Goal: Task Accomplishment & Management: Manage account settings

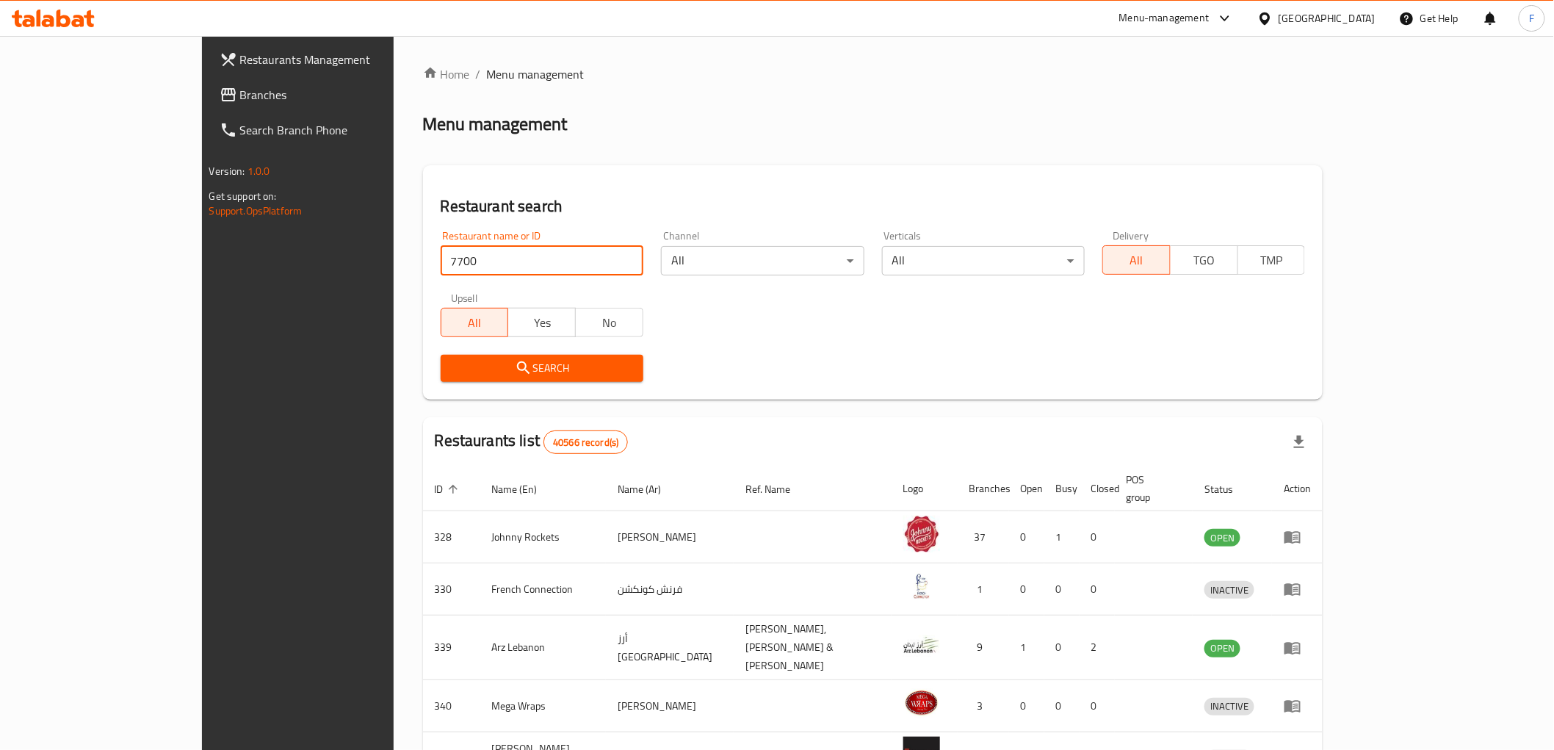
type input "7700"
click button "Search" at bounding box center [542, 368] width 203 height 27
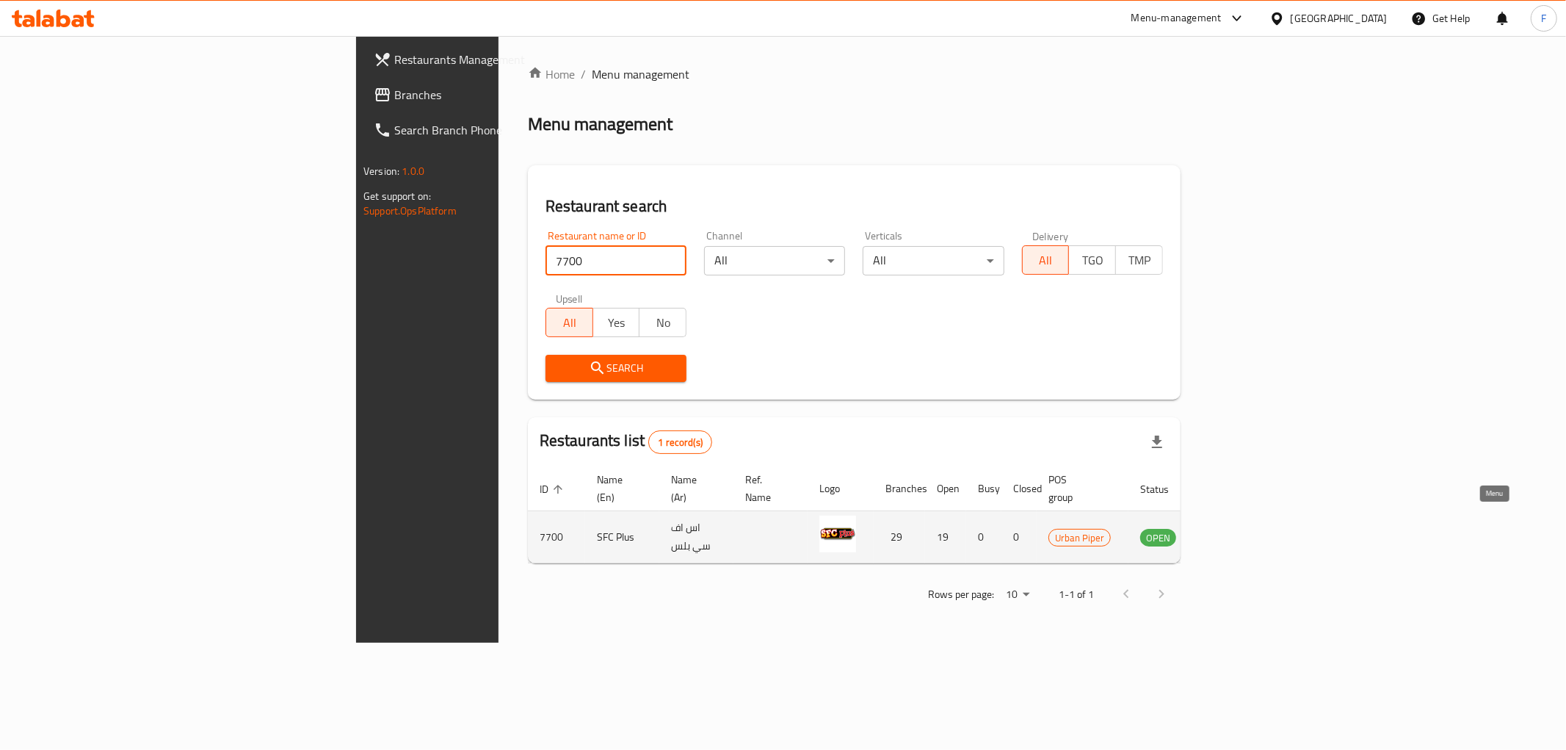
click at [1232, 535] on icon "enhanced table" at bounding box center [1229, 538] width 5 height 6
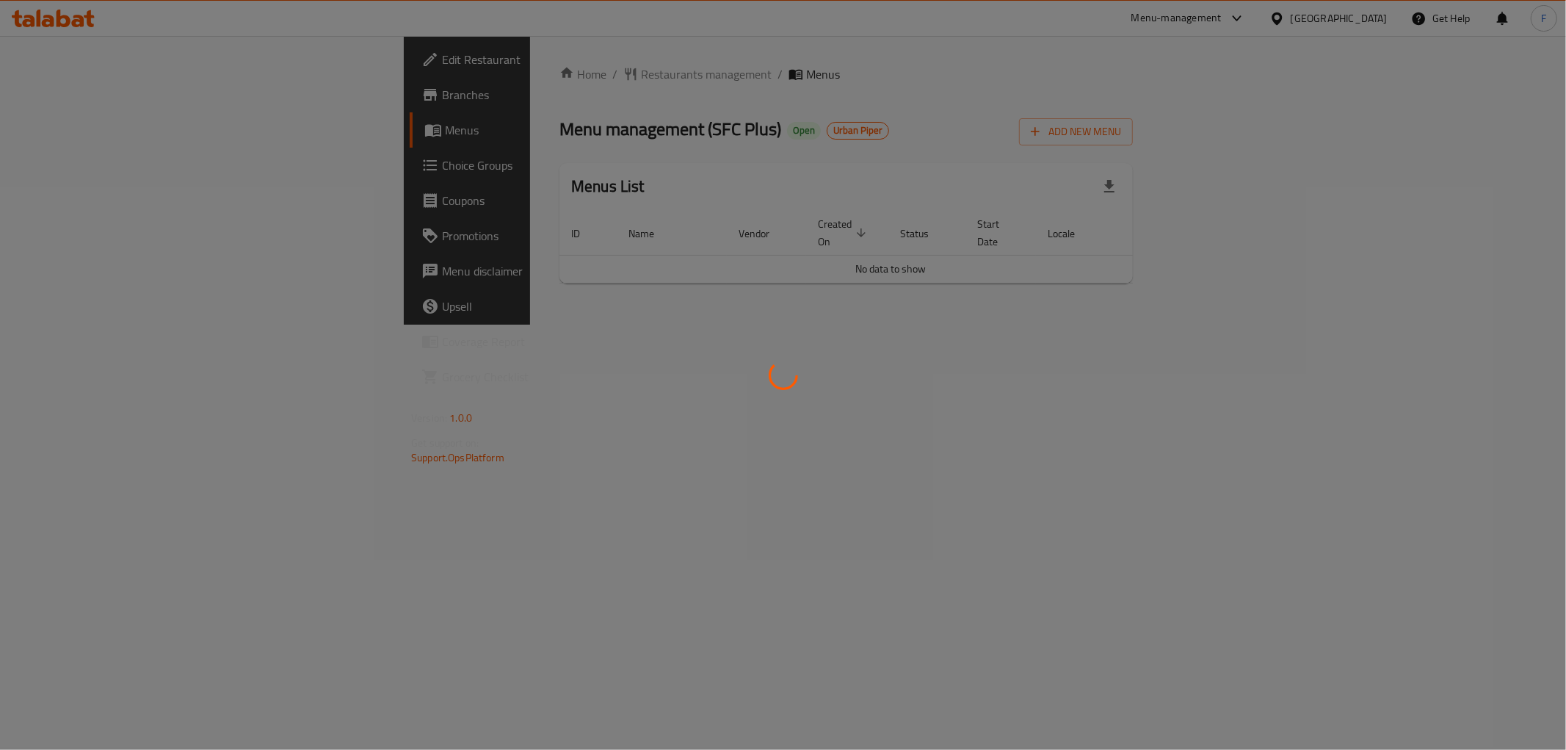
click at [76, 98] on div at bounding box center [783, 375] width 1566 height 750
click at [896, 402] on div at bounding box center [783, 375] width 1566 height 750
click at [553, 276] on div at bounding box center [783, 375] width 1566 height 750
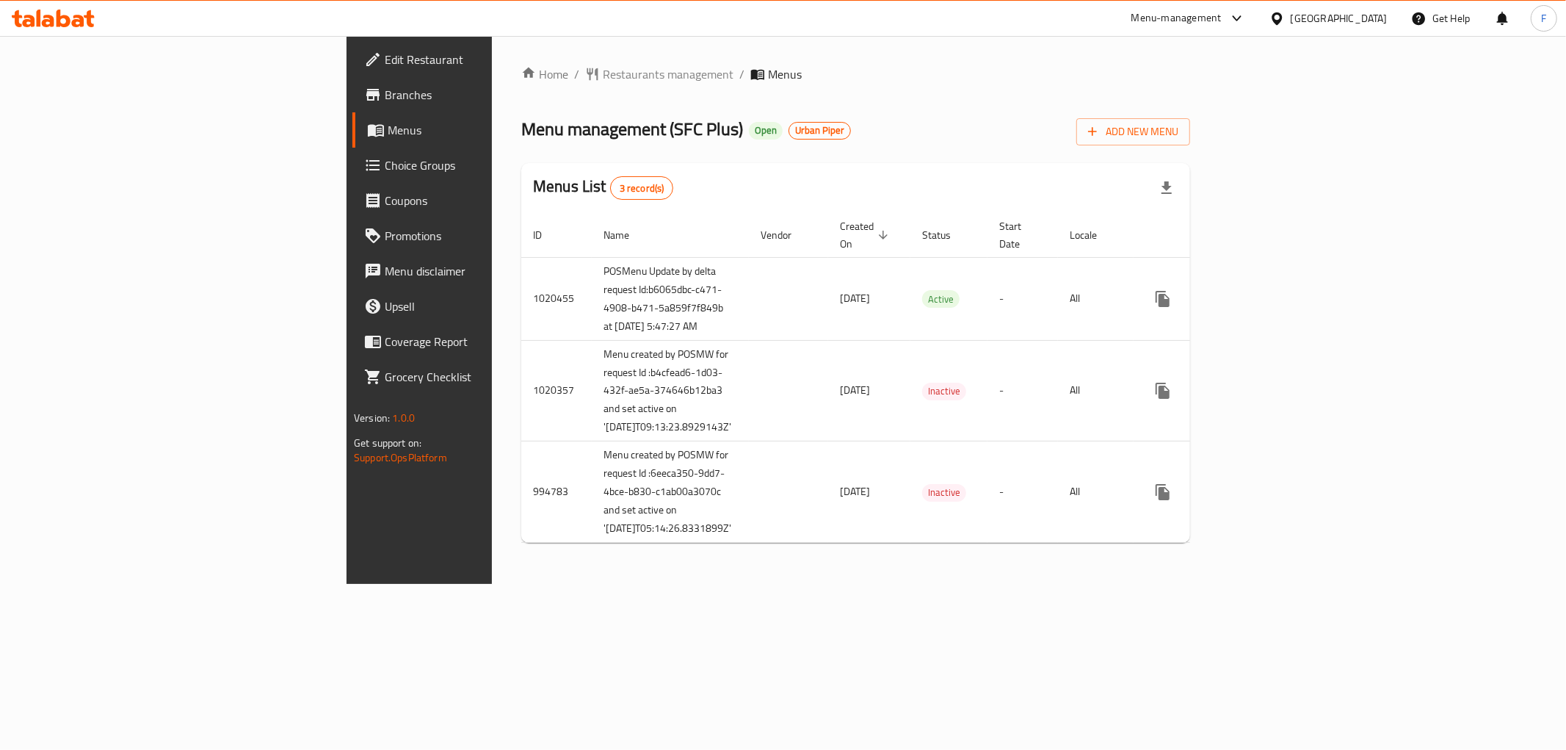
click at [385, 97] on span "Branches" at bounding box center [490, 95] width 211 height 18
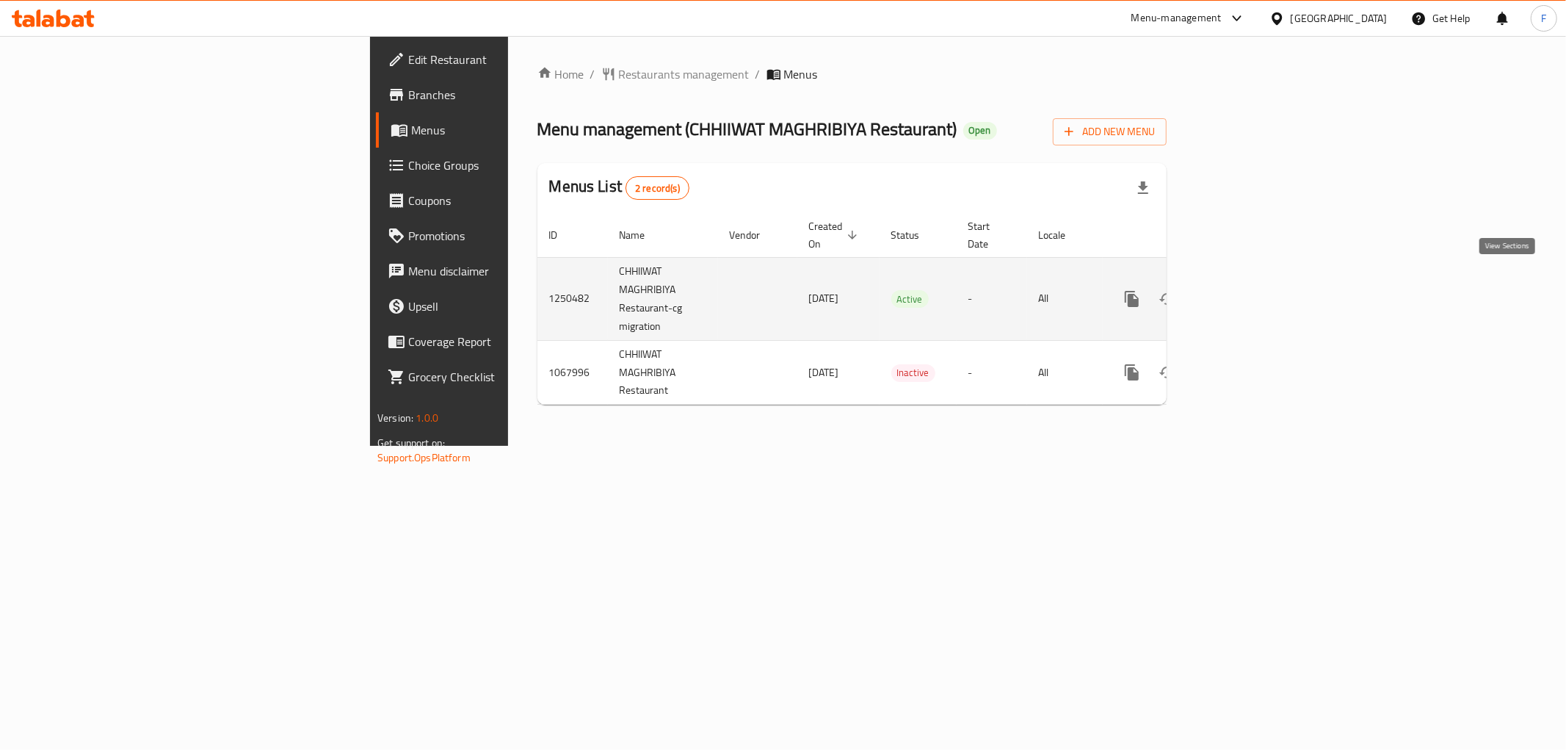
click at [1256, 281] on link "enhanced table" at bounding box center [1237, 298] width 35 height 35
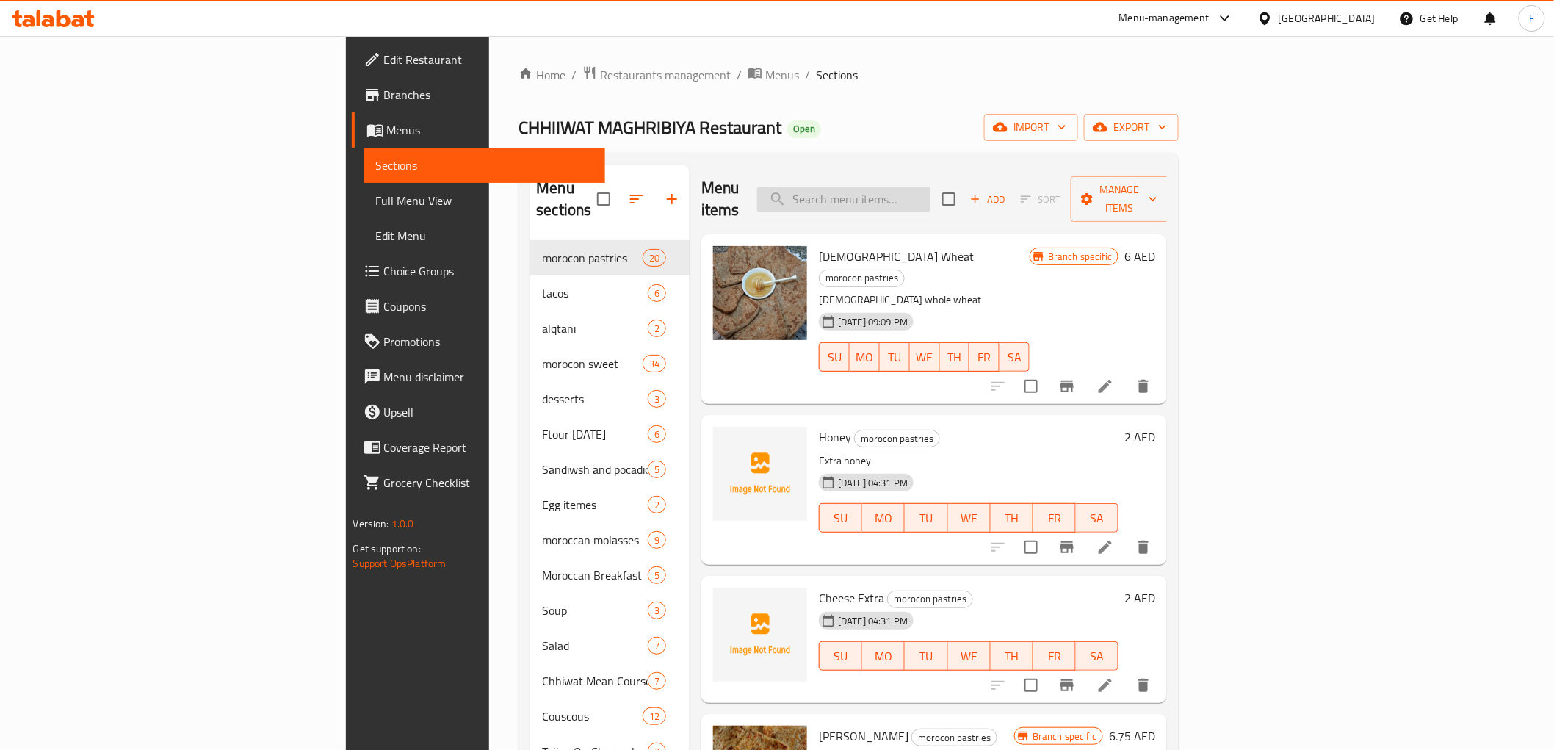
click at [929, 194] on input "search" at bounding box center [843, 200] width 173 height 26
paste input "Tajin Kuraean"
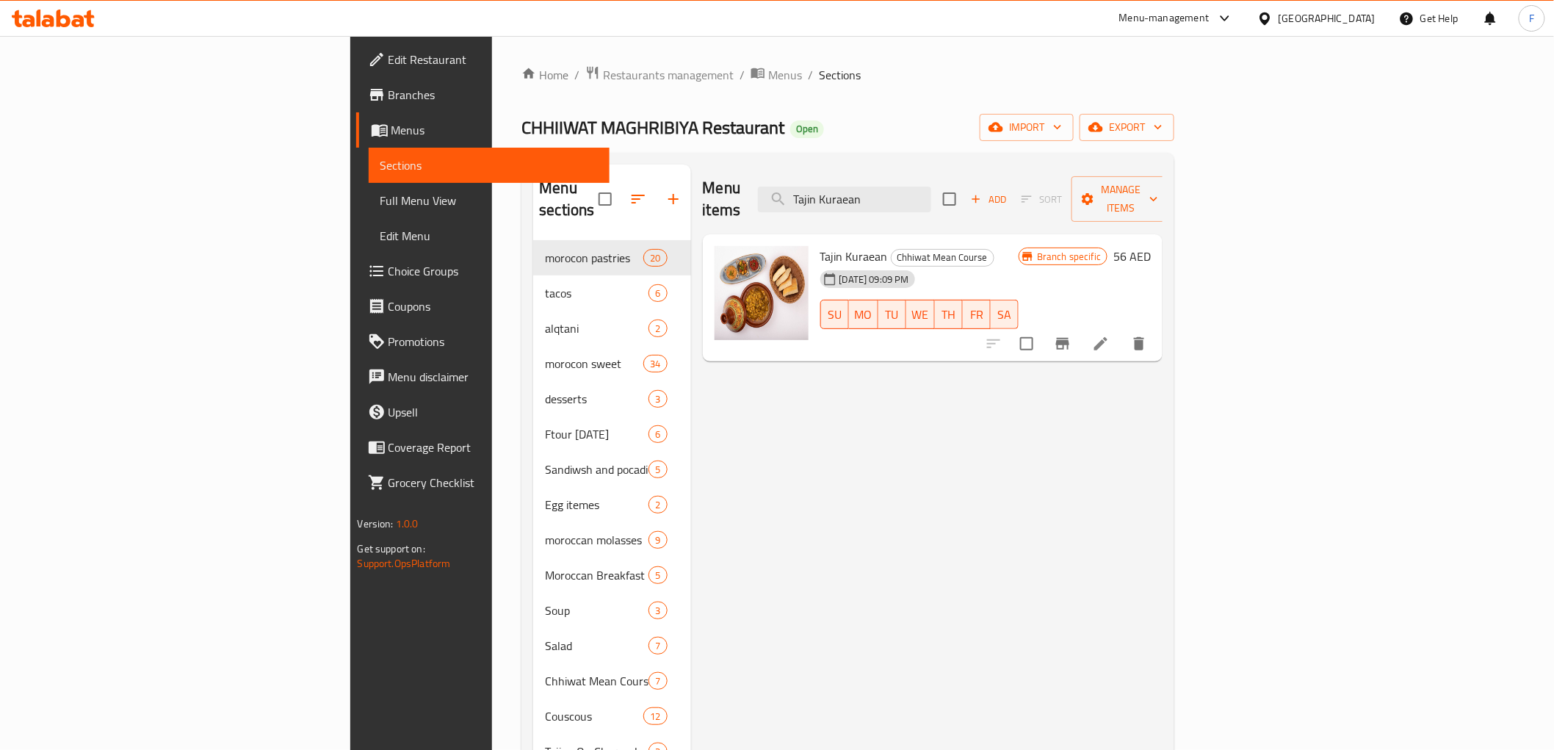
type input "Tajin Kuraean"
click at [1110, 335] on icon at bounding box center [1101, 344] width 18 height 18
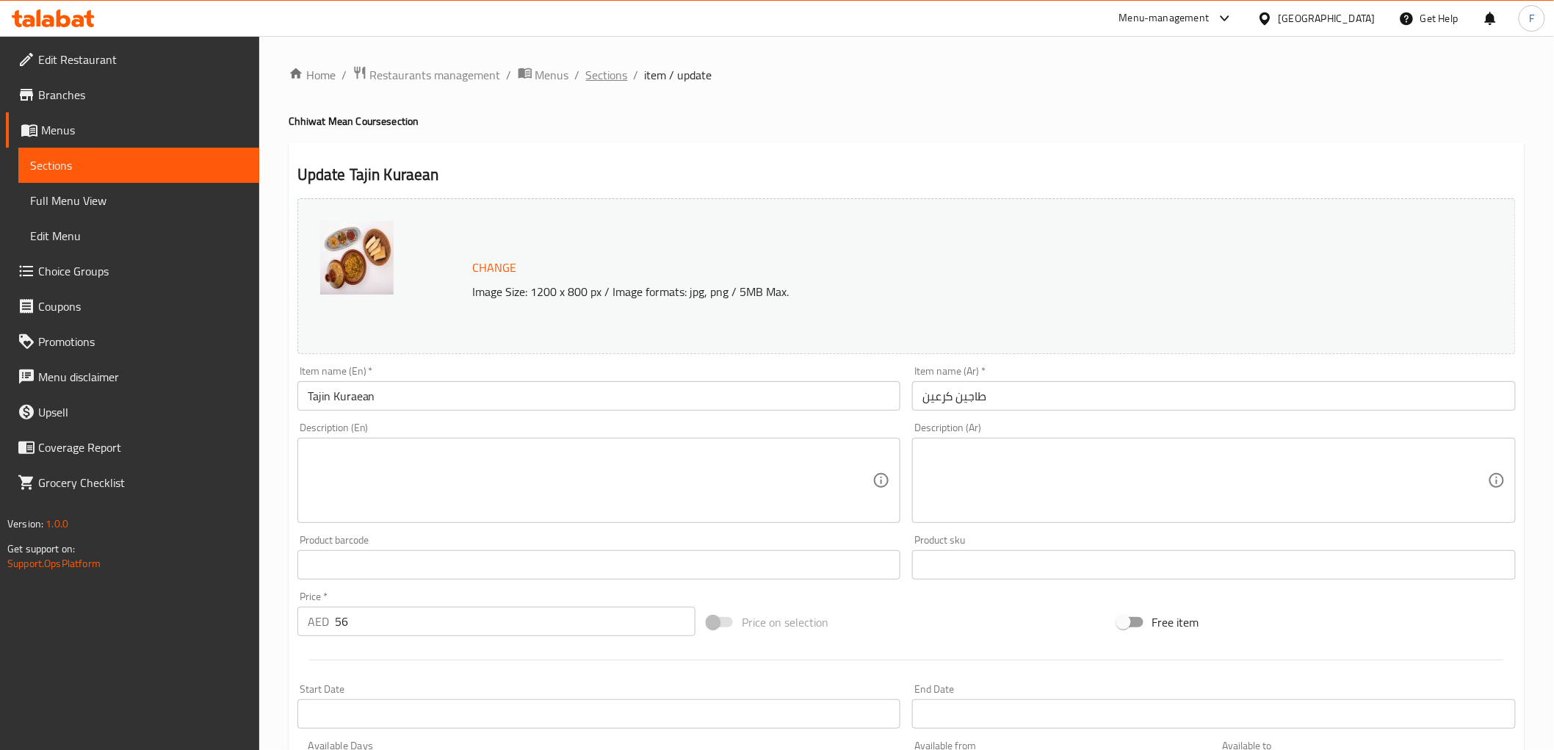
click at [593, 71] on span "Sections" at bounding box center [607, 75] width 42 height 18
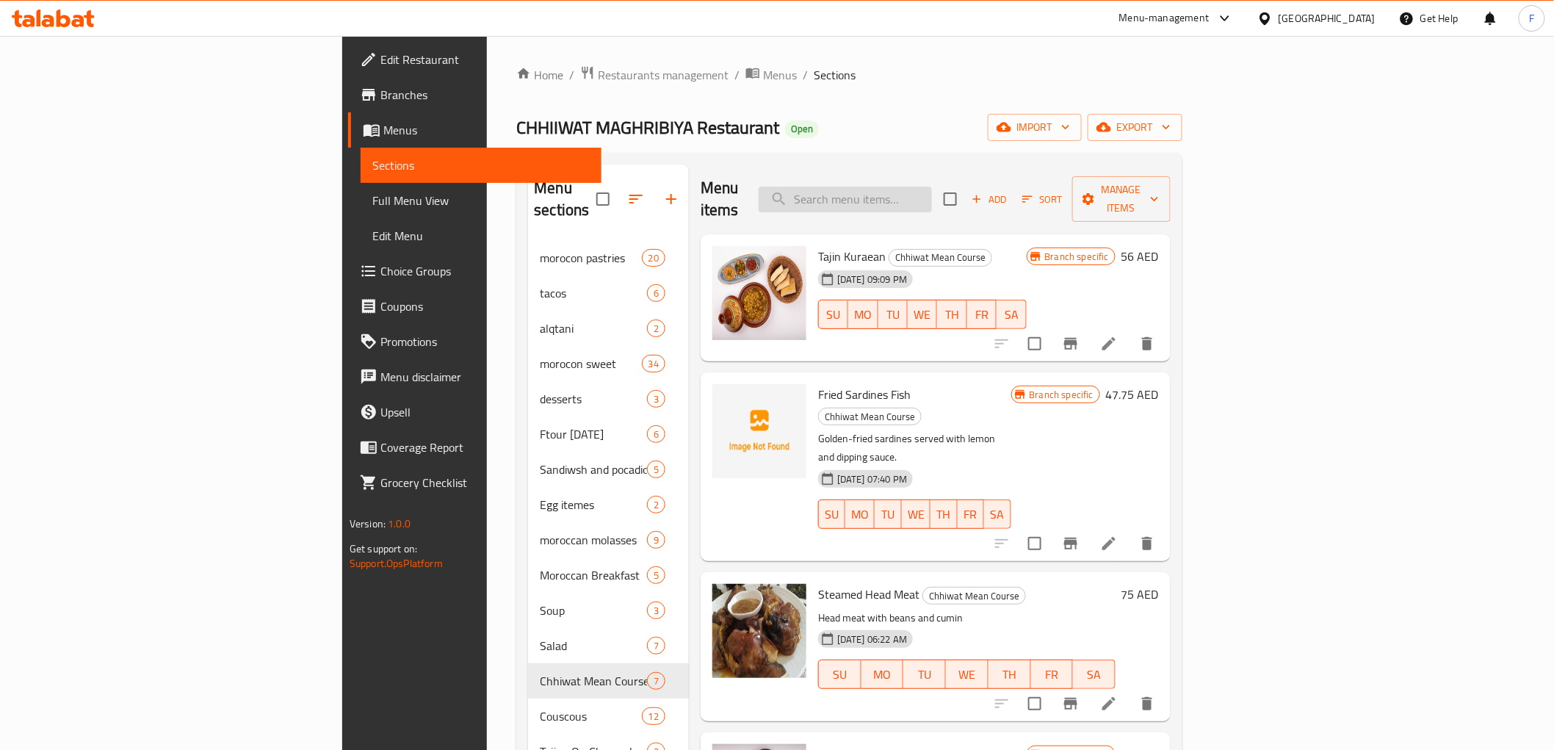
click at [932, 195] on input "search" at bounding box center [845, 200] width 173 height 26
paste input "Tajin Taqlia"
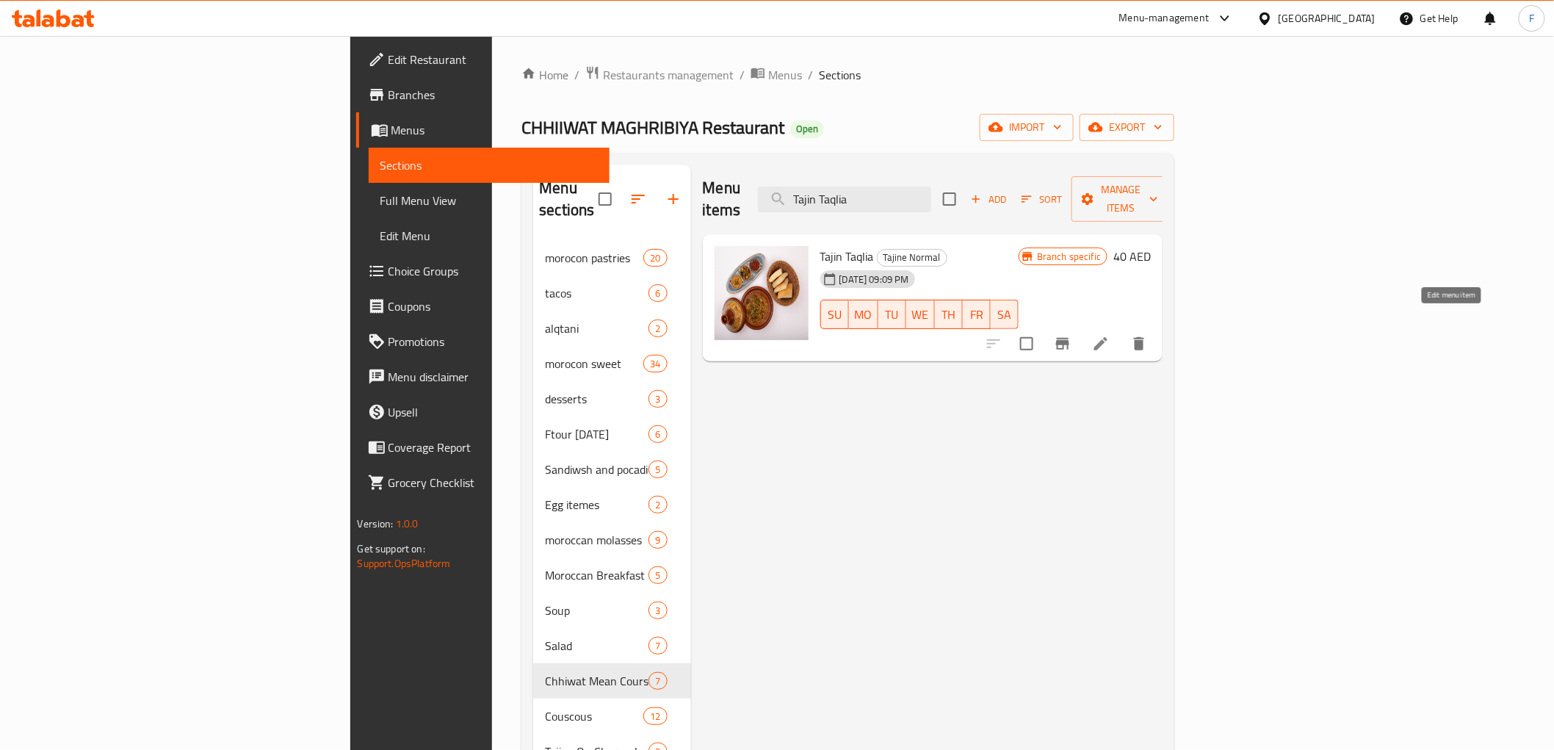
type input "Tajin Taqlia"
click at [1110, 335] on icon at bounding box center [1101, 344] width 18 height 18
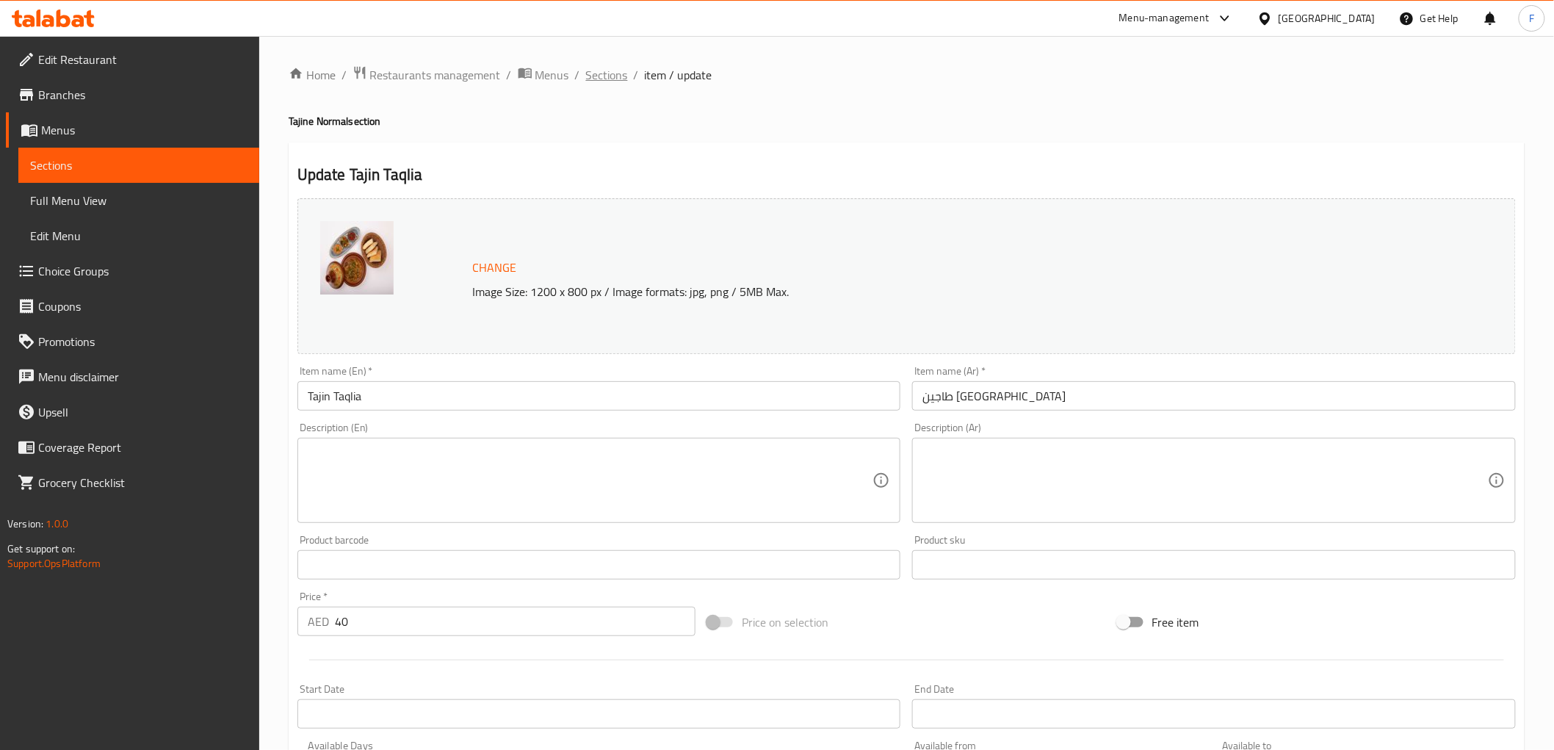
click at [591, 70] on span "Sections" at bounding box center [607, 75] width 42 height 18
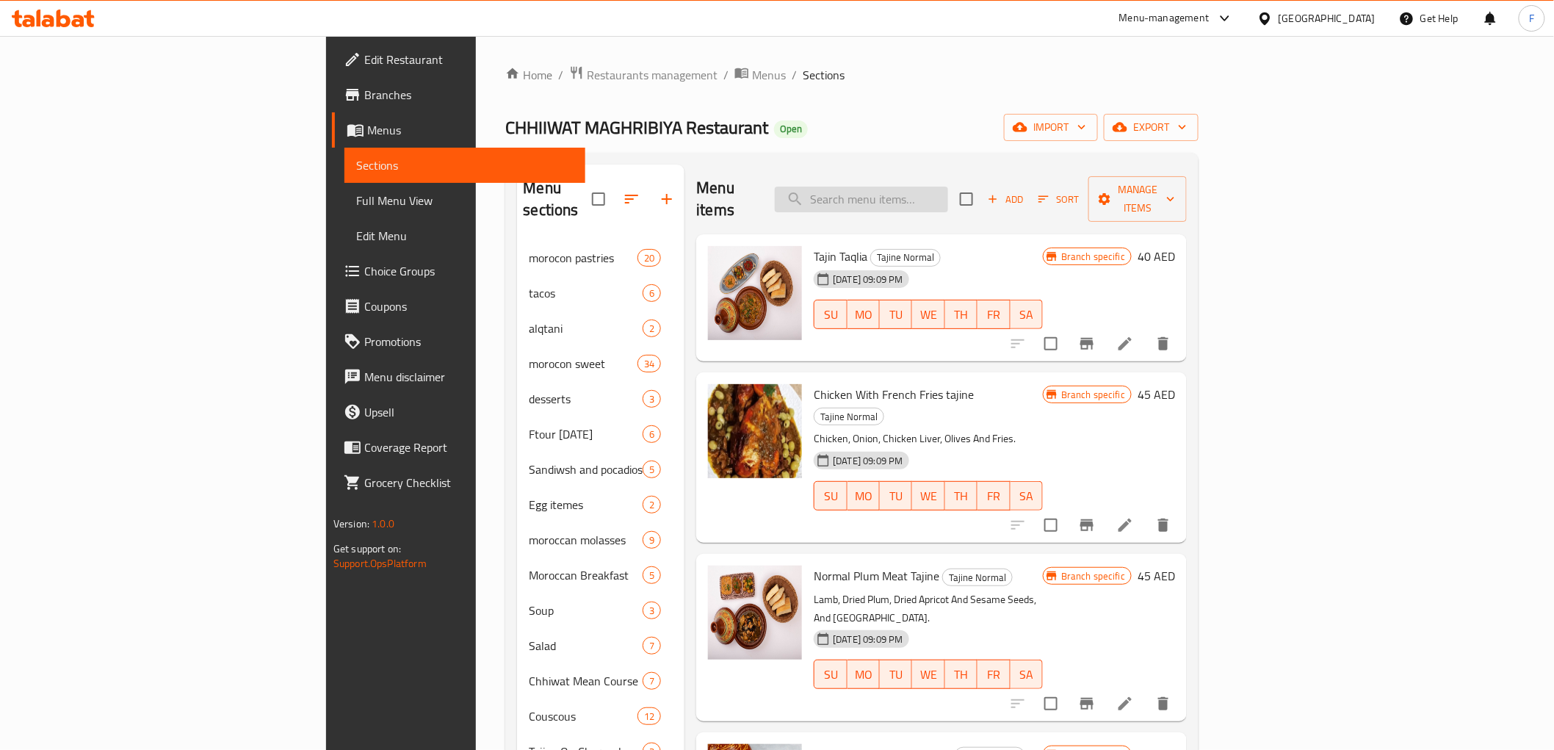
click at [948, 195] on input "search" at bounding box center [861, 200] width 173 height 26
paste input "Tangia Large For 2 Person"
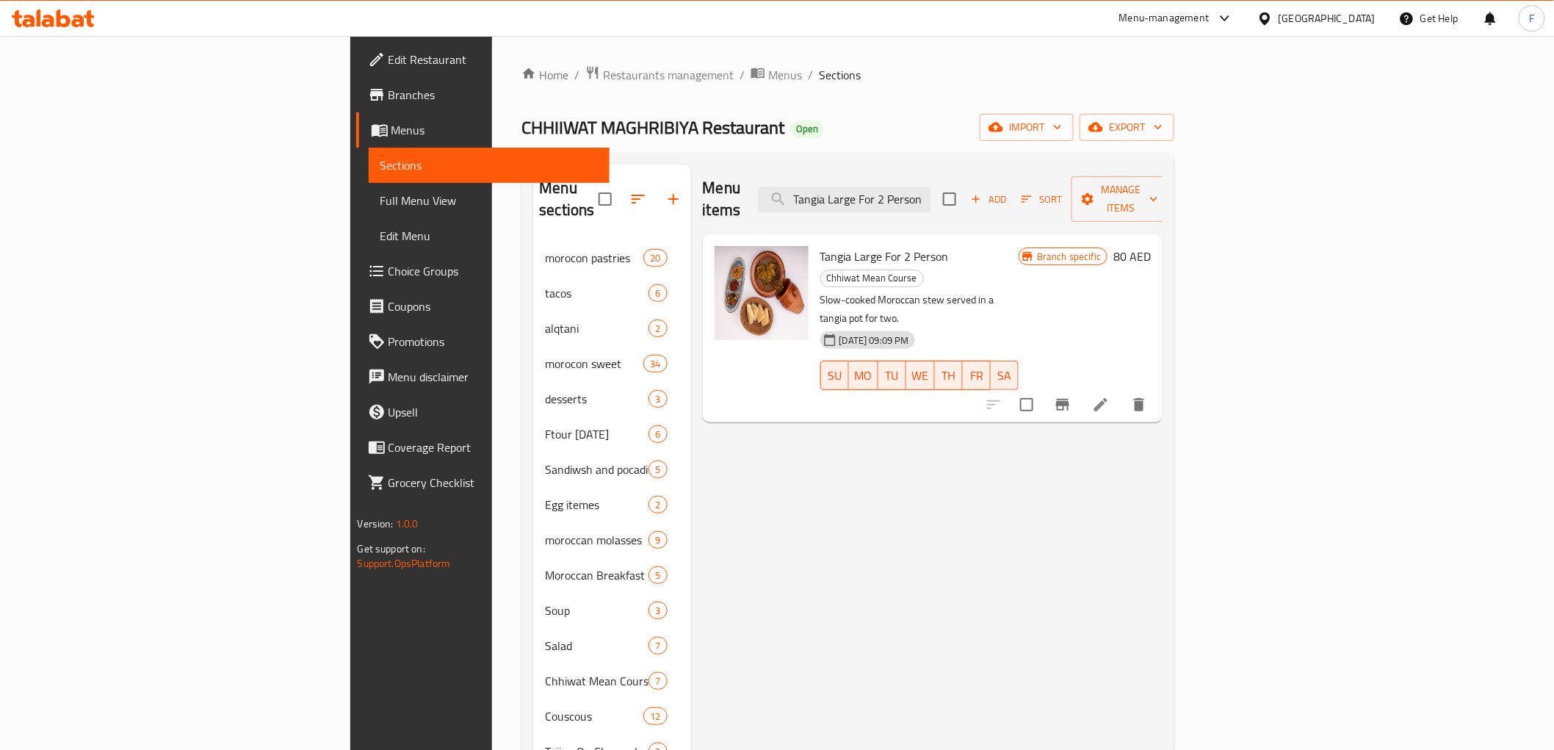
type input "Tangia Large For 2 Person"
click at [1121, 391] on li at bounding box center [1100, 404] width 41 height 26
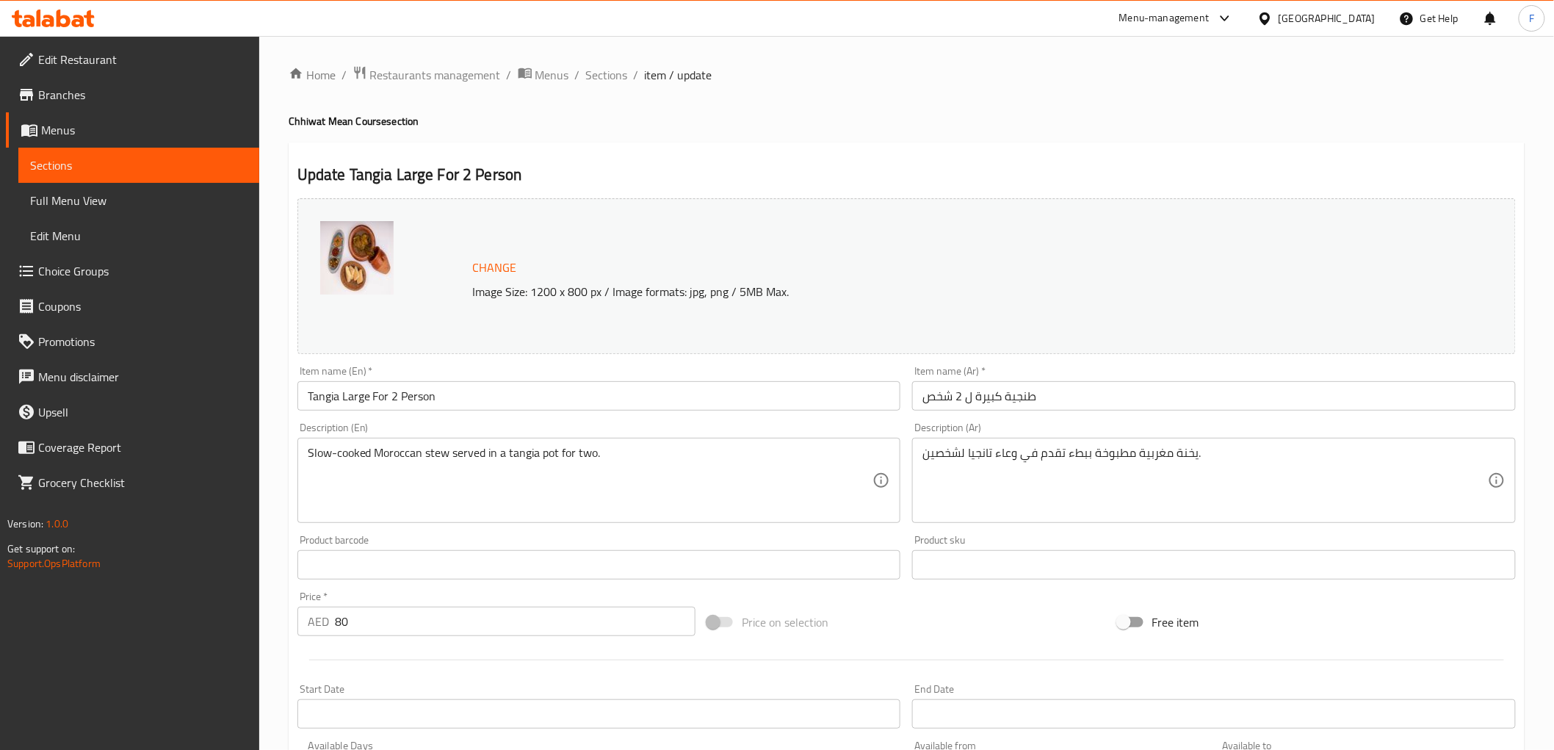
click at [67, 95] on span "Branches" at bounding box center [142, 95] width 209 height 18
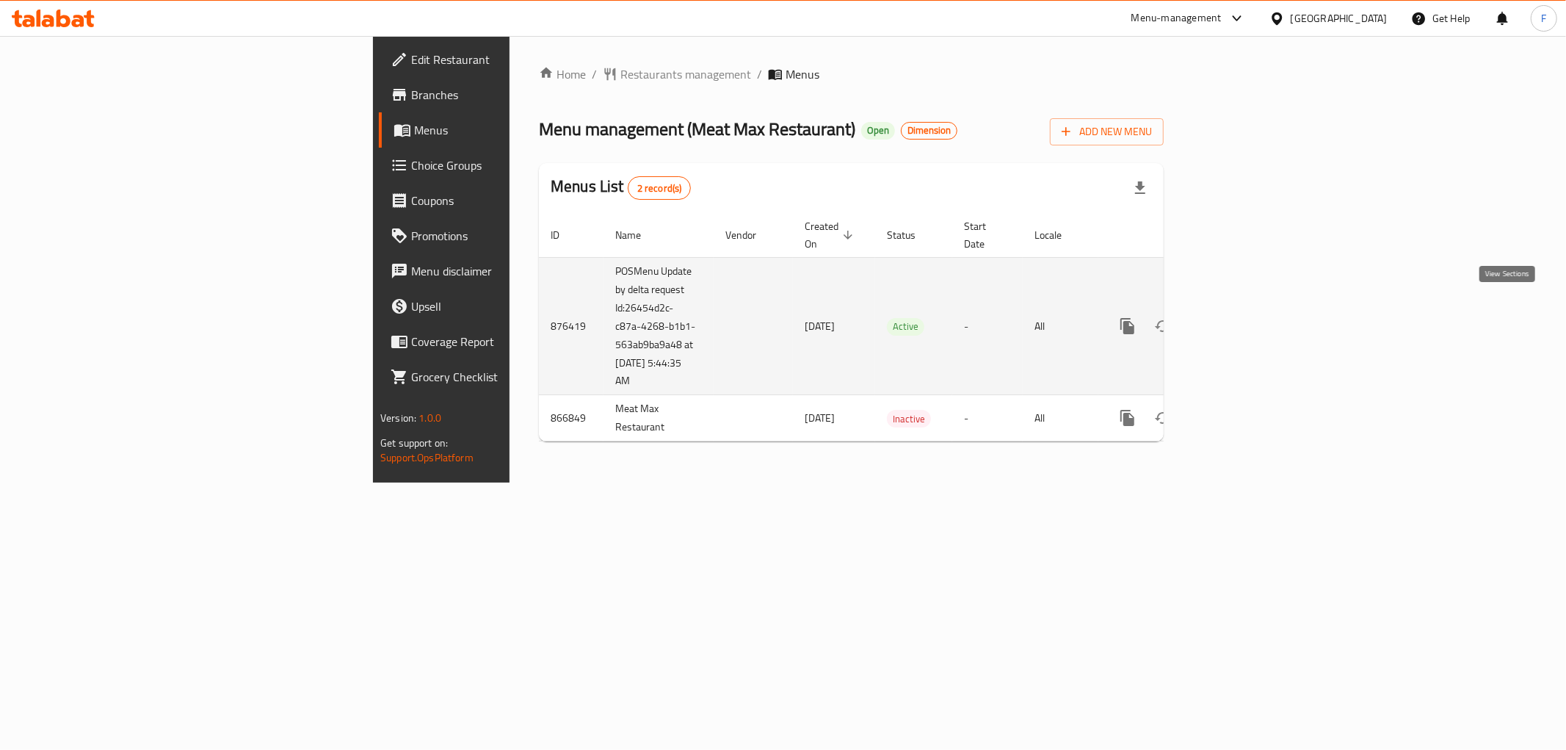
click at [1242, 317] on icon "enhanced table" at bounding box center [1234, 326] width 18 height 18
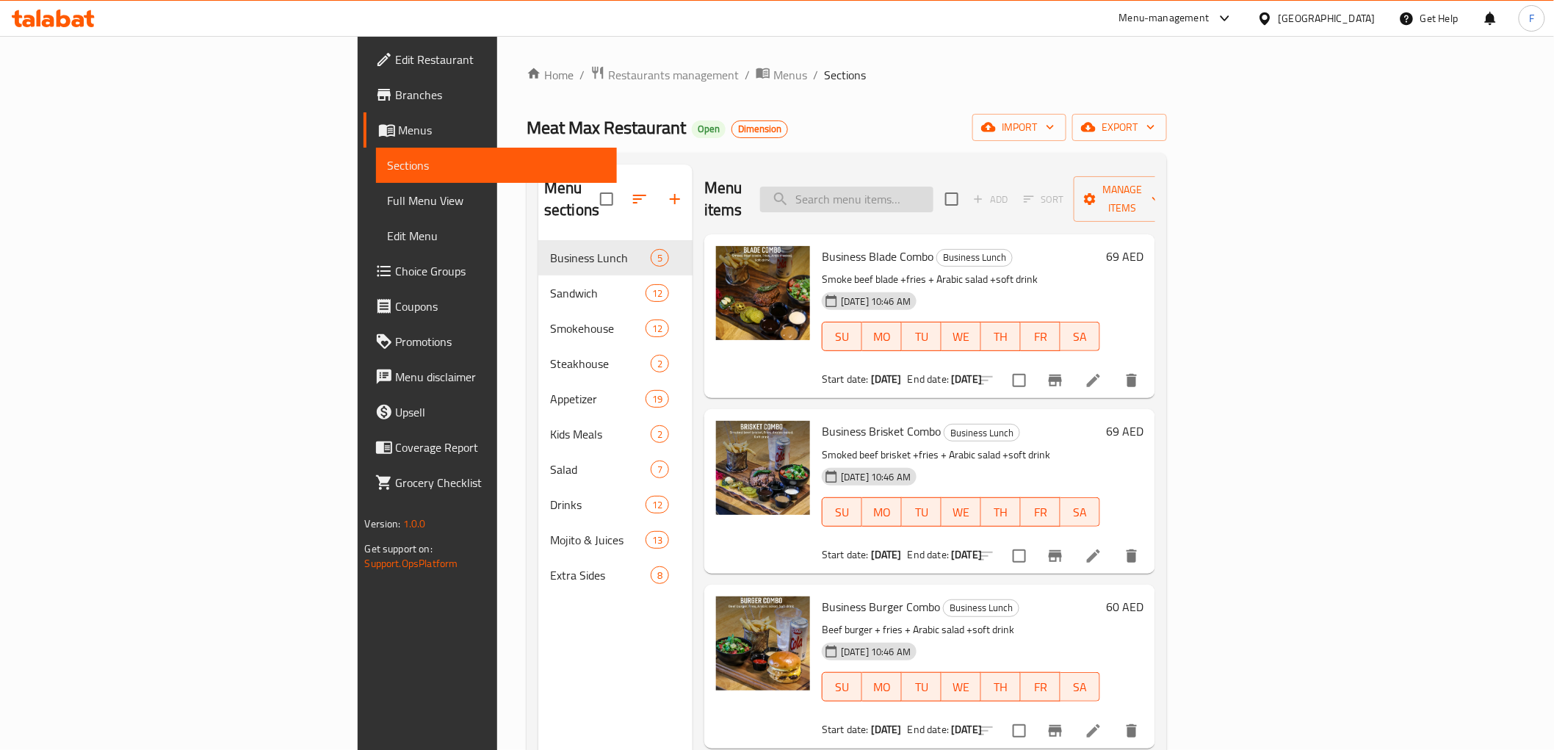
click at [933, 195] on input "search" at bounding box center [846, 200] width 173 height 26
paste input "Smoked Brisket Sandwich"
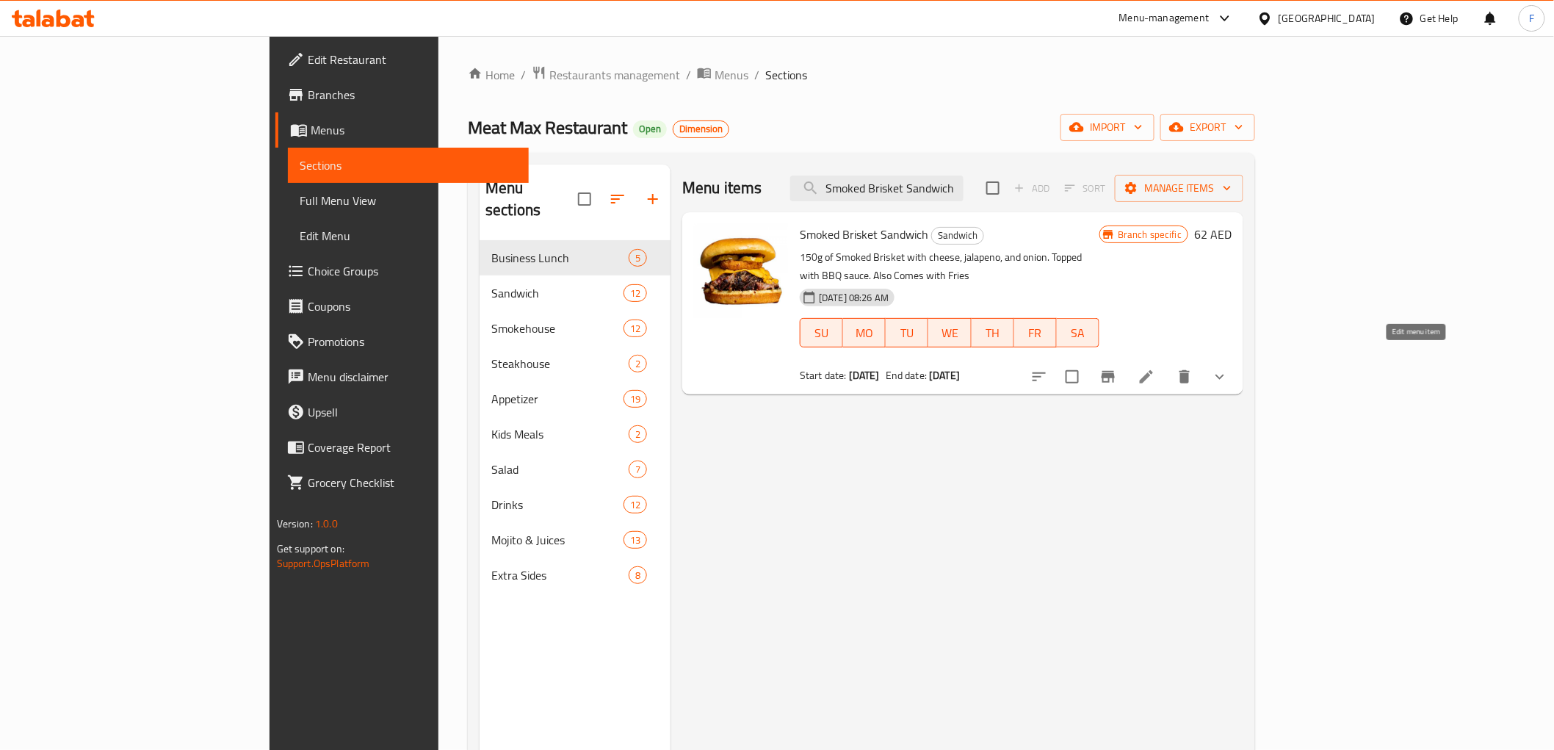
type input "Smoked Brisket Sandwich"
click at [1155, 368] on icon at bounding box center [1146, 377] width 18 height 18
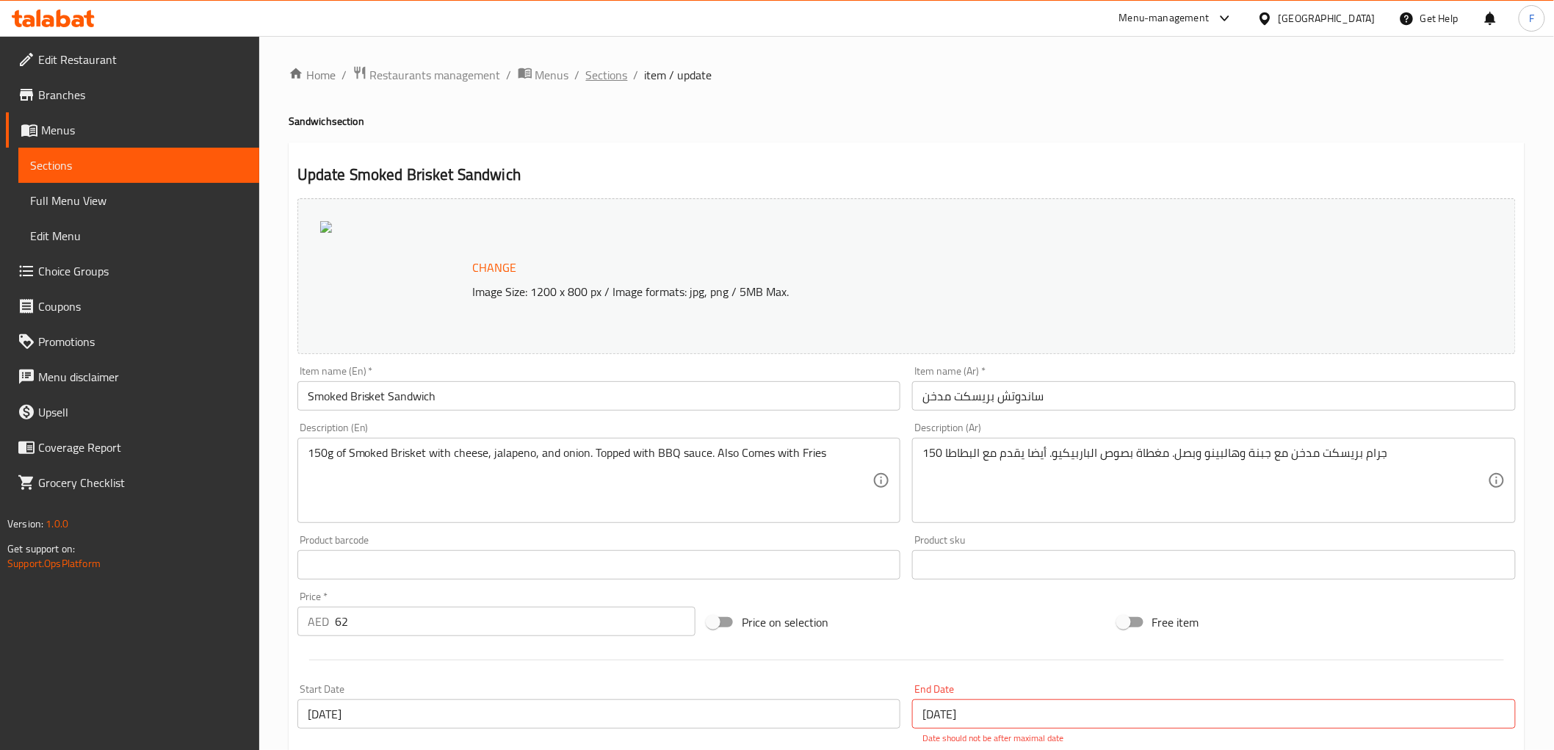
click at [623, 67] on span "Sections" at bounding box center [607, 75] width 42 height 18
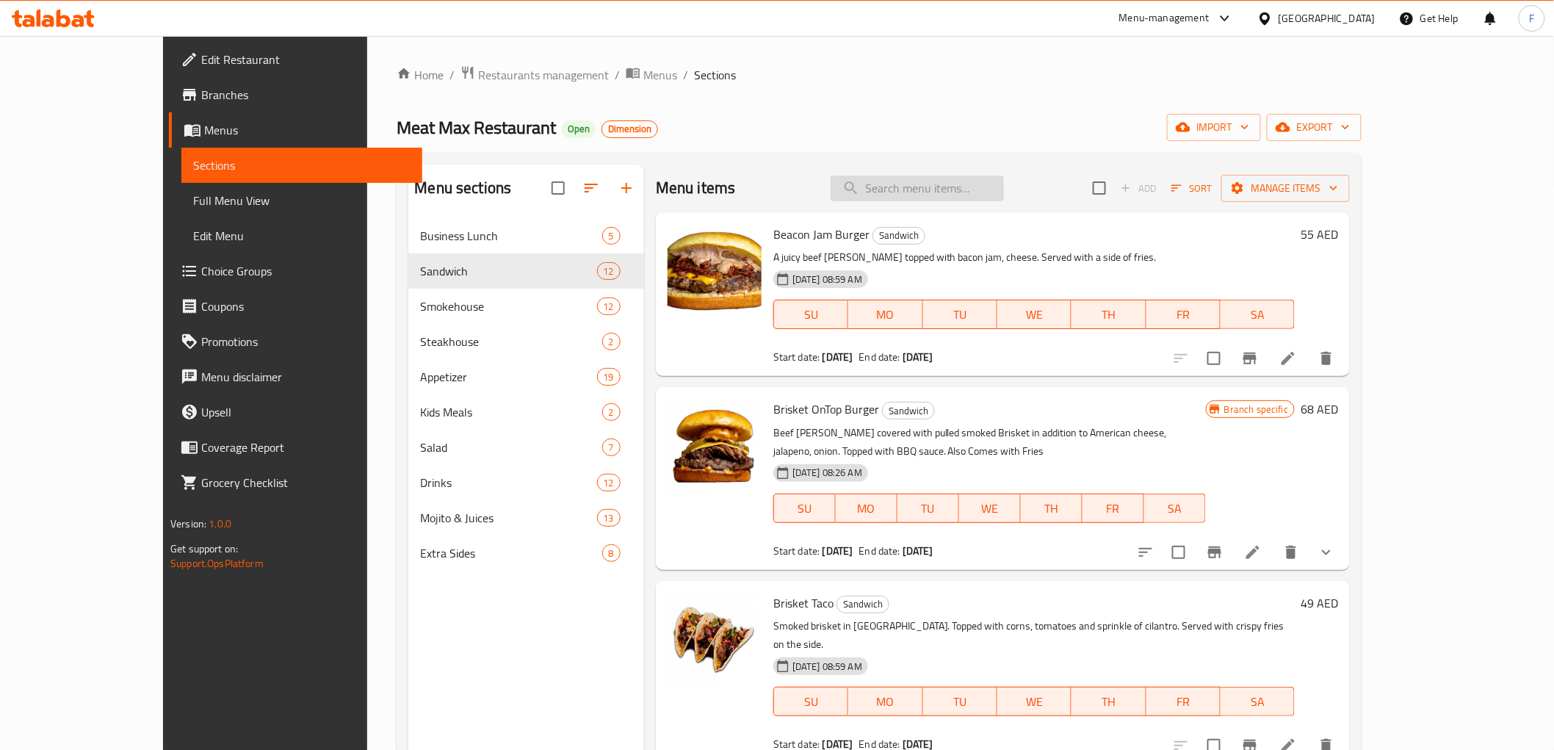
click at [1004, 189] on input "search" at bounding box center [917, 189] width 173 height 26
paste input "Meat Max Burger"
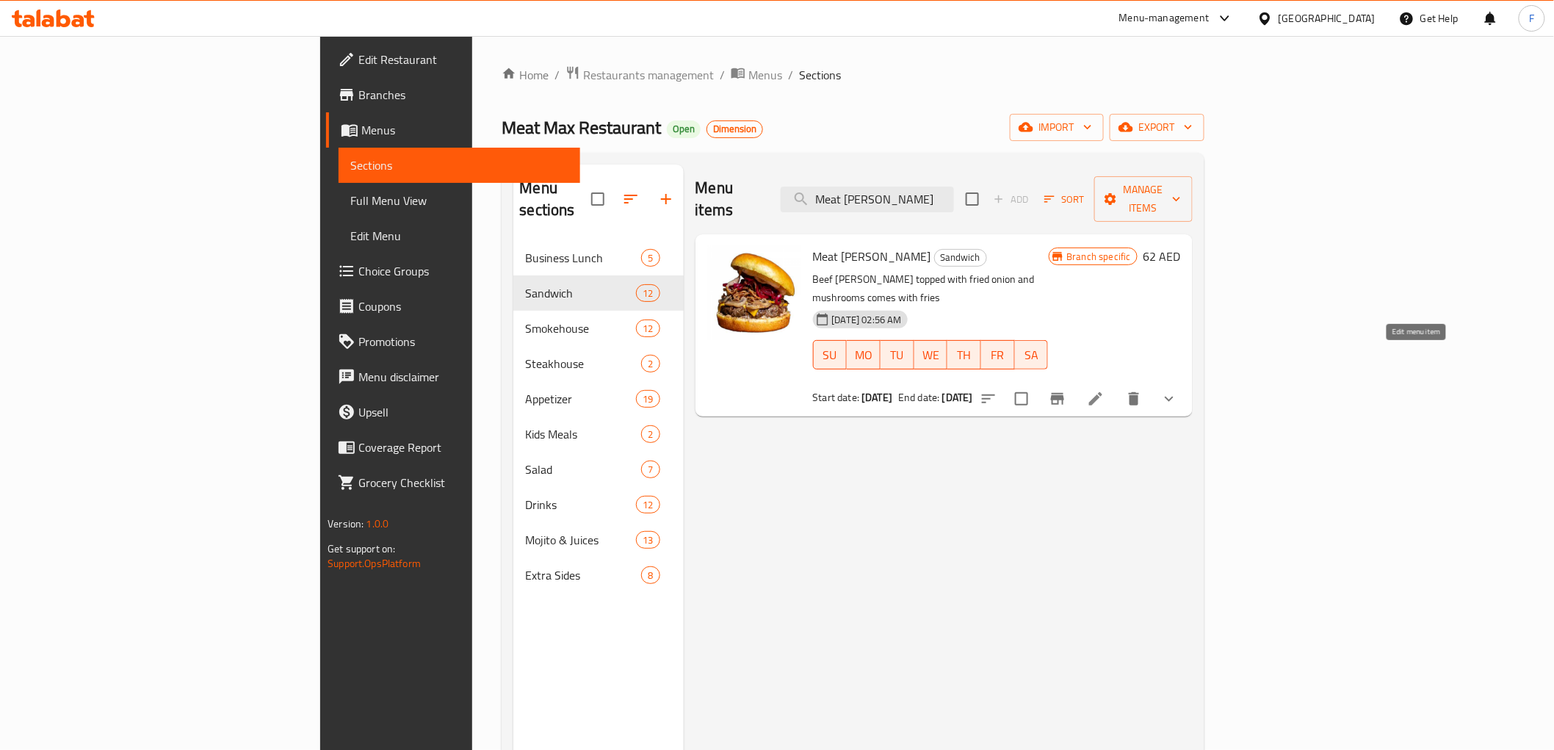
type input "Meat Max Burger"
click at [1104, 390] on icon at bounding box center [1096, 399] width 18 height 18
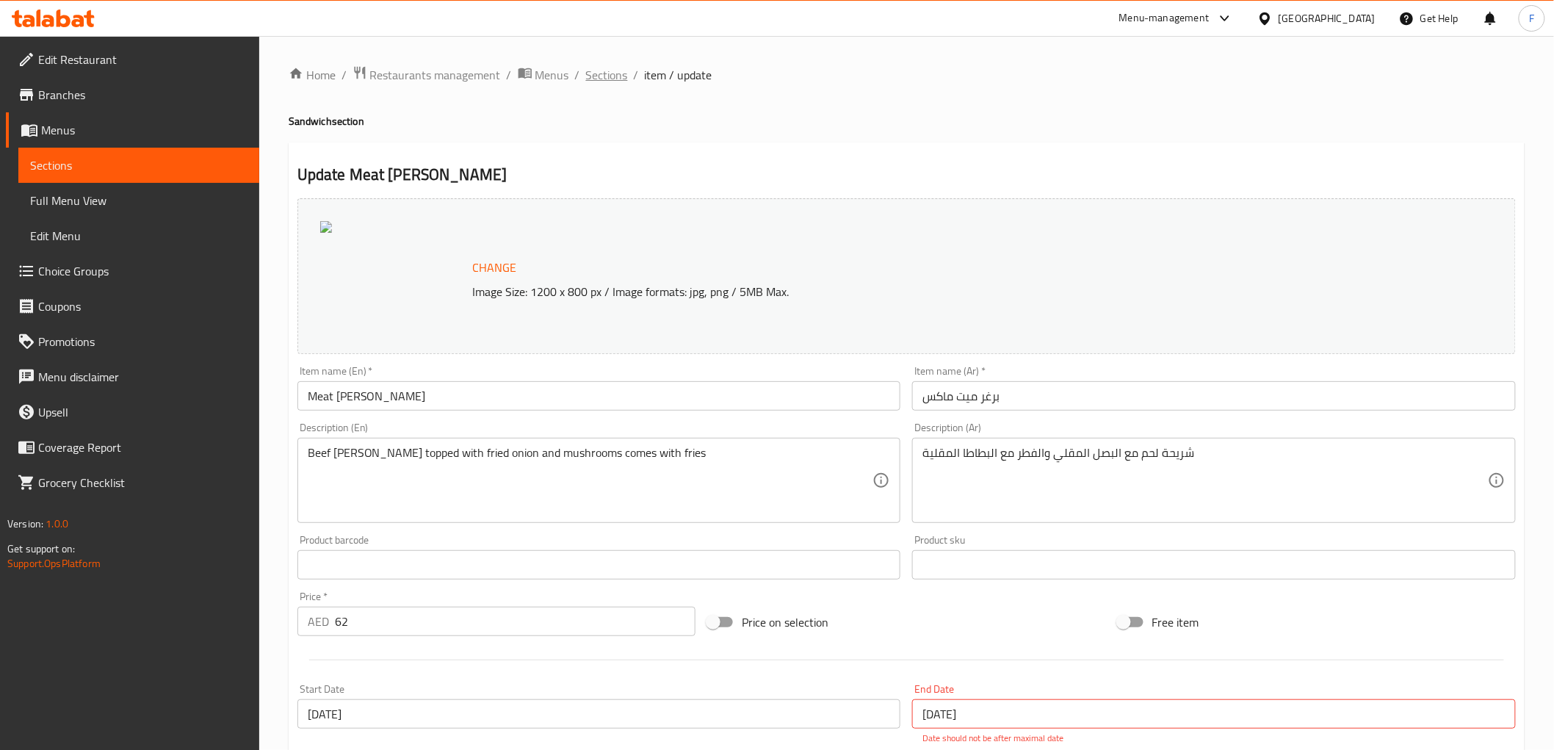
click at [604, 69] on span "Sections" at bounding box center [607, 75] width 42 height 18
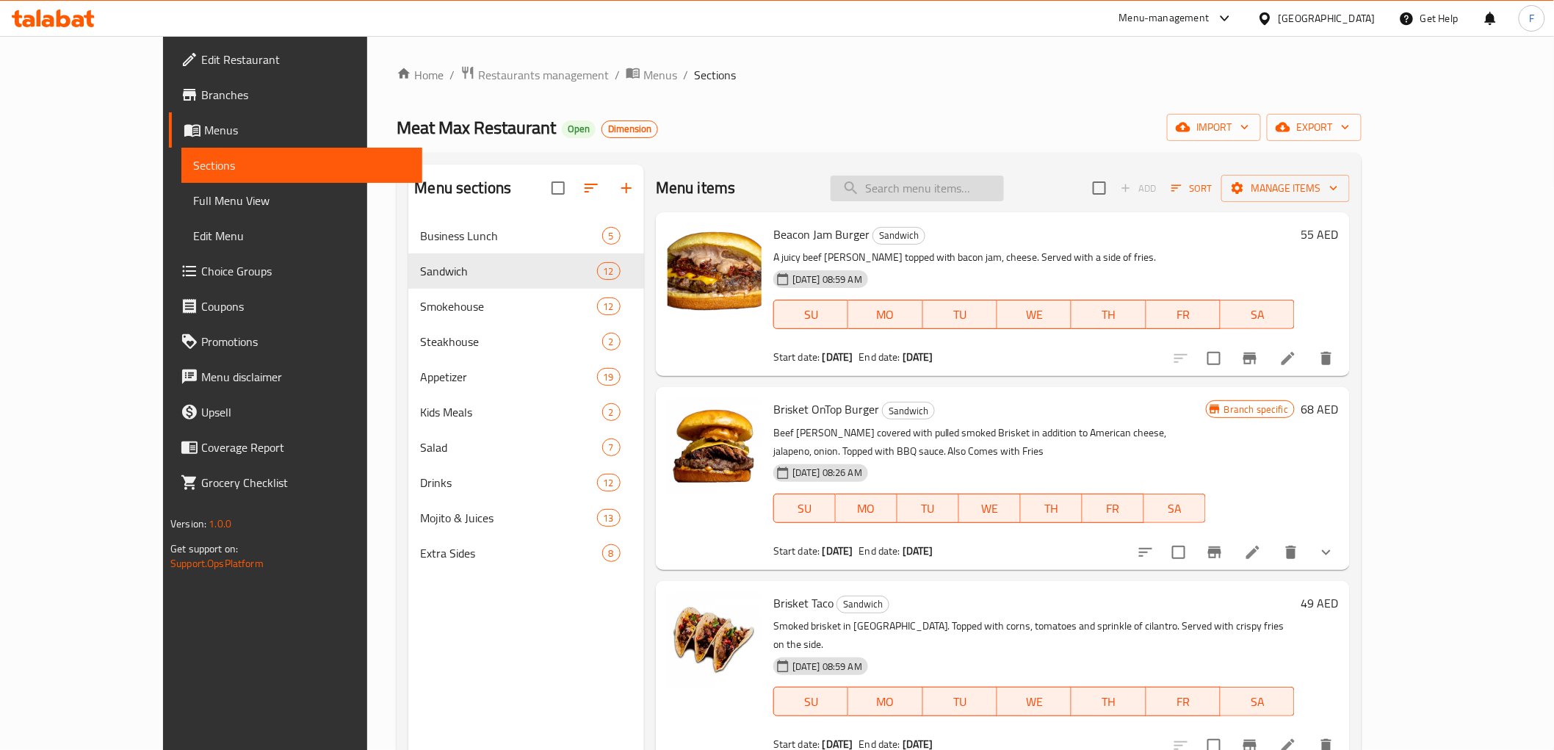
drag, startPoint x: 995, startPoint y: 203, endPoint x: 1001, endPoint y: 195, distance: 10.0
click at [995, 203] on div "Menu items Add Sort Manage items" at bounding box center [1003, 188] width 694 height 48
click at [1002, 194] on input "search" at bounding box center [917, 189] width 173 height 26
paste input "mix appetizer"
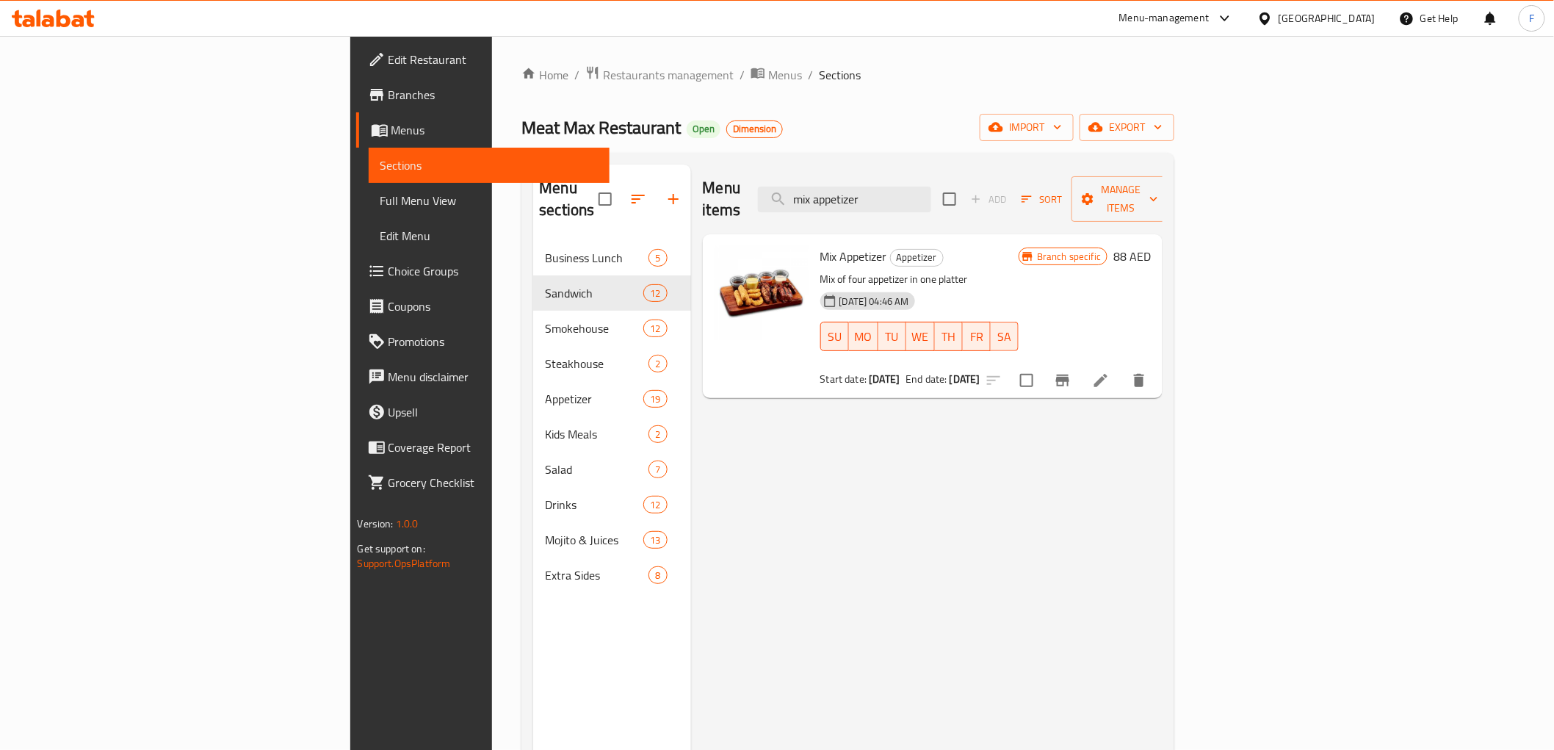
type input "mix appetizer"
click at [1121, 367] on li at bounding box center [1100, 380] width 41 height 26
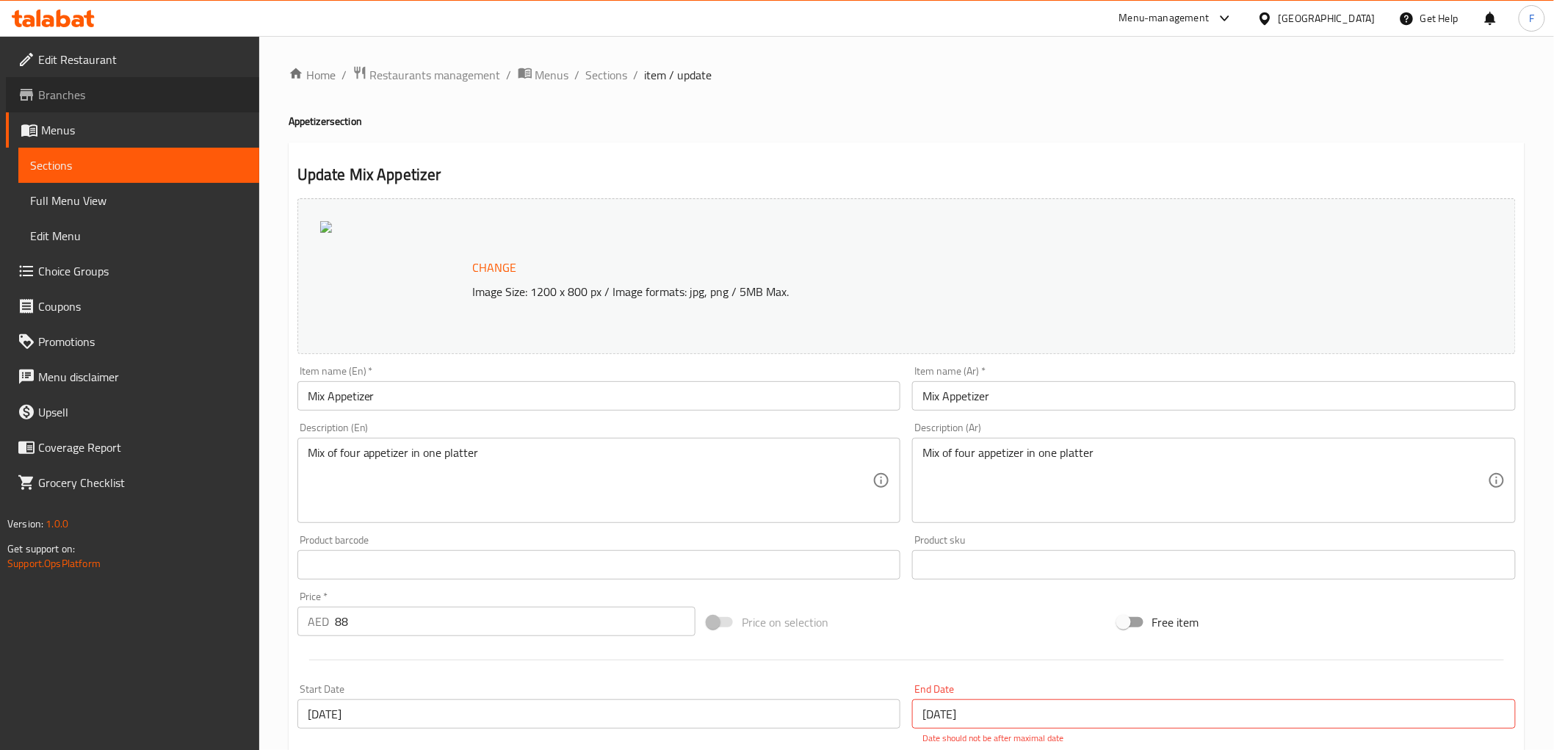
click at [192, 87] on span "Branches" at bounding box center [142, 95] width 209 height 18
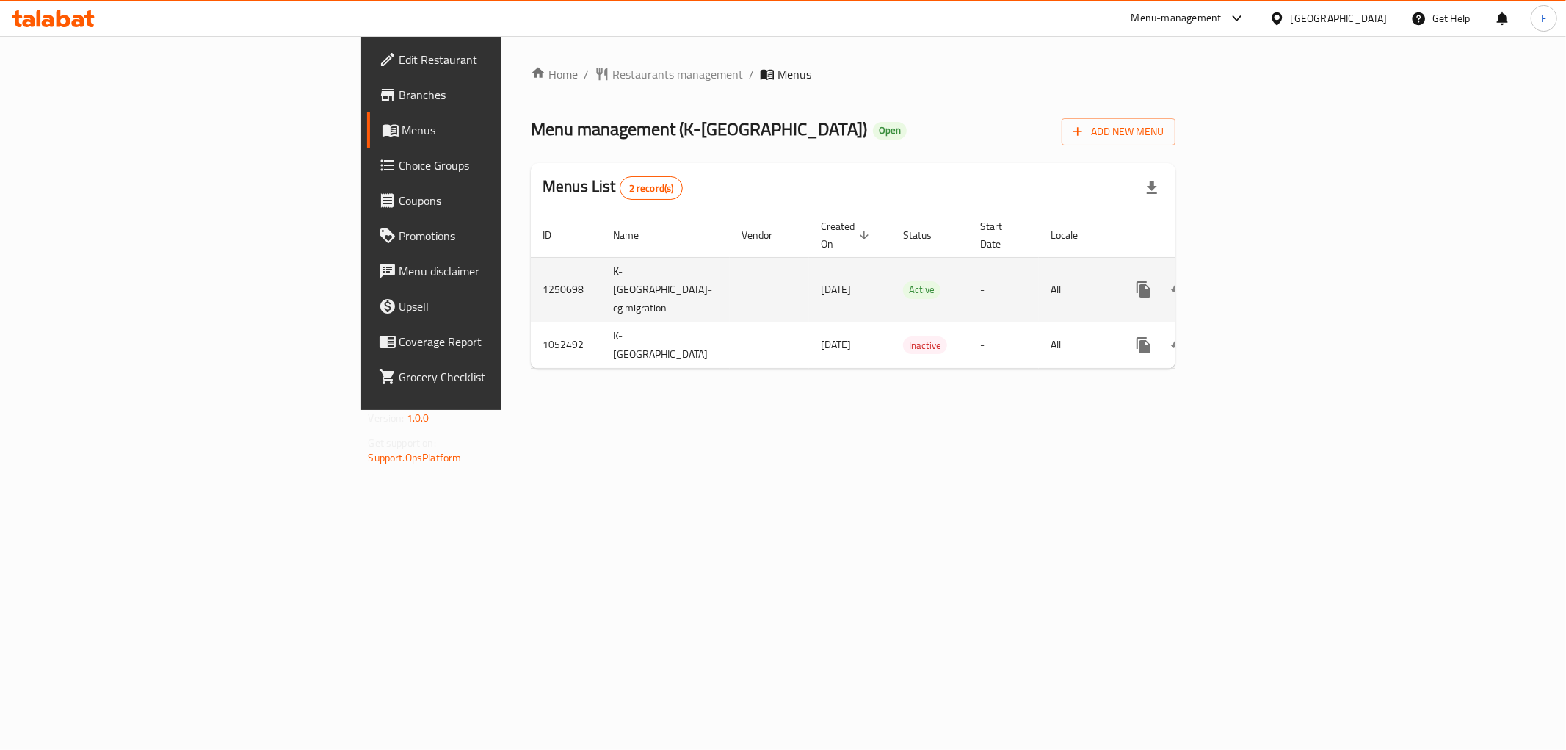
click at [1267, 272] on link "enhanced table" at bounding box center [1249, 289] width 35 height 35
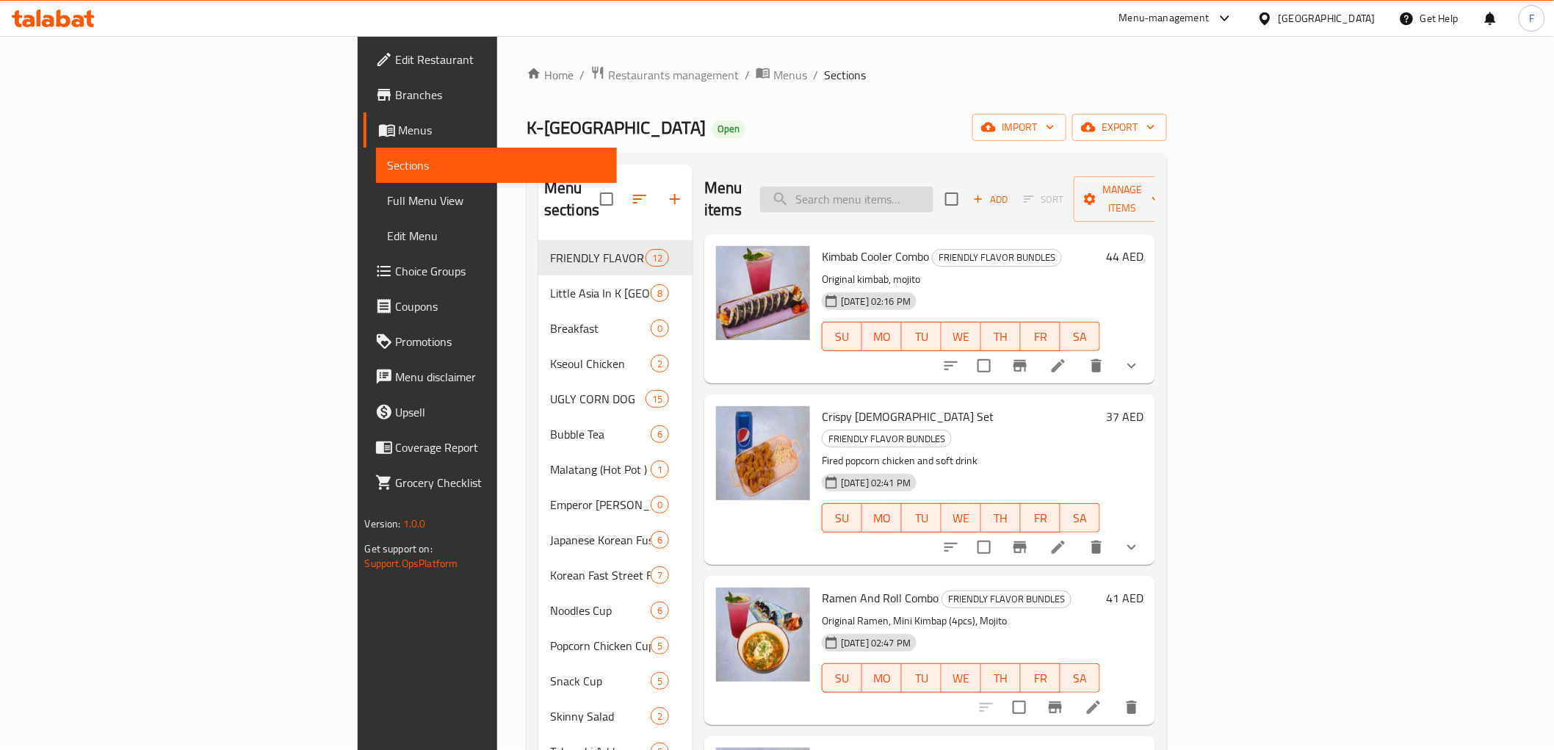
click at [933, 187] on input "search" at bounding box center [846, 200] width 173 height 26
paste input "Little Asia all the items"
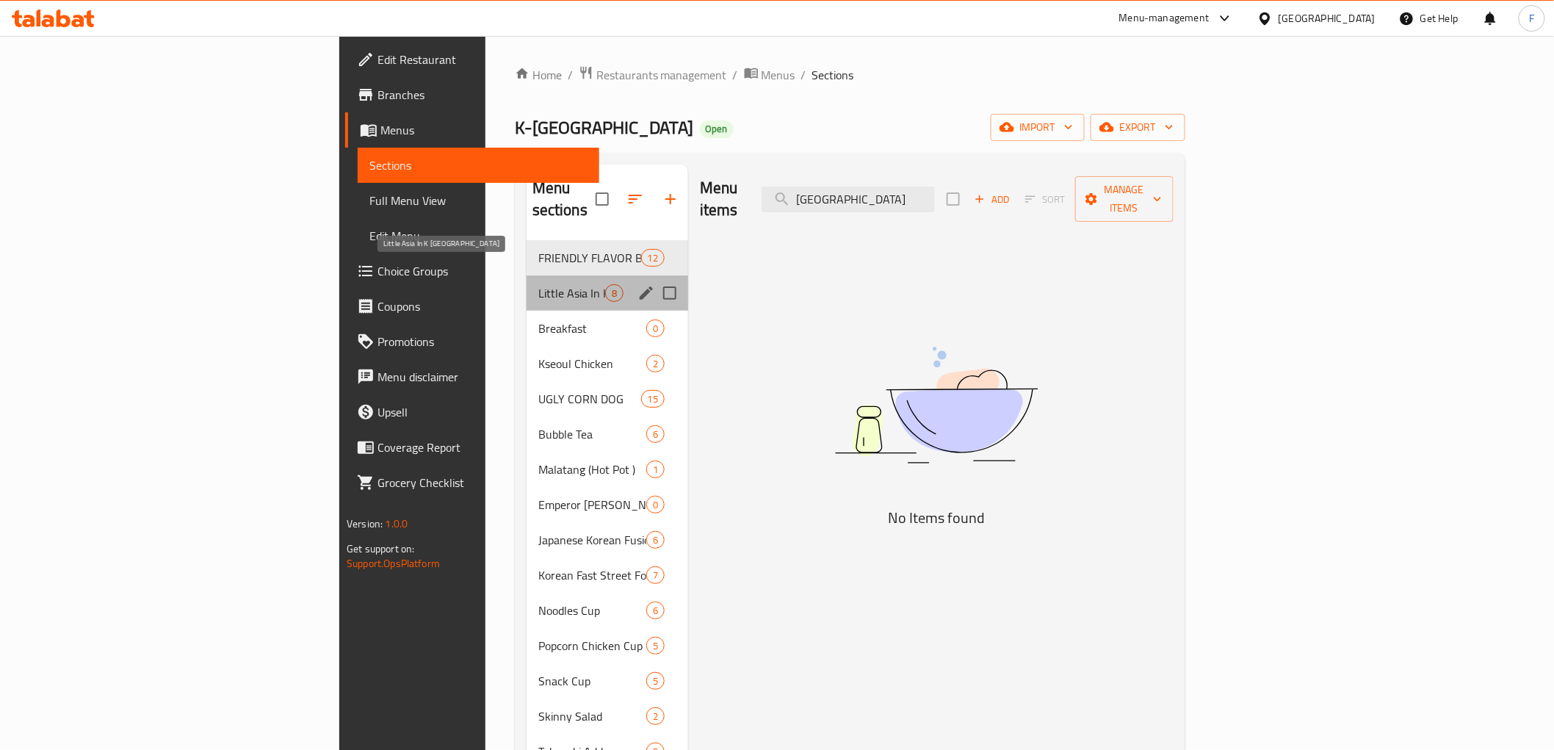
click at [538, 284] on span "Little Asia In K [GEOGRAPHIC_DATA]" at bounding box center [571, 293] width 67 height 18
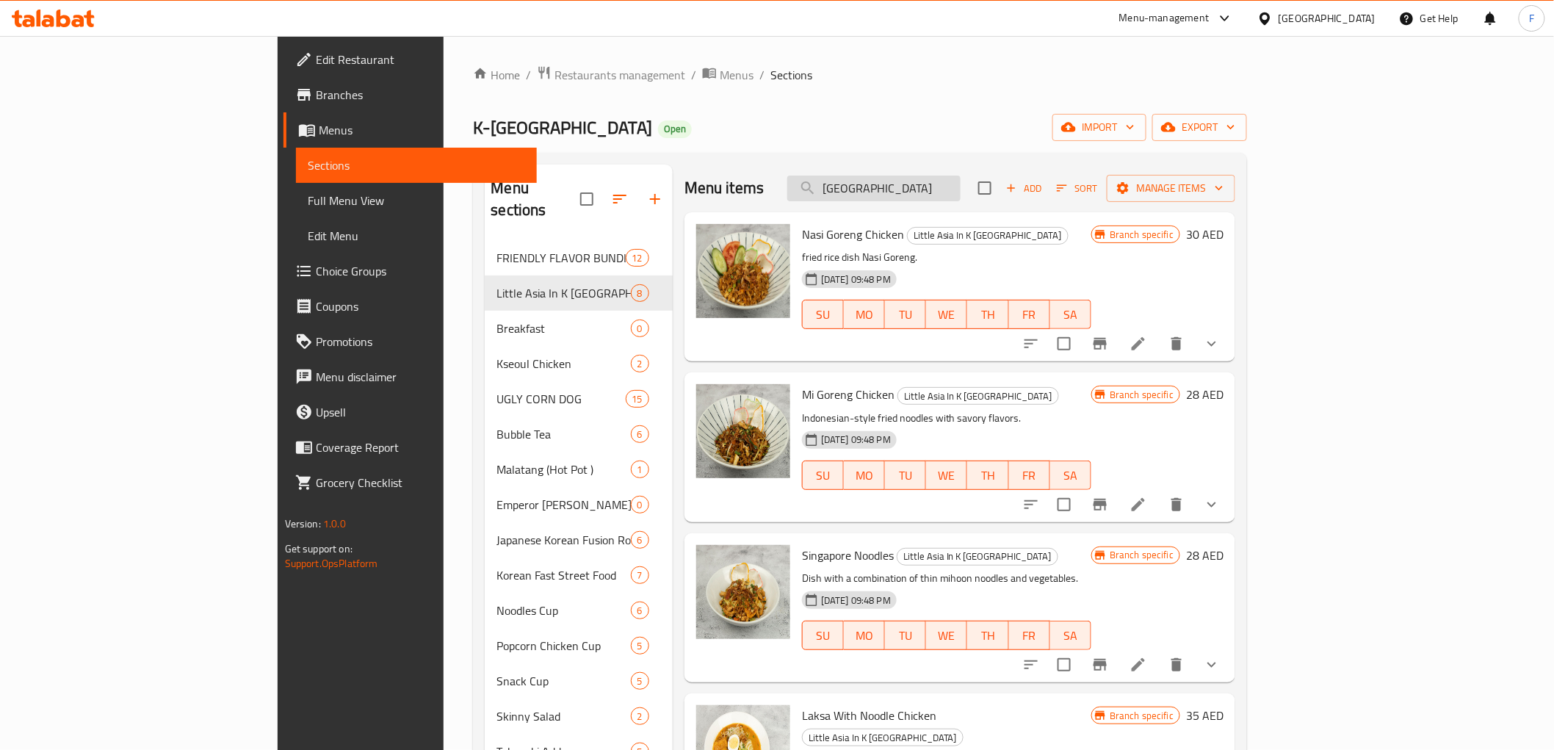
click at [929, 185] on input "[GEOGRAPHIC_DATA]" at bounding box center [873, 189] width 173 height 26
paste input "Japanese Korean Fusion"
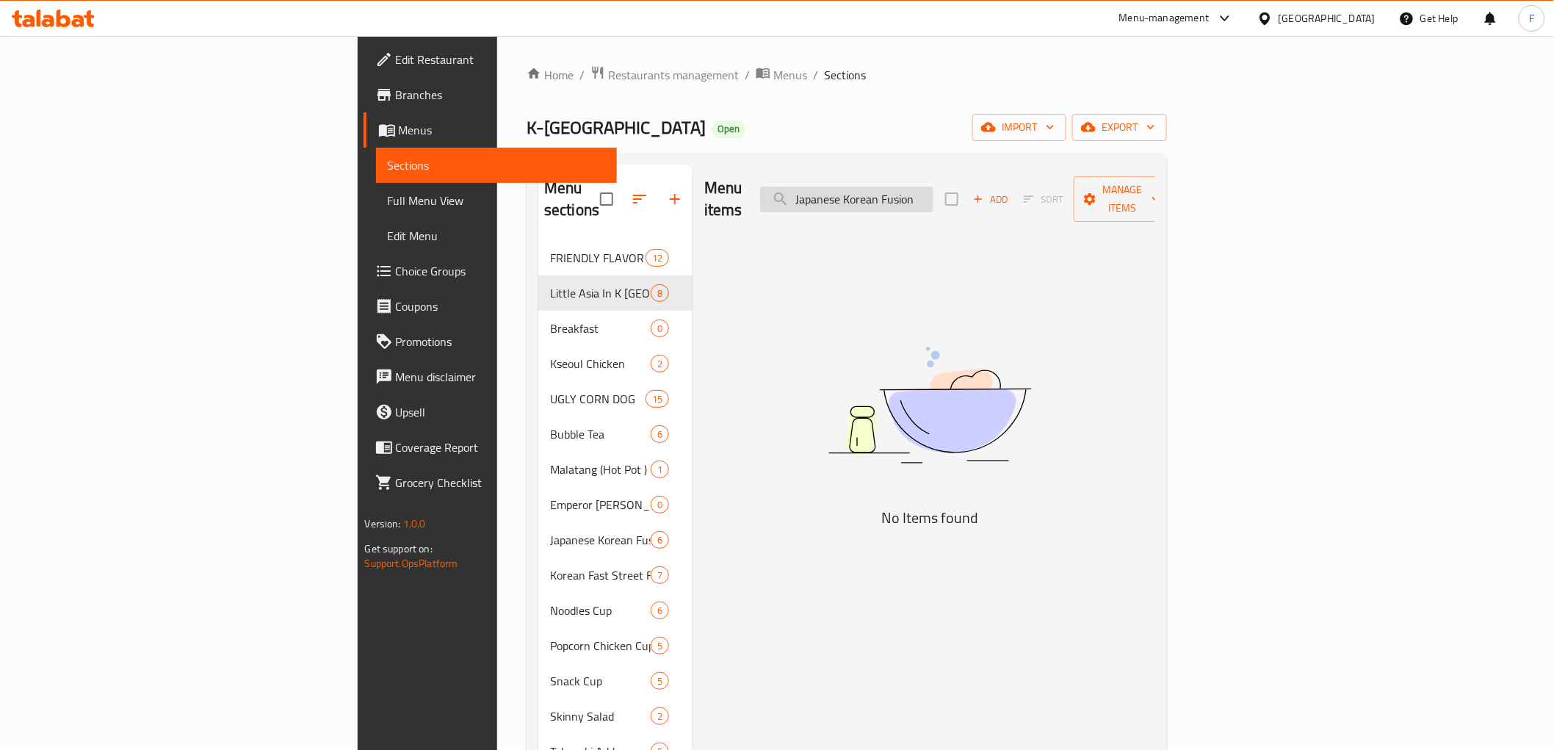
click at [933, 187] on input "Japanese Korean Fusion" at bounding box center [846, 200] width 173 height 26
paste input "Korean Fast Street Food"
type input "Korean Fast Street Food"
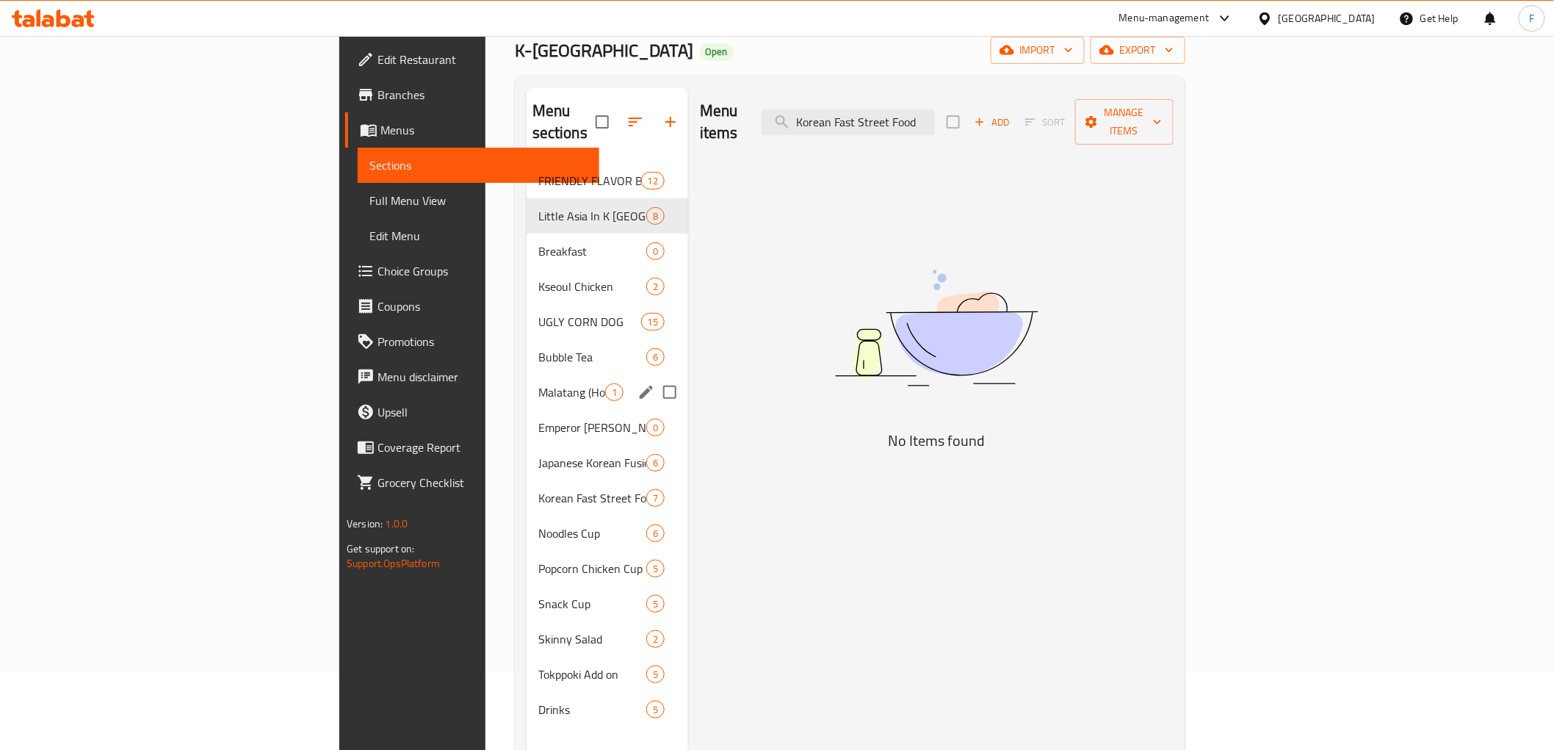
scroll to position [82, 0]
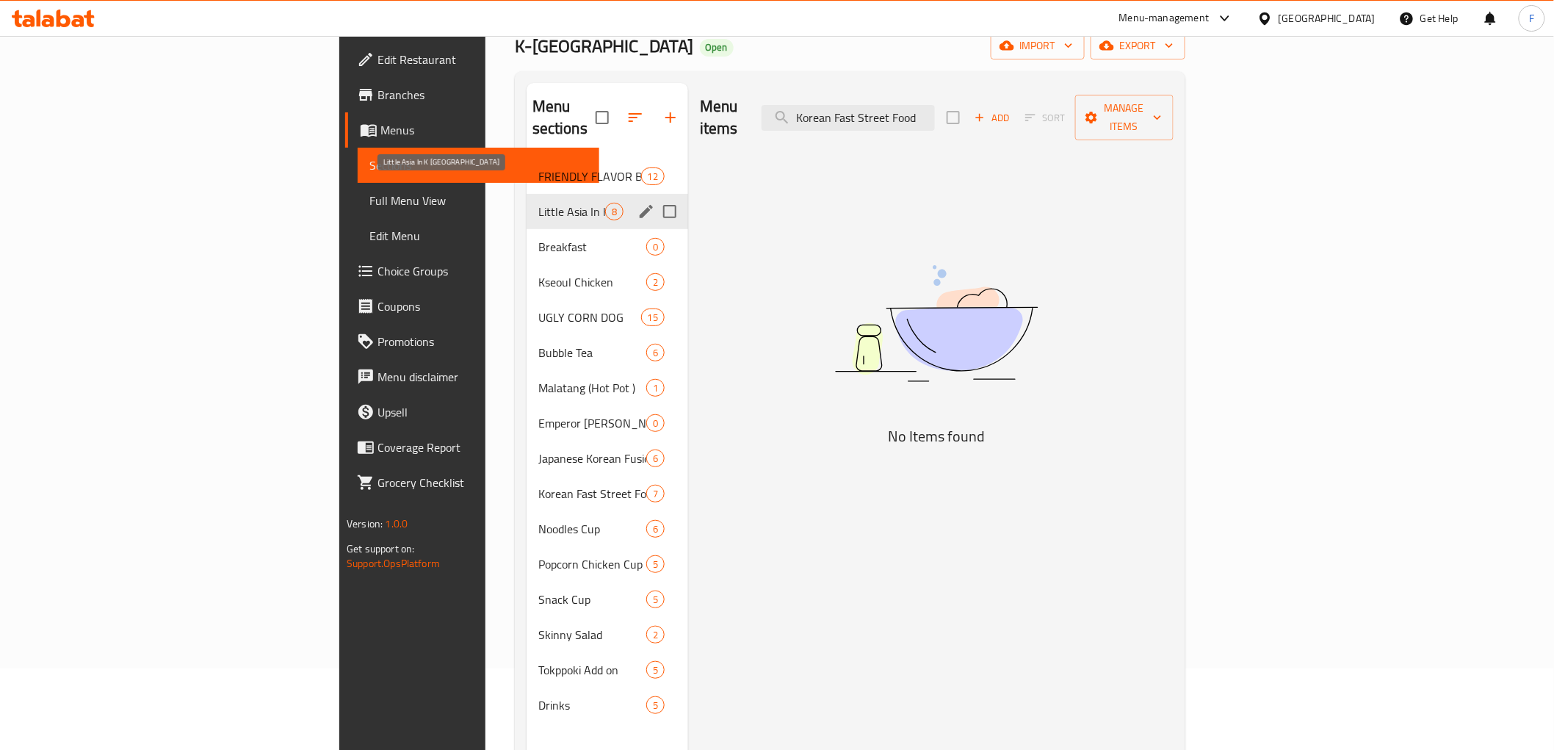
click at [538, 203] on span "Little Asia In K [GEOGRAPHIC_DATA]" at bounding box center [571, 212] width 67 height 18
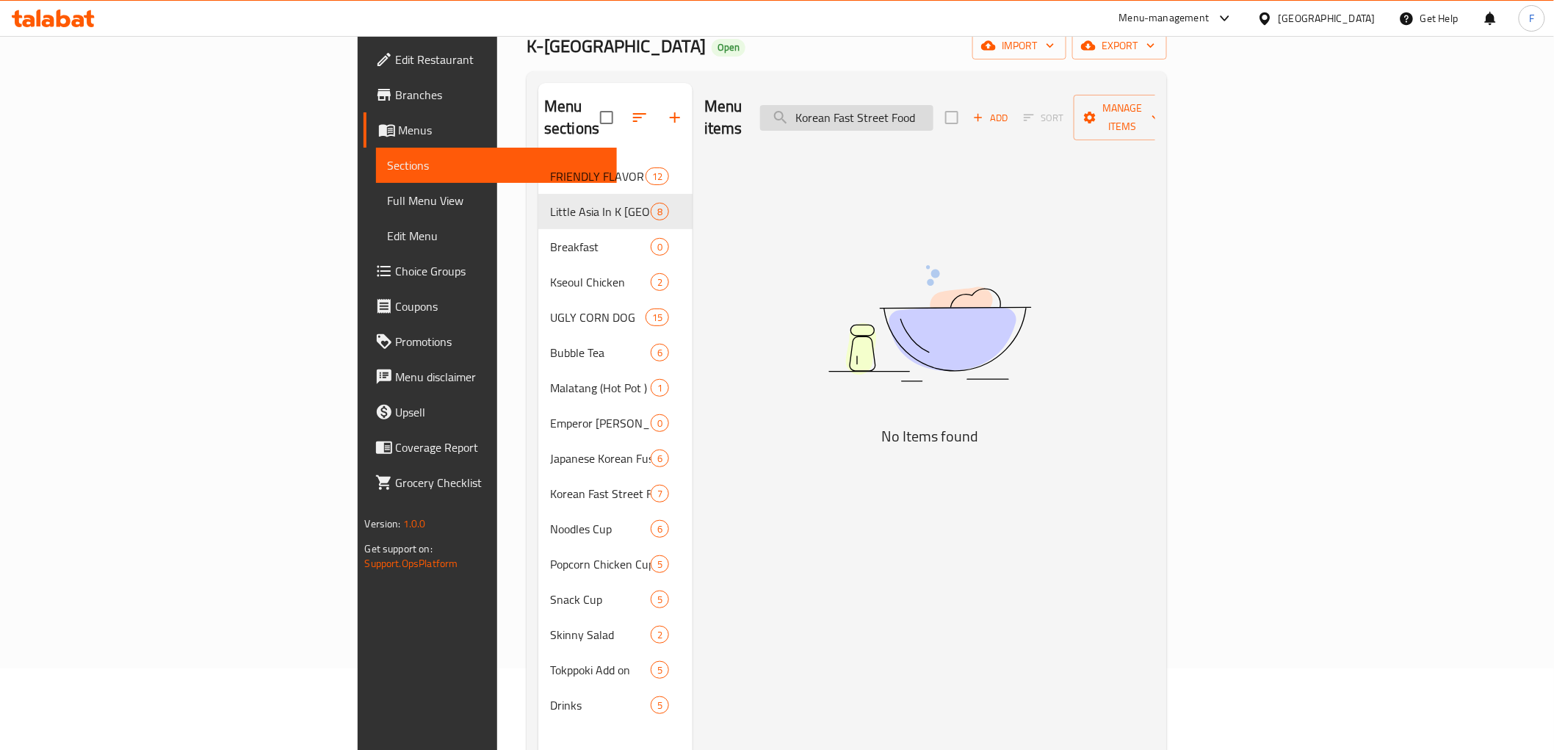
click at [933, 106] on input "Korean Fast Street Food" at bounding box center [846, 118] width 173 height 26
click at [933, 105] on input "Korean Fast Street Food" at bounding box center [846, 118] width 173 height 26
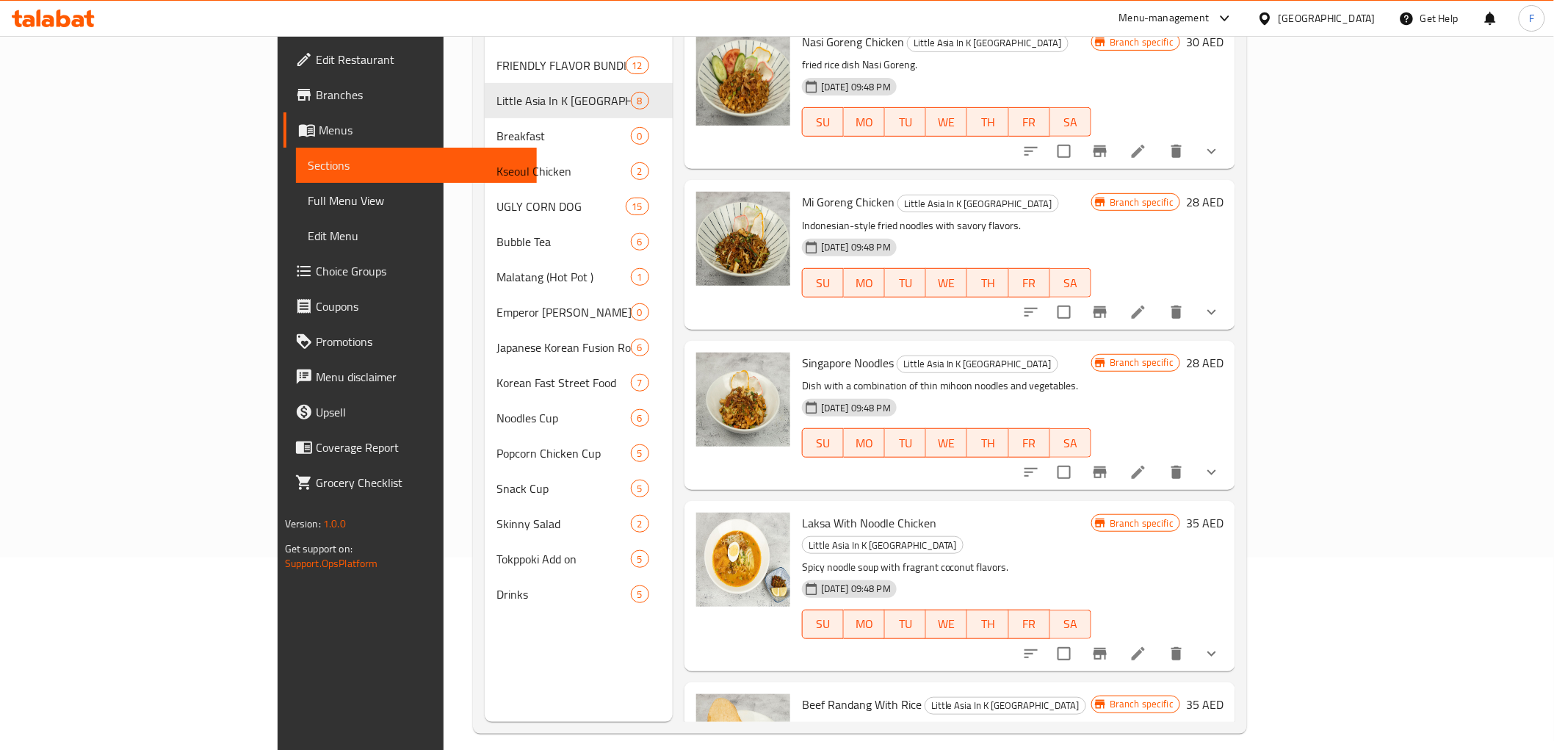
scroll to position [0, 0]
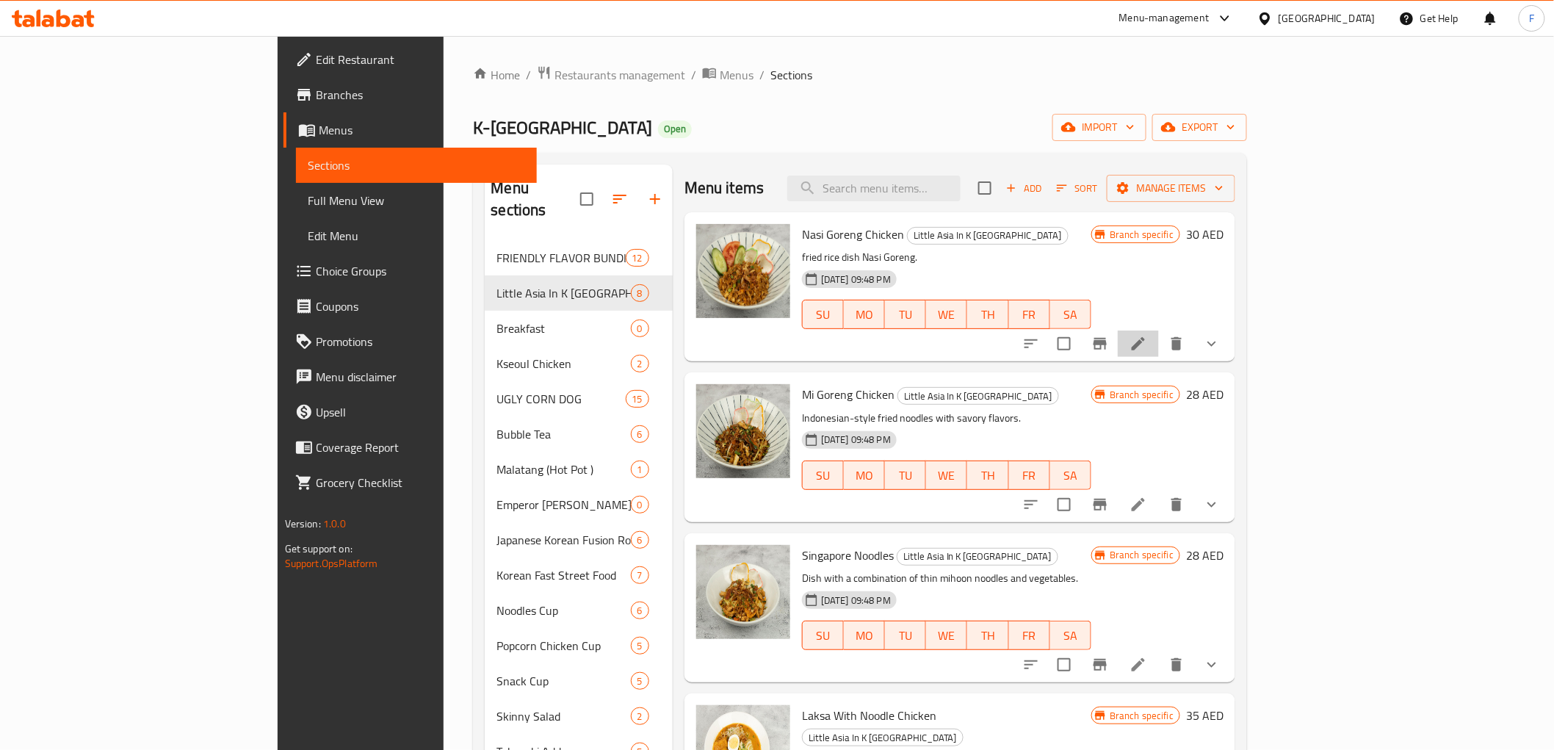
click at [1159, 339] on li at bounding box center [1138, 343] width 41 height 26
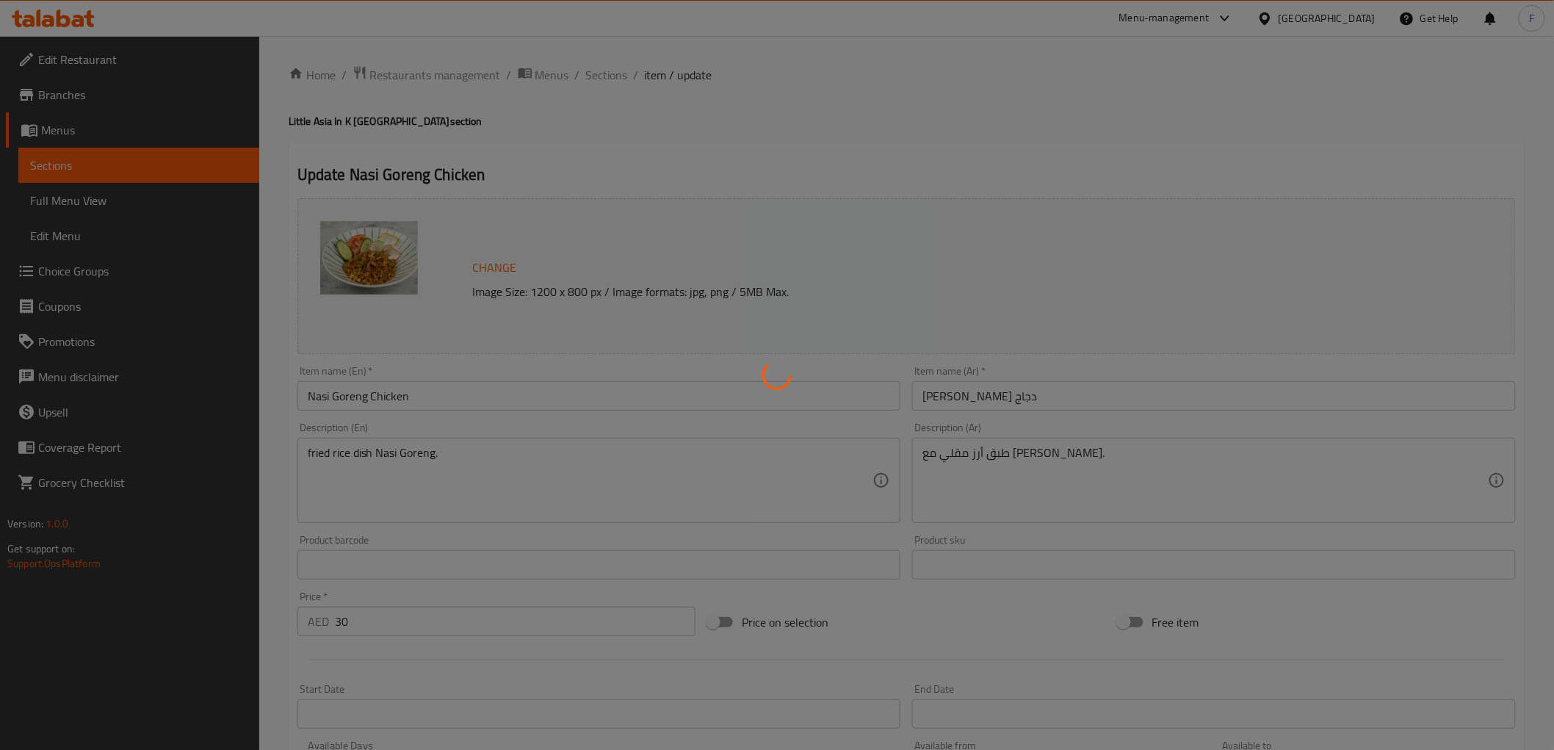
type input "إختيارك من:"
type input "0"
type input "1"
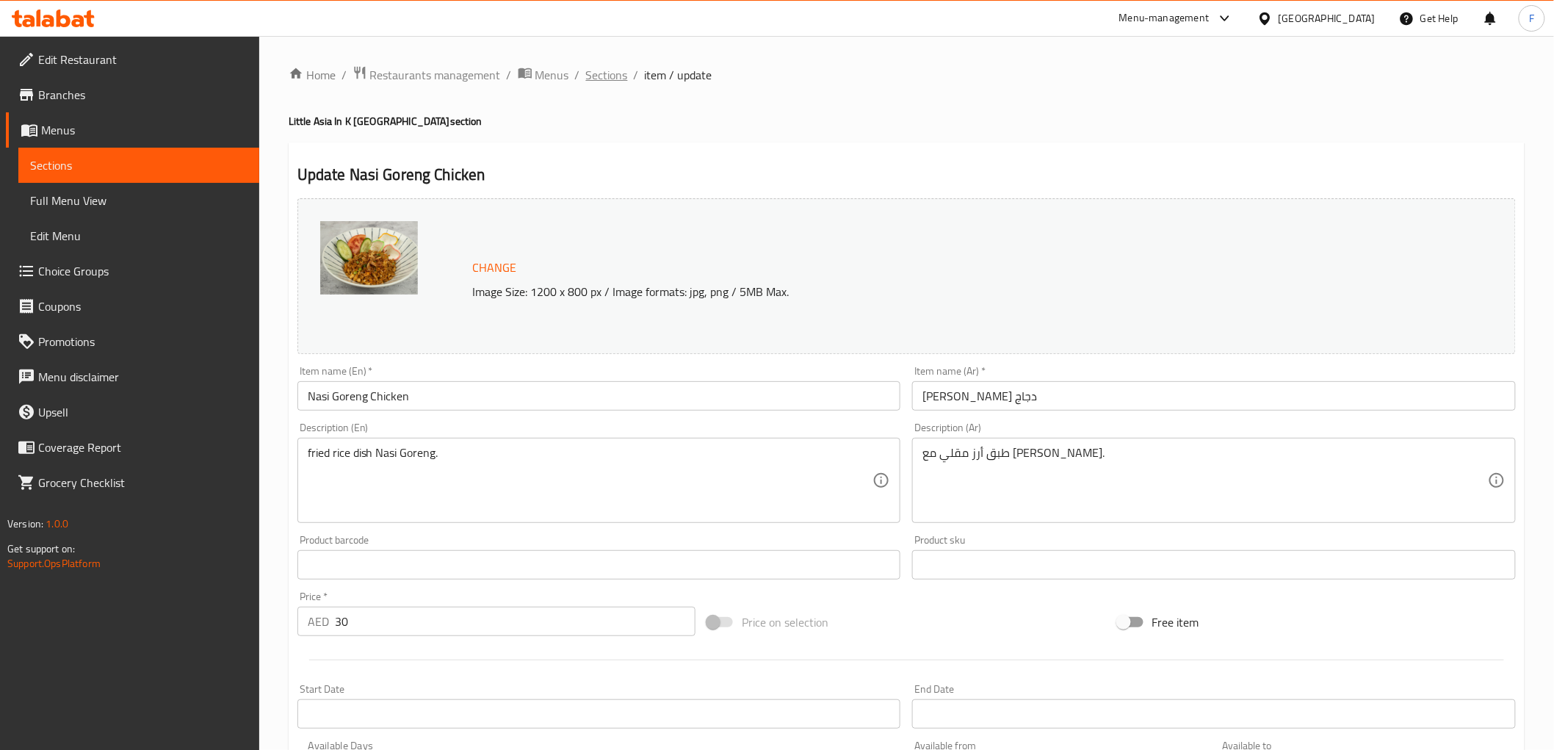
click at [598, 78] on span "Sections" at bounding box center [607, 75] width 42 height 18
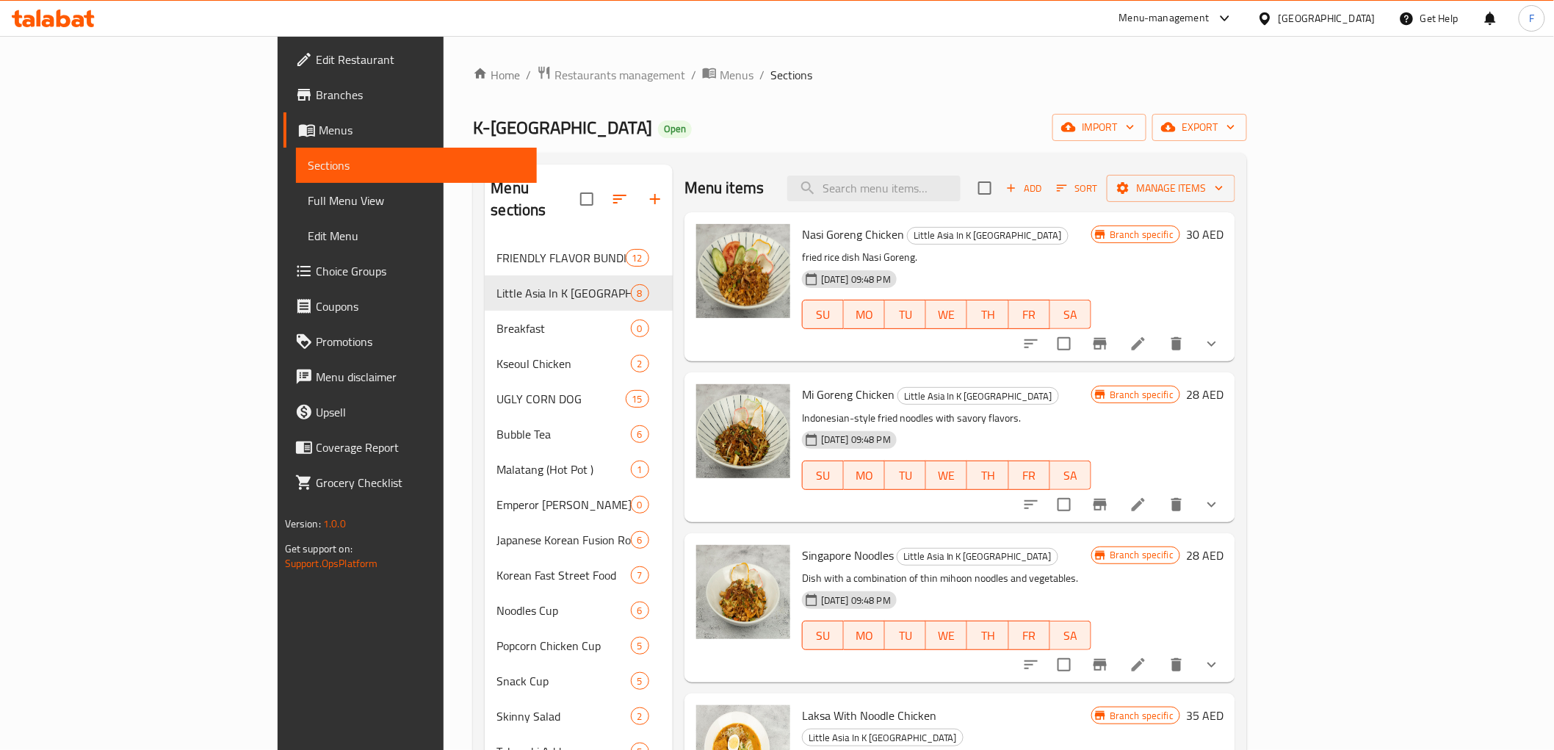
click at [1159, 350] on li at bounding box center [1138, 343] width 41 height 26
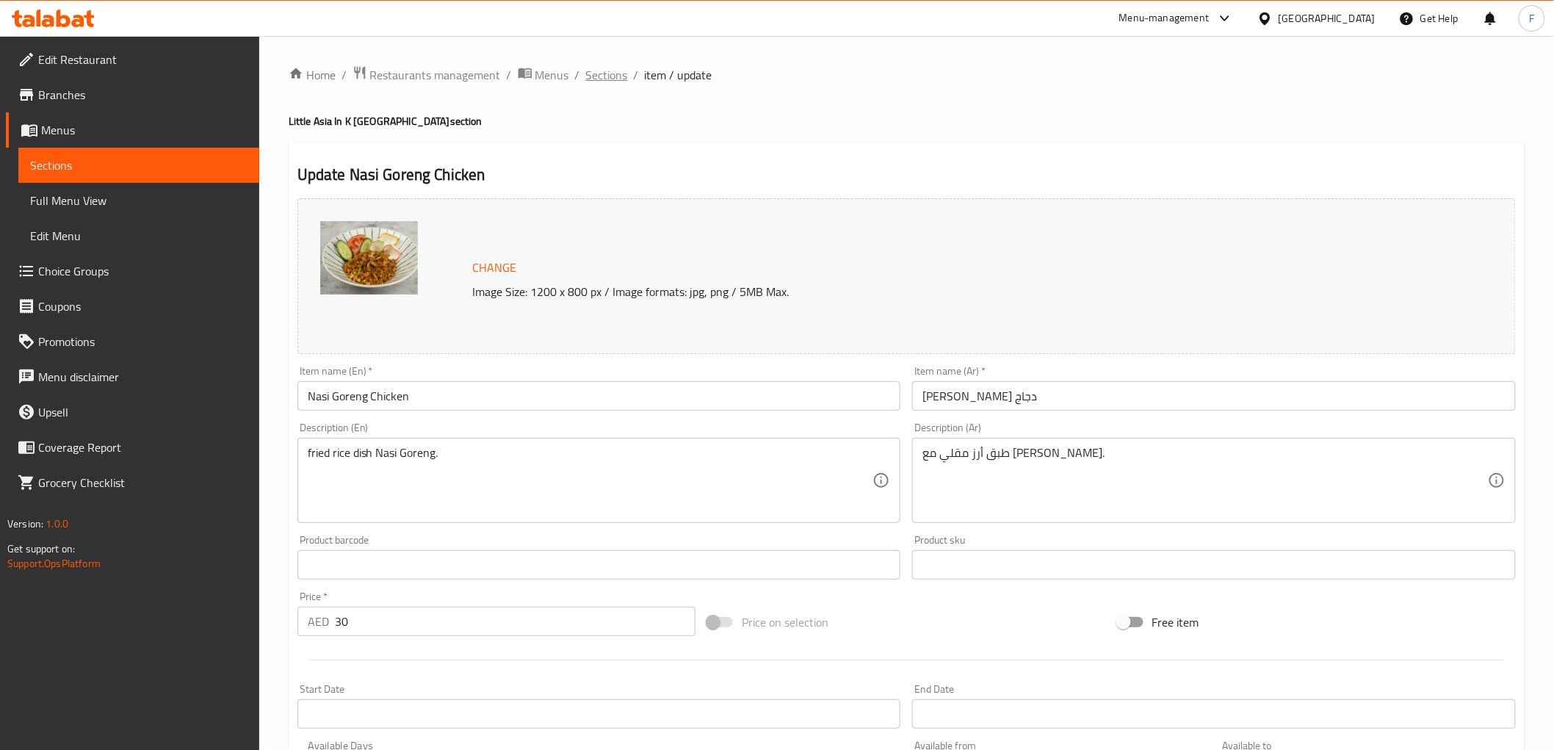
click at [618, 77] on span "Sections" at bounding box center [607, 75] width 42 height 18
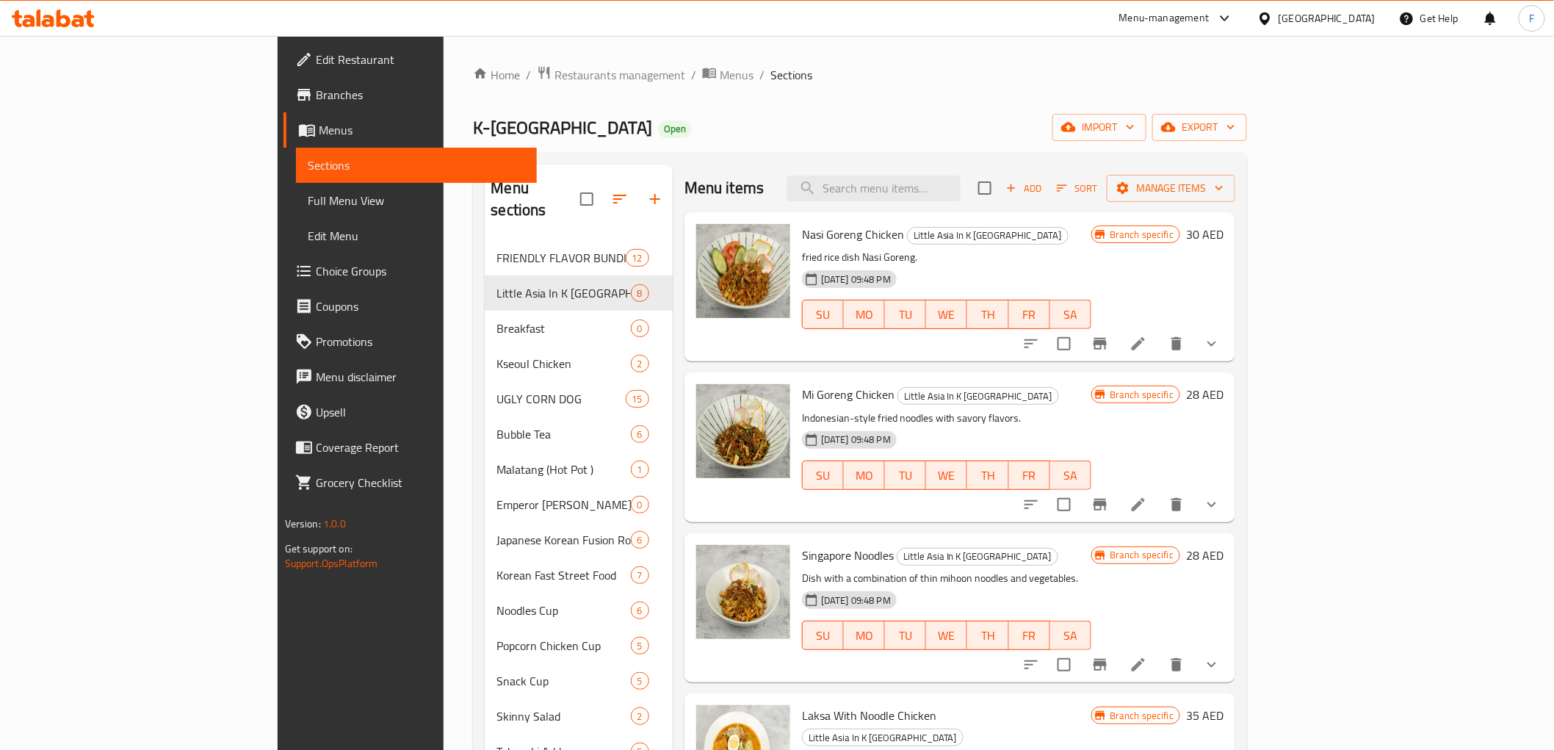
click at [1145, 500] on icon at bounding box center [1138, 504] width 13 height 13
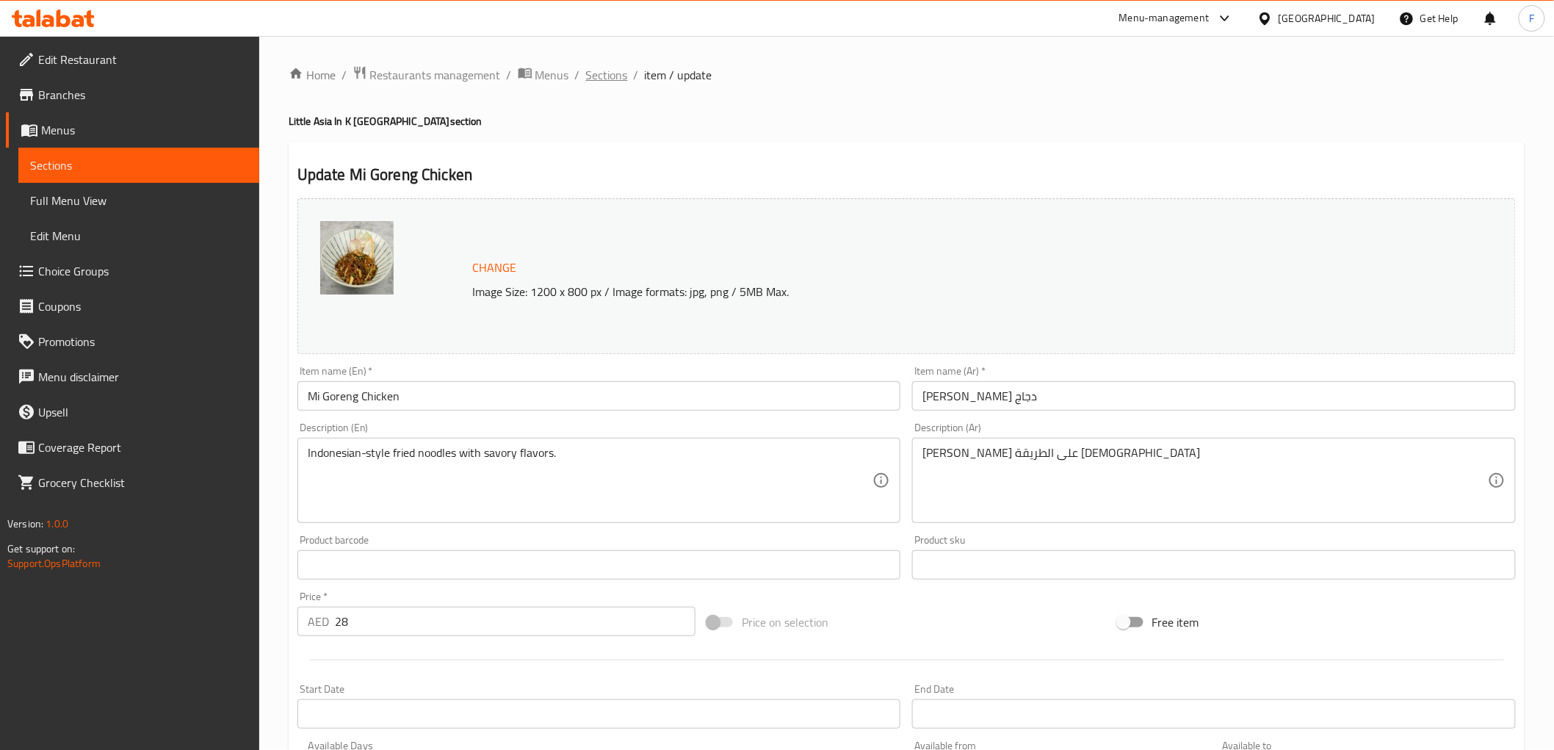
click at [601, 71] on span "Sections" at bounding box center [607, 75] width 42 height 18
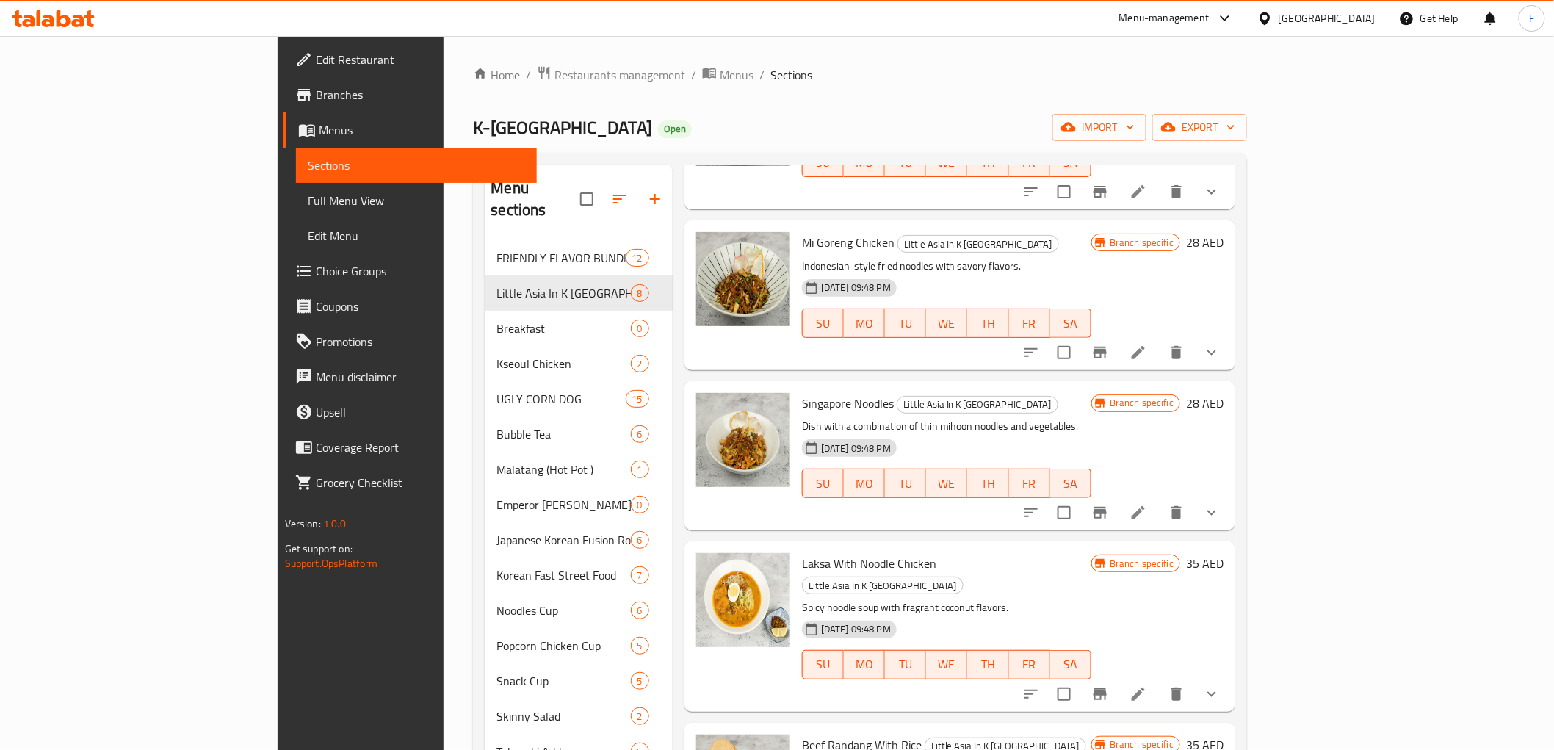
scroll to position [163, 0]
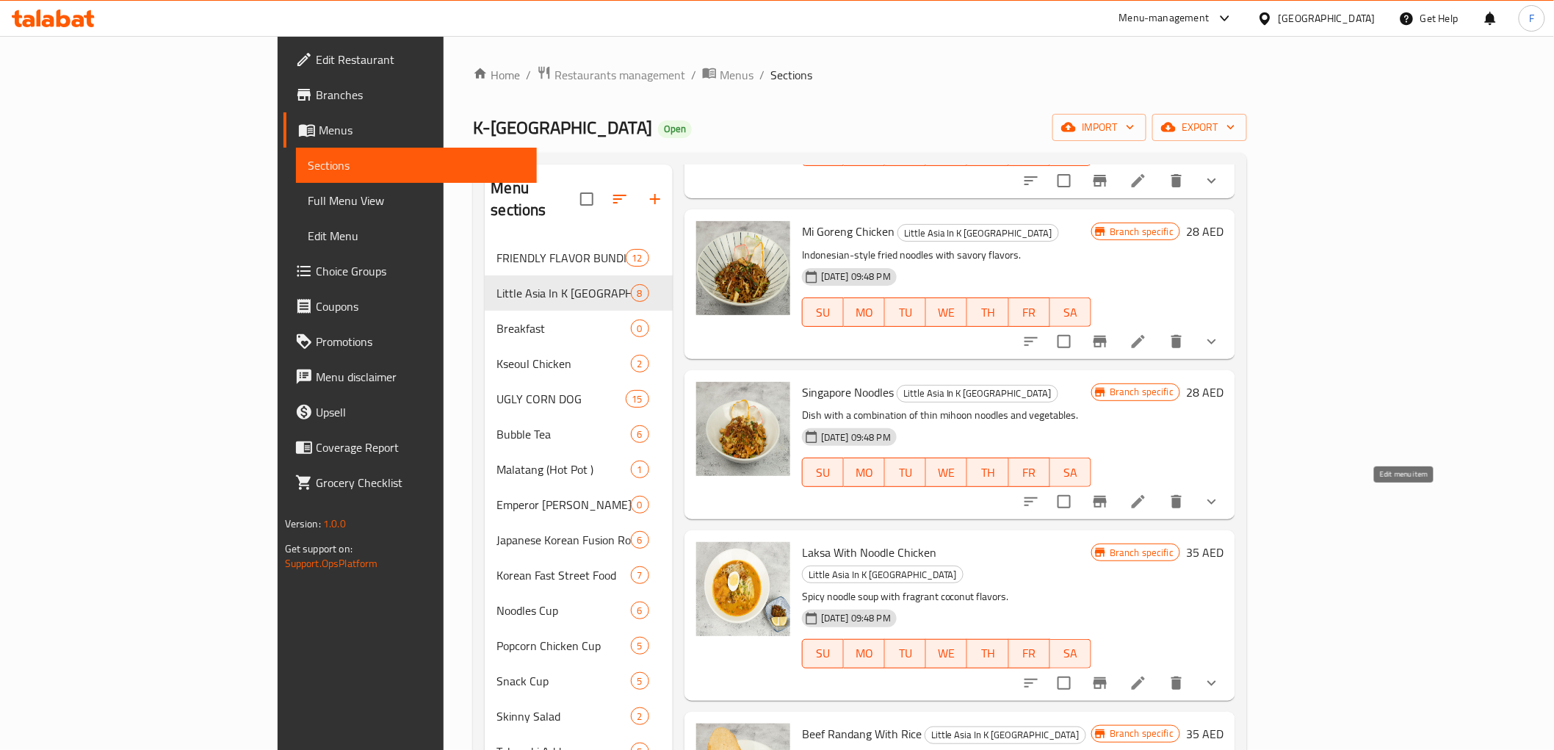
click at [1145, 500] on icon at bounding box center [1138, 501] width 13 height 13
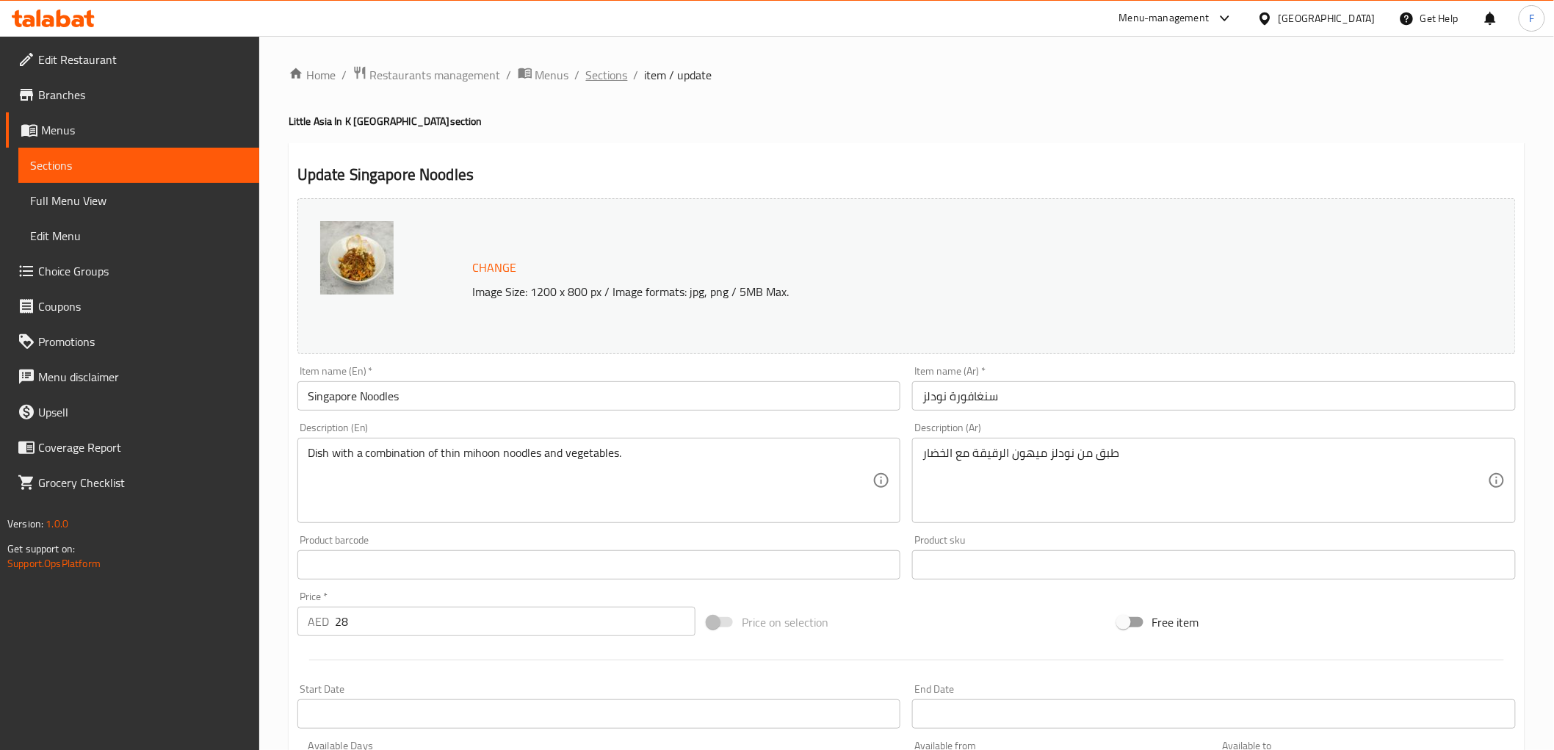
click at [610, 67] on span "Sections" at bounding box center [607, 75] width 42 height 18
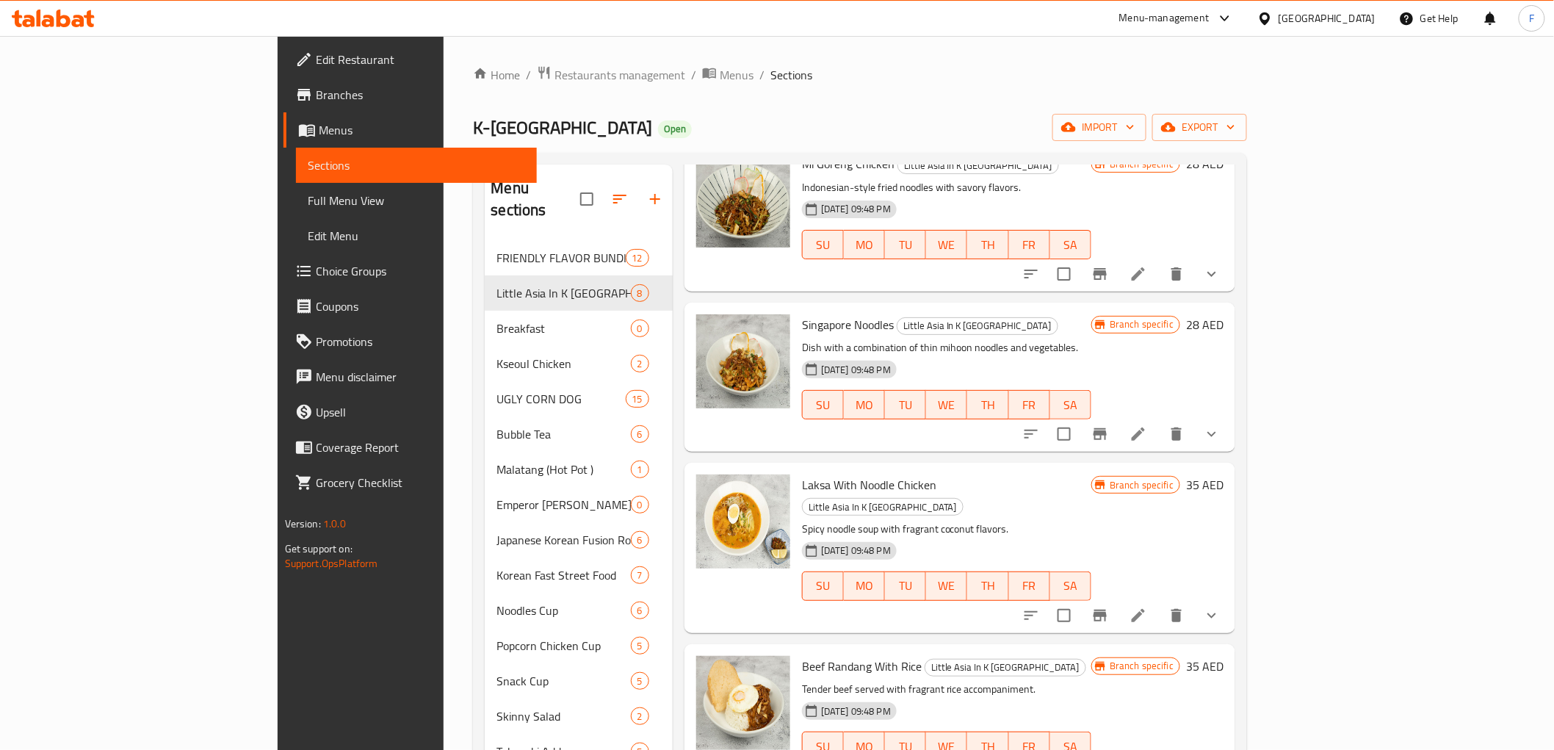
scroll to position [245, 0]
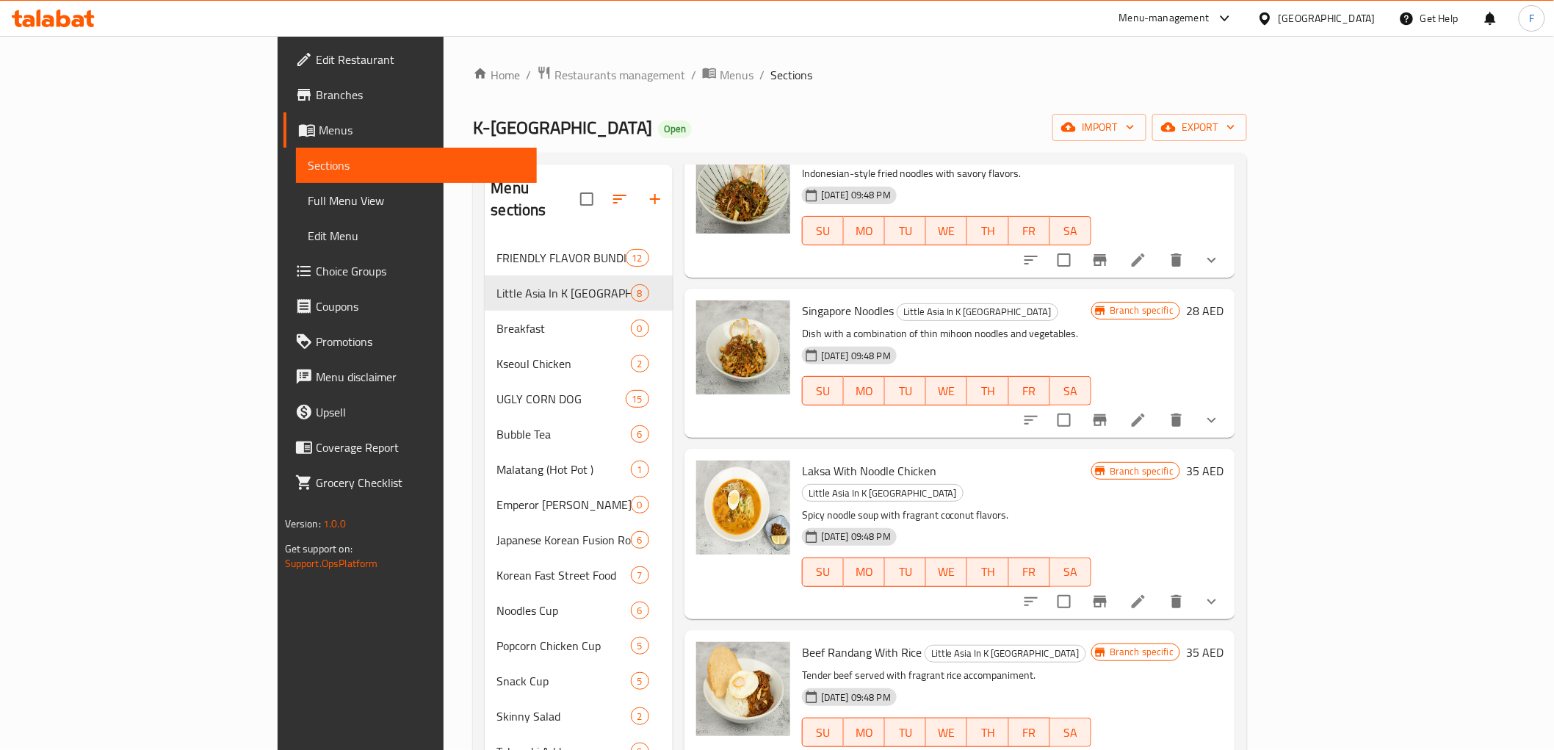
click at [1147, 593] on icon at bounding box center [1138, 602] width 18 height 18
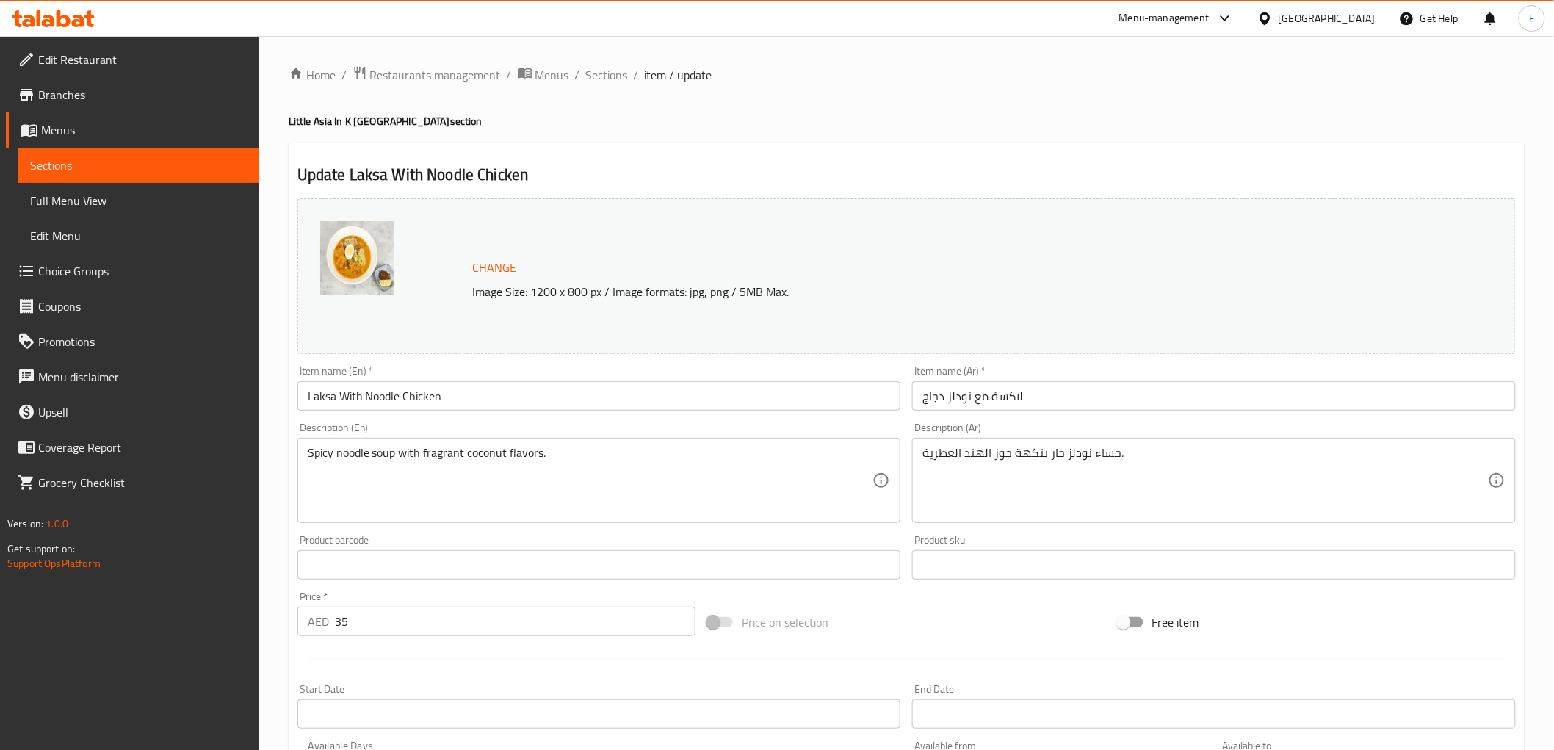
drag, startPoint x: 607, startPoint y: 71, endPoint x: 609, endPoint y: 97, distance: 25.9
click at [607, 71] on span "Sections" at bounding box center [607, 75] width 42 height 18
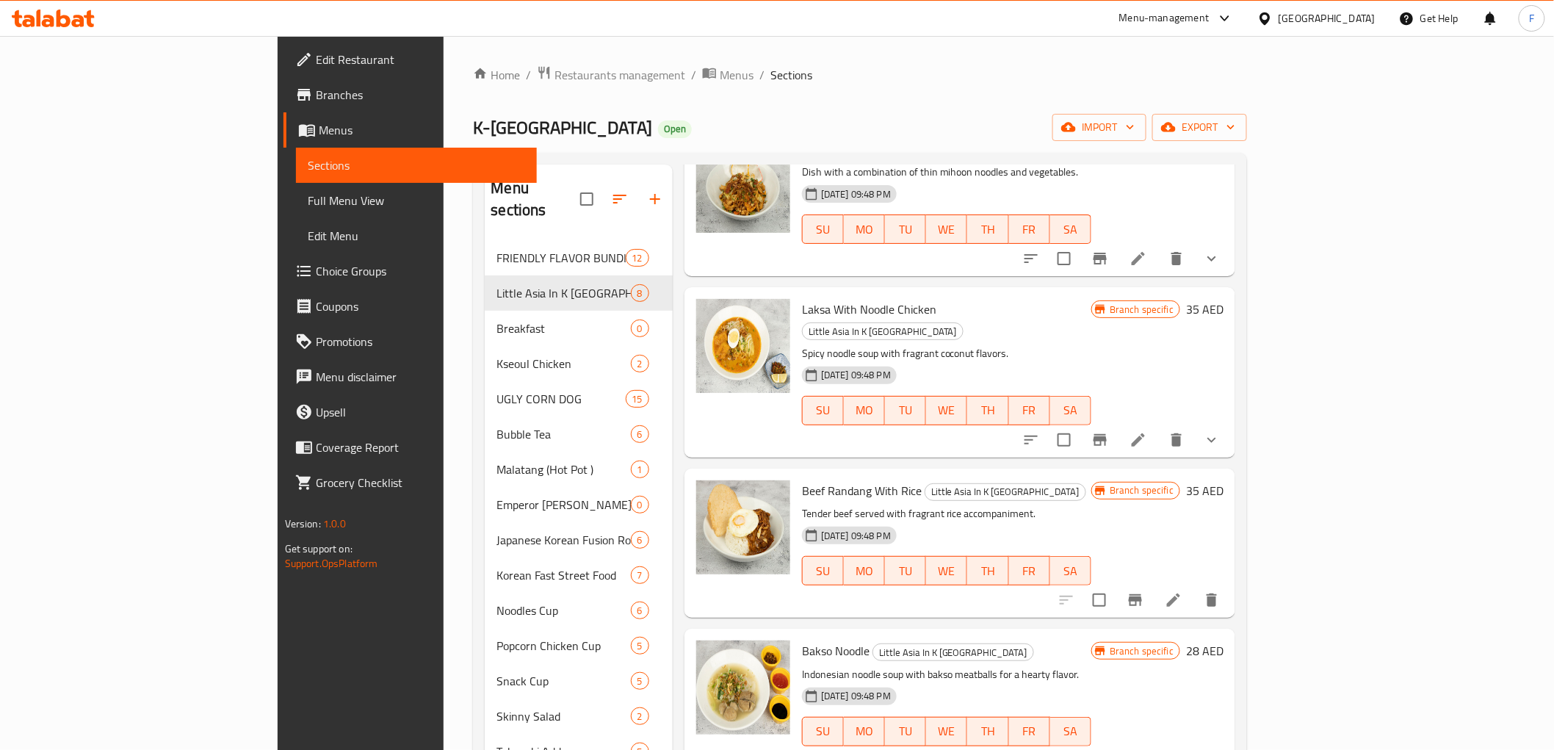
scroll to position [408, 0]
click at [1182, 590] on icon at bounding box center [1174, 599] width 18 height 18
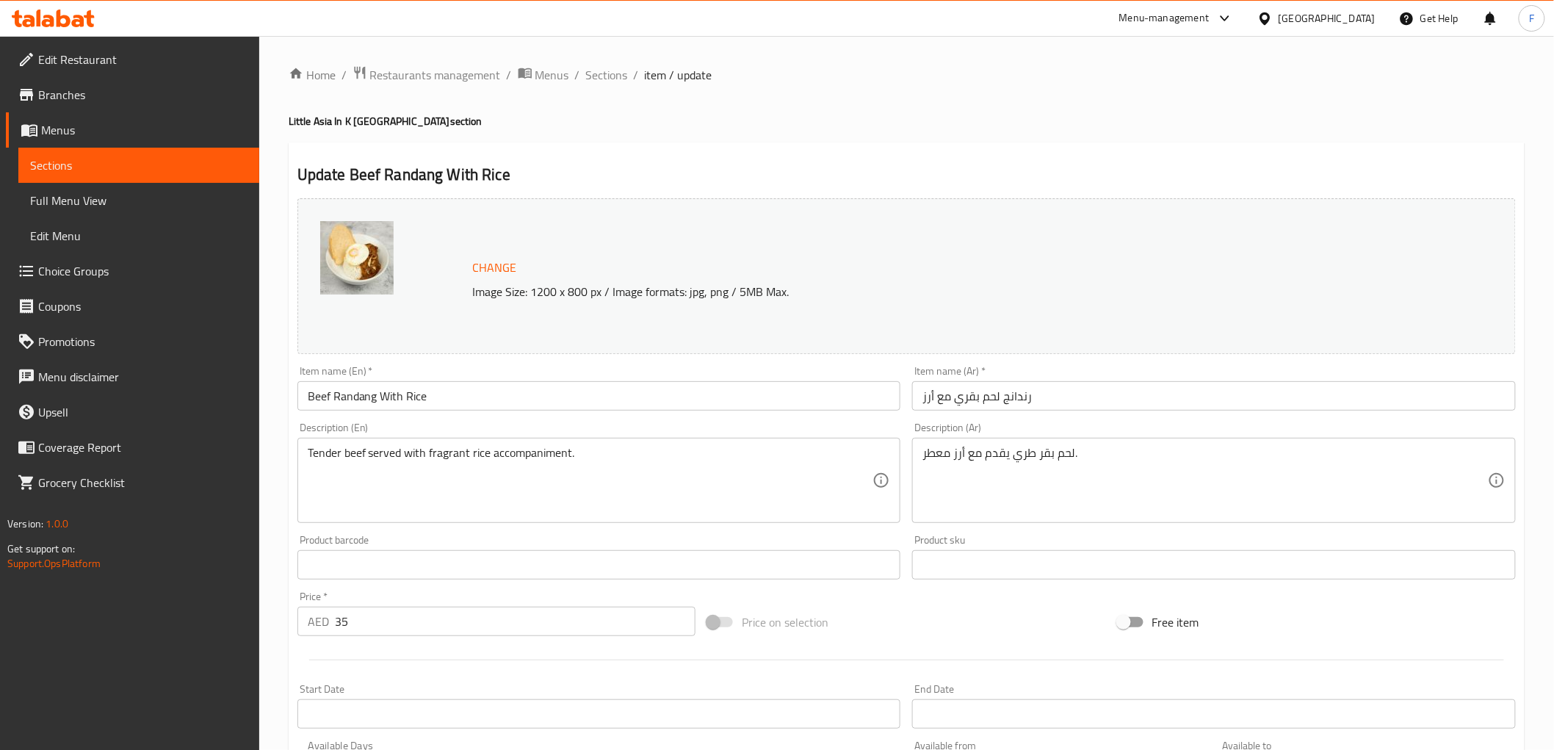
drag, startPoint x: 607, startPoint y: 69, endPoint x: 652, endPoint y: 98, distance: 53.8
click at [607, 69] on span "Sections" at bounding box center [607, 75] width 42 height 18
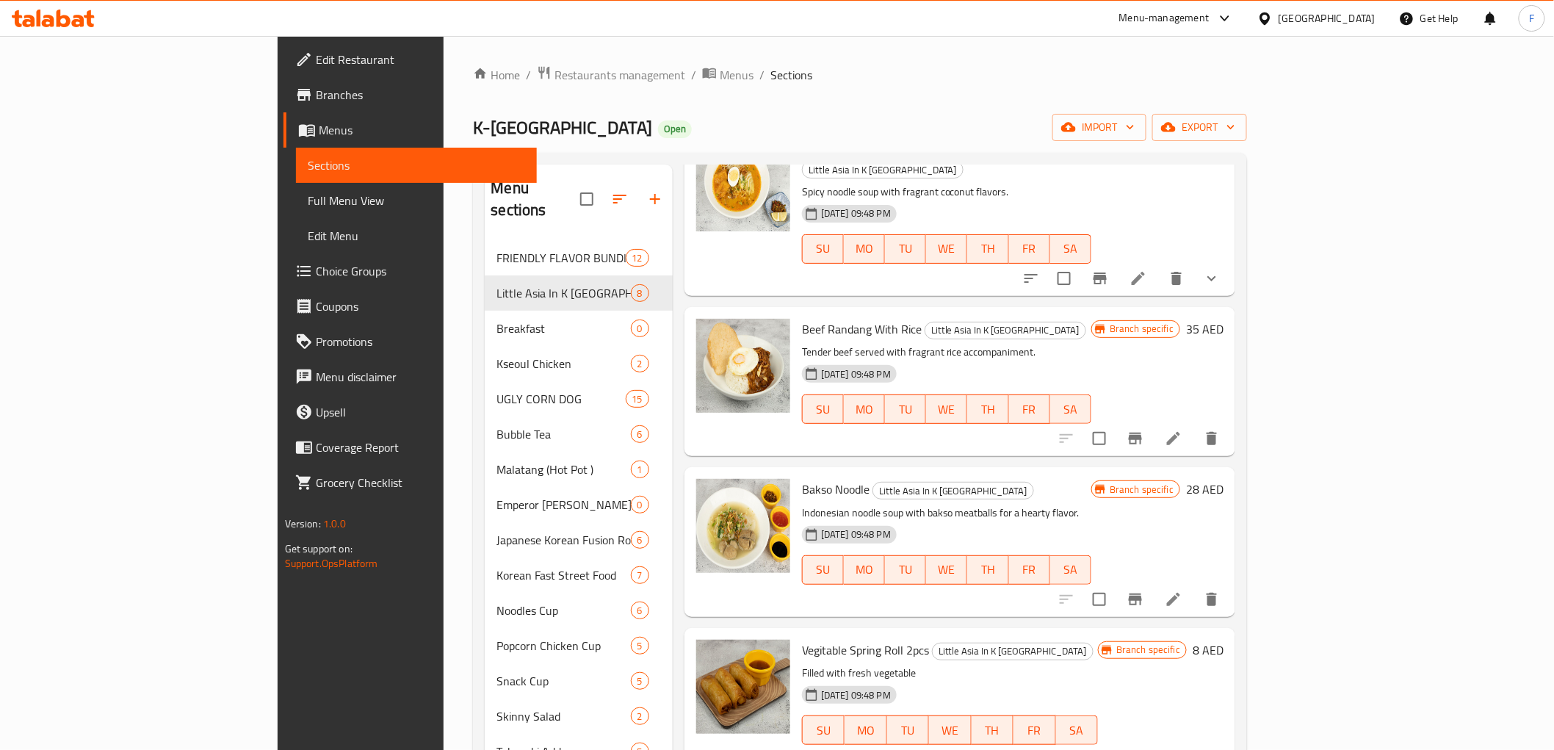
scroll to position [569, 0]
click at [1194, 585] on li at bounding box center [1173, 598] width 41 height 26
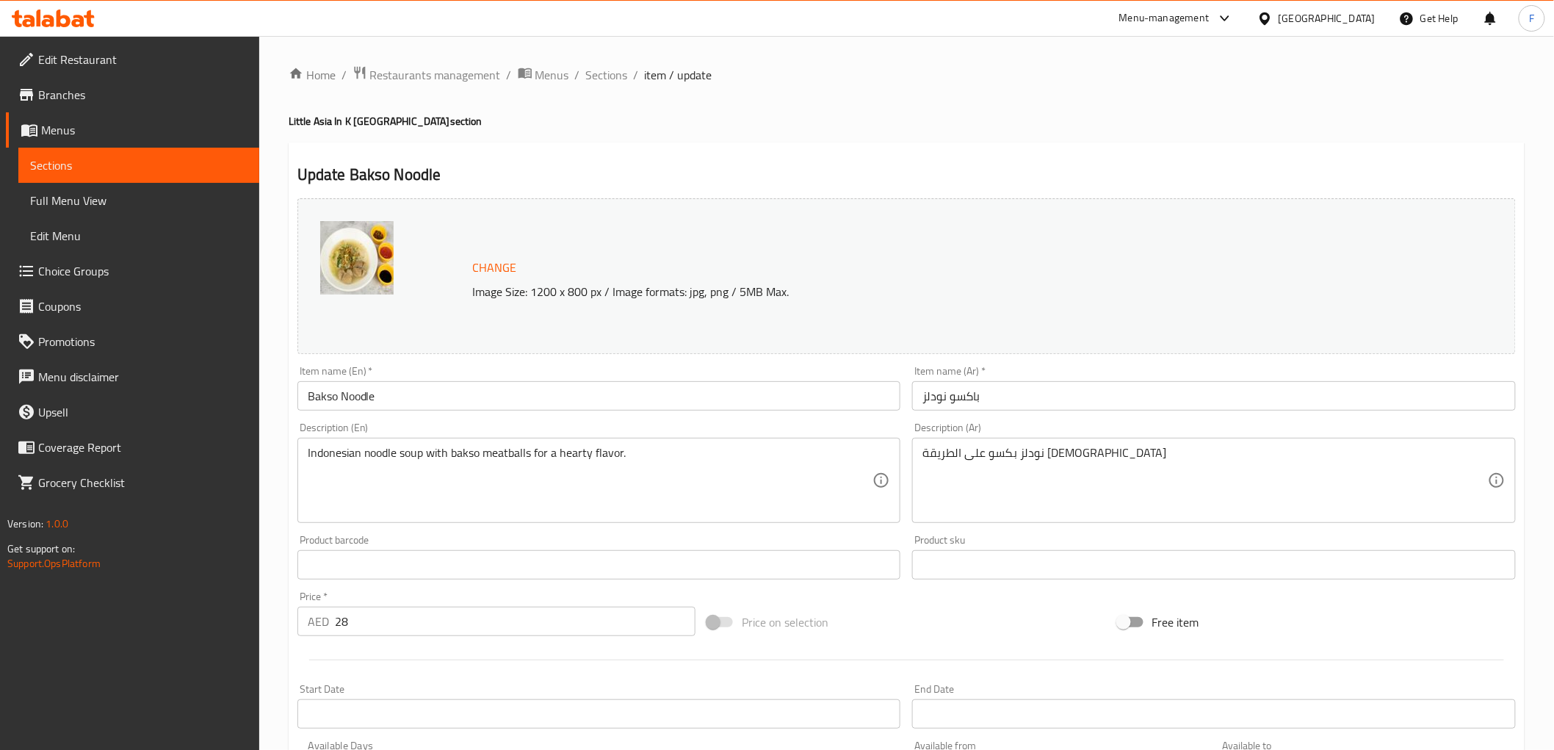
drag, startPoint x: 611, startPoint y: 73, endPoint x: 626, endPoint y: 92, distance: 24.0
click at [611, 73] on span "Sections" at bounding box center [607, 75] width 42 height 18
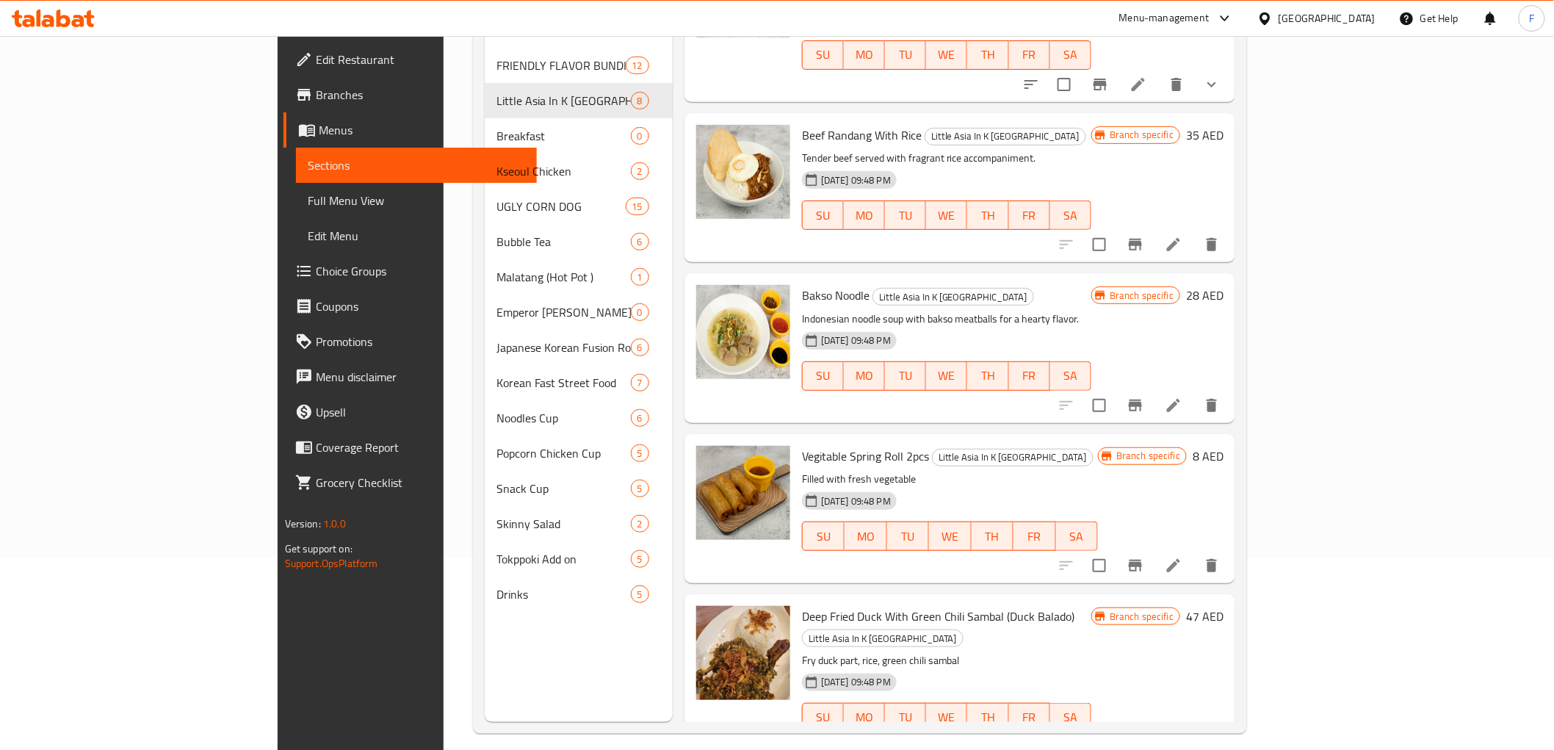
scroll to position [206, 0]
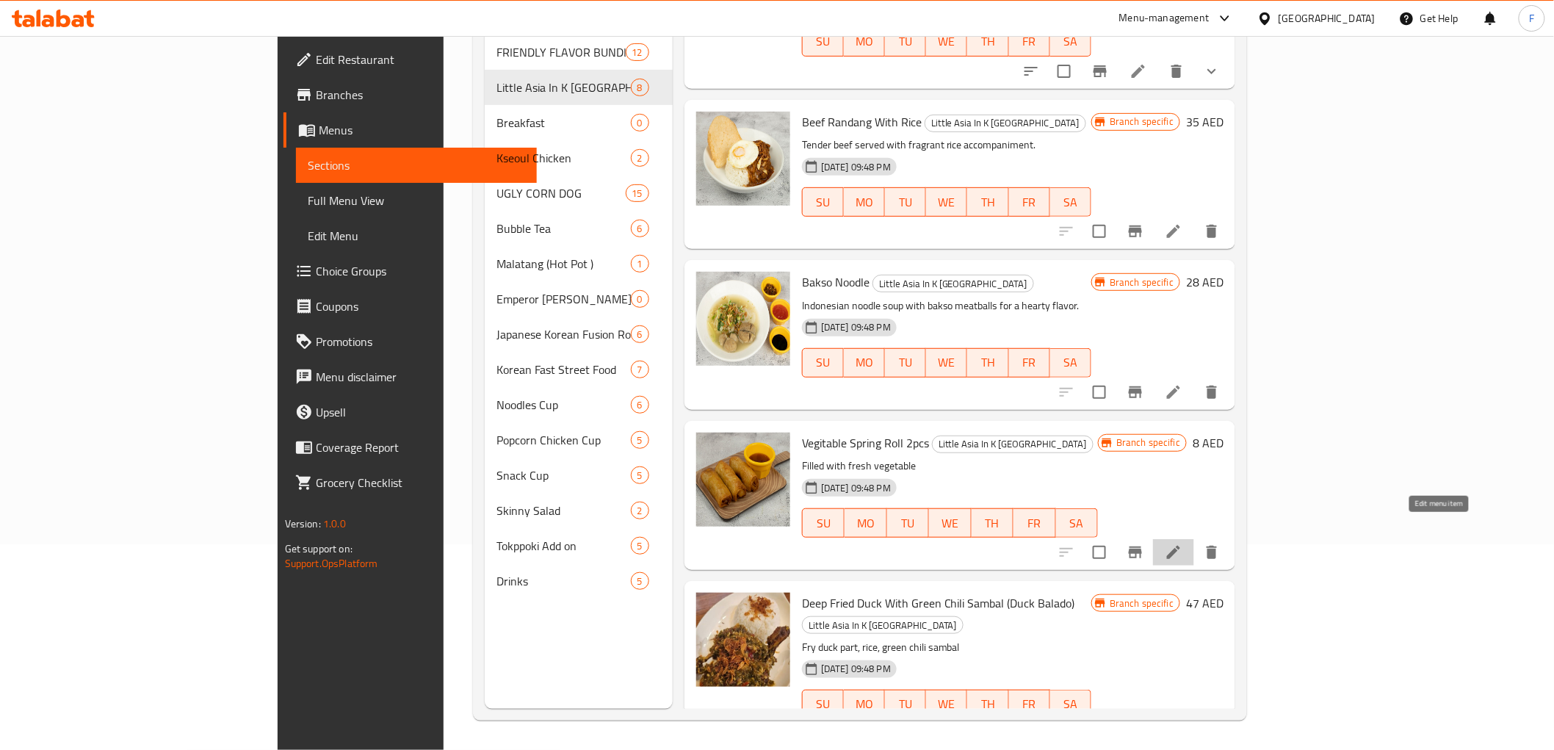
click at [1182, 543] on icon at bounding box center [1174, 552] width 18 height 18
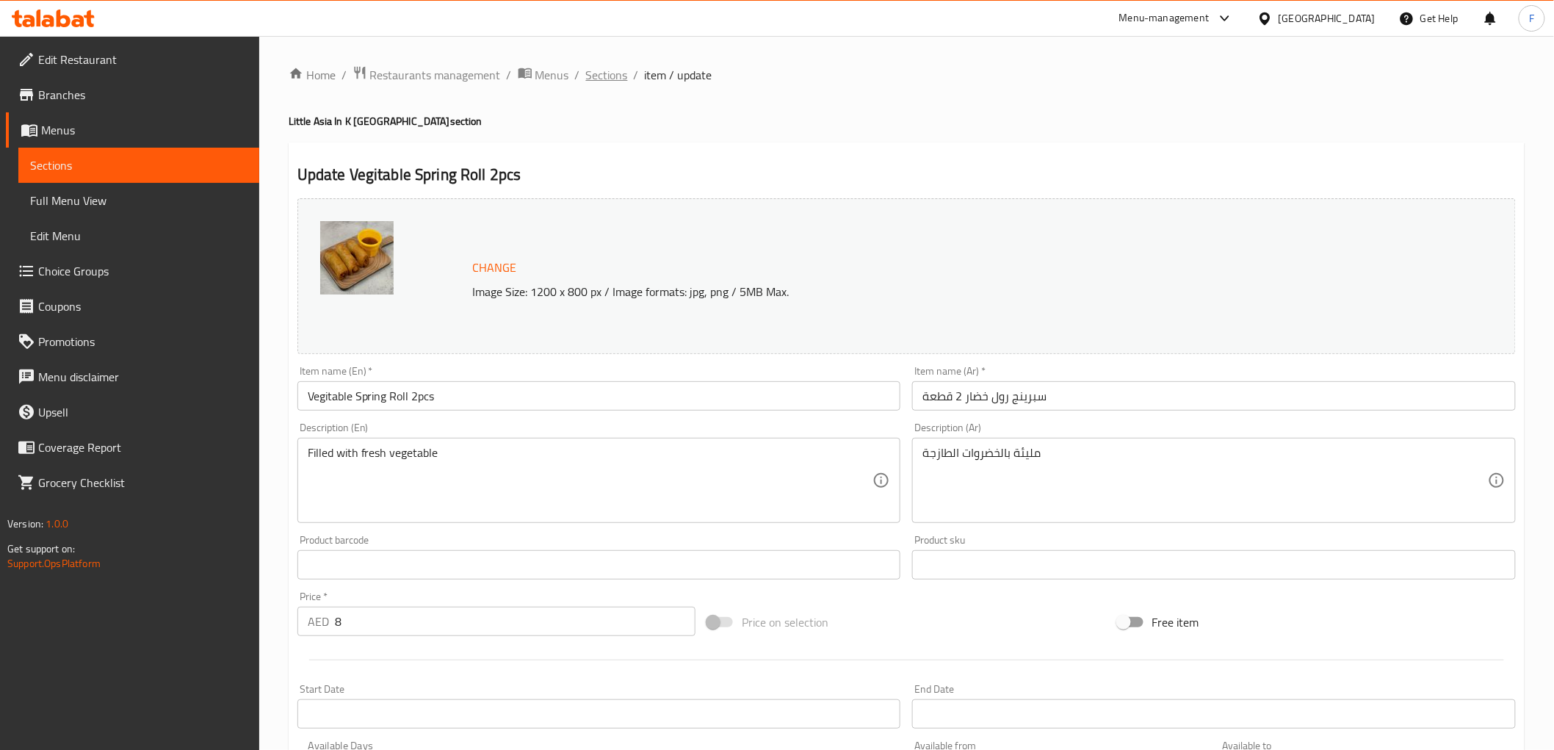
click at [613, 78] on span "Sections" at bounding box center [607, 75] width 42 height 18
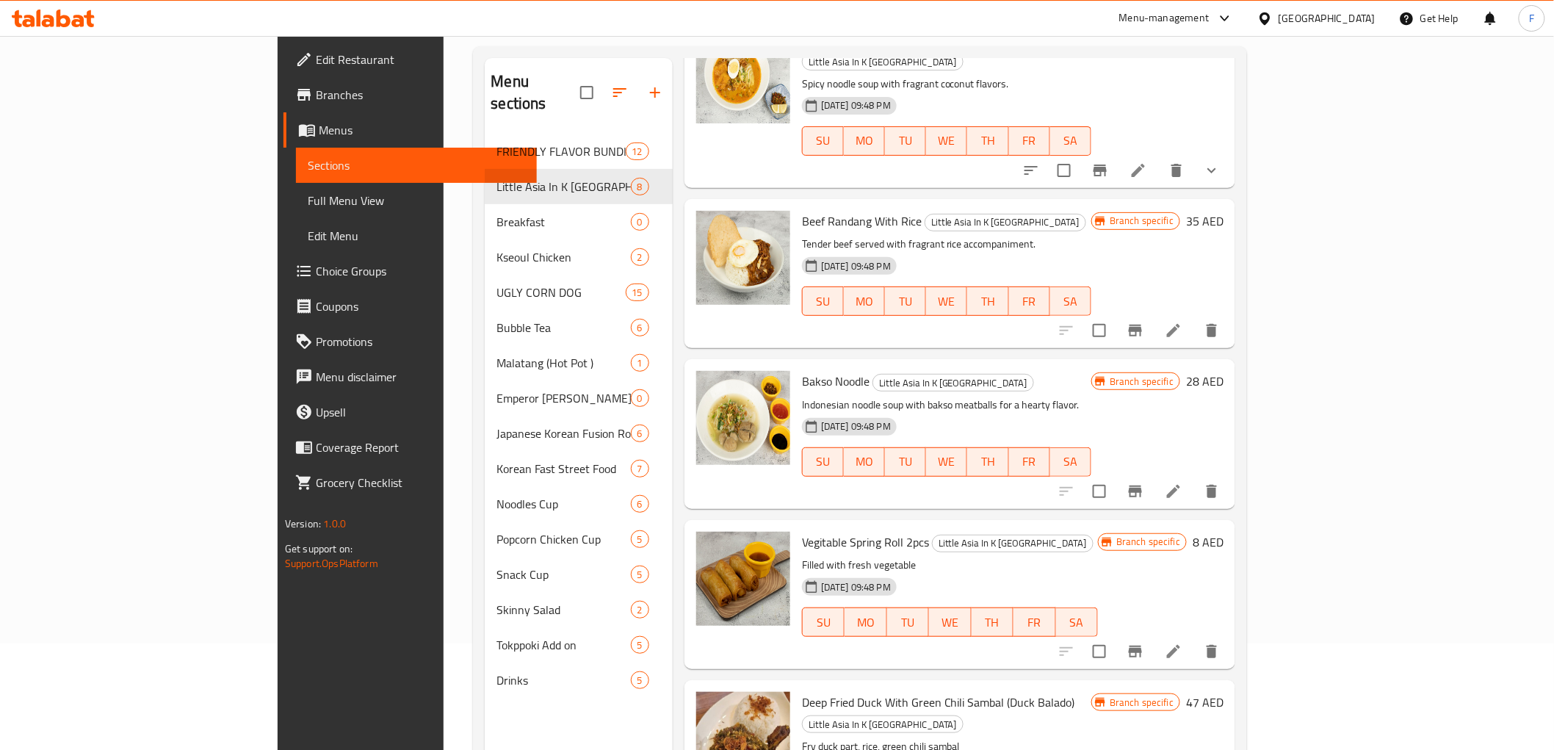
scroll to position [206, 0]
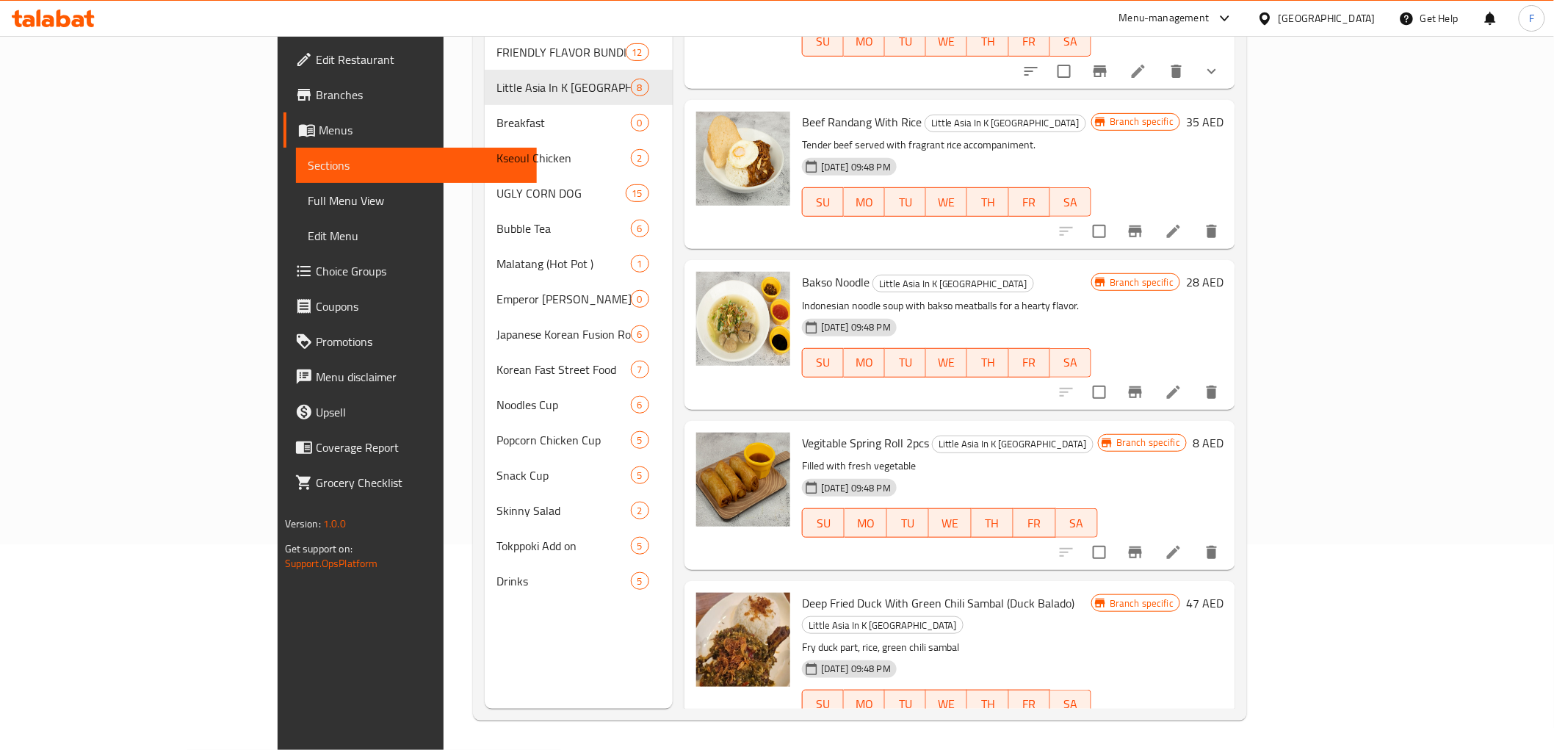
click at [1194, 720] on li at bounding box center [1173, 733] width 41 height 26
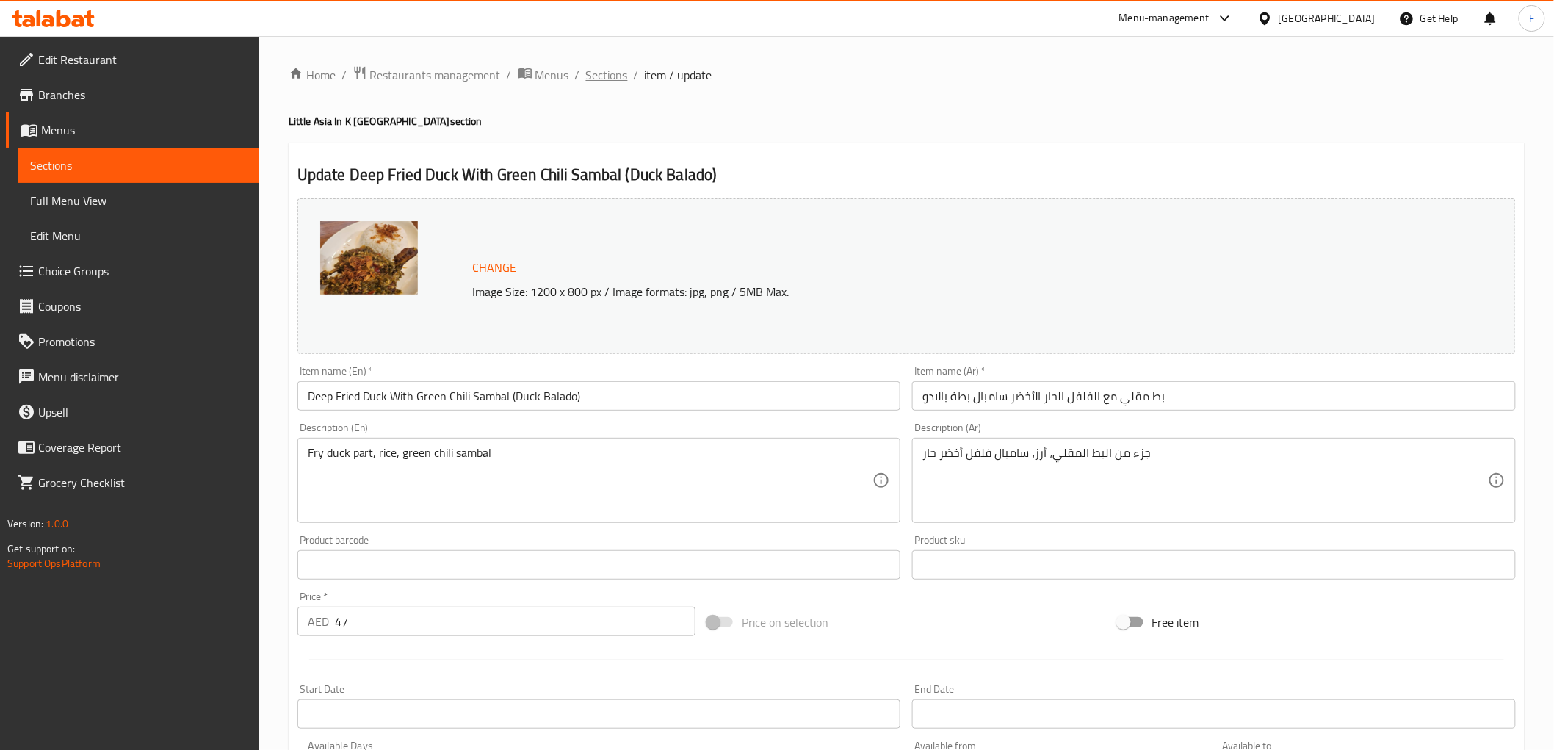
click at [611, 76] on span "Sections" at bounding box center [607, 75] width 42 height 18
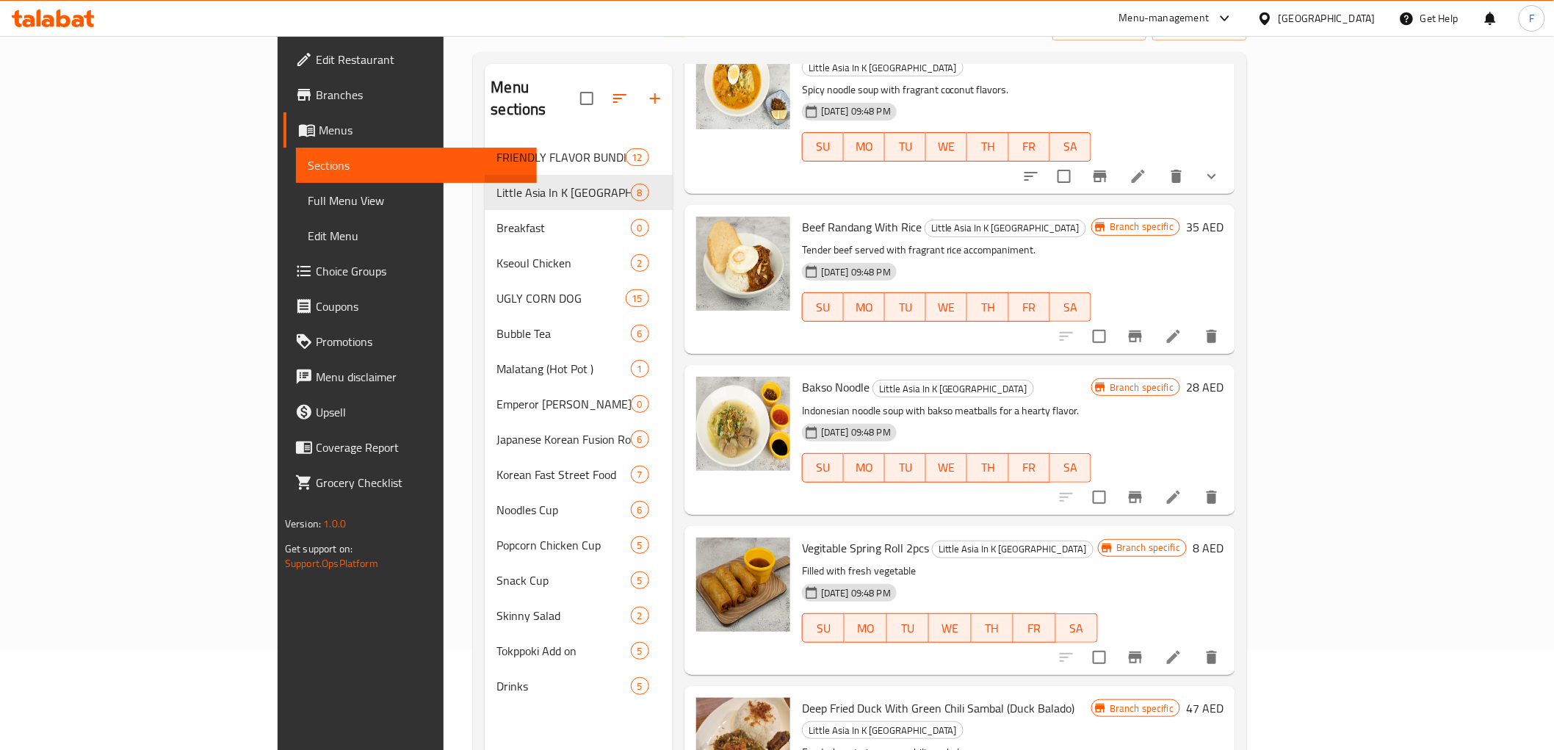
scroll to position [206, 0]
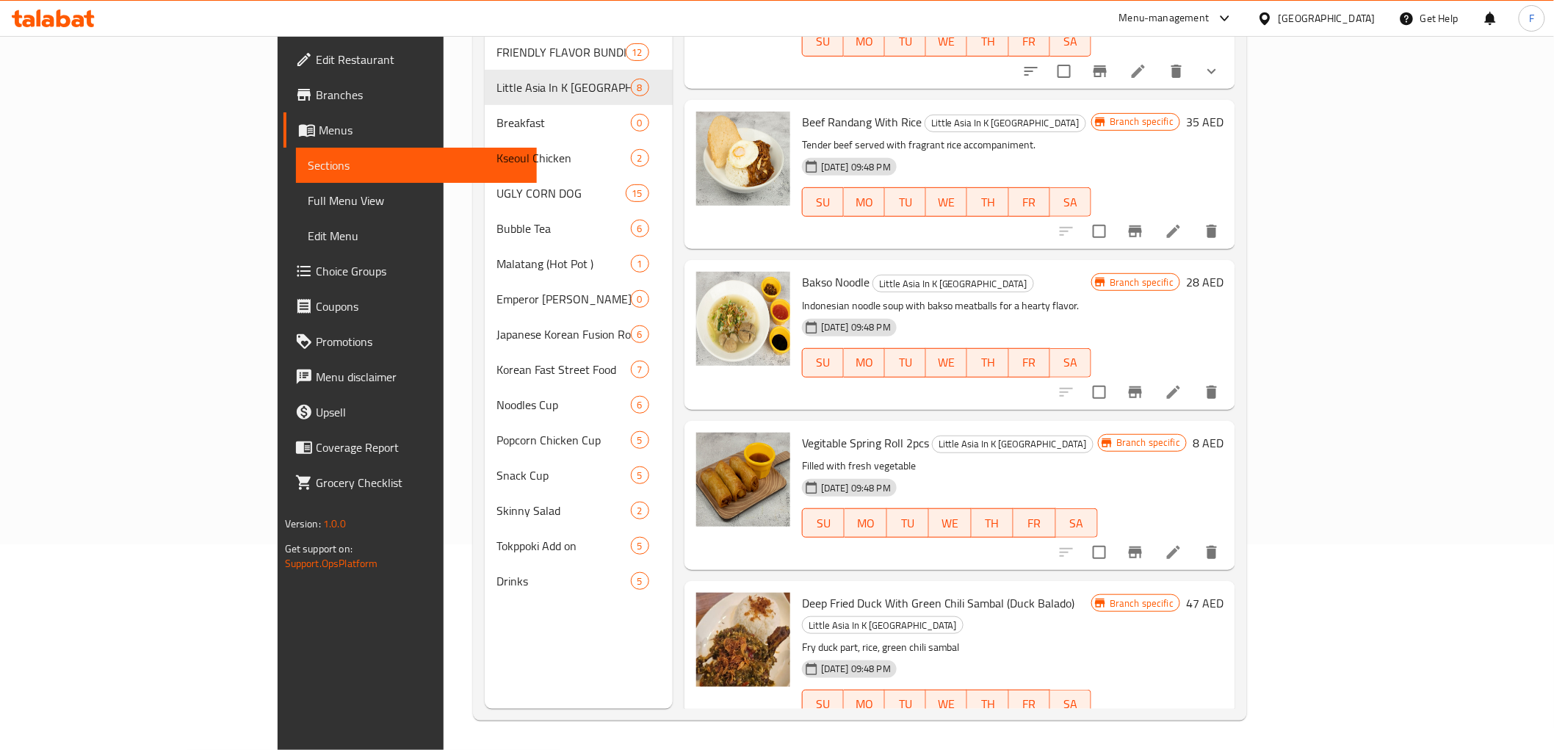
click at [1182, 543] on icon at bounding box center [1174, 552] width 18 height 18
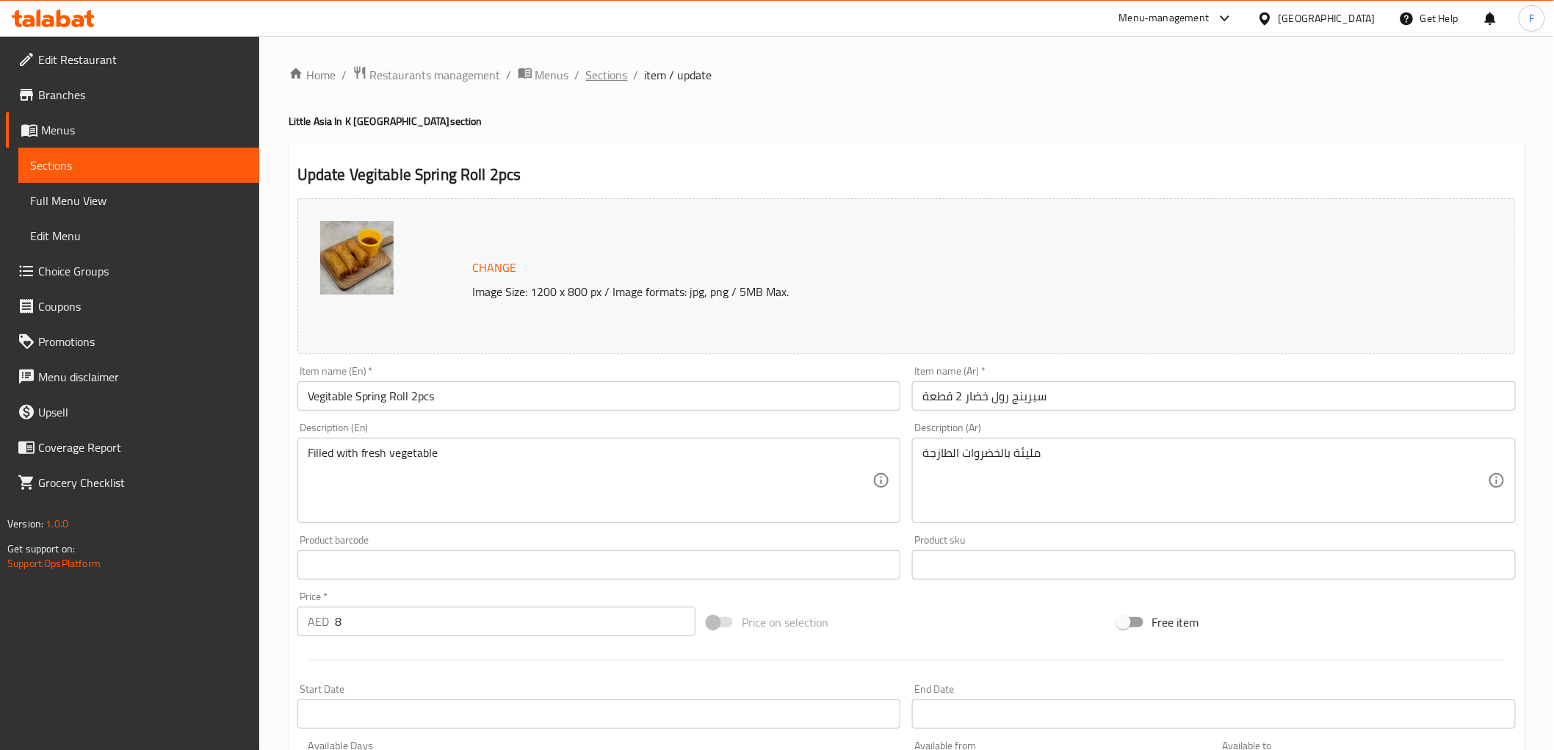
click at [604, 70] on span "Sections" at bounding box center [607, 75] width 42 height 18
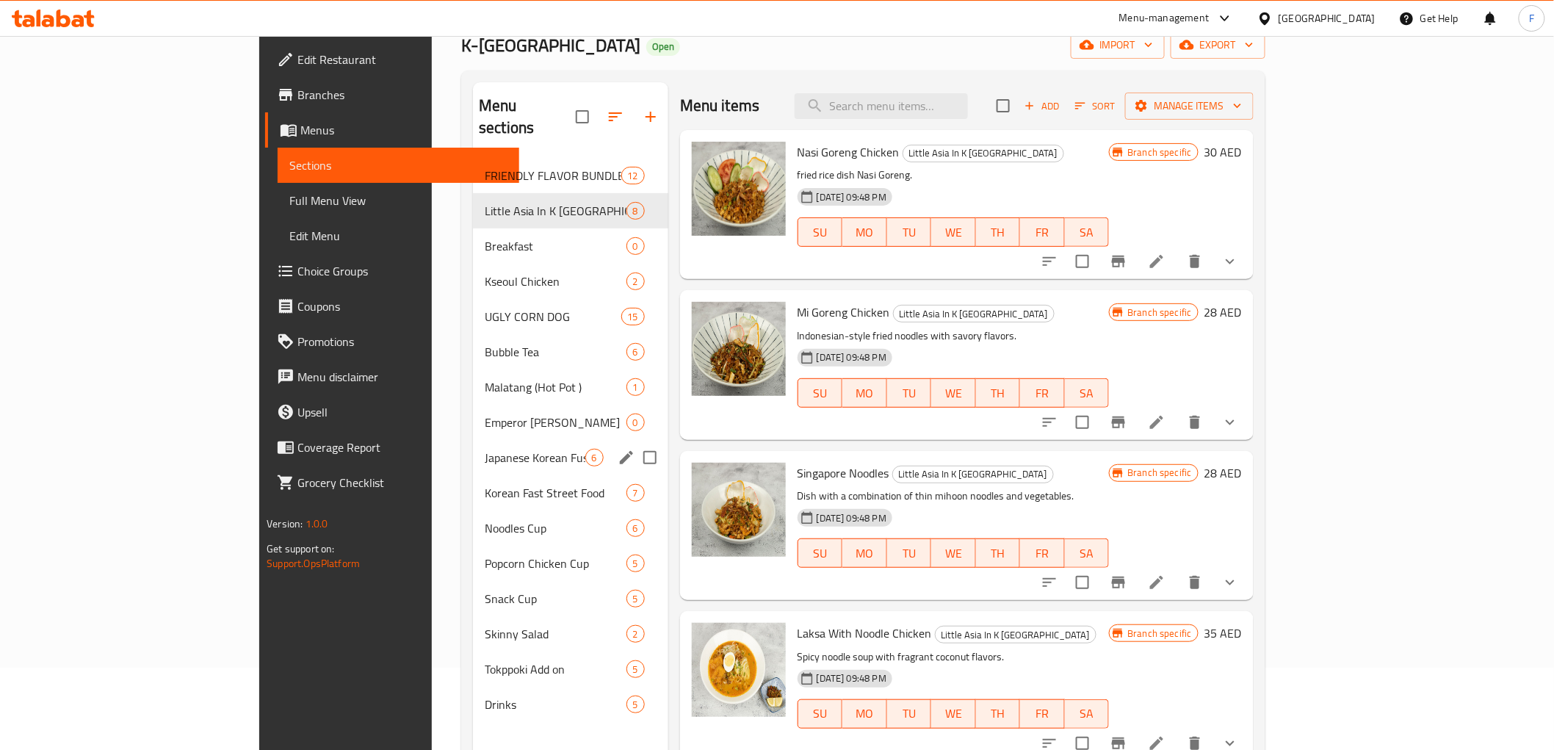
scroll to position [82, 0]
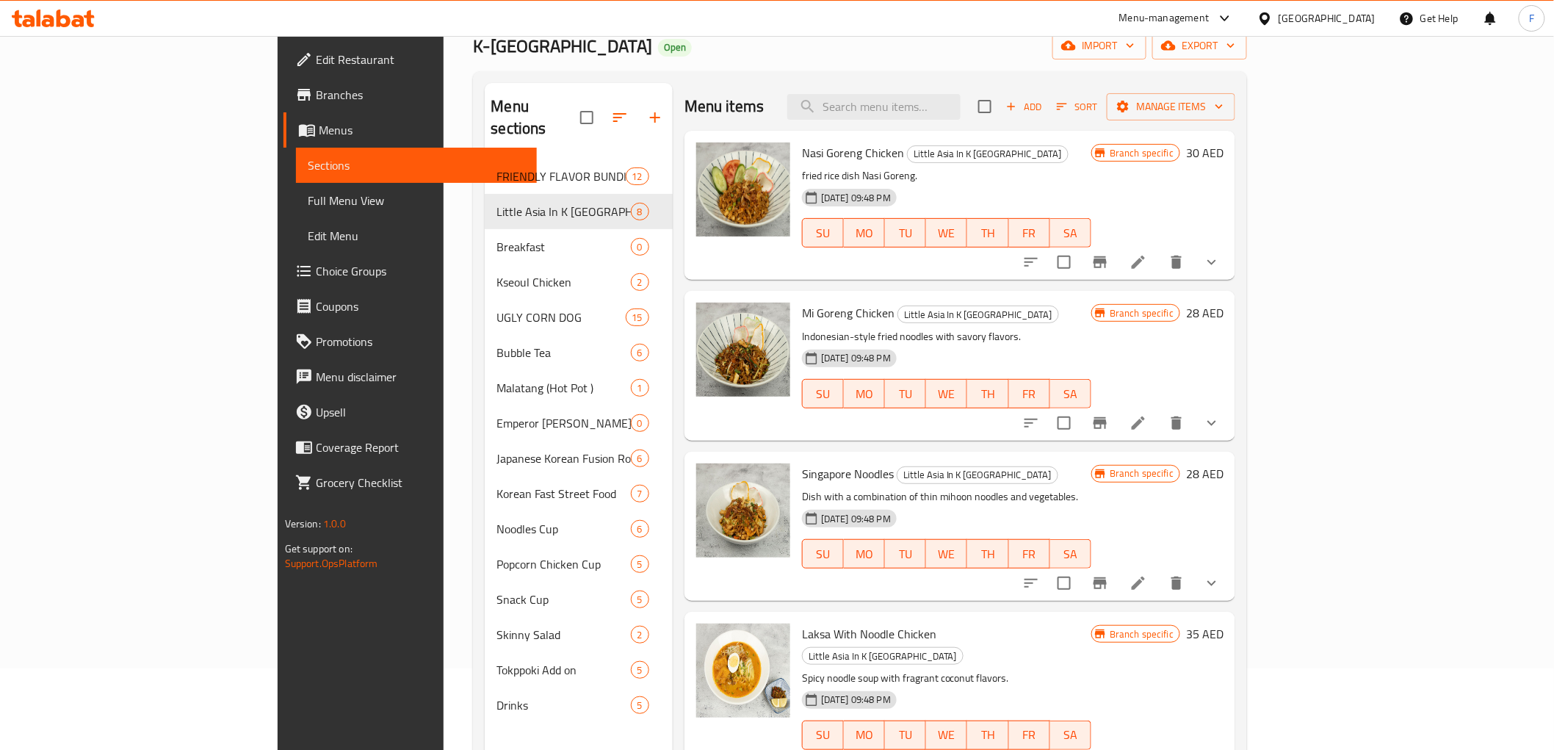
click at [745, 68] on div "Home / Restaurants management / Menus / Sections K-[GEOGRAPHIC_DATA] Open impor…" at bounding box center [860, 414] width 774 height 861
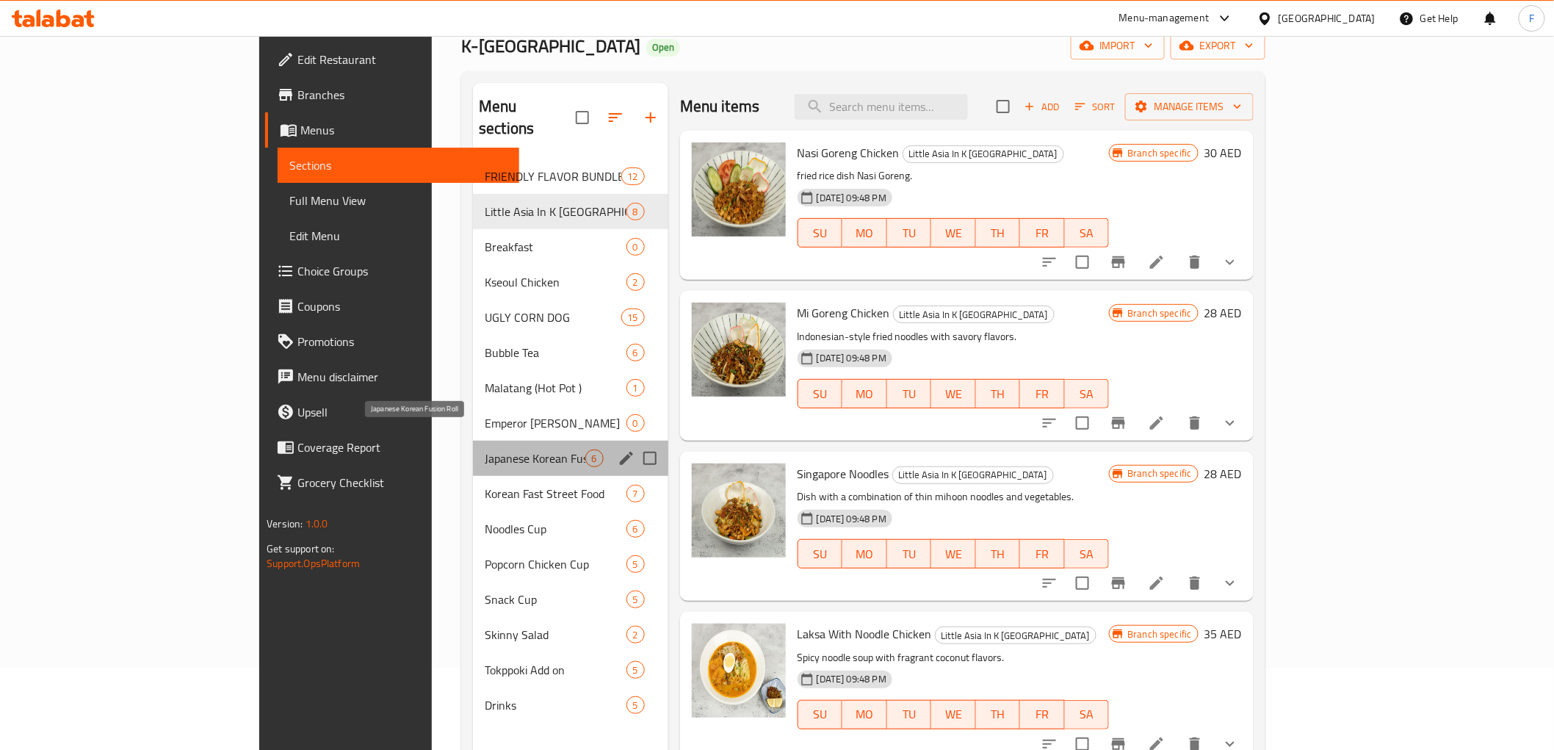
click at [485, 449] on span "Japanese Korean Fusion Roll" at bounding box center [535, 458] width 100 height 18
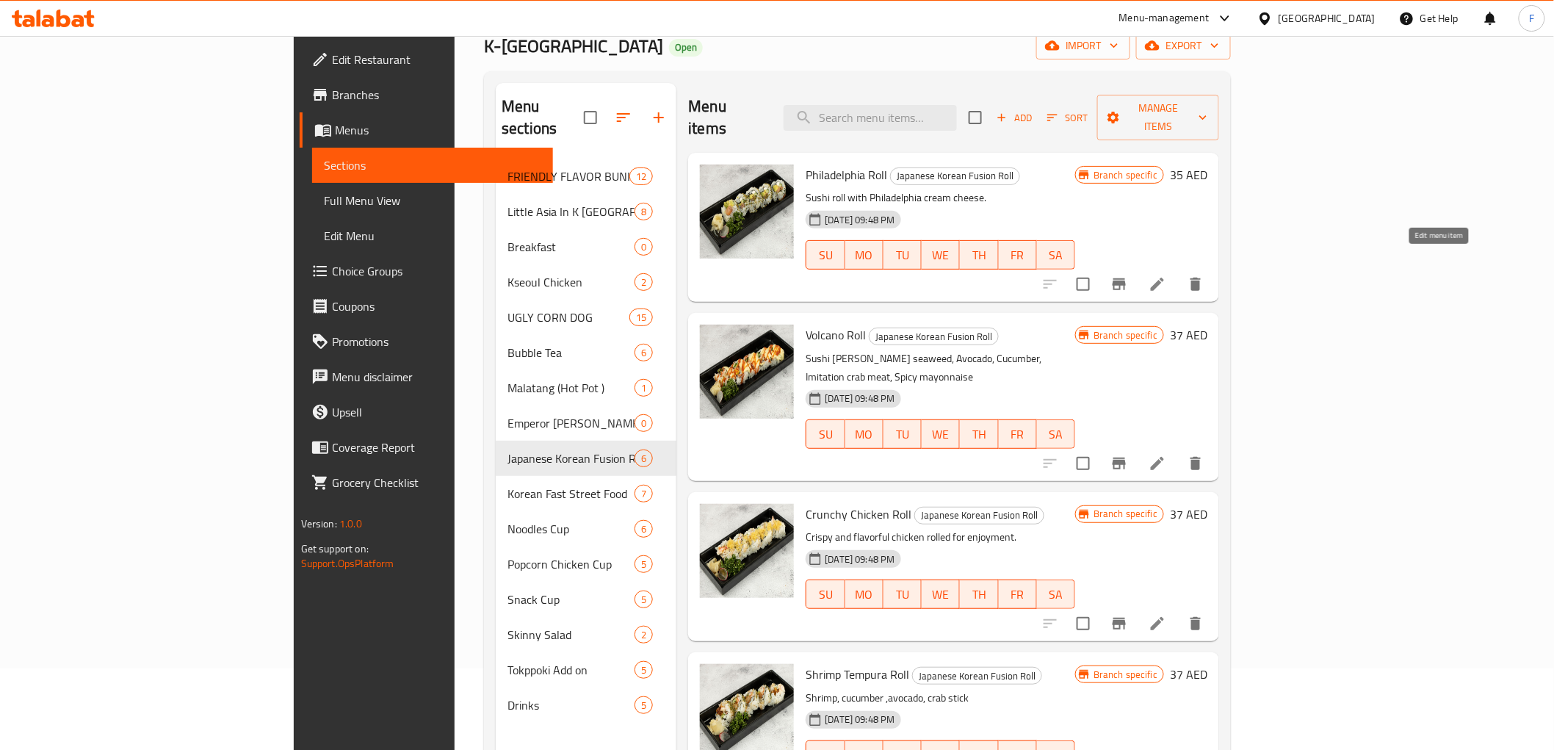
click at [1166, 275] on icon at bounding box center [1157, 284] width 18 height 18
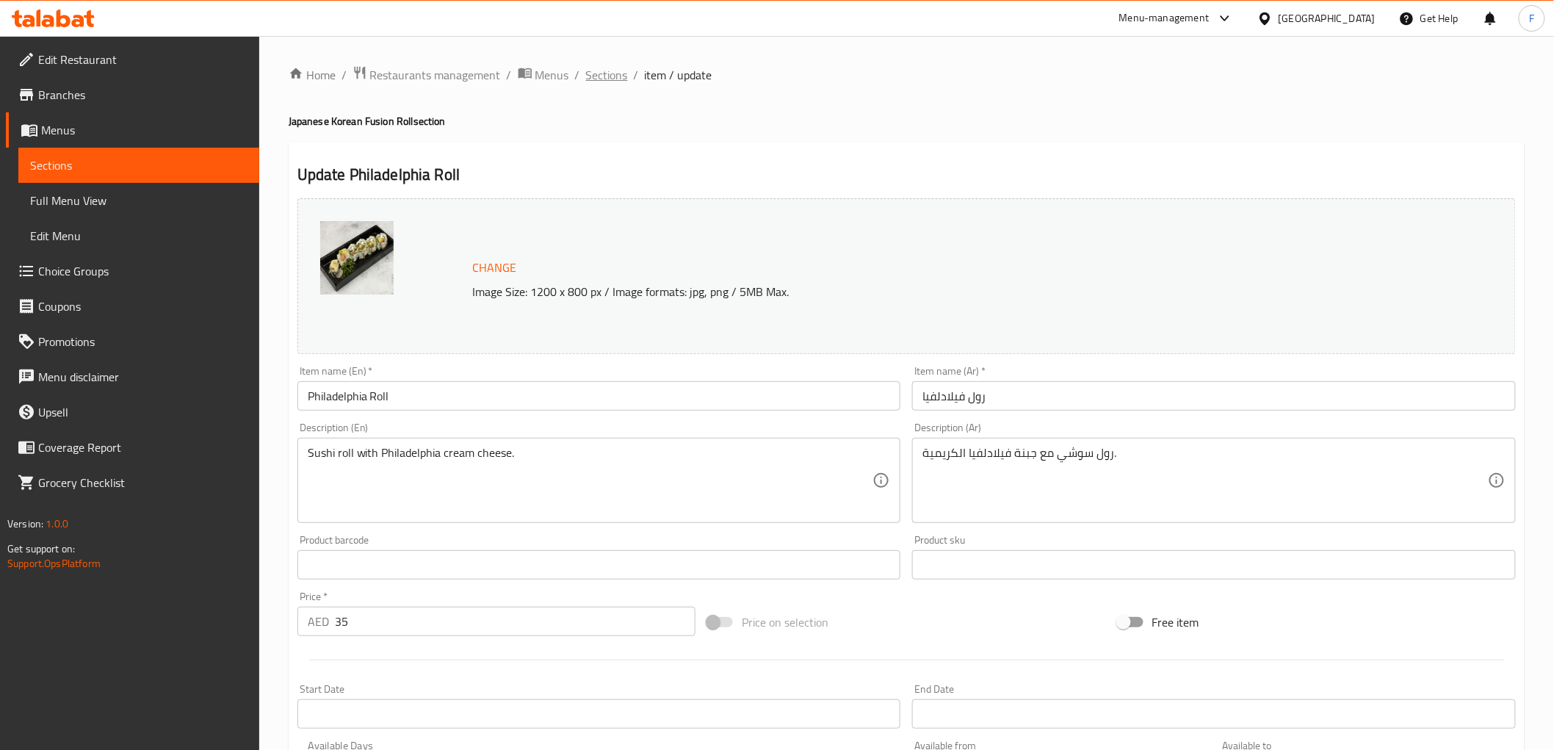
click at [593, 77] on span "Sections" at bounding box center [607, 75] width 42 height 18
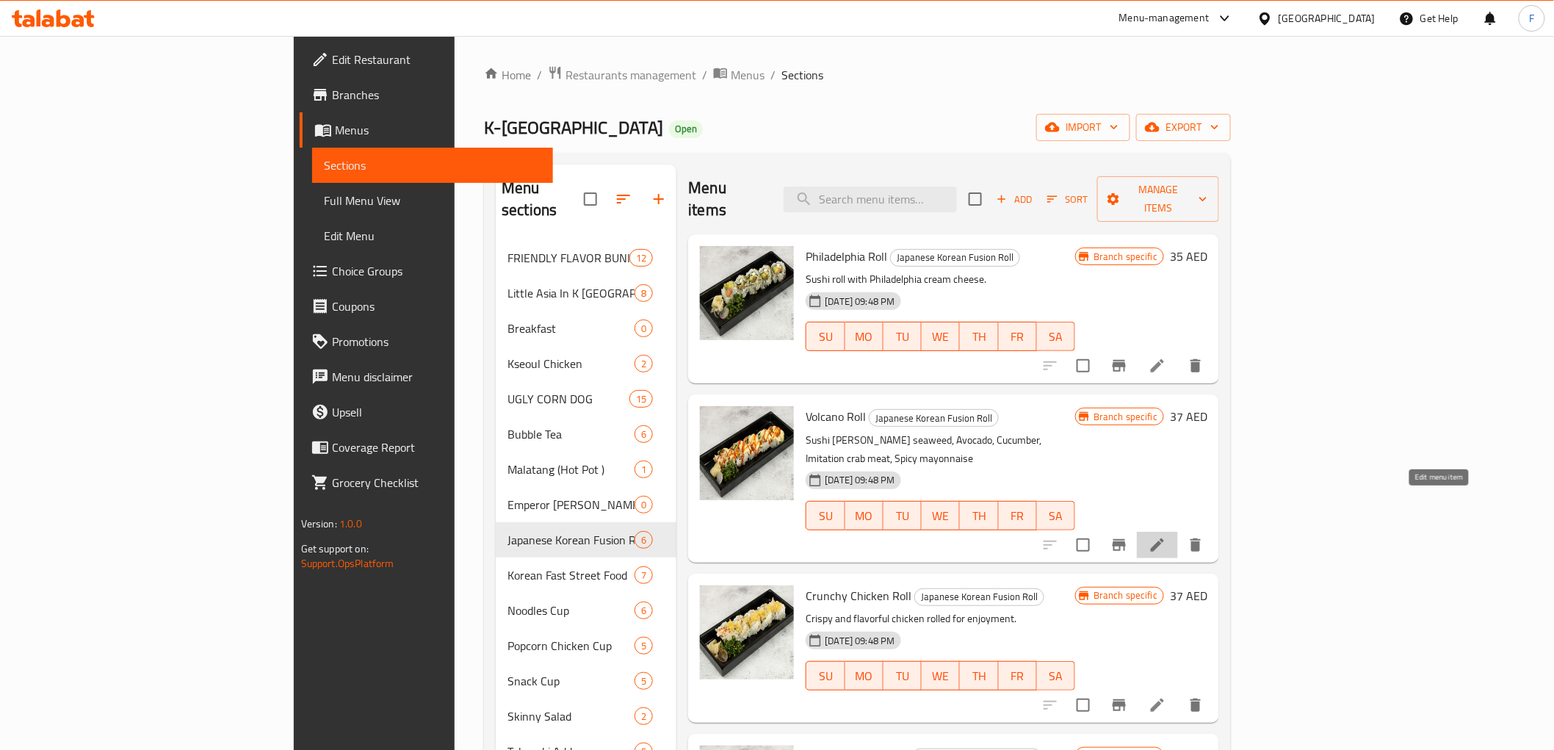
click at [1166, 536] on icon at bounding box center [1157, 545] width 18 height 18
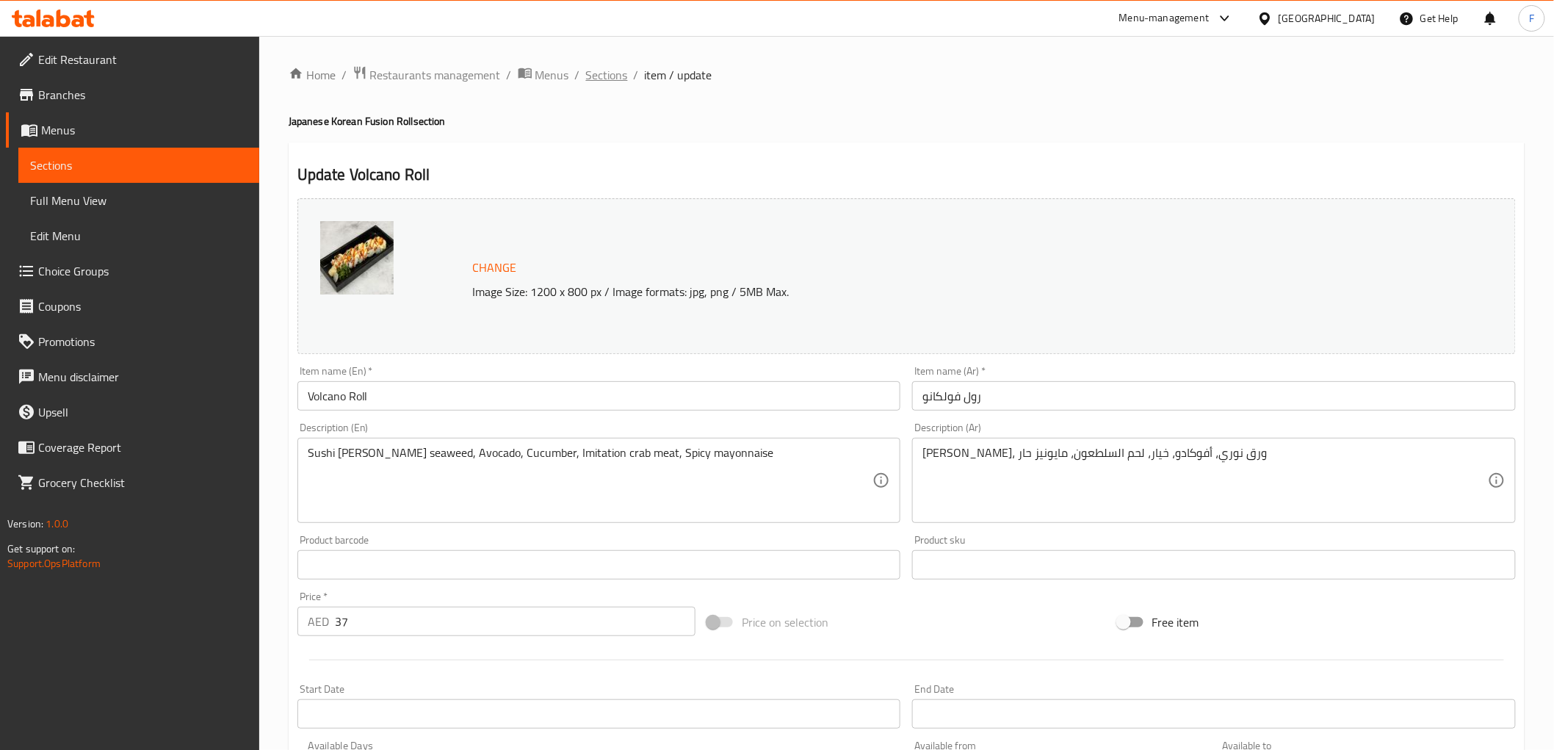
click at [617, 71] on span "Sections" at bounding box center [607, 75] width 42 height 18
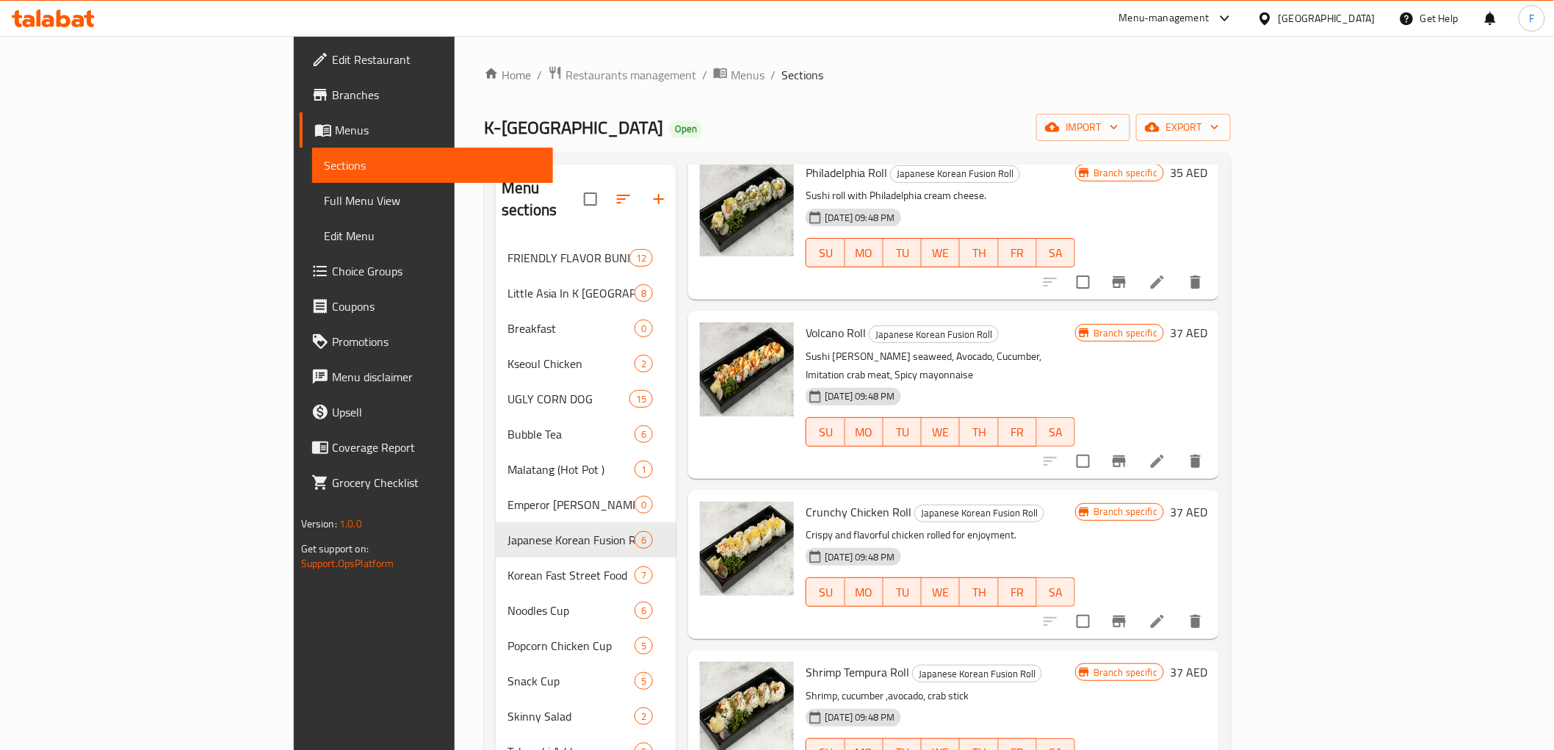
scroll to position [163, 0]
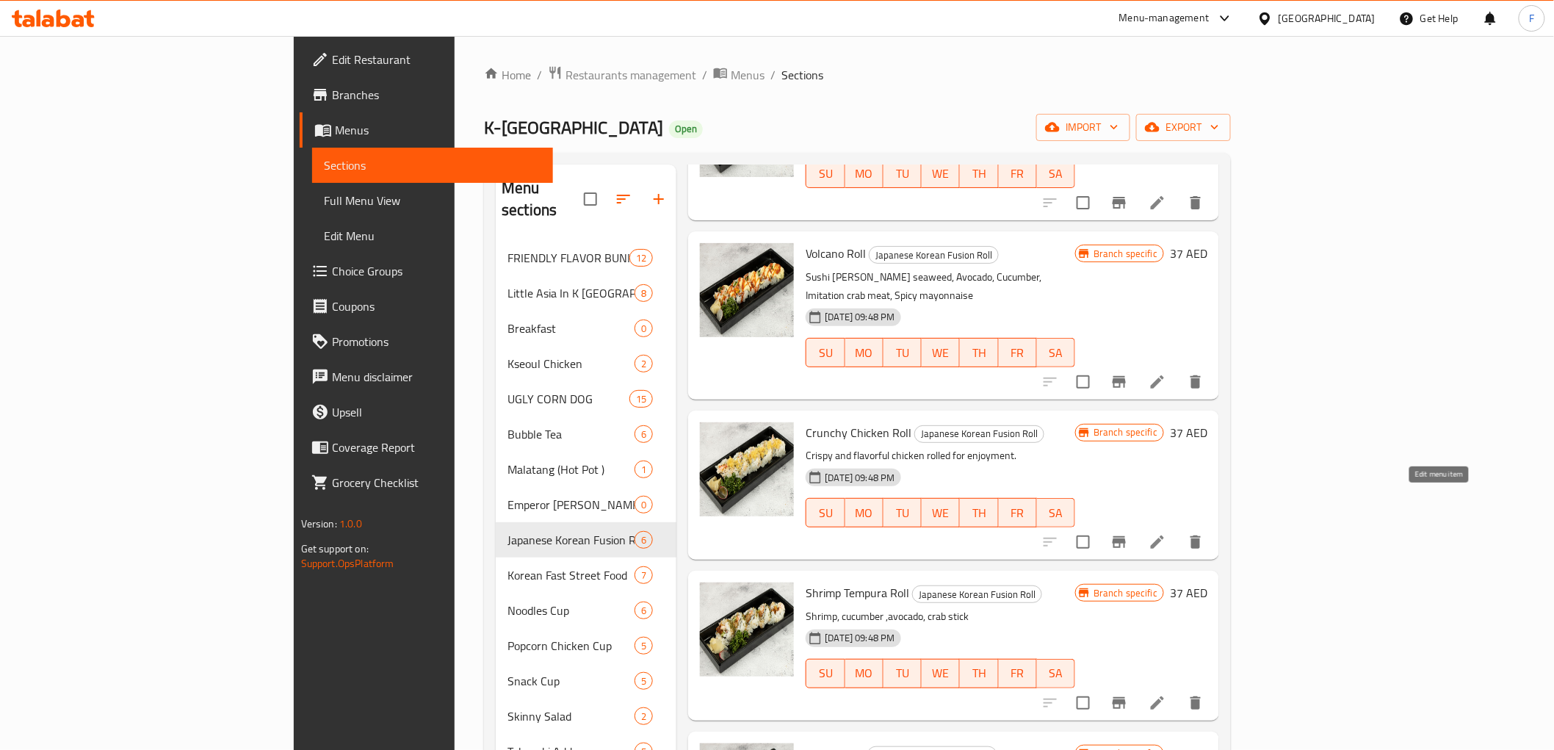
click at [1166, 533] on icon at bounding box center [1157, 542] width 18 height 18
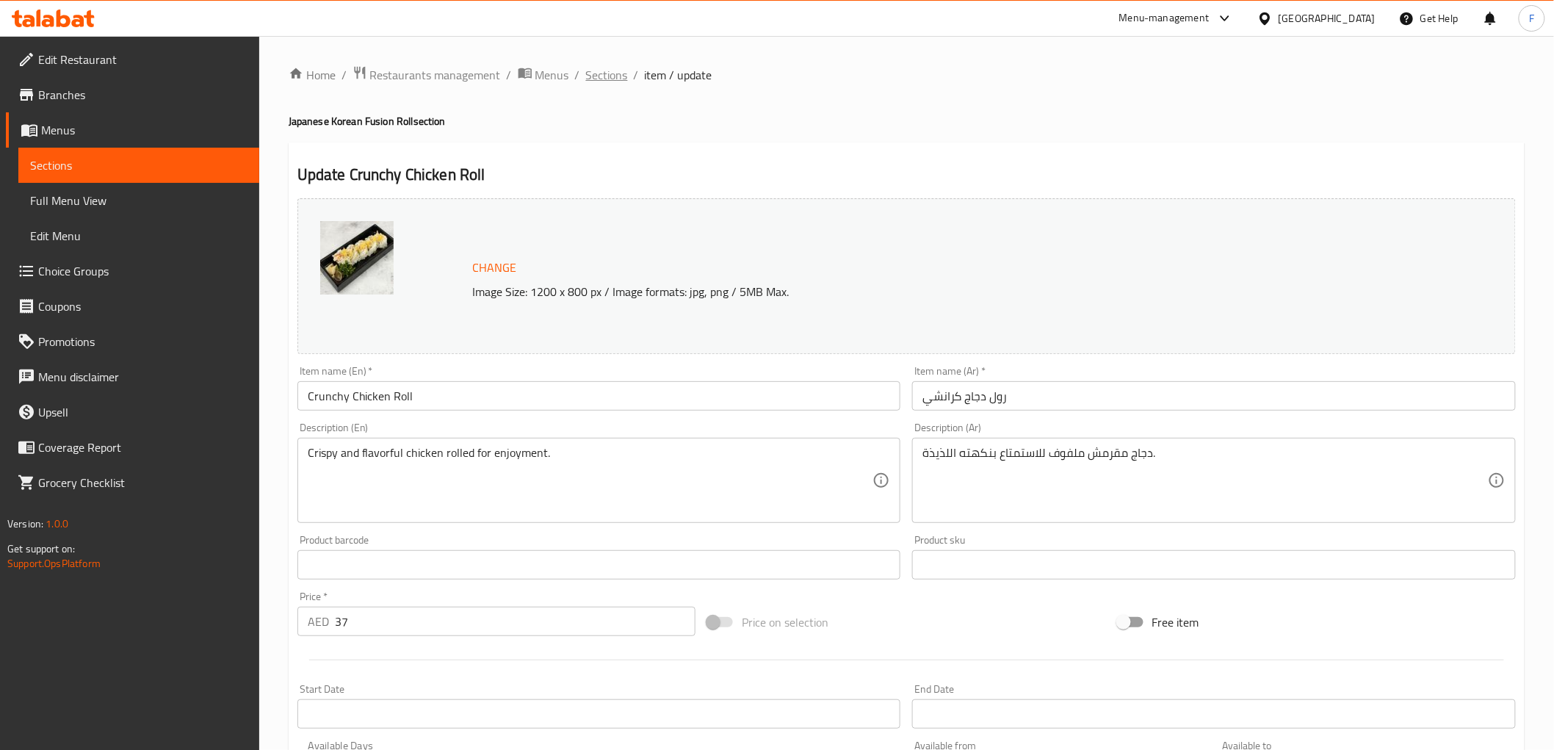
click at [610, 81] on span "Sections" at bounding box center [607, 75] width 42 height 18
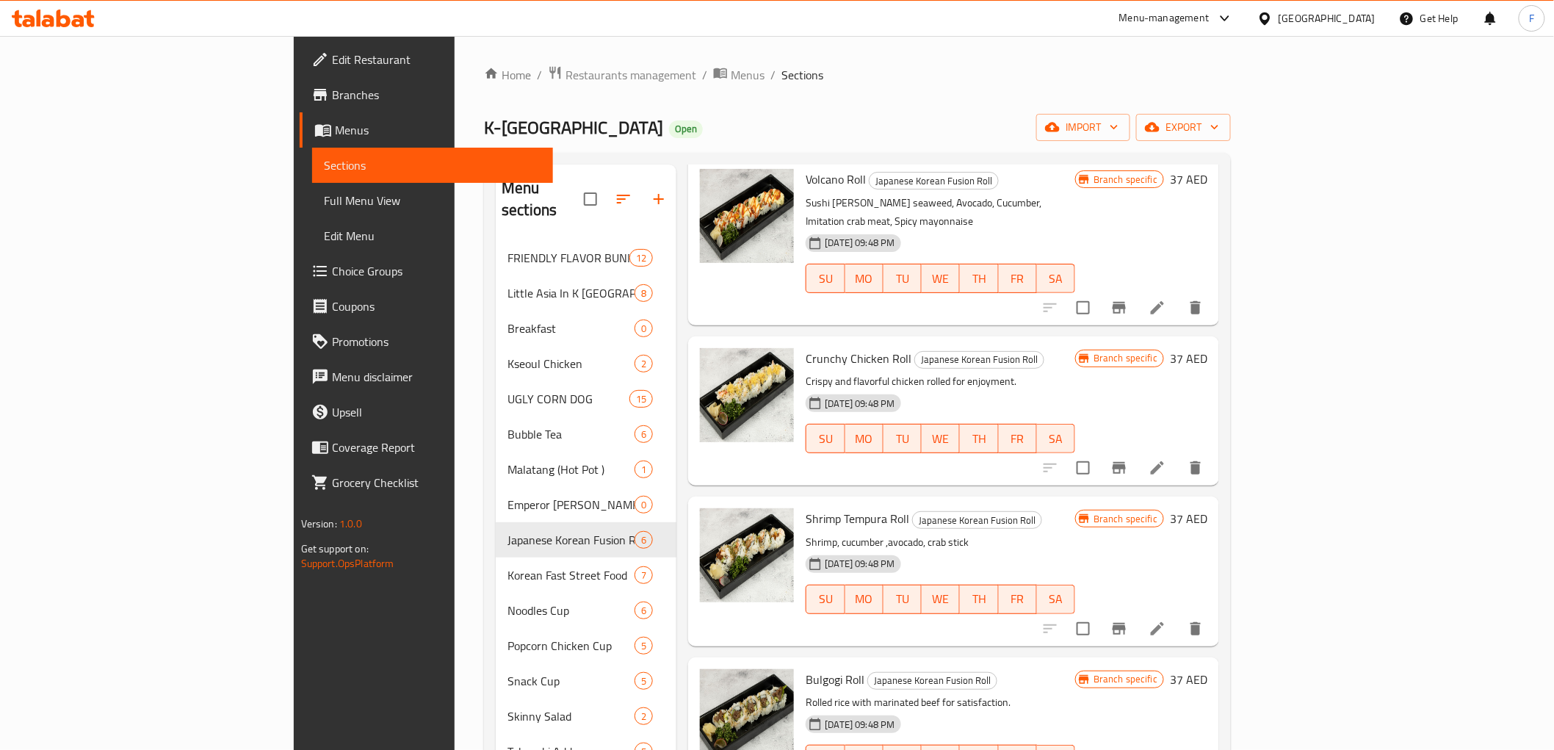
scroll to position [248, 0]
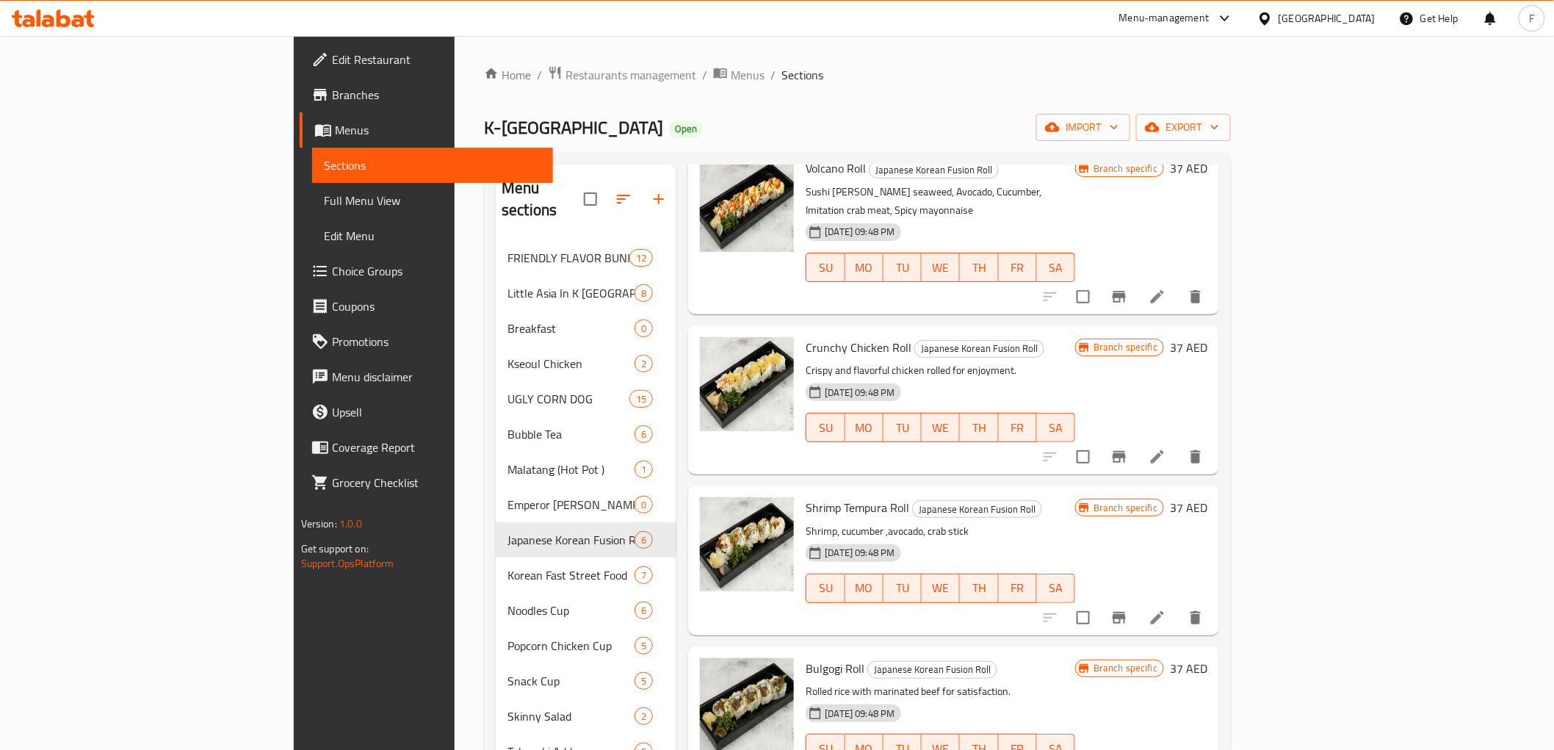
click at [1178, 604] on li at bounding box center [1157, 617] width 41 height 26
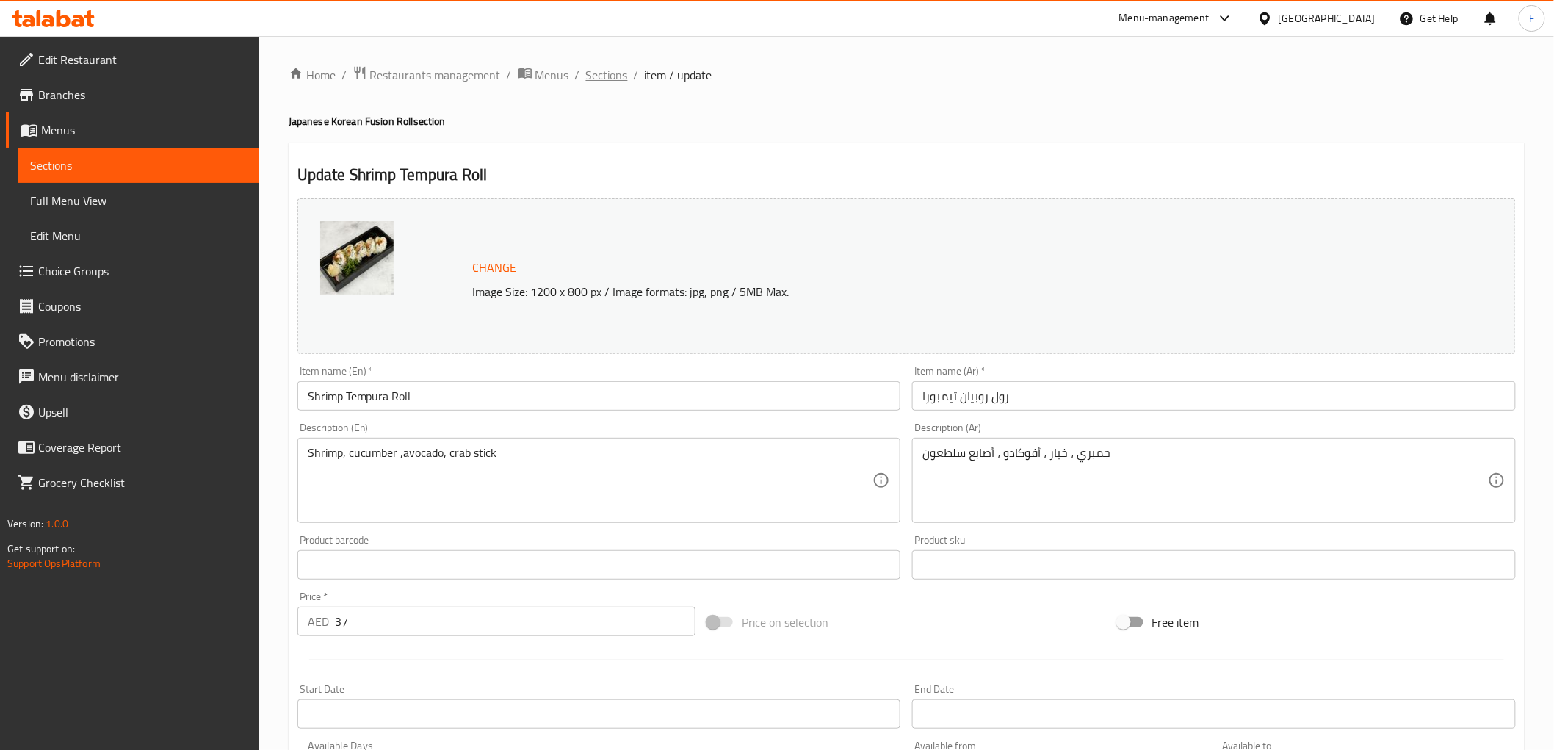
click at [604, 71] on span "Sections" at bounding box center [607, 75] width 42 height 18
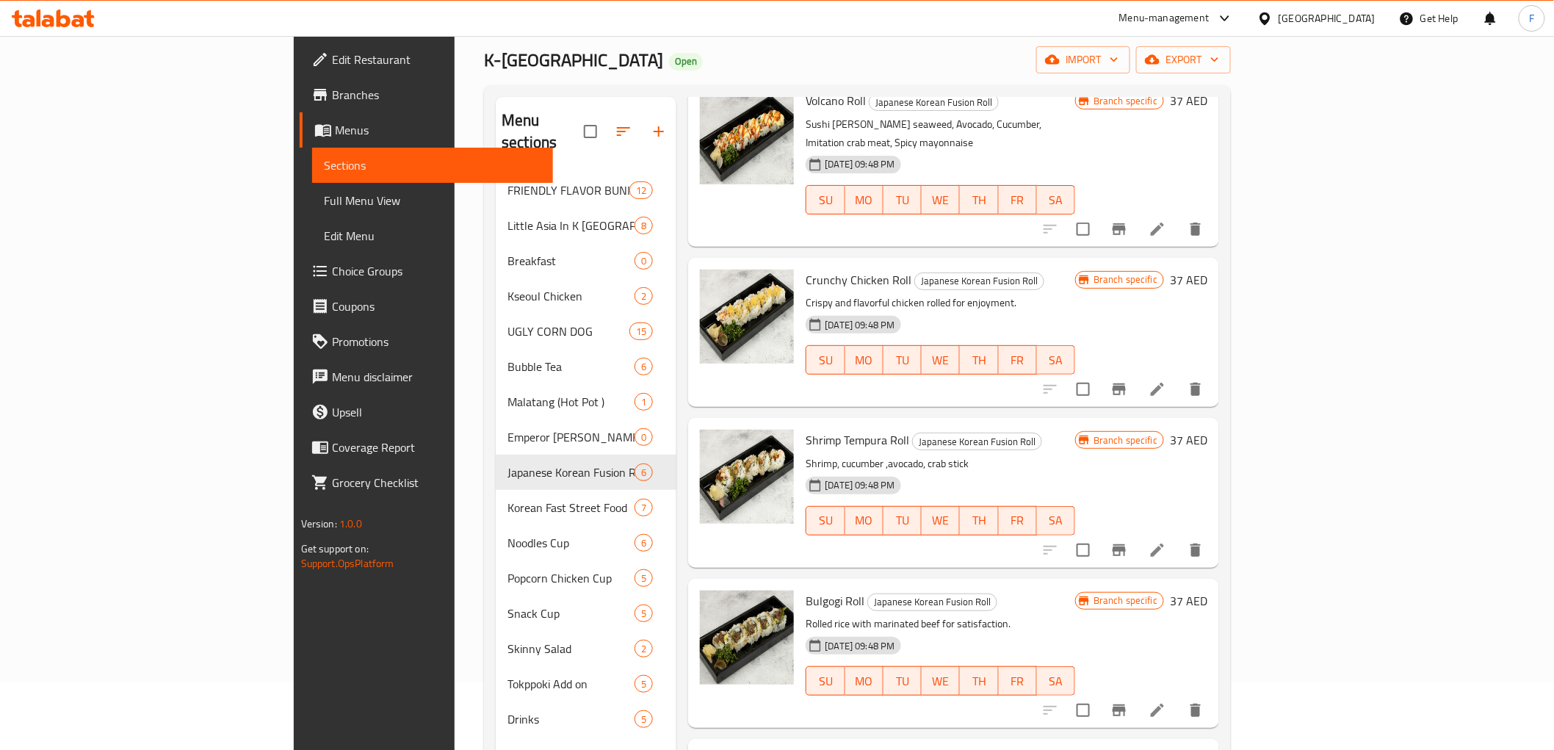
scroll to position [206, 0]
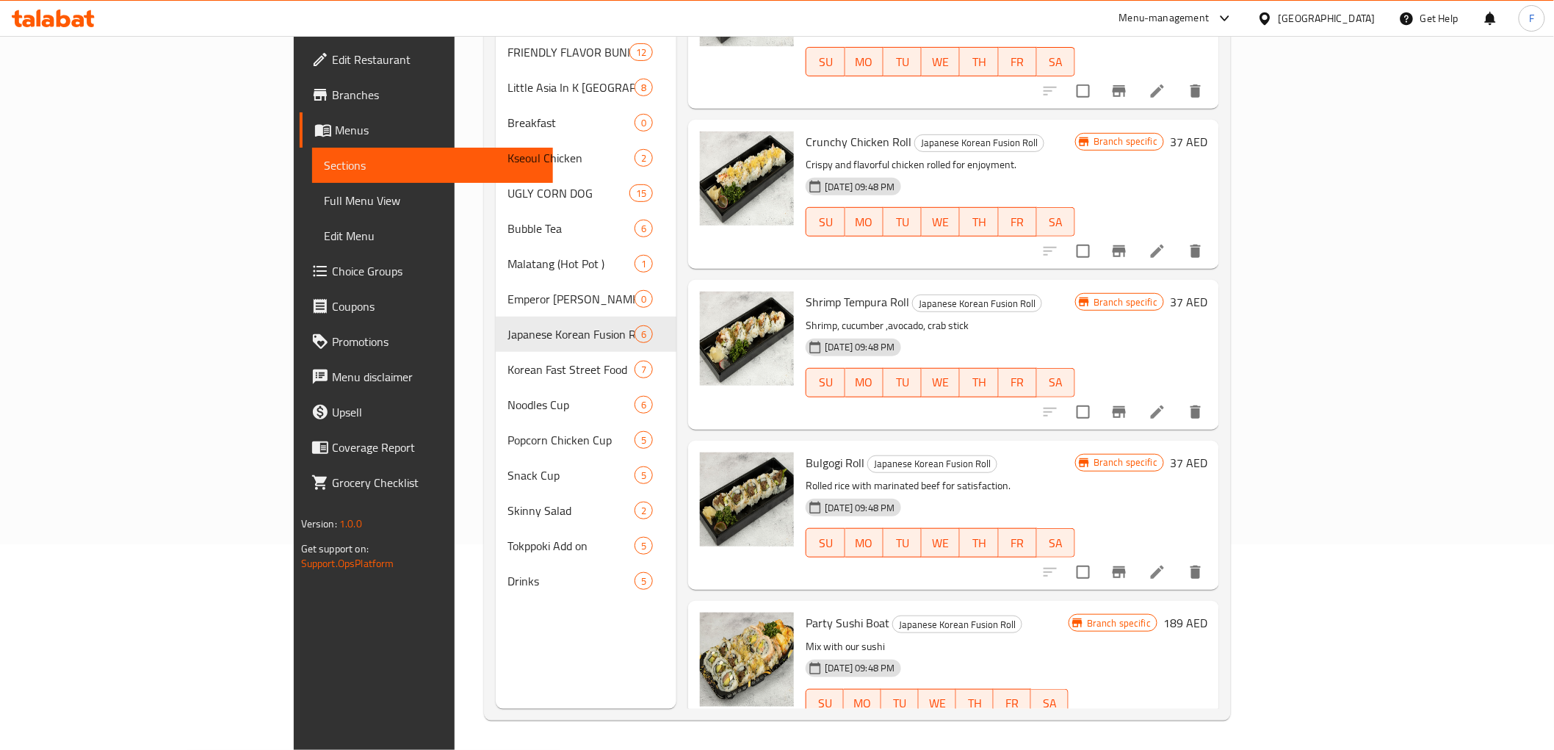
click at [1178, 559] on li at bounding box center [1157, 572] width 41 height 26
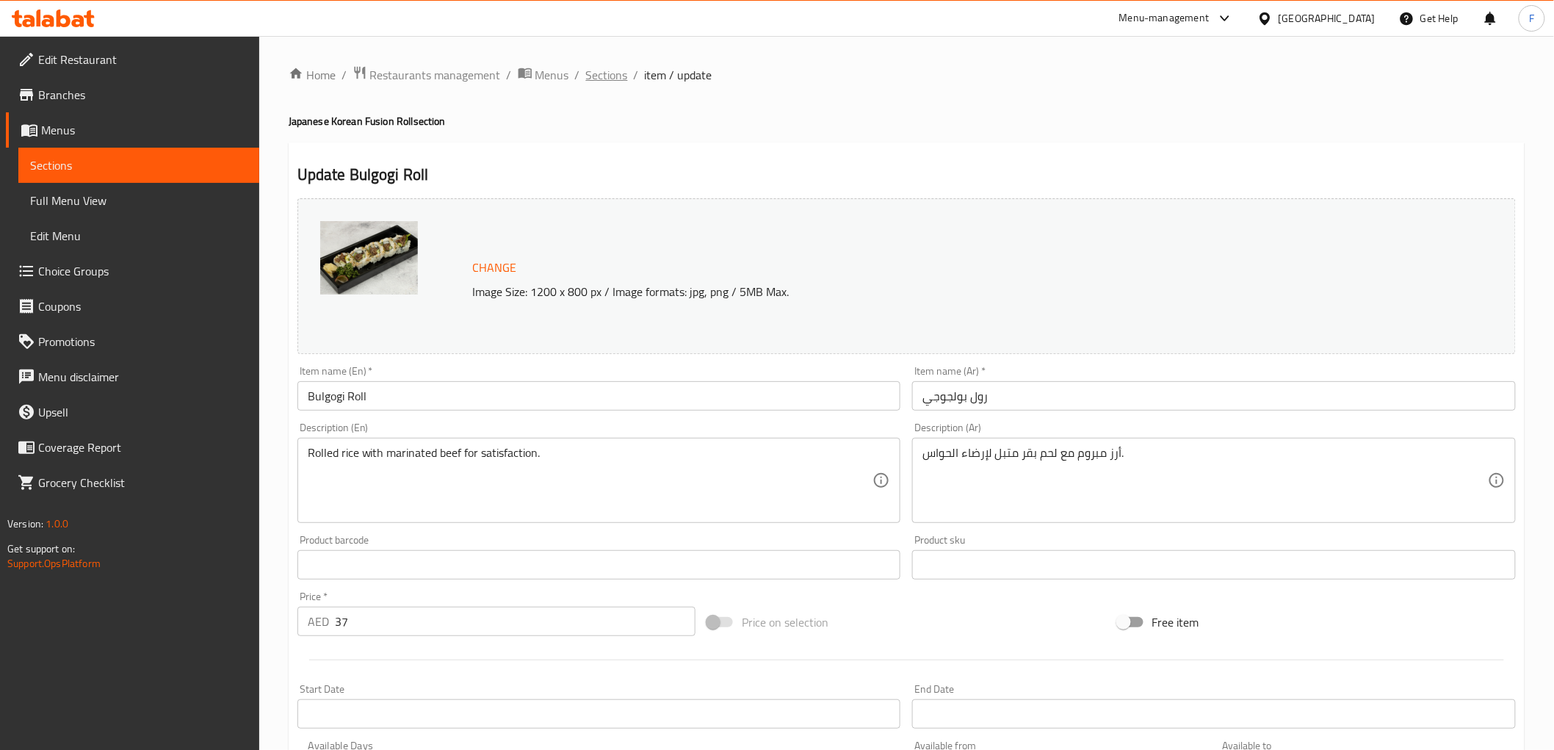
click at [611, 72] on span "Sections" at bounding box center [607, 75] width 42 height 18
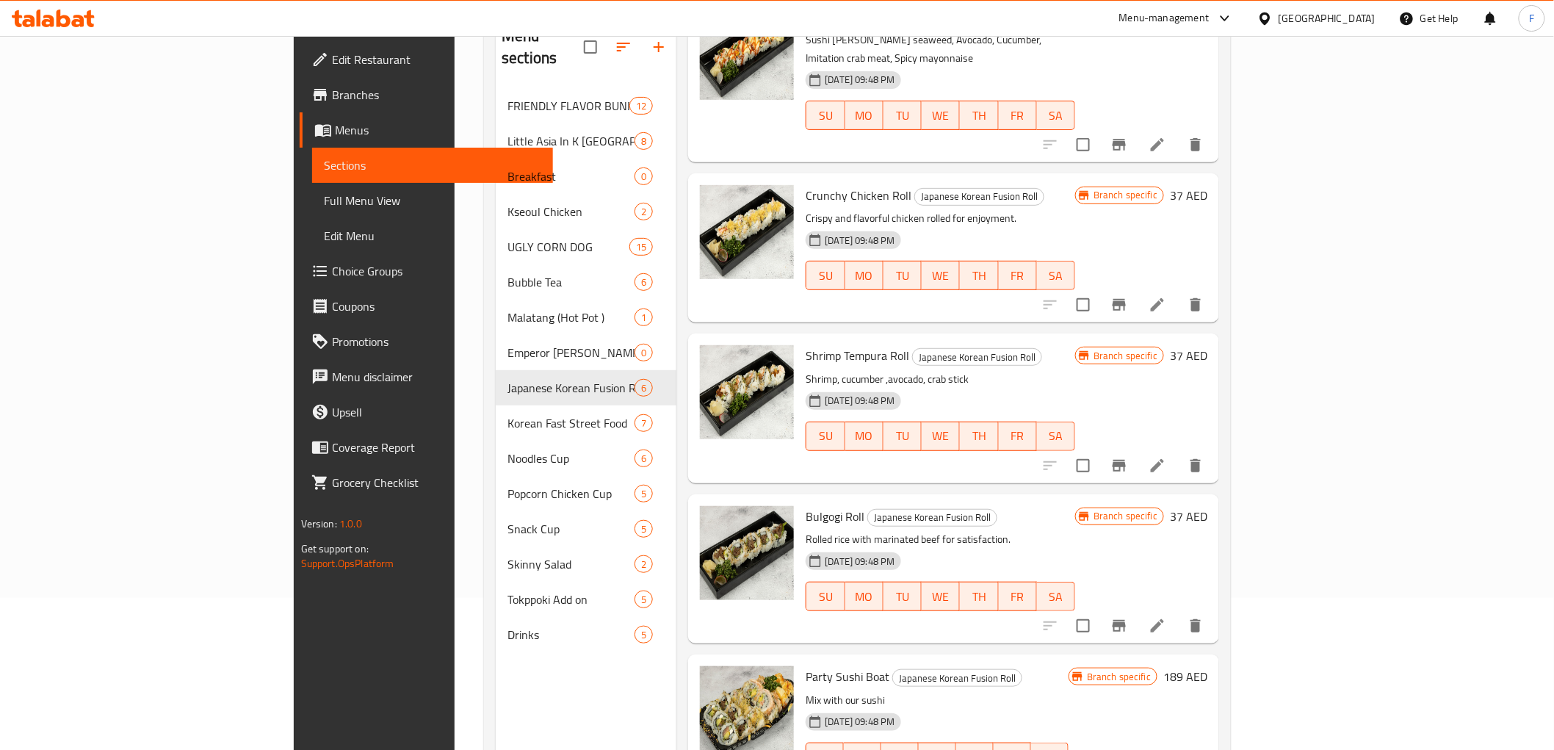
scroll to position [206, 0]
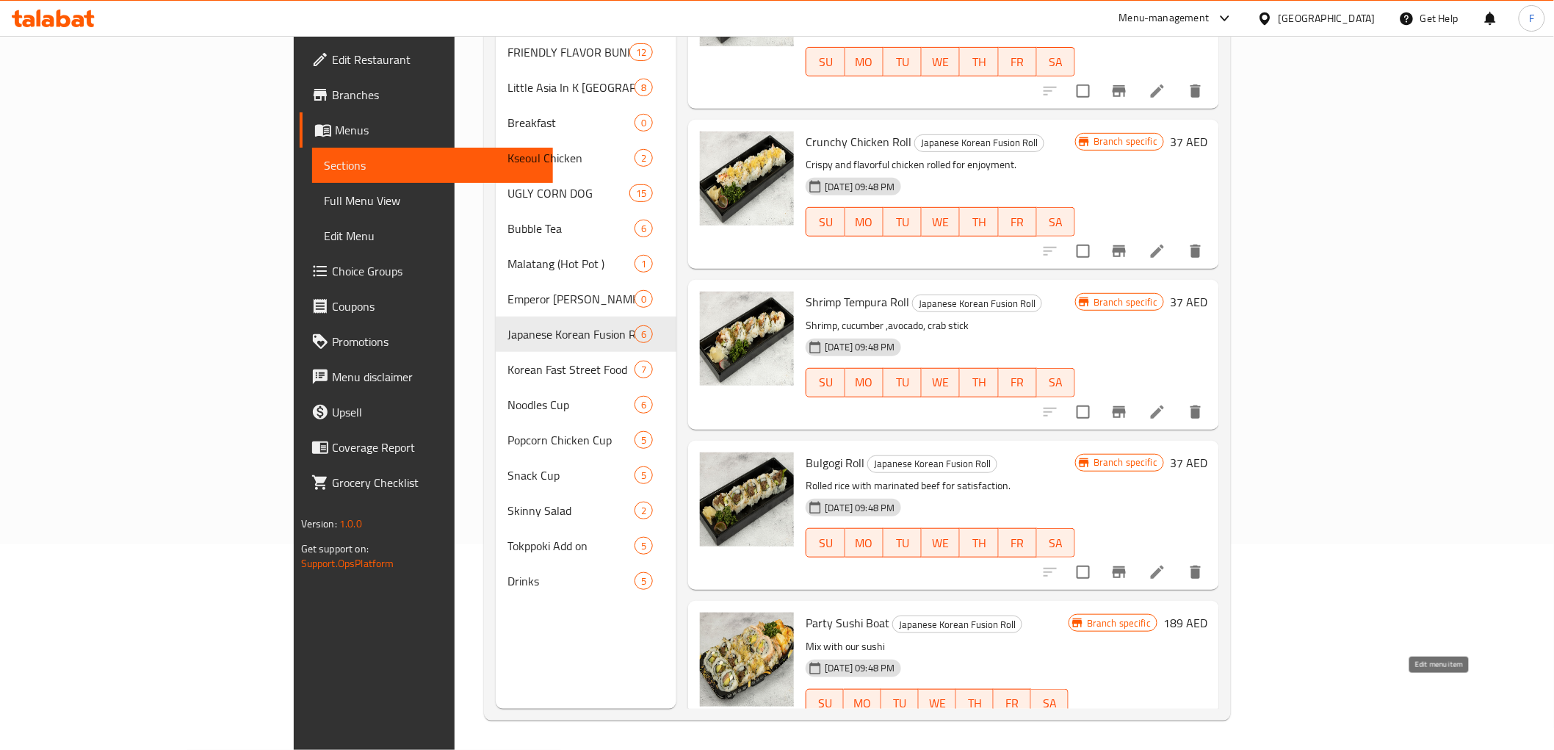
click at [1166, 724] on icon at bounding box center [1157, 733] width 18 height 18
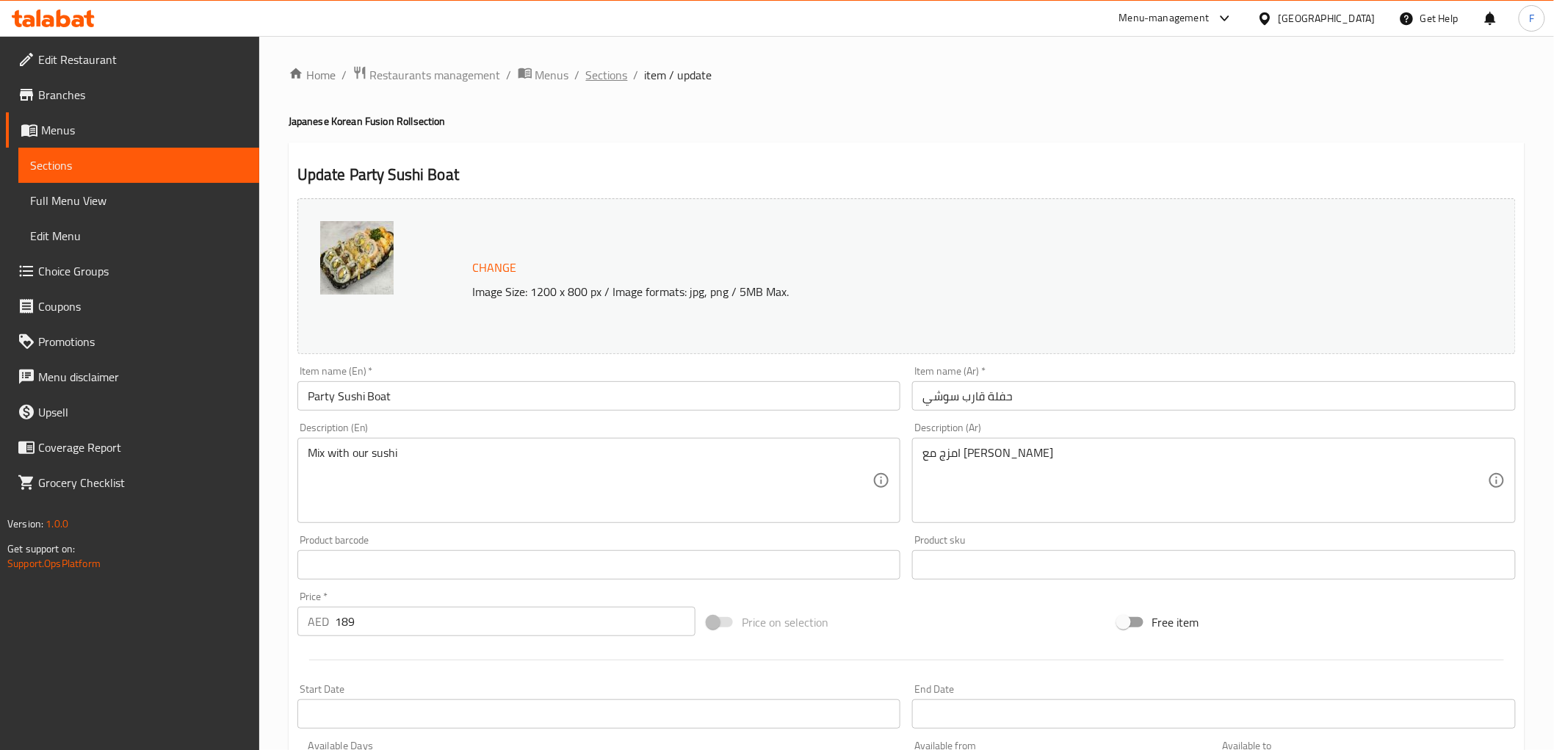
click at [609, 77] on span "Sections" at bounding box center [607, 75] width 42 height 18
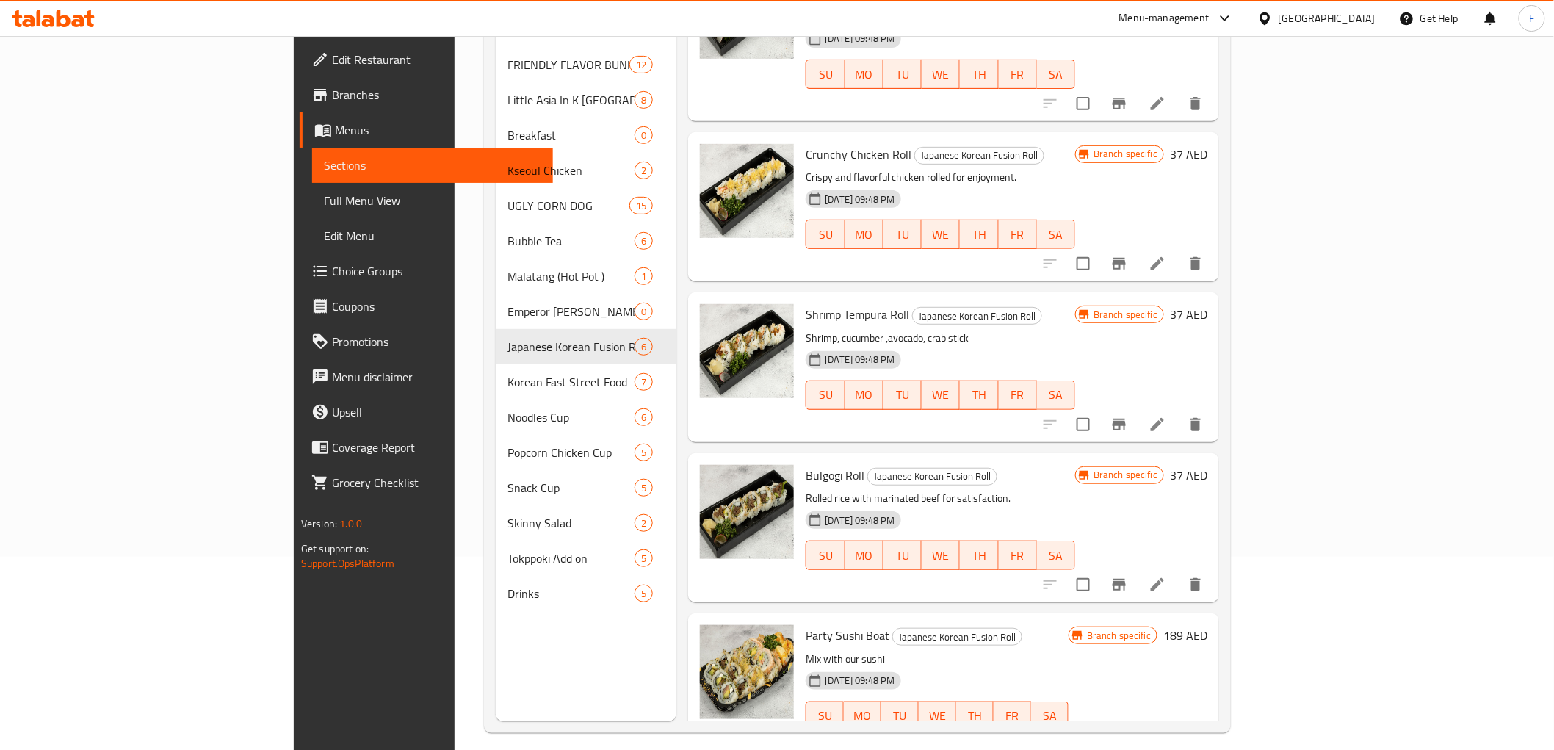
scroll to position [206, 0]
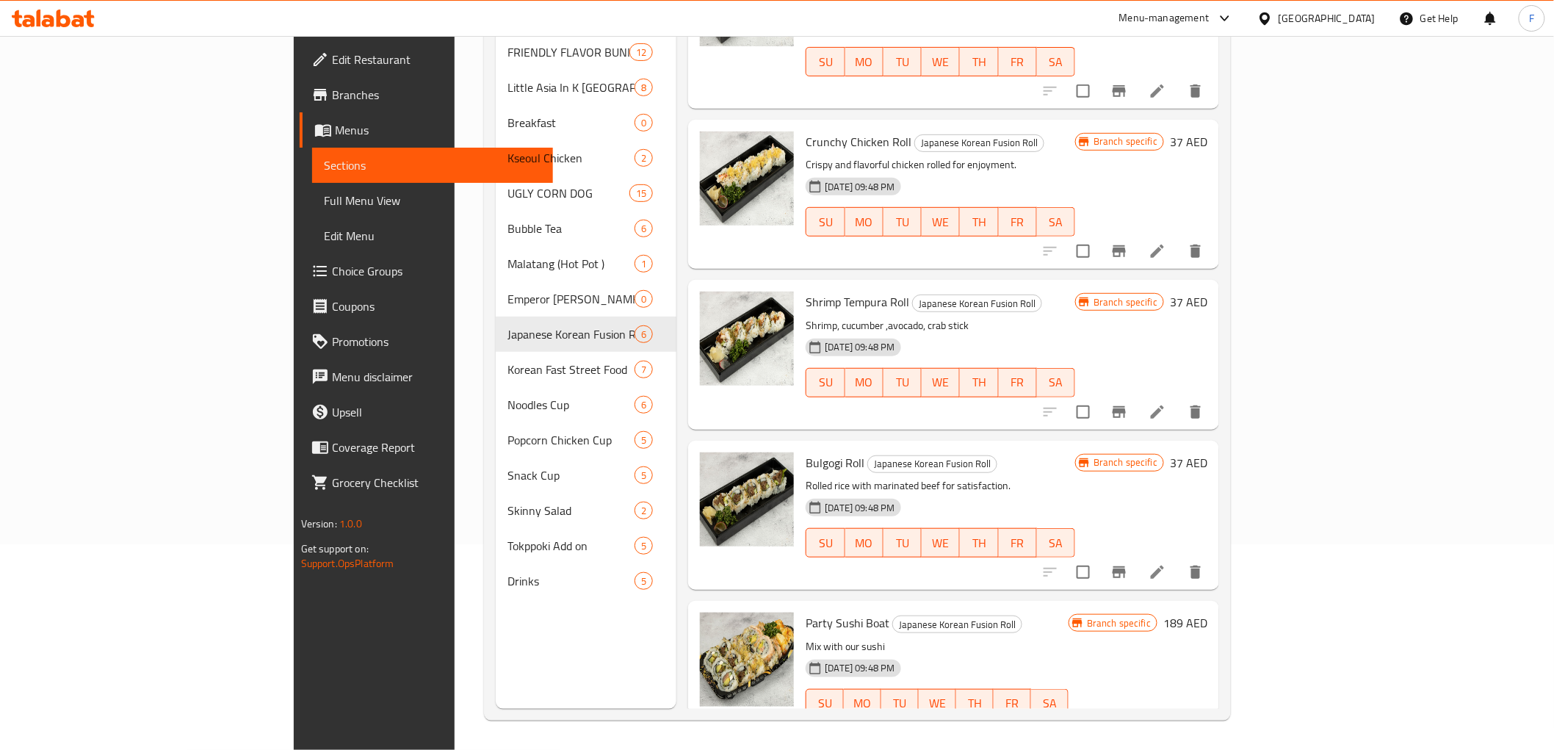
click at [496, 655] on div "Menu sections FRIENDLY FLAVOR BUNDLES 12 Little Asia In K [GEOGRAPHIC_DATA] 8 B…" at bounding box center [586, 334] width 181 height 750
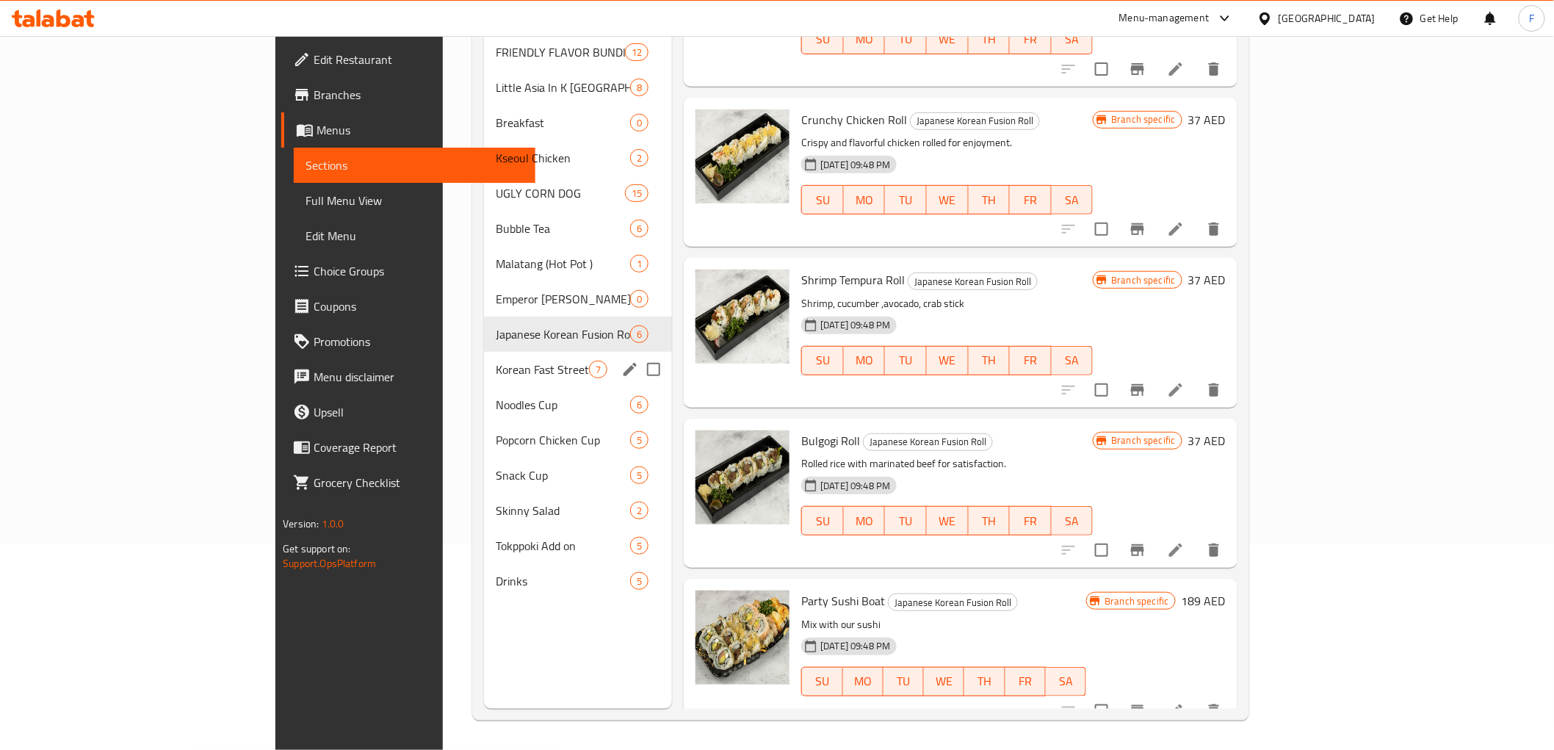
click at [496, 361] on span "Korean Fast Street Food" at bounding box center [542, 370] width 93 height 18
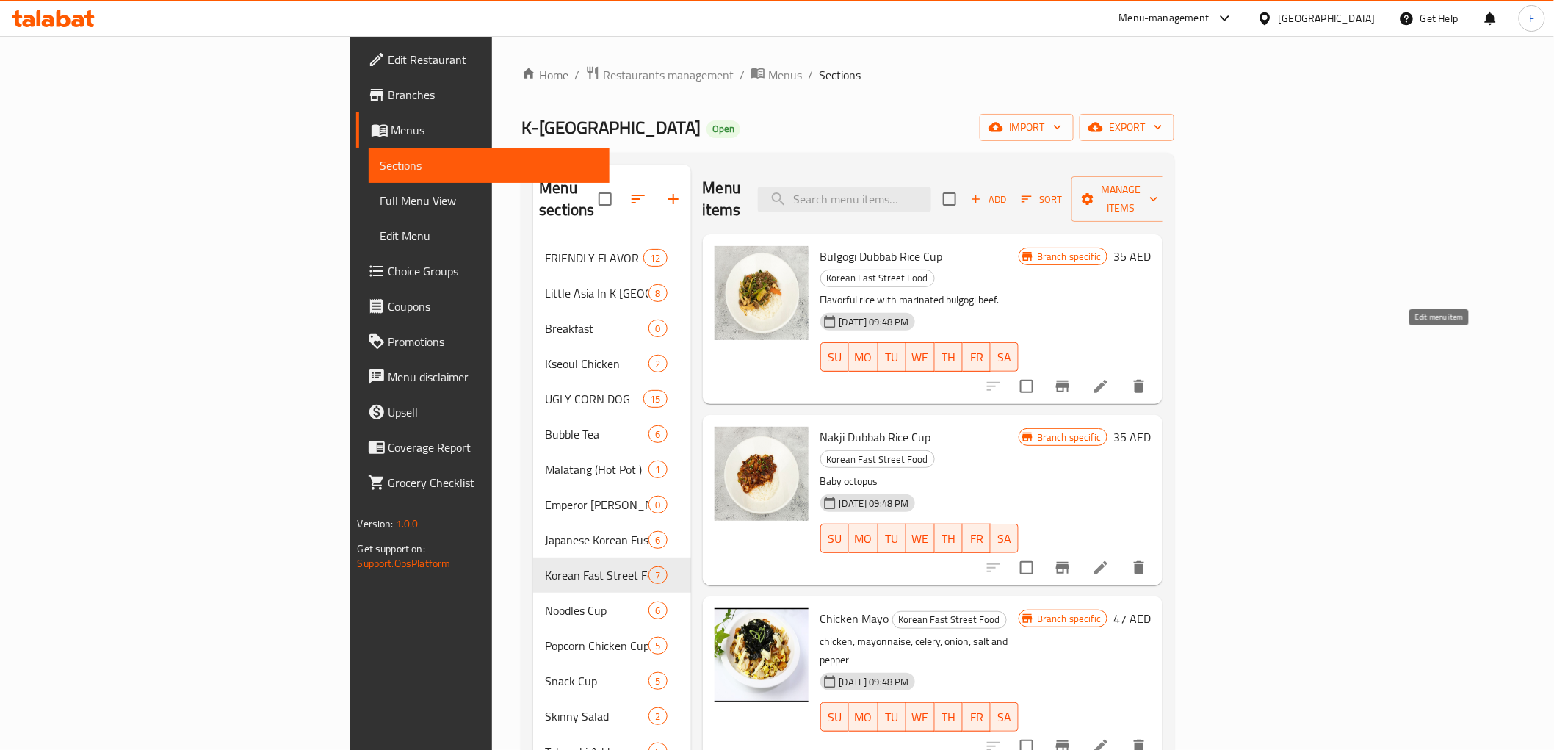
click at [1110, 377] on icon at bounding box center [1101, 386] width 18 height 18
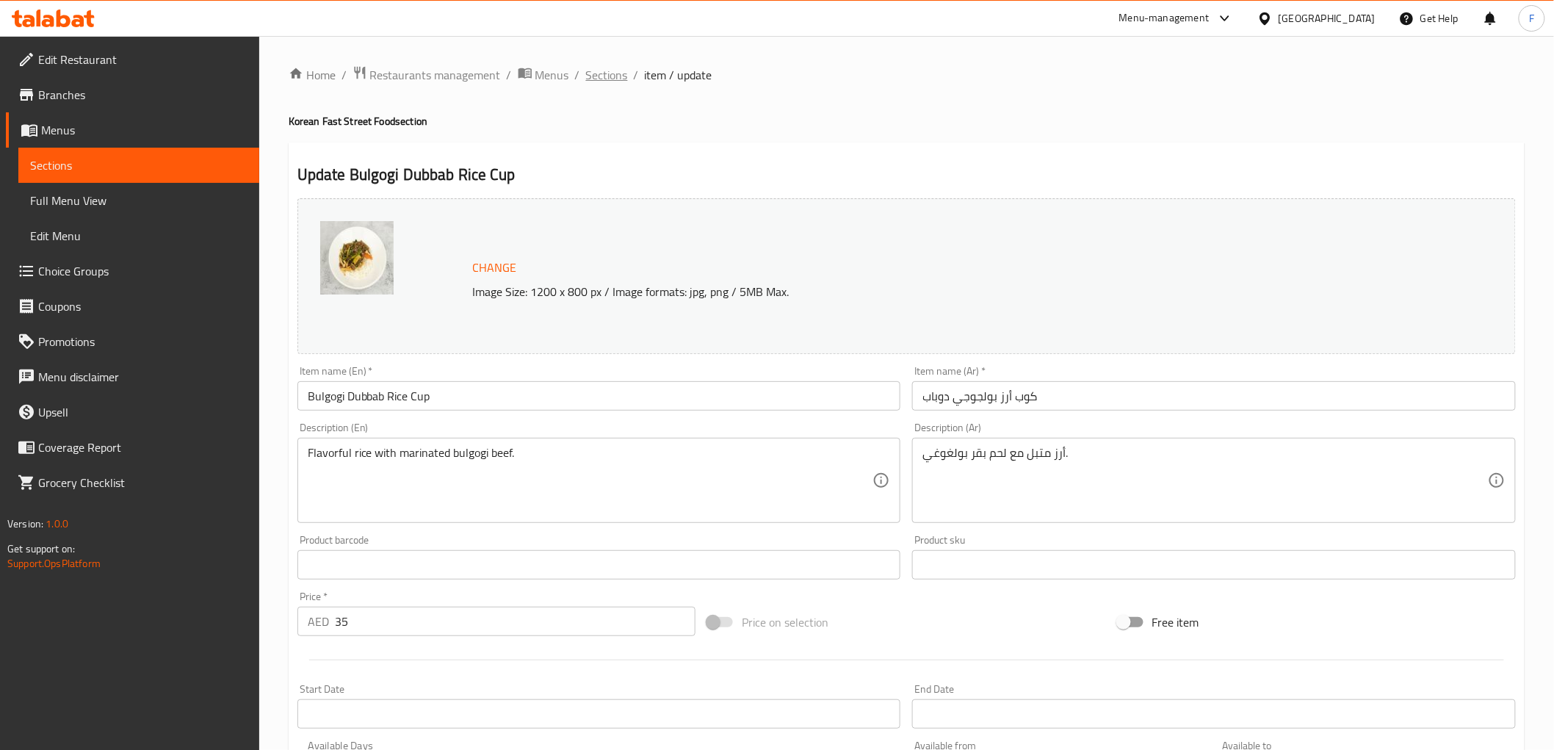
click at [608, 81] on span "Sections" at bounding box center [607, 75] width 42 height 18
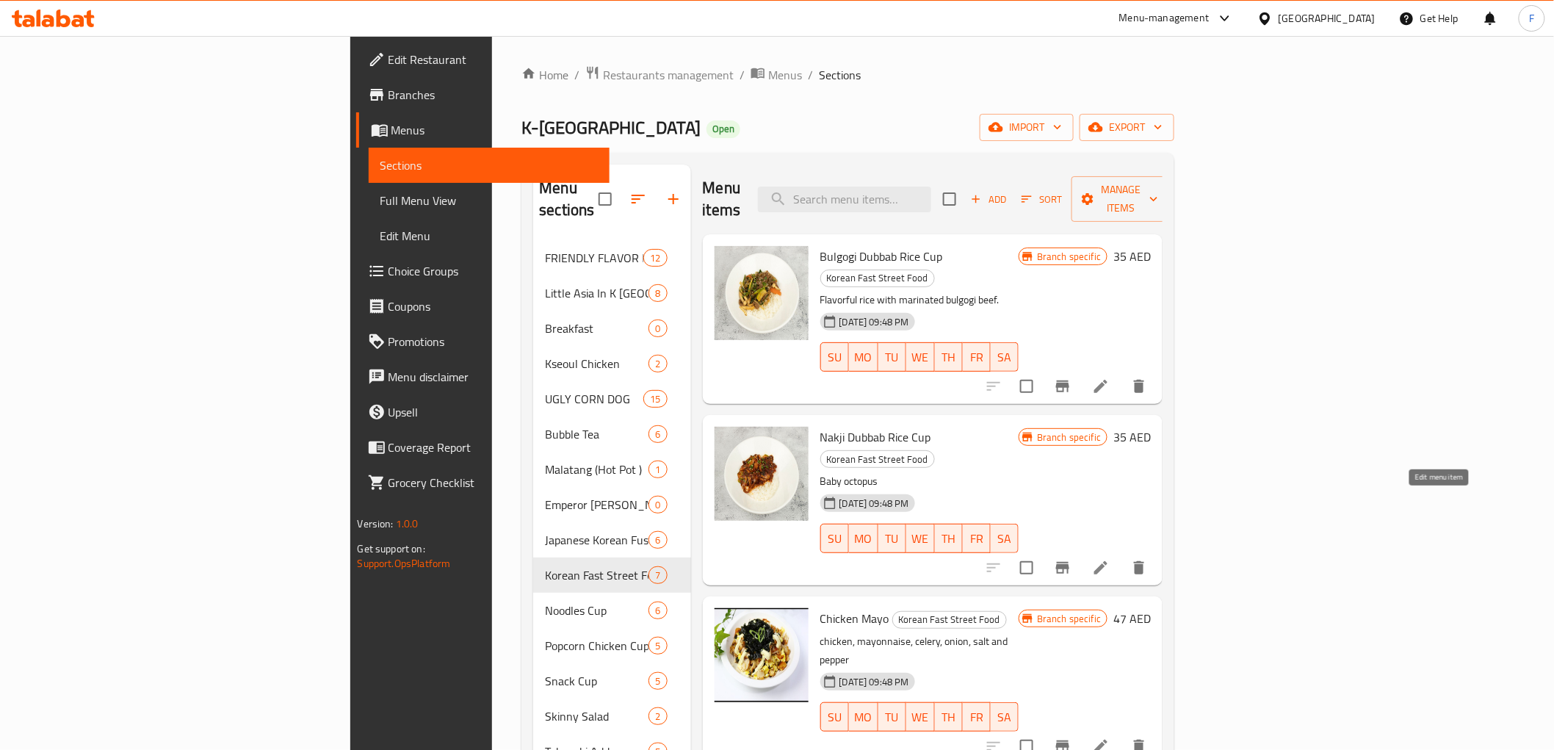
click at [1110, 559] on icon at bounding box center [1101, 568] width 18 height 18
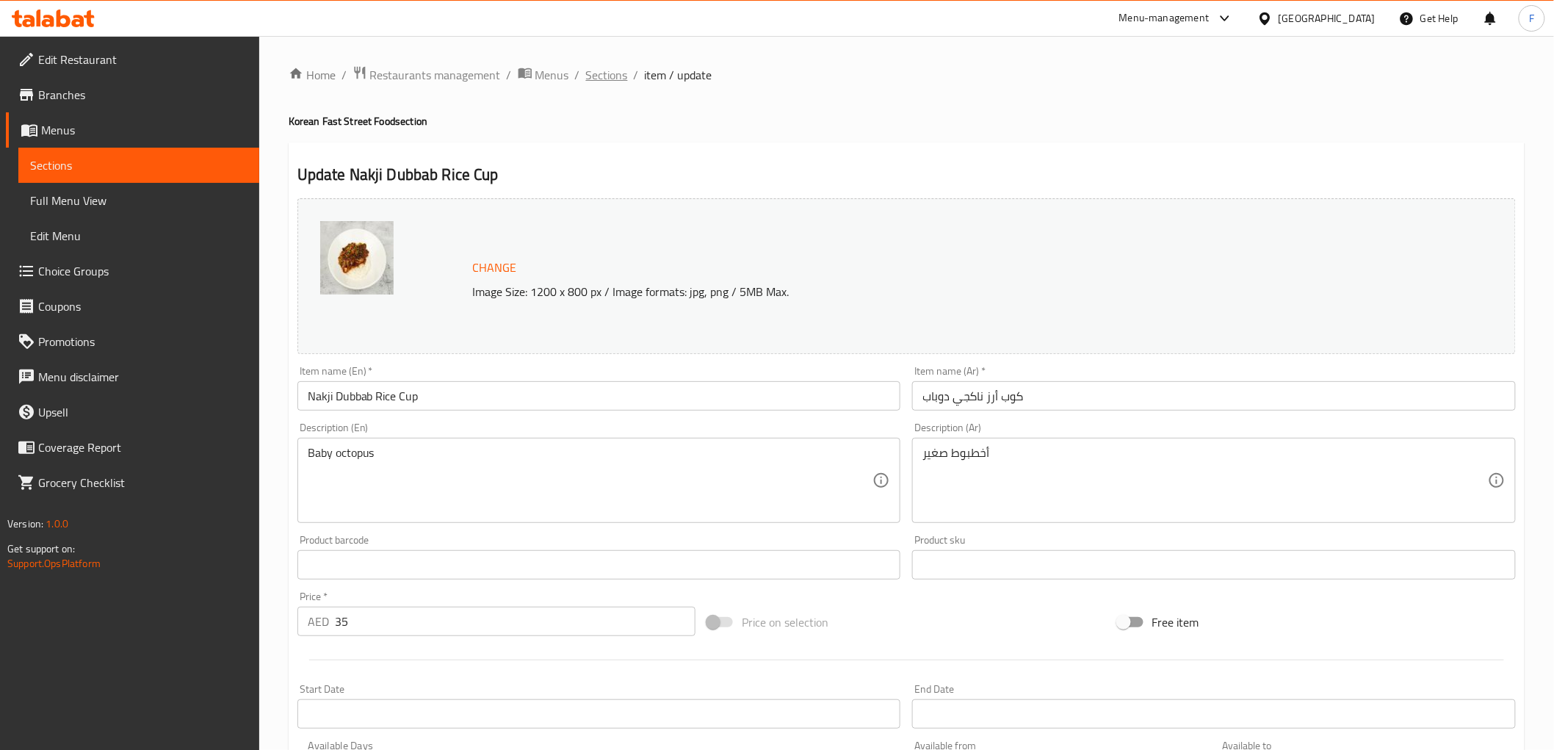
click at [610, 68] on span "Sections" at bounding box center [607, 75] width 42 height 18
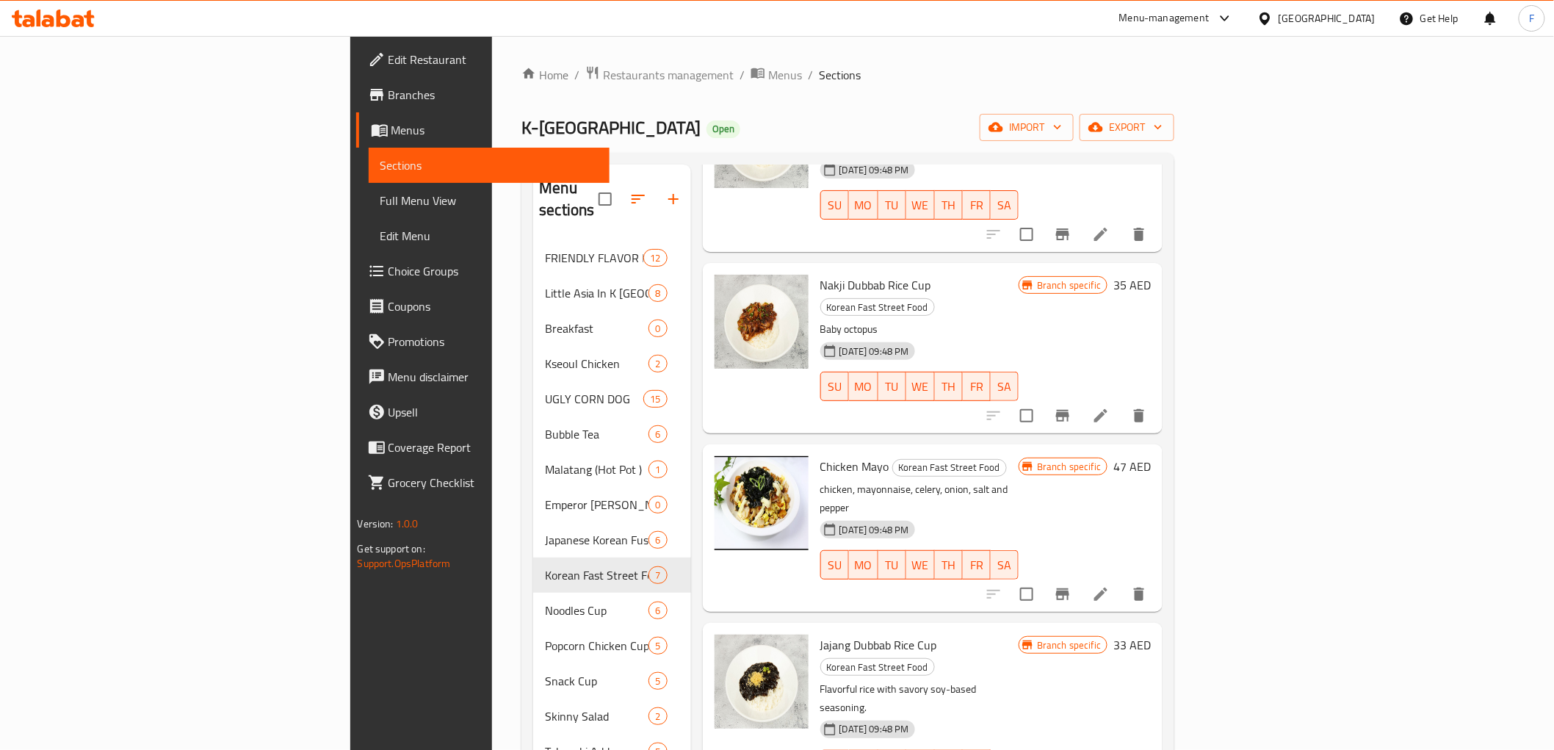
scroll to position [163, 0]
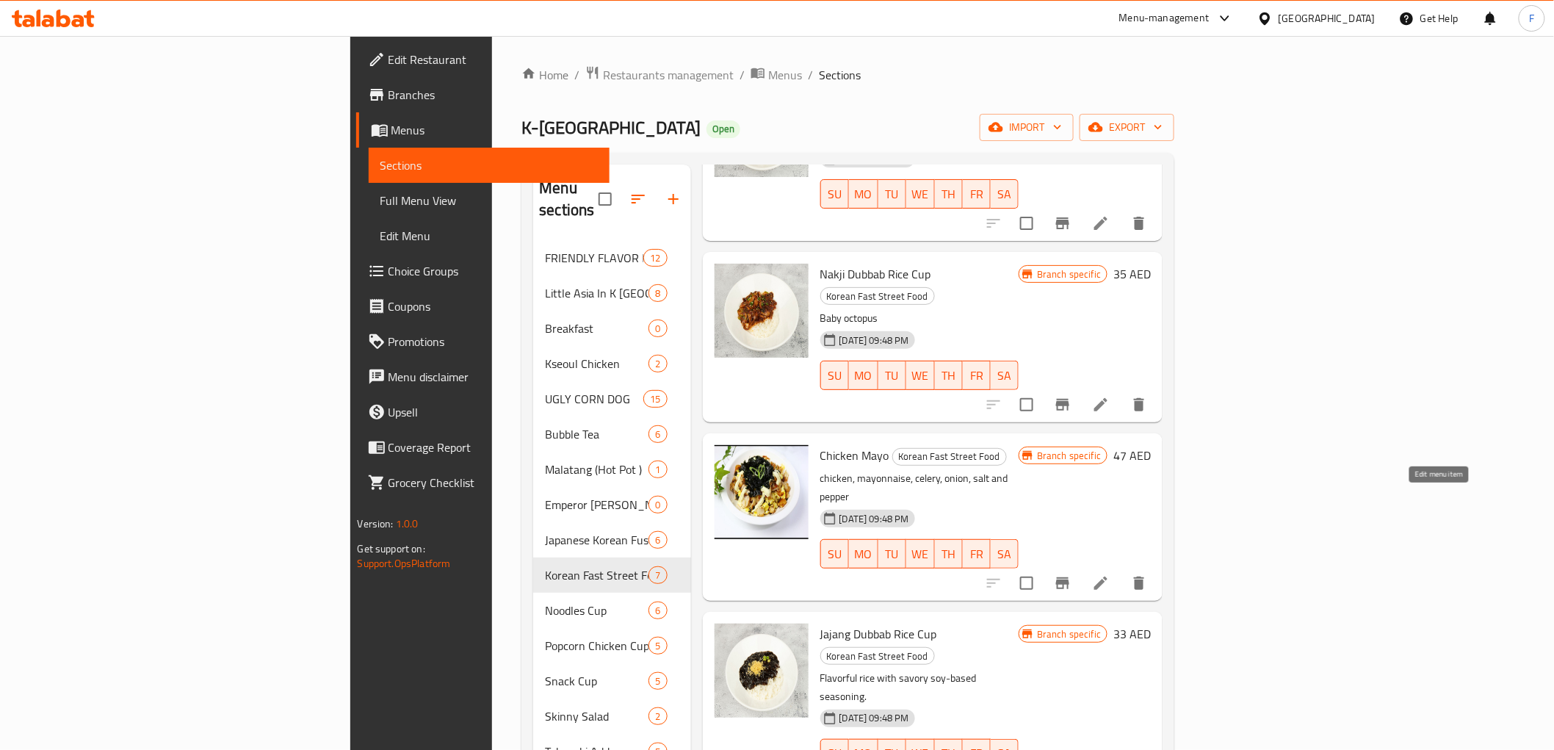
click at [1107, 576] on icon at bounding box center [1100, 582] width 13 height 13
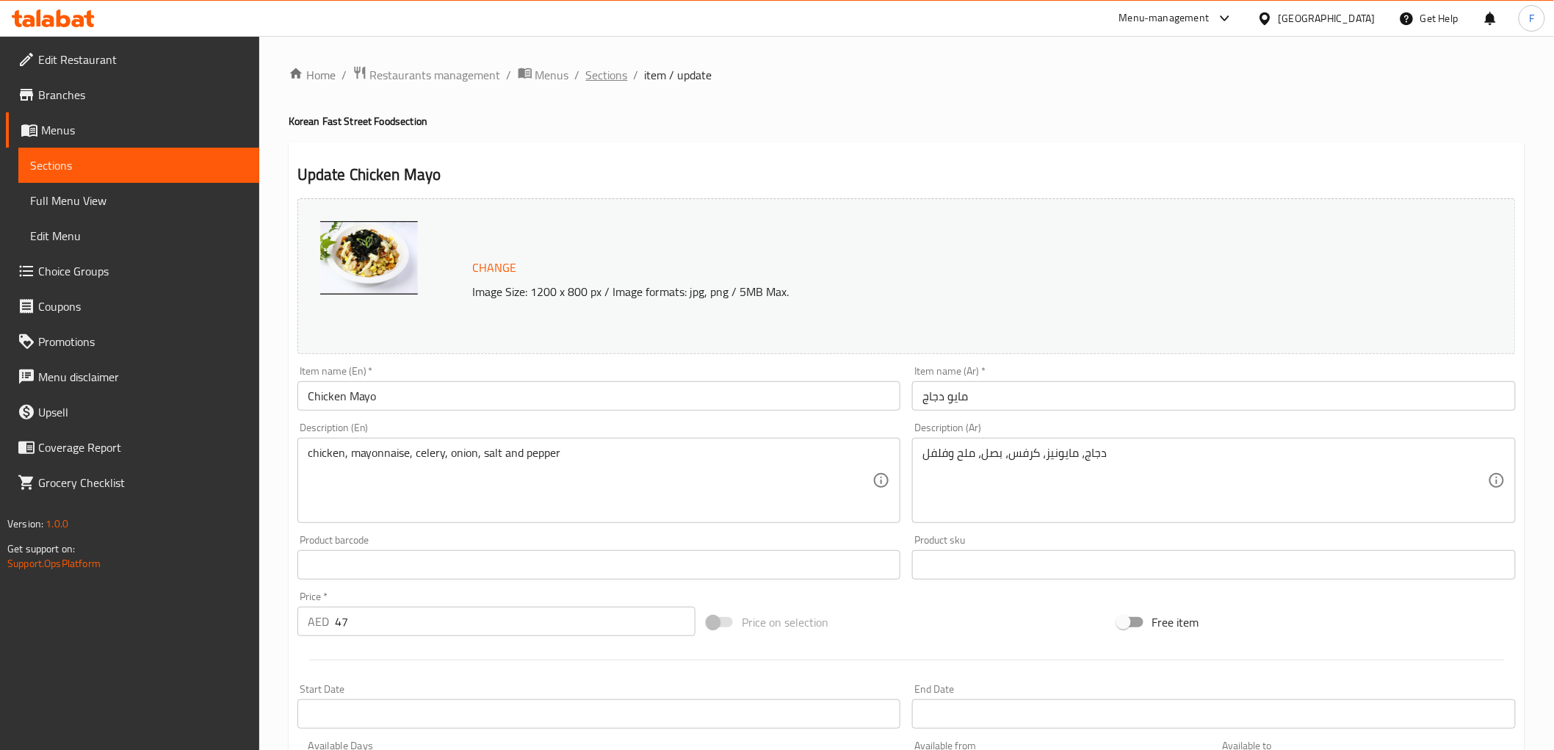
click at [607, 73] on span "Sections" at bounding box center [607, 75] width 42 height 18
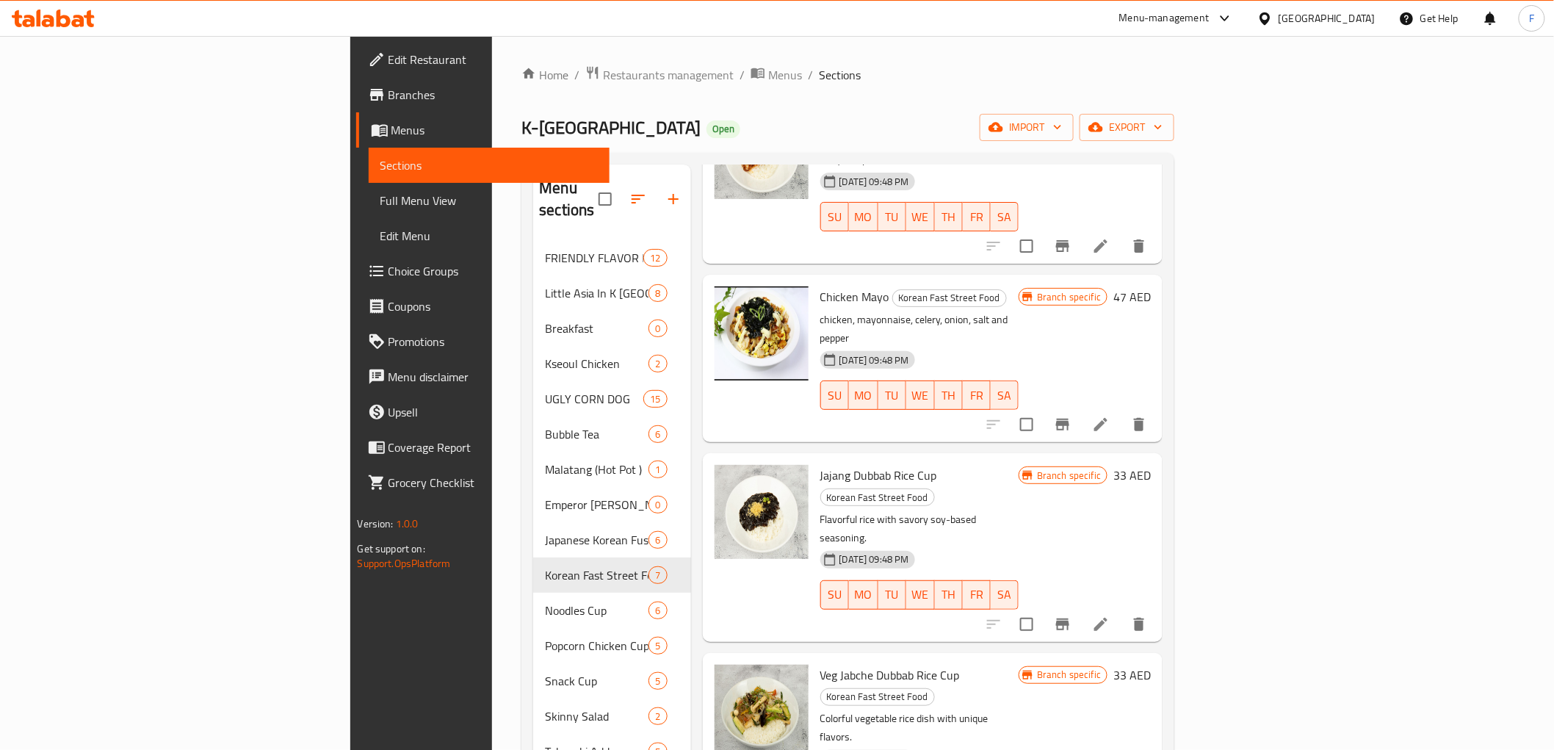
scroll to position [326, 0]
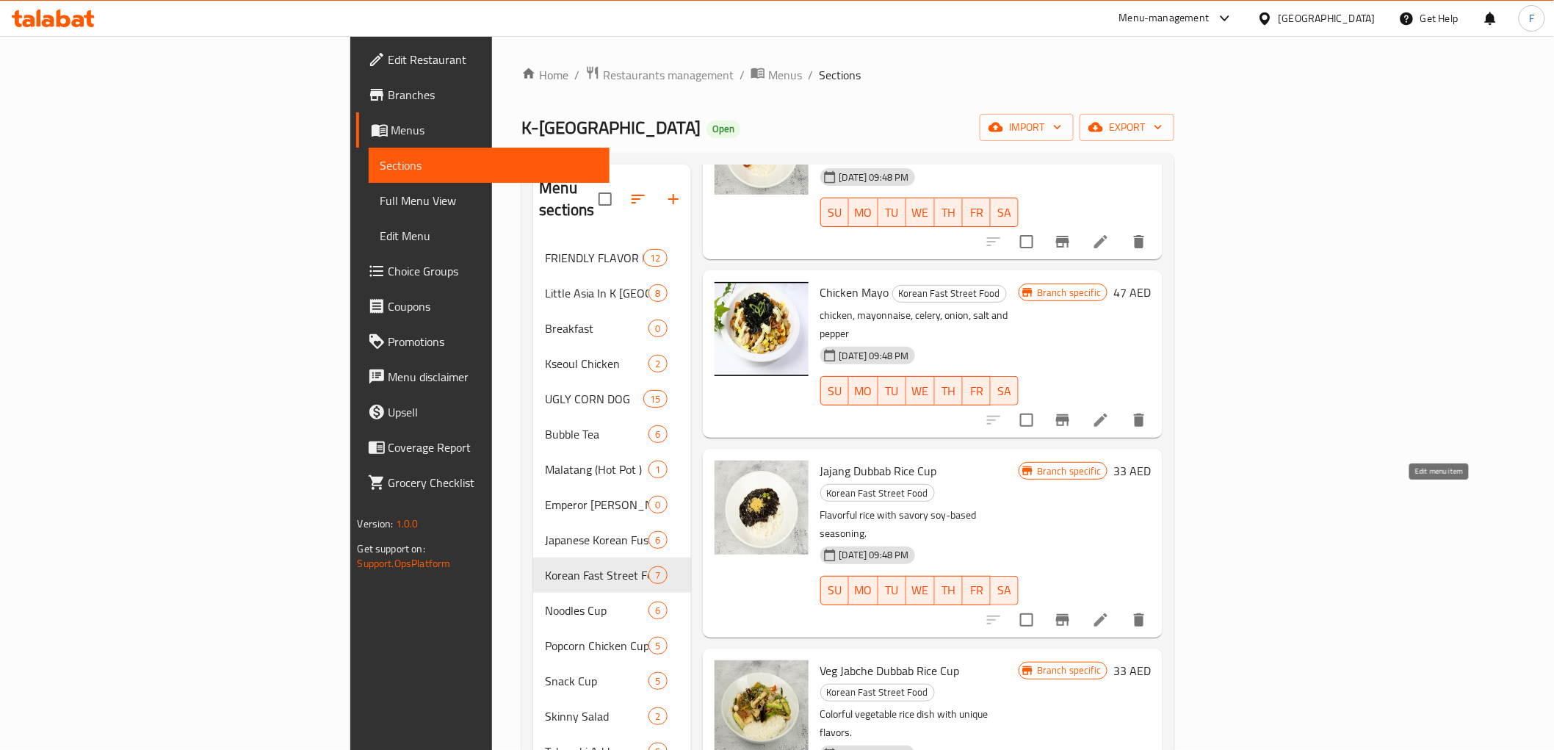
click at [1110, 611] on icon at bounding box center [1101, 620] width 18 height 18
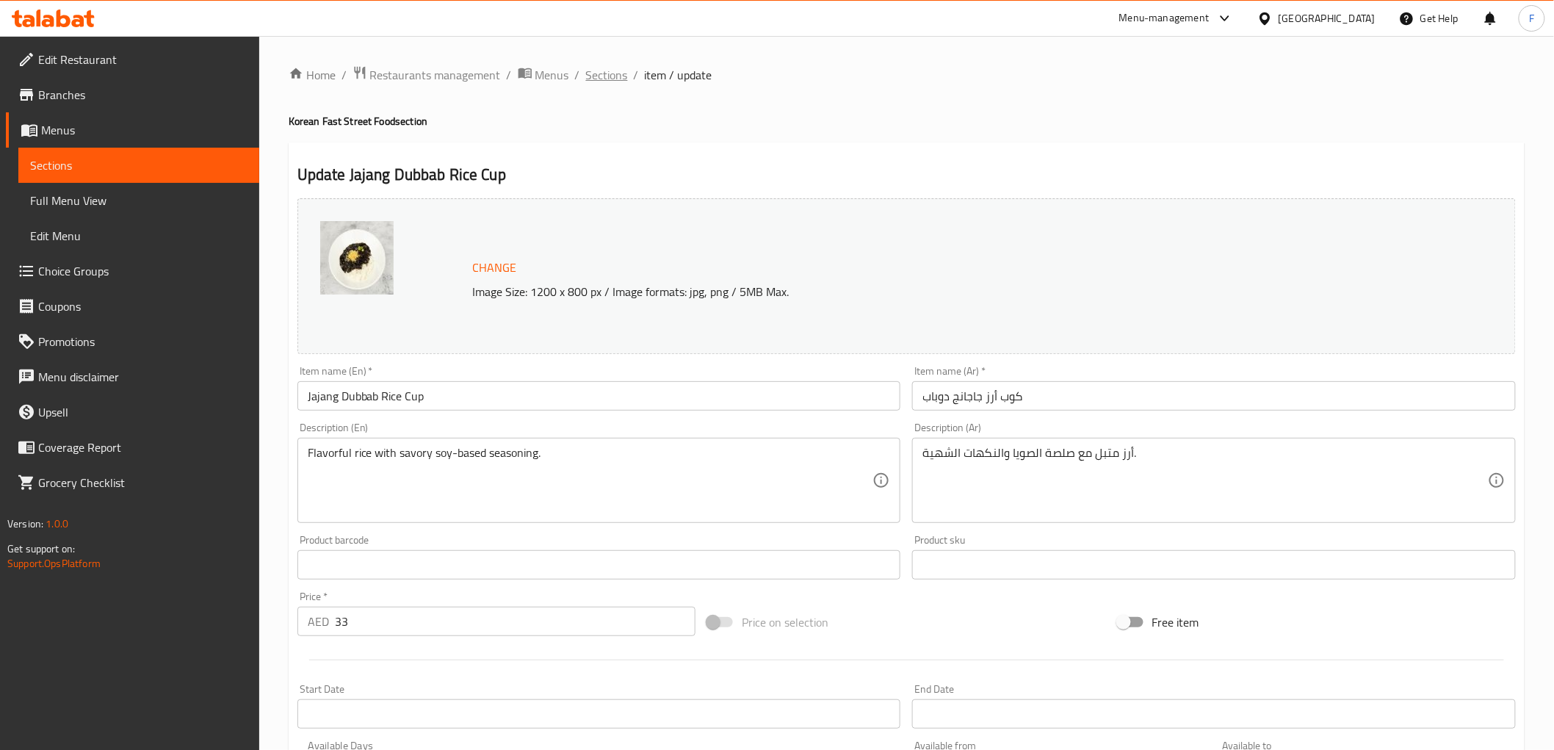
click at [604, 78] on span "Sections" at bounding box center [607, 75] width 42 height 18
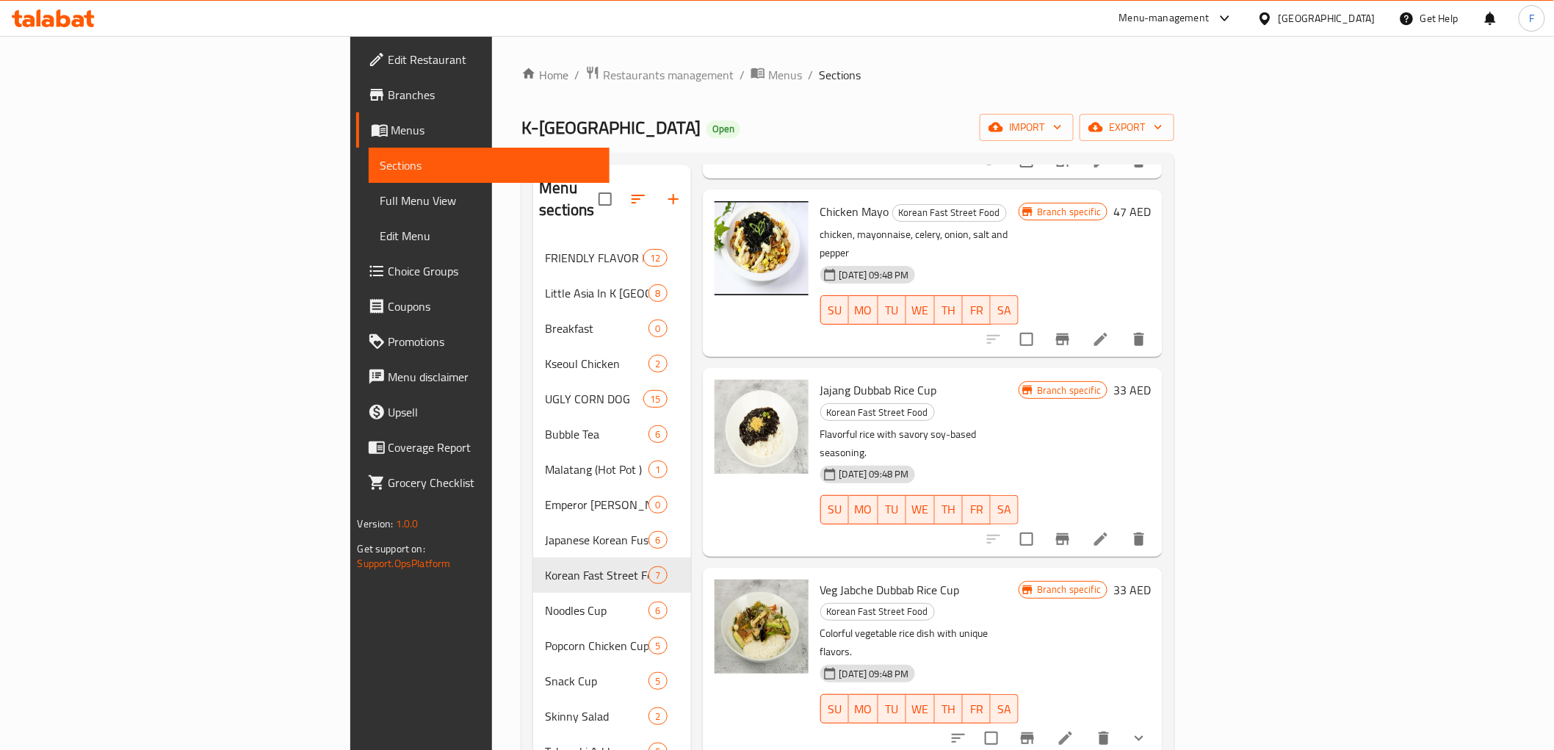
scroll to position [408, 0]
click at [1072, 731] on icon at bounding box center [1065, 737] width 13 height 13
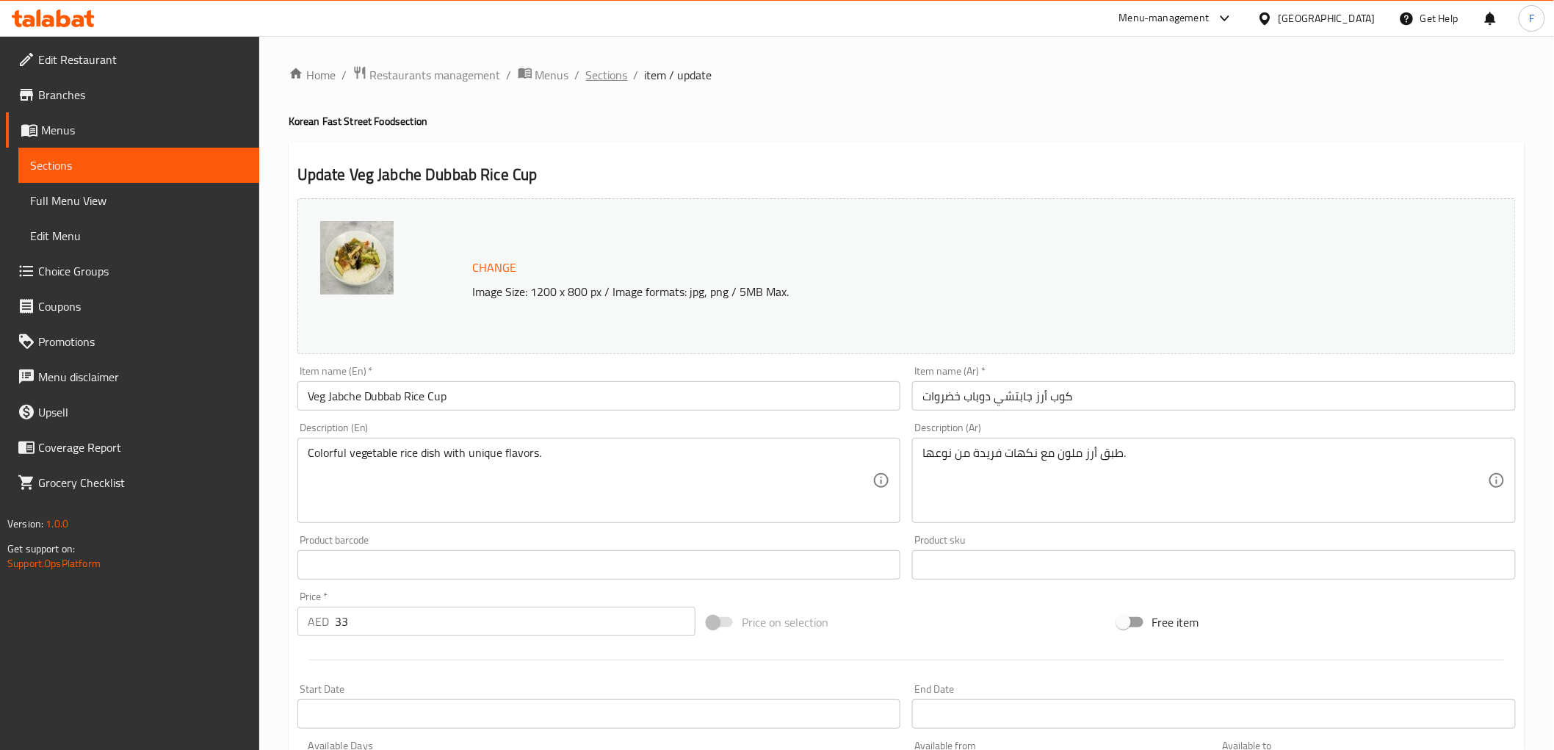
click at [613, 74] on span "Sections" at bounding box center [607, 75] width 42 height 18
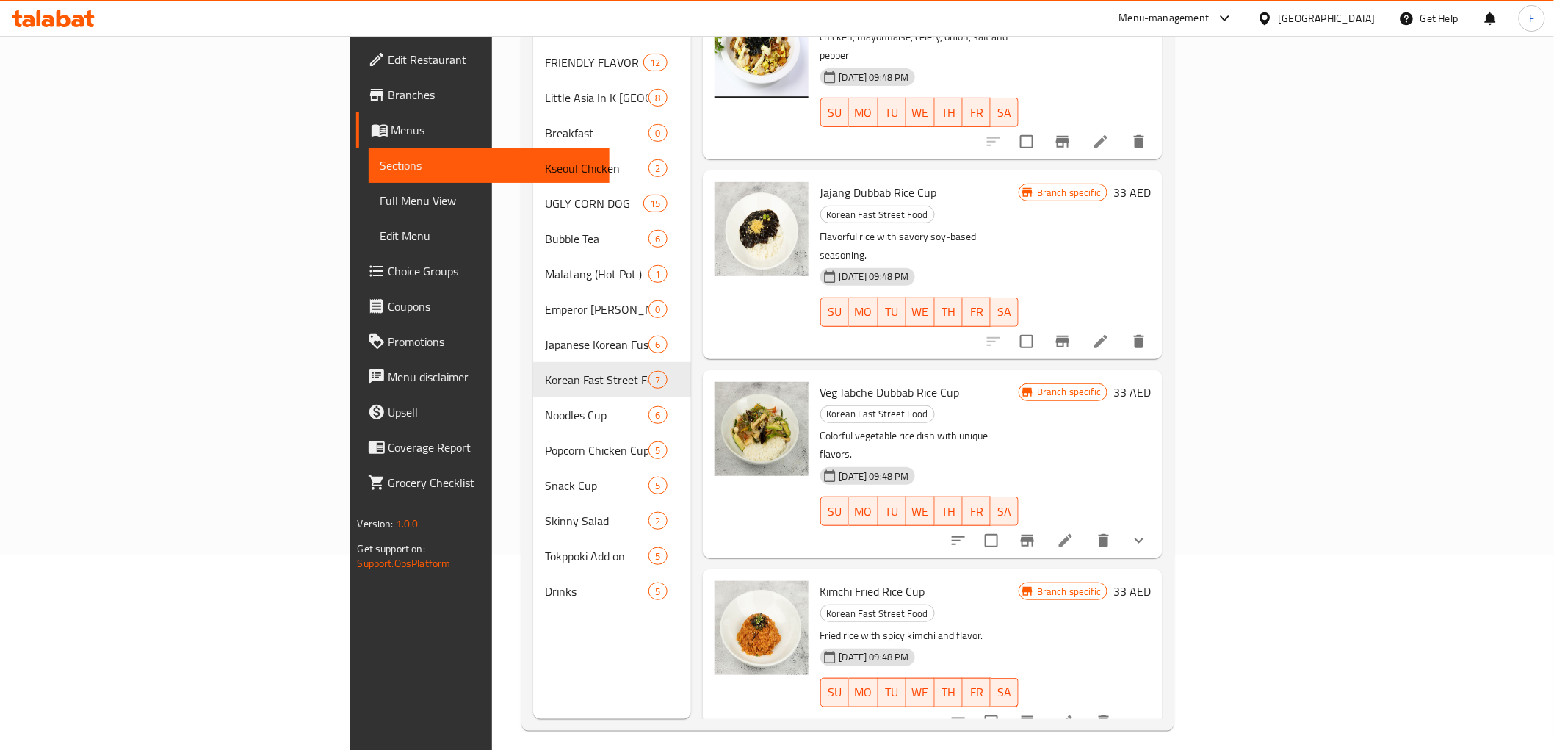
scroll to position [206, 0]
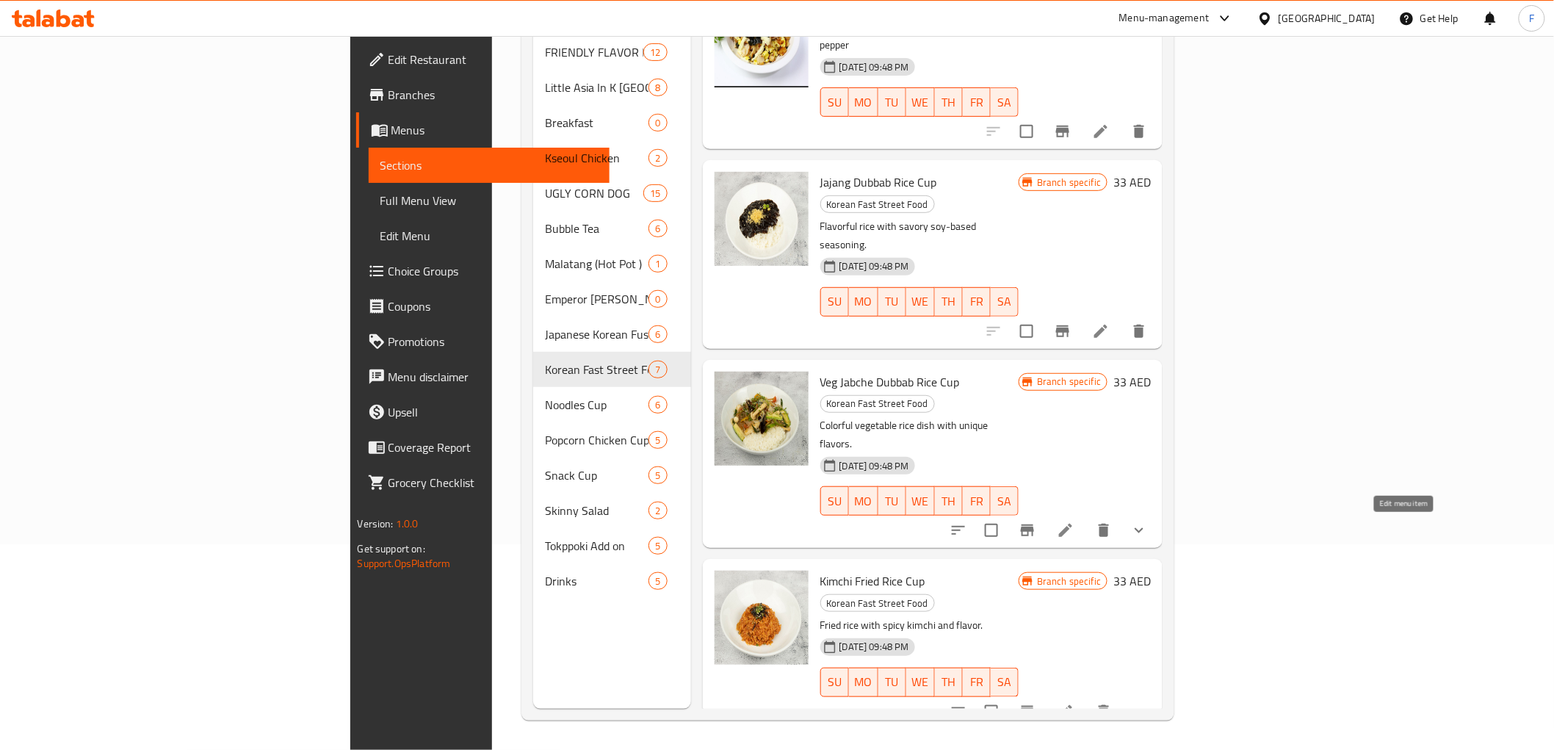
click at [1074, 703] on icon at bounding box center [1066, 712] width 18 height 18
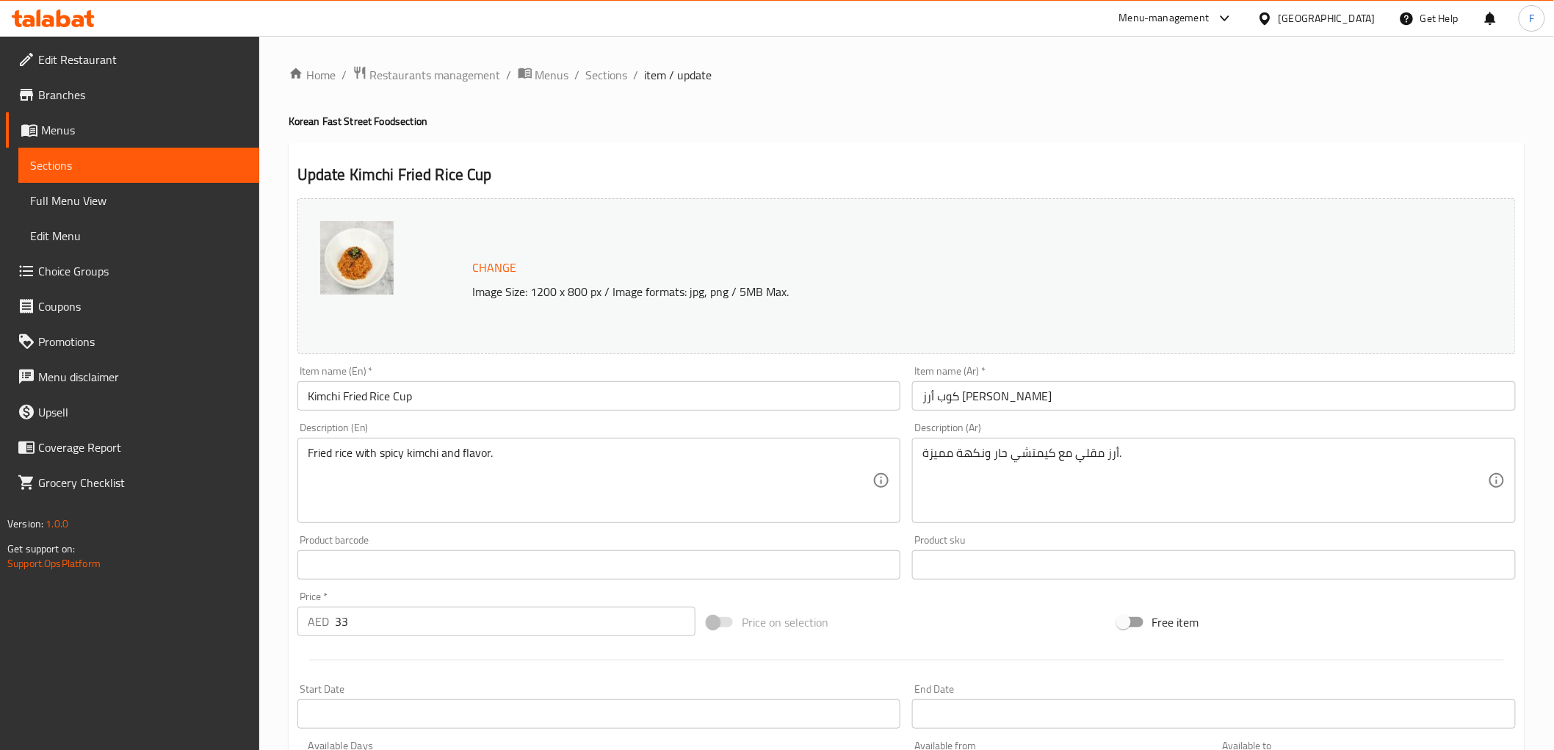
drag, startPoint x: 613, startPoint y: 70, endPoint x: 635, endPoint y: 96, distance: 34.4
click at [613, 70] on span "Sections" at bounding box center [607, 75] width 42 height 18
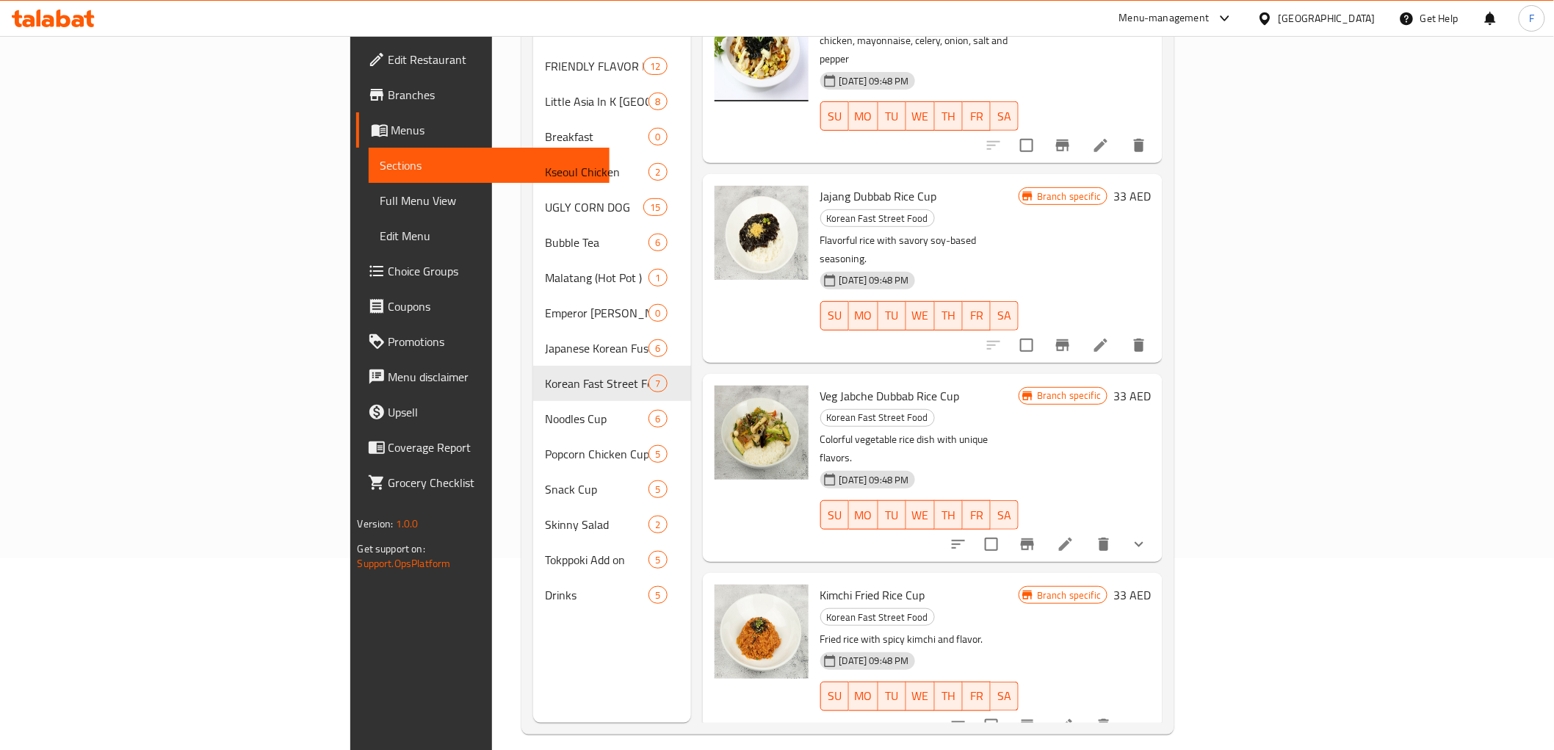
scroll to position [206, 0]
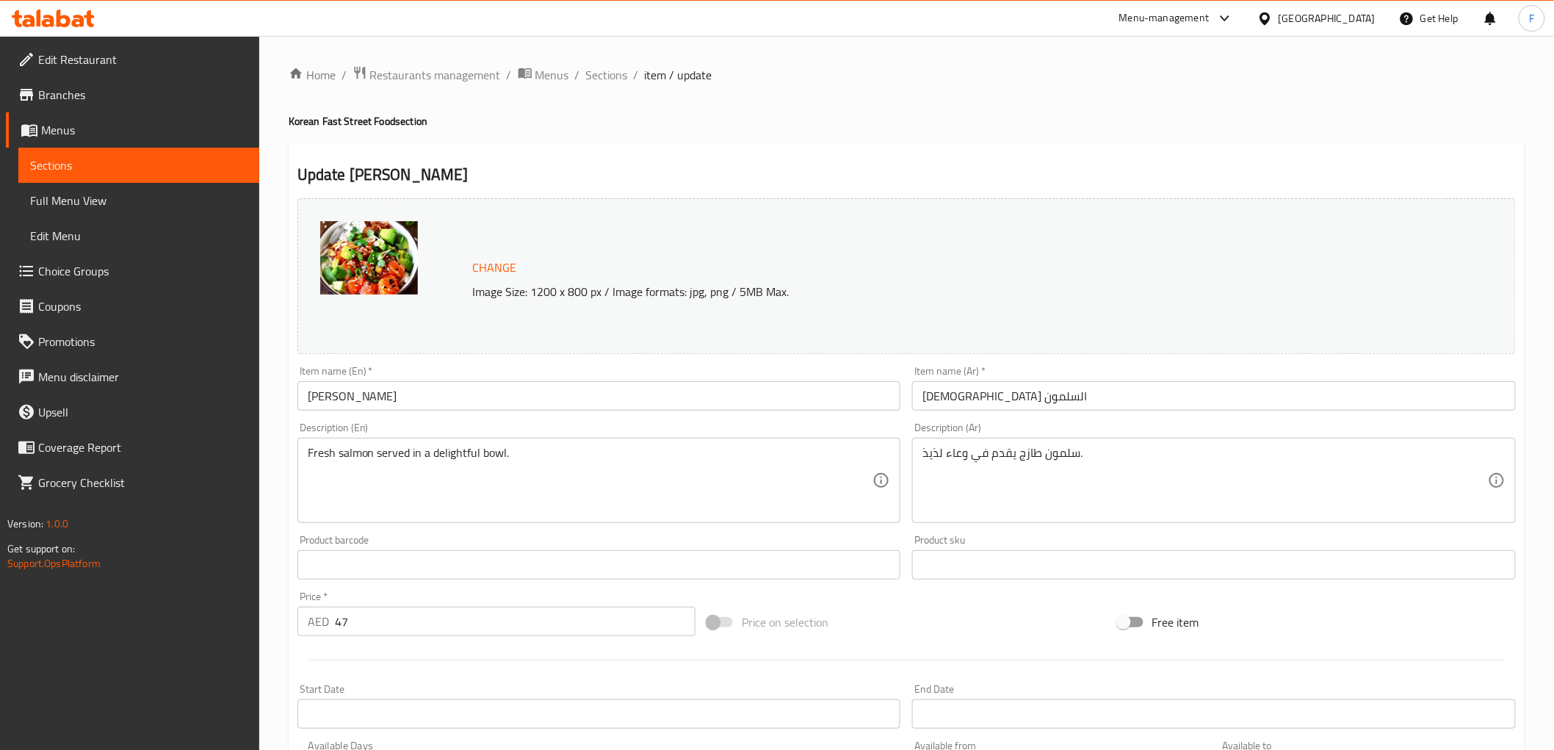
click at [611, 73] on span "Sections" at bounding box center [607, 75] width 42 height 18
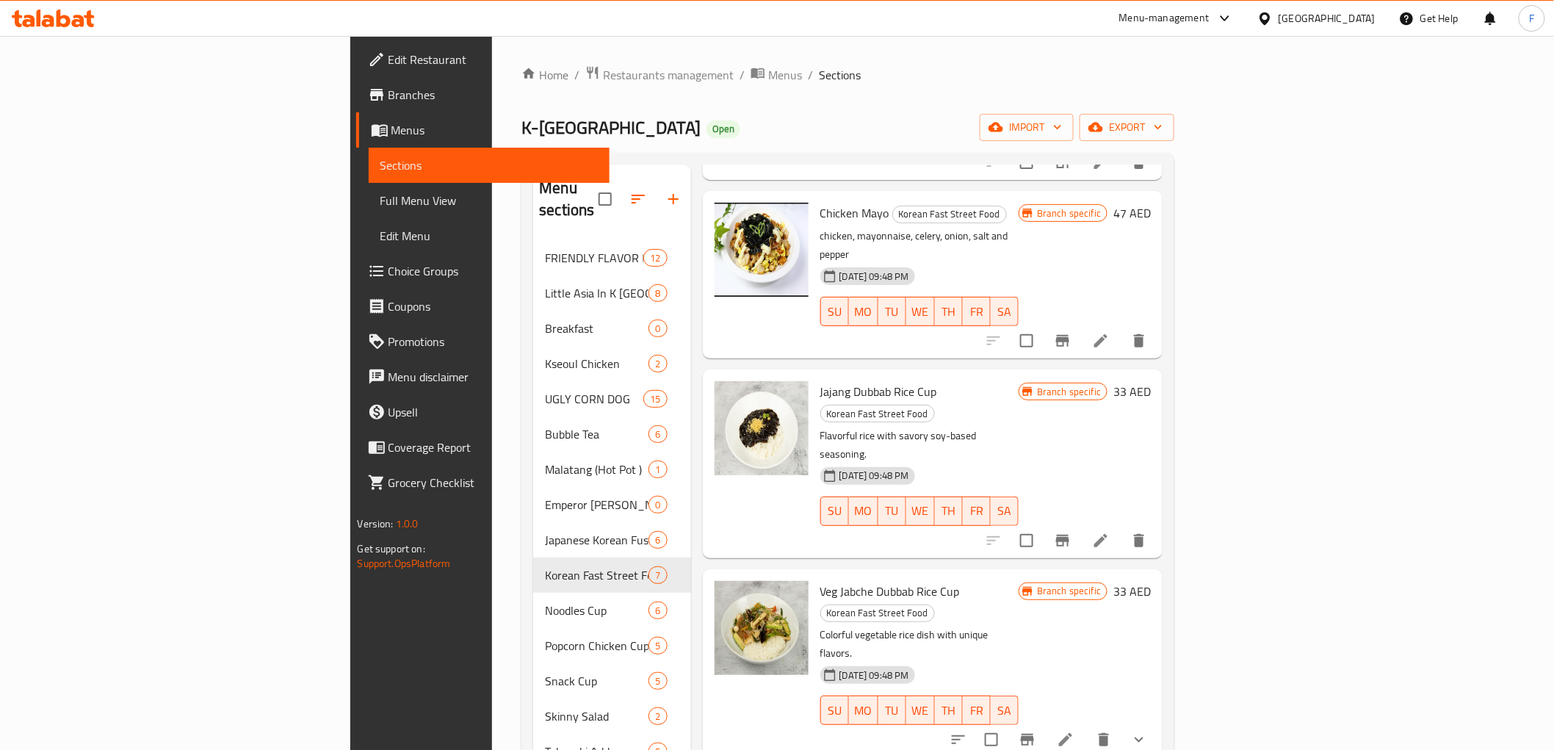
scroll to position [409, 0]
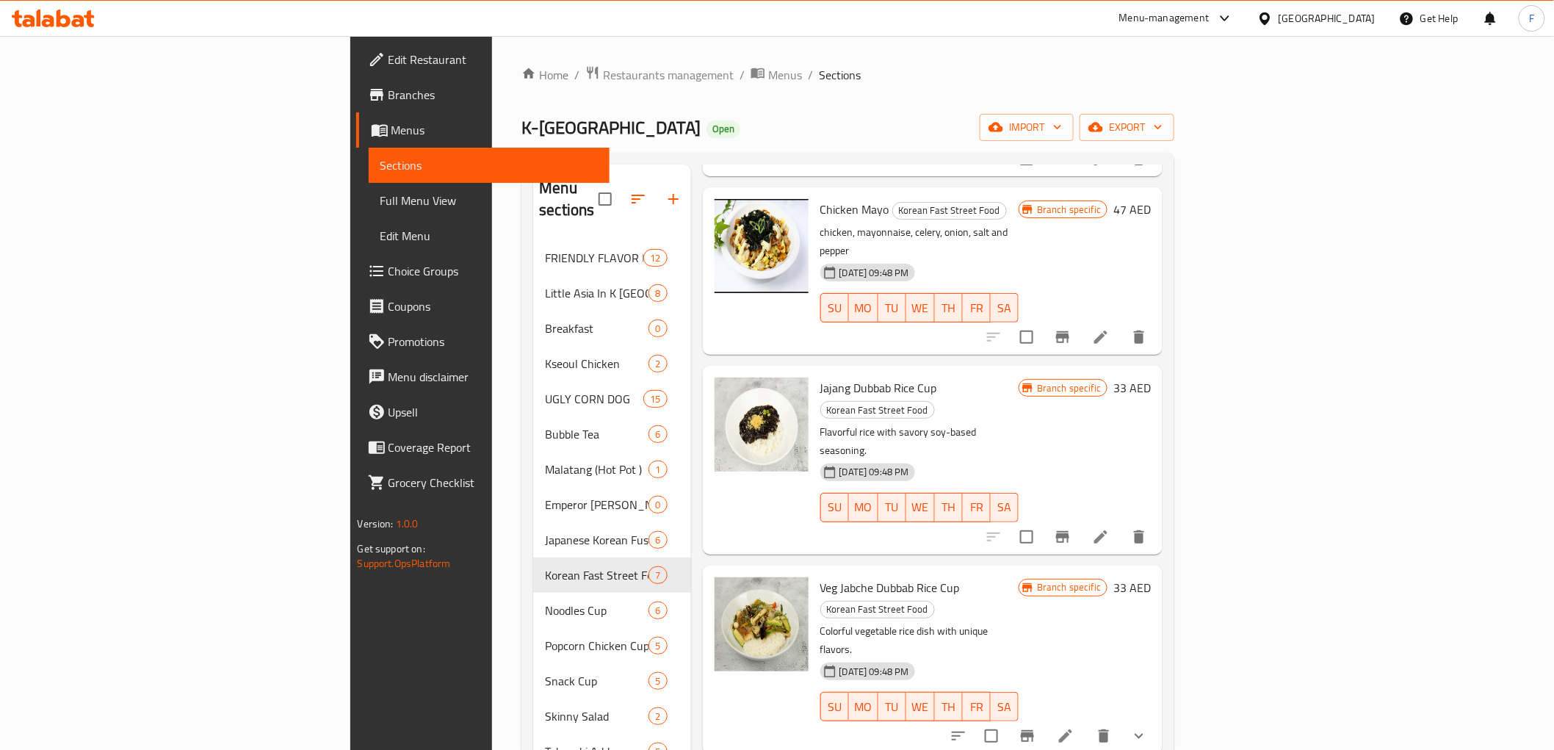
click at [897, 70] on ol "Home / Restaurants management / Menus / Sections" at bounding box center [847, 74] width 653 height 19
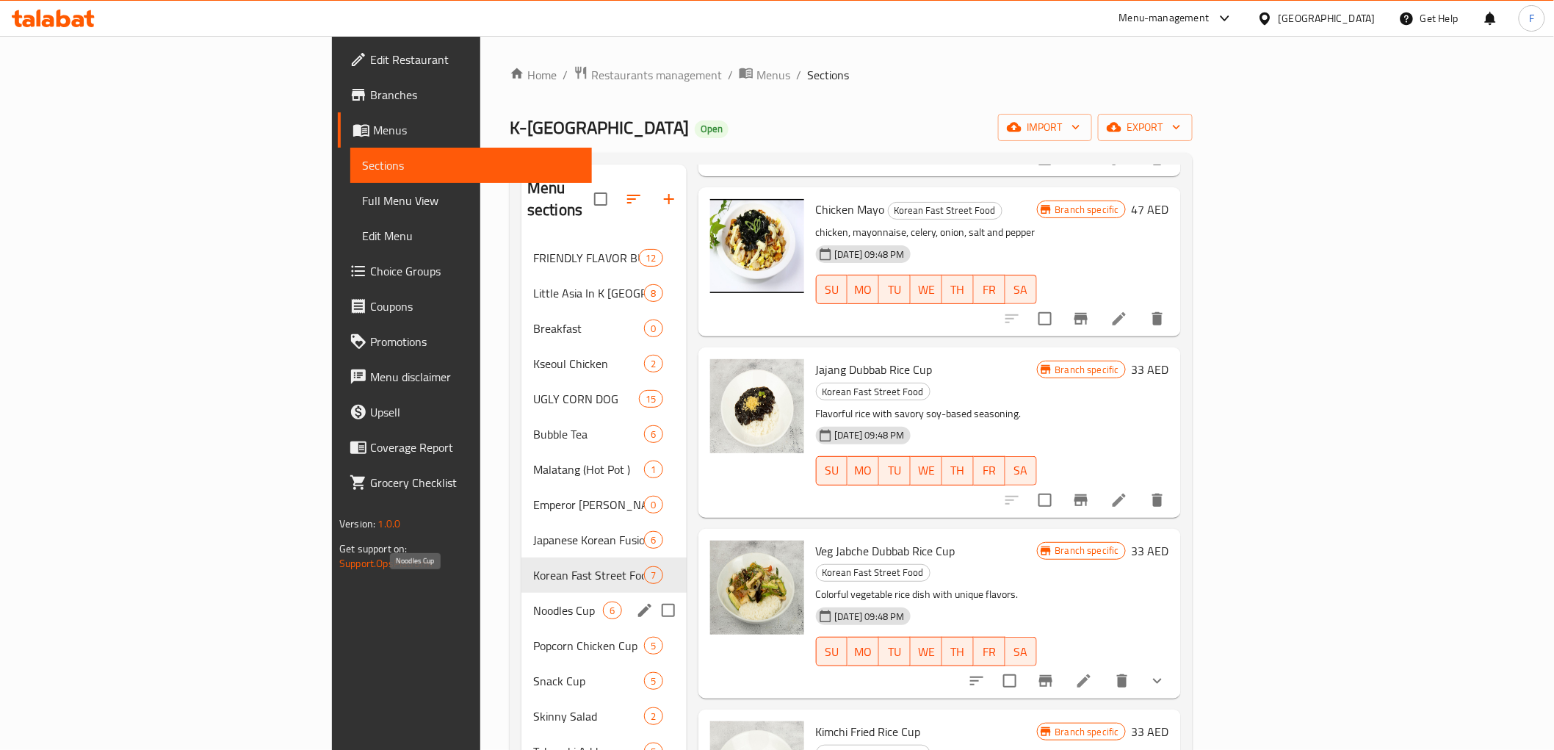
click at [533, 601] on span "Noodles Cup" at bounding box center [568, 610] width 70 height 18
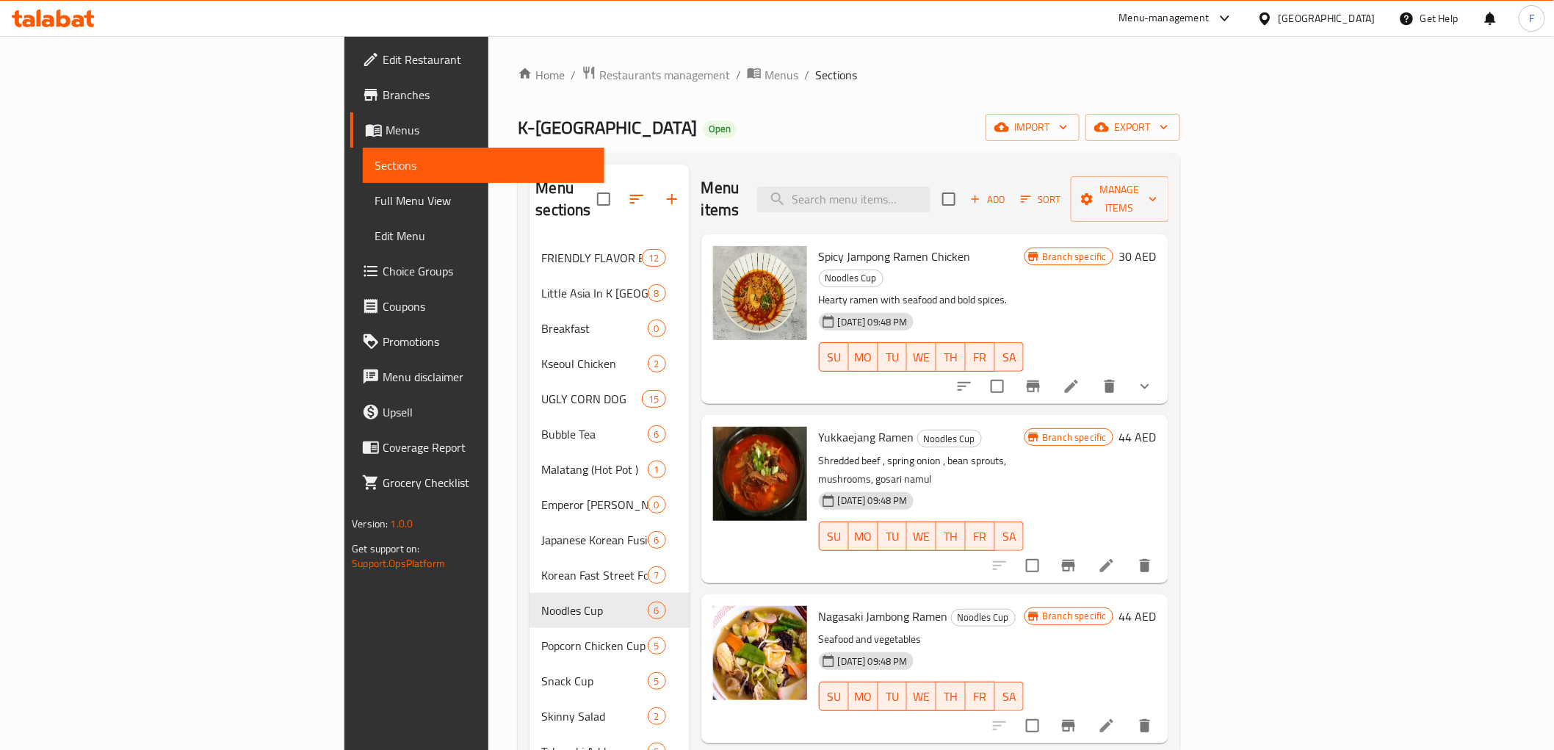
click at [1092, 373] on li at bounding box center [1071, 386] width 41 height 26
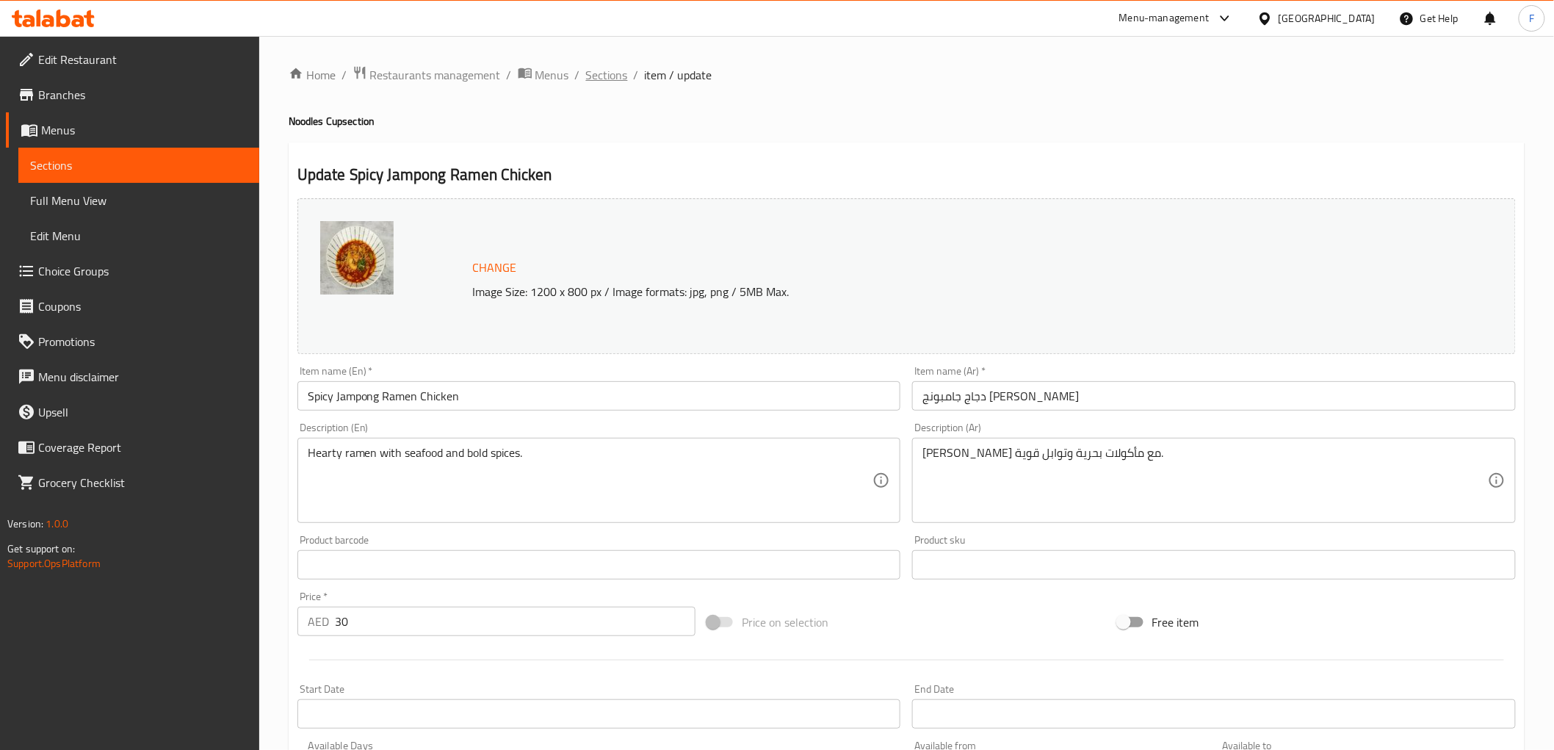
click at [608, 70] on span "Sections" at bounding box center [607, 75] width 42 height 18
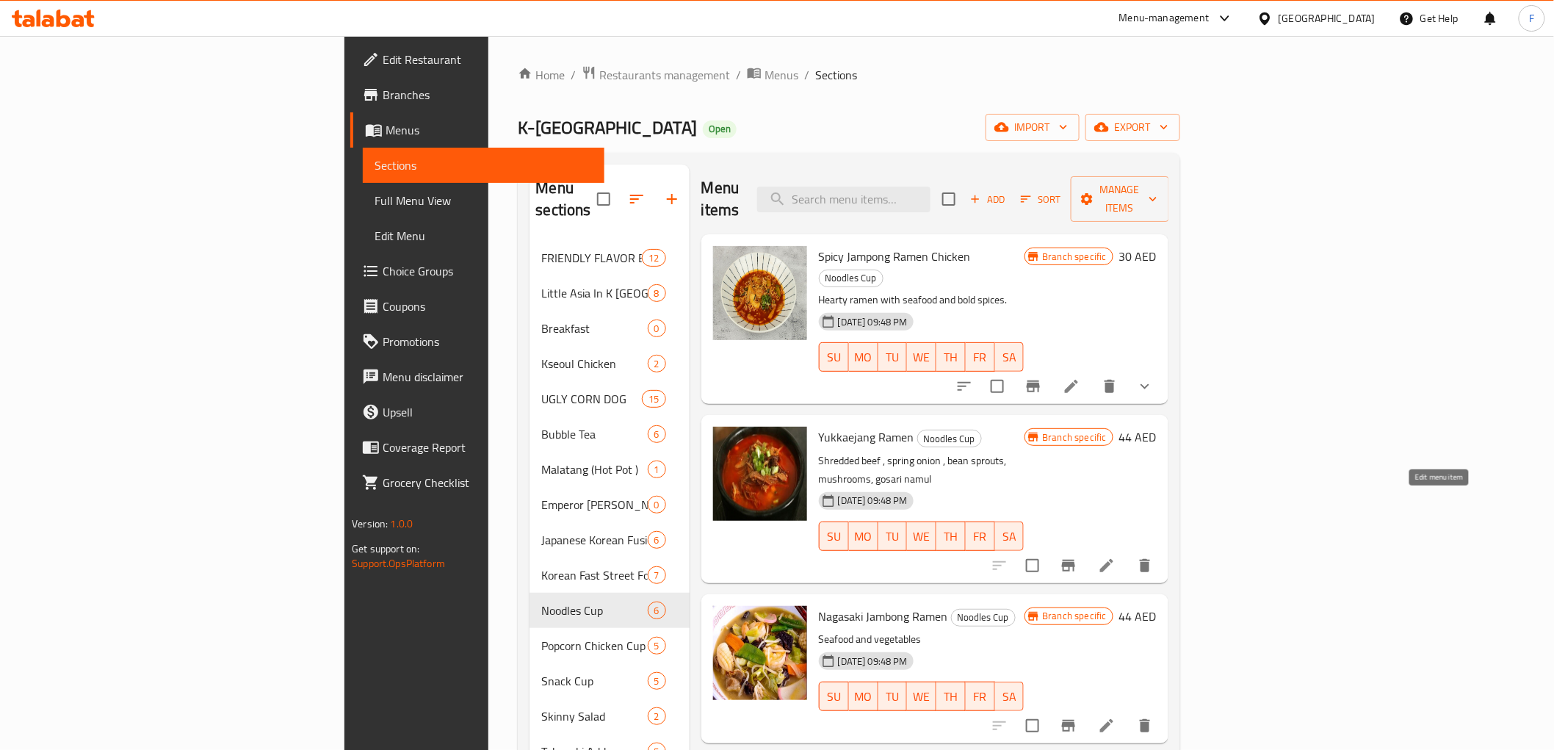
click at [1113, 559] on icon at bounding box center [1106, 565] width 13 height 13
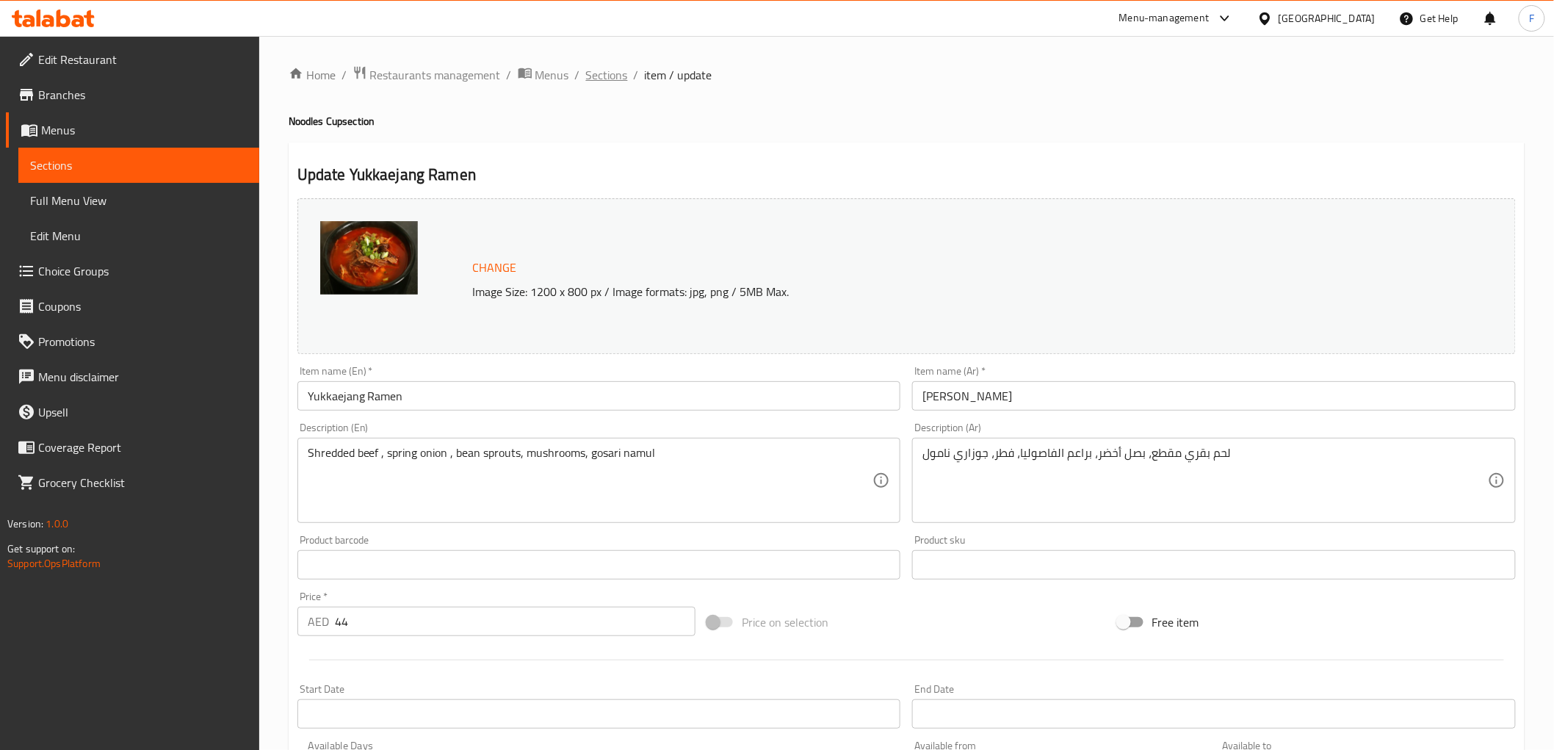
click at [620, 70] on span "Sections" at bounding box center [607, 75] width 42 height 18
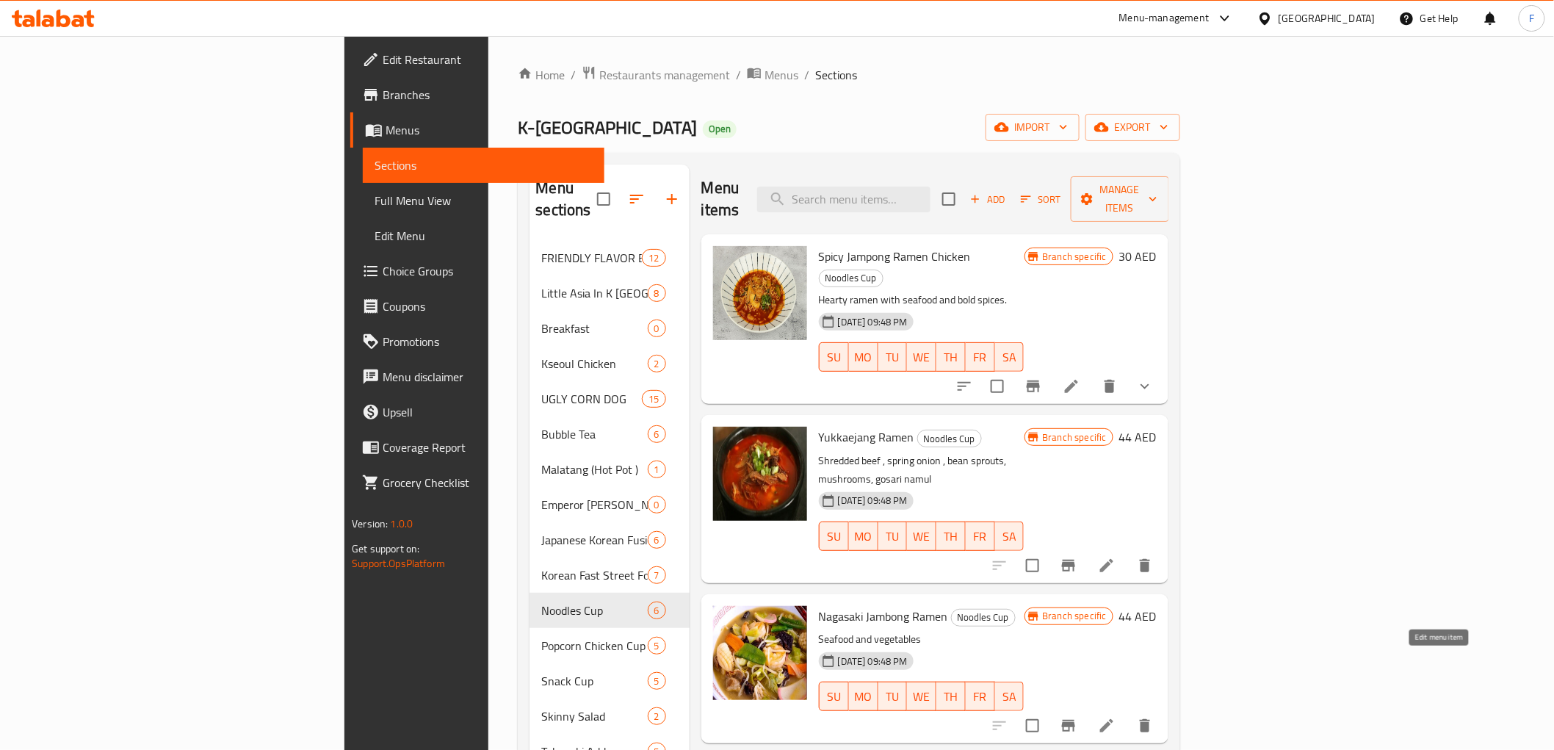
click at [1115, 717] on icon at bounding box center [1107, 726] width 18 height 18
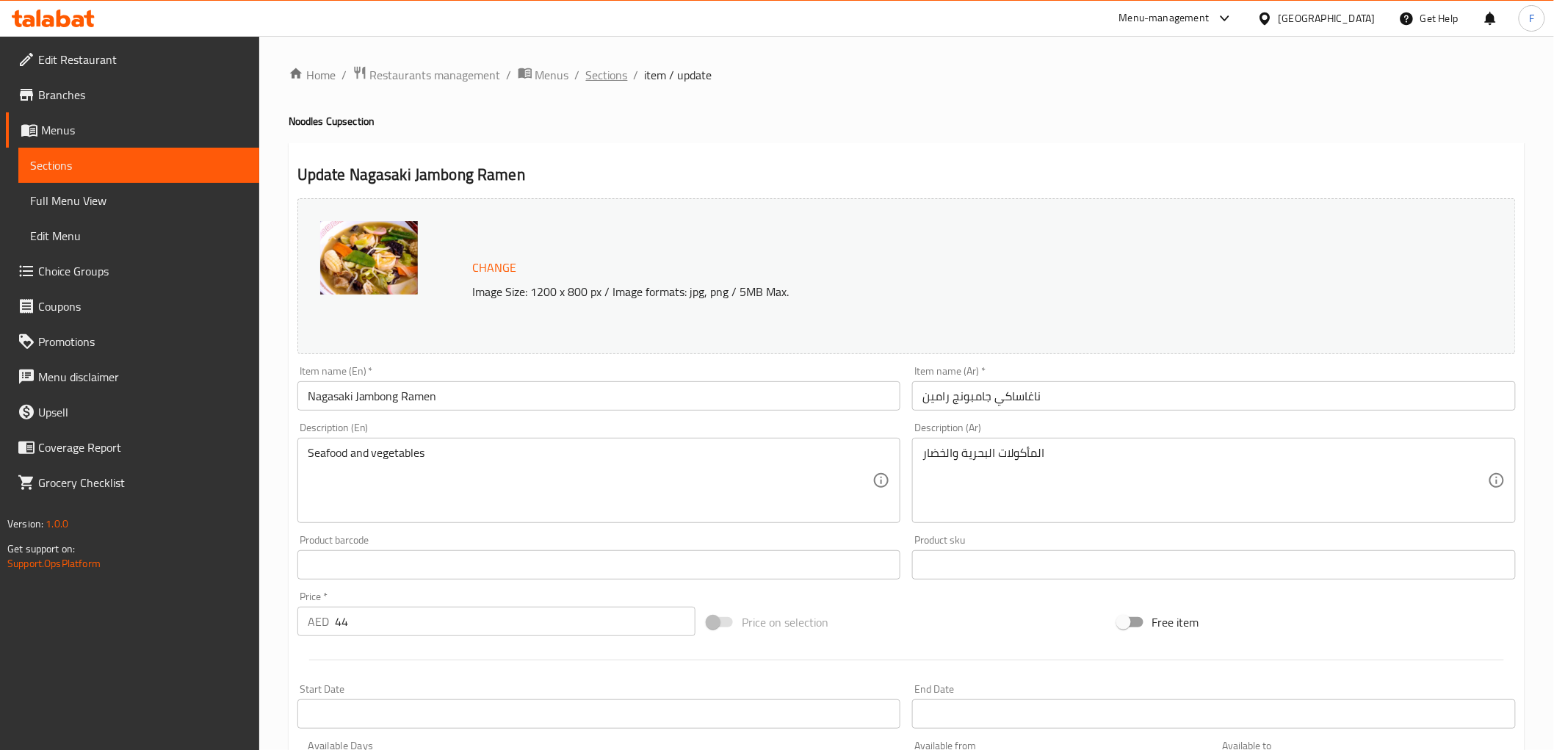
click at [600, 70] on span "Sections" at bounding box center [607, 75] width 42 height 18
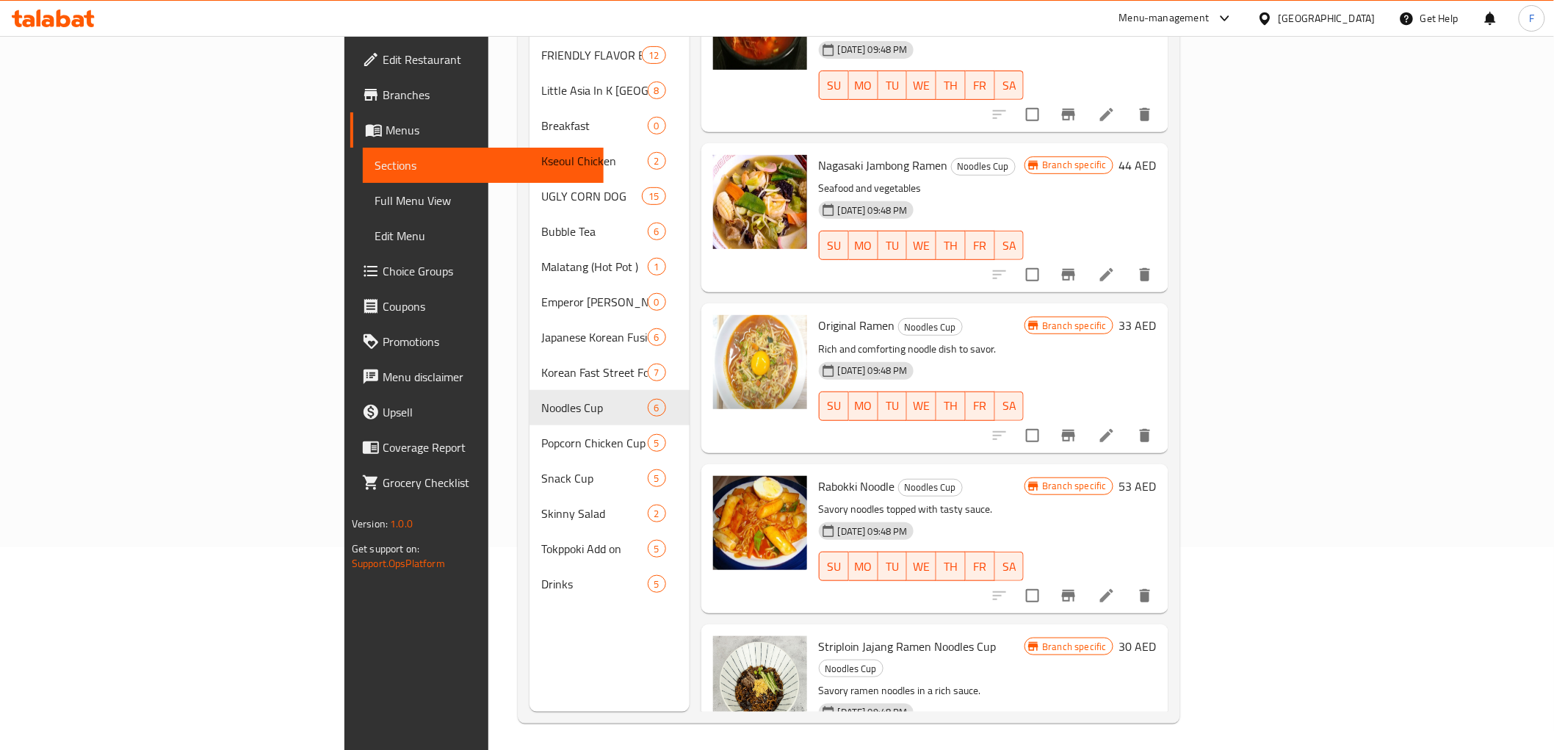
scroll to position [206, 0]
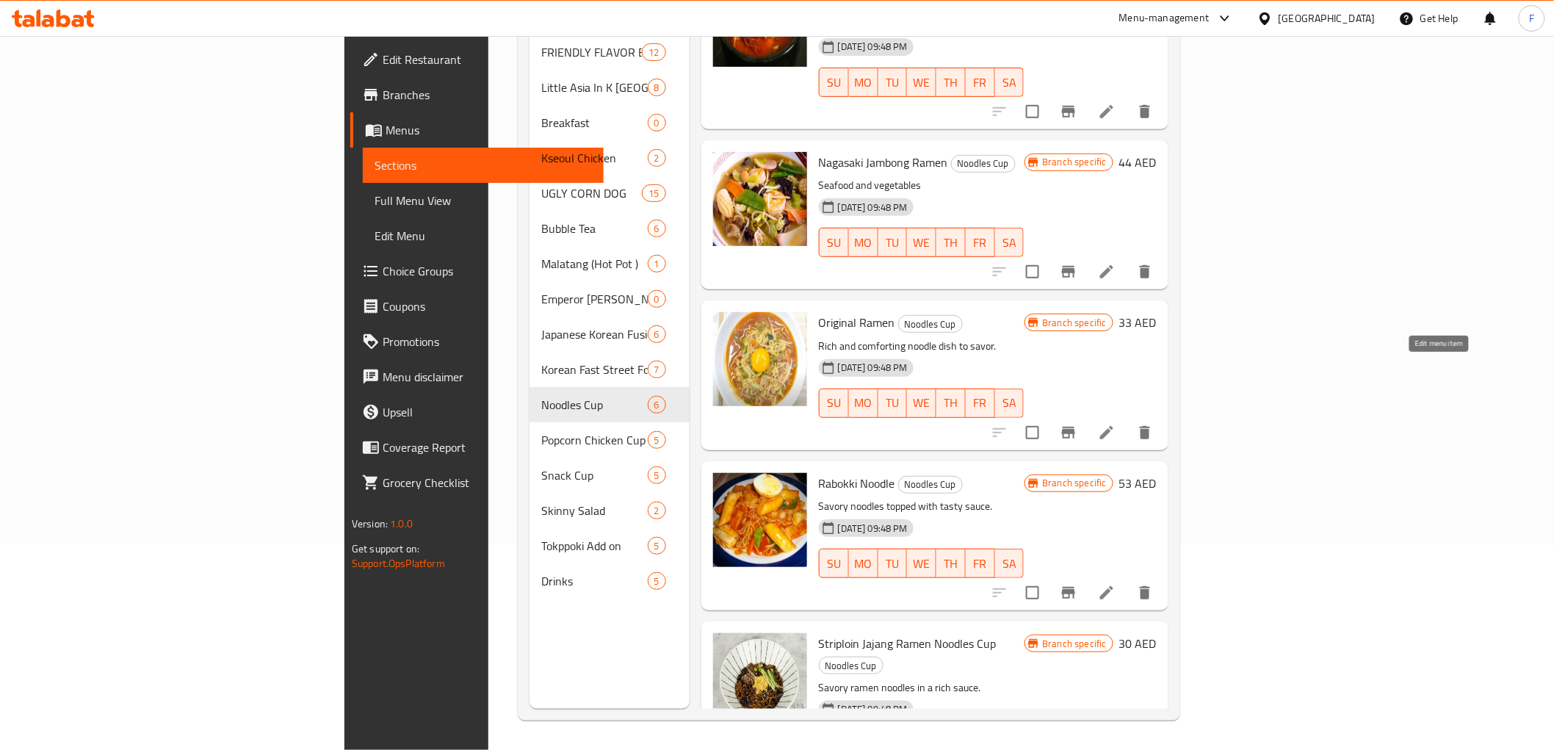
click at [1115, 424] on icon at bounding box center [1107, 433] width 18 height 18
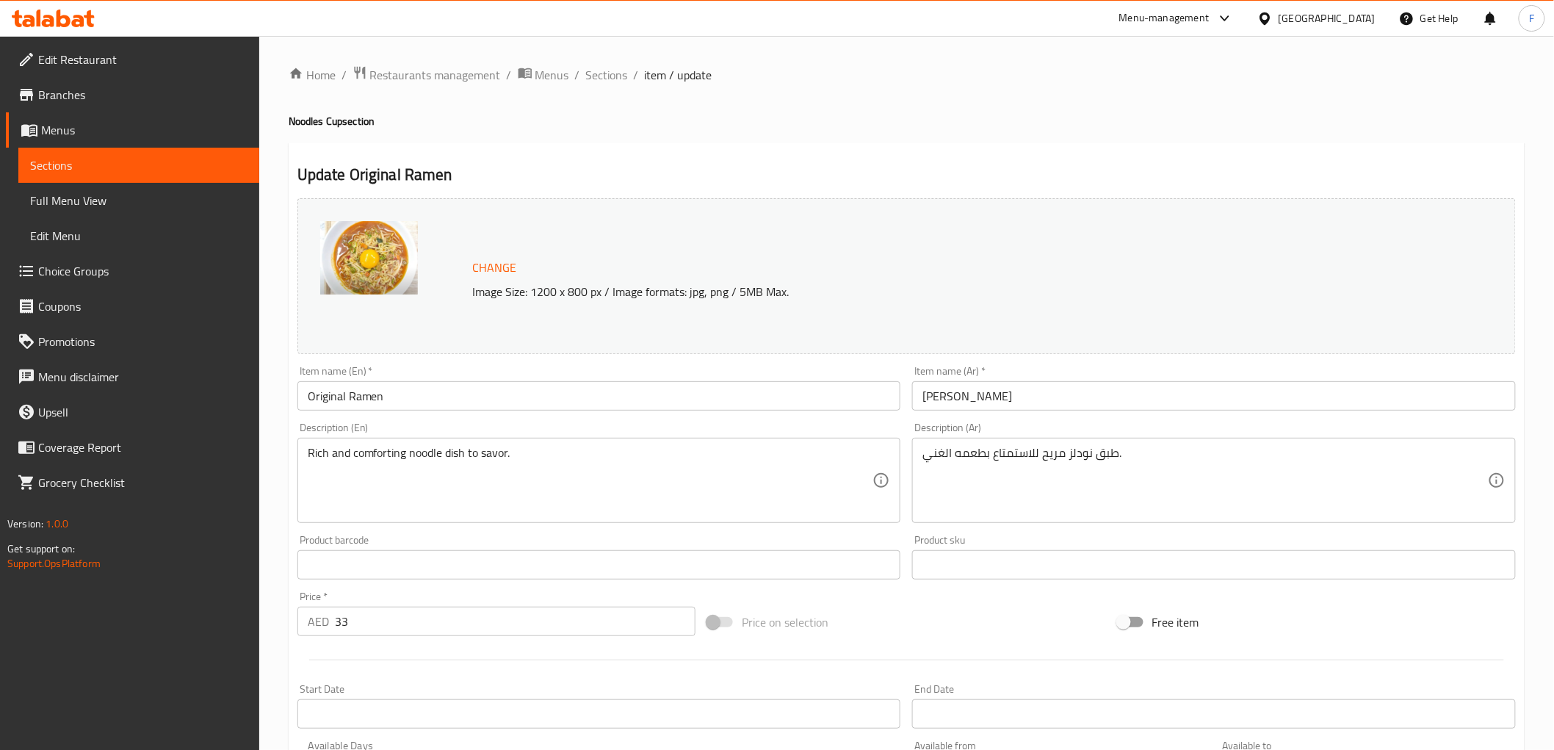
drag, startPoint x: 607, startPoint y: 78, endPoint x: 611, endPoint y: 85, distance: 8.6
click at [607, 78] on span "Sections" at bounding box center [607, 75] width 42 height 18
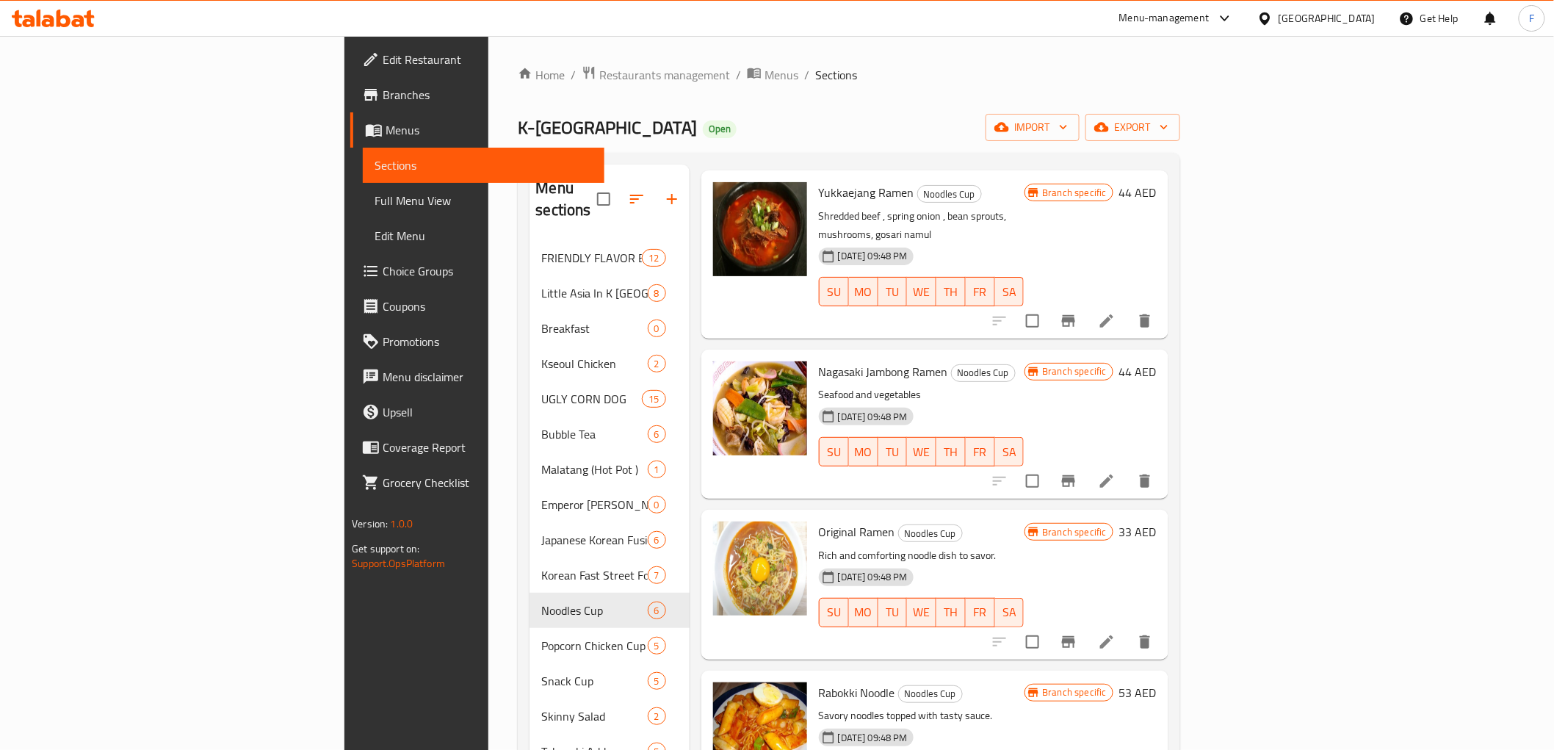
scroll to position [248, 0]
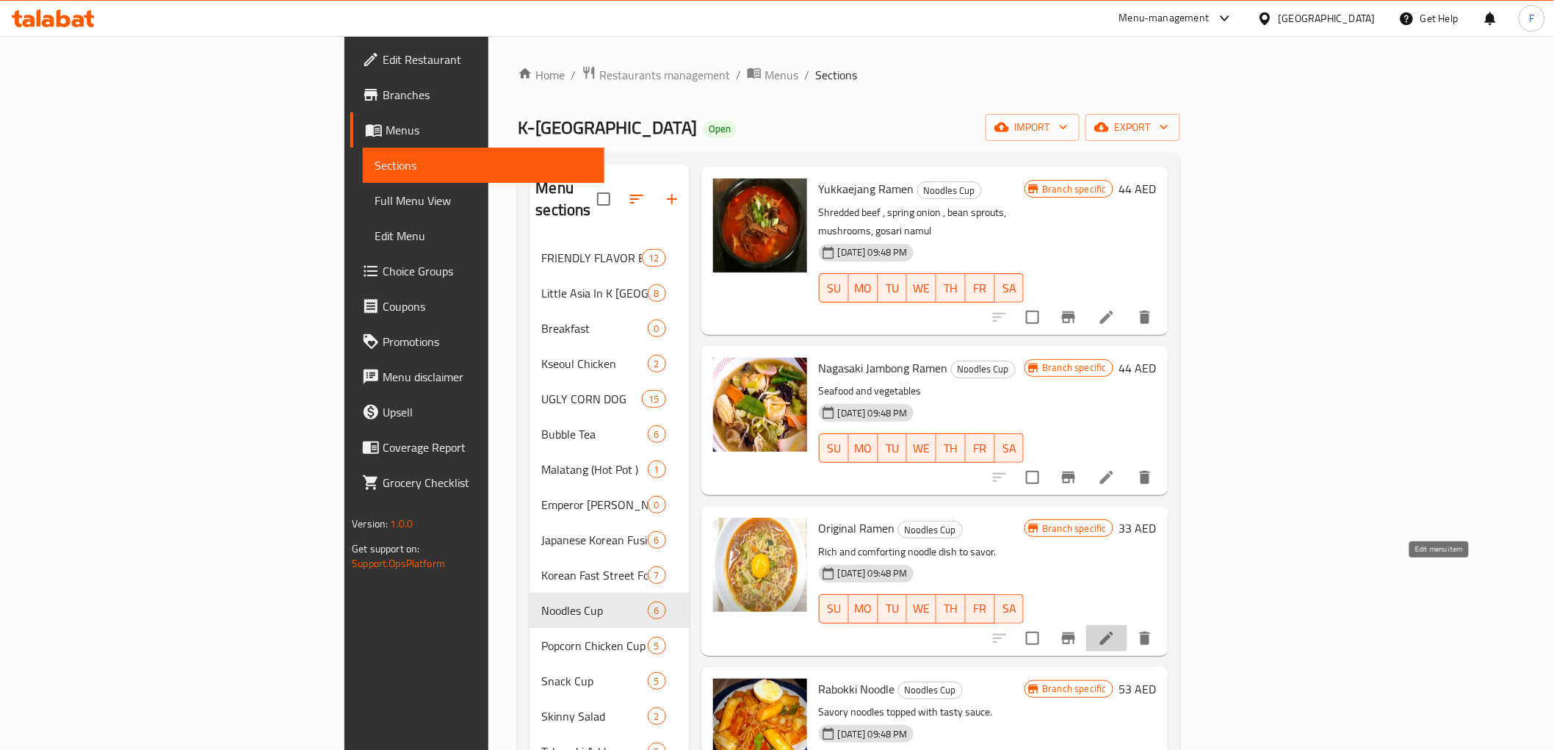
click at [1115, 629] on icon at bounding box center [1107, 638] width 18 height 18
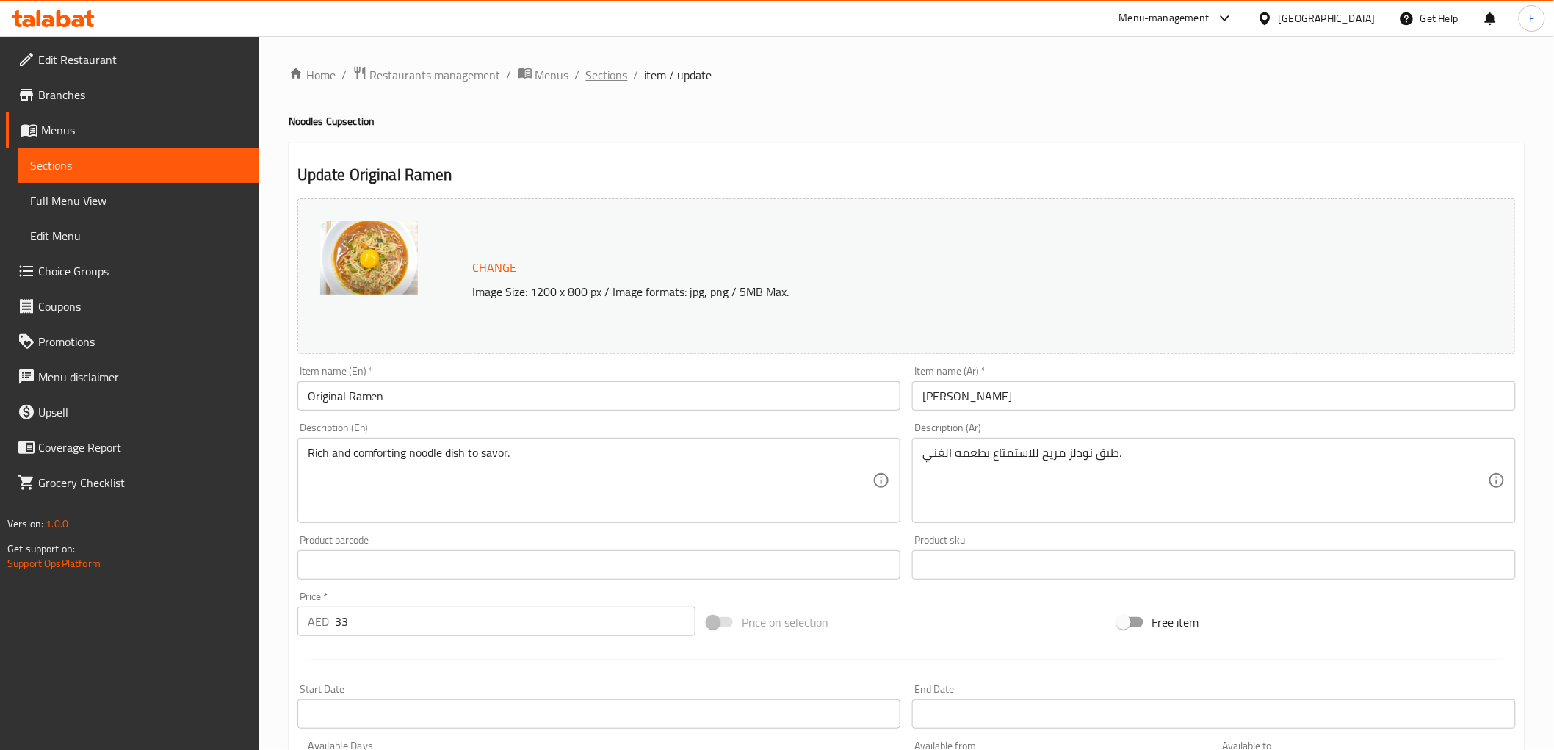
click at [612, 68] on span "Sections" at bounding box center [607, 75] width 42 height 18
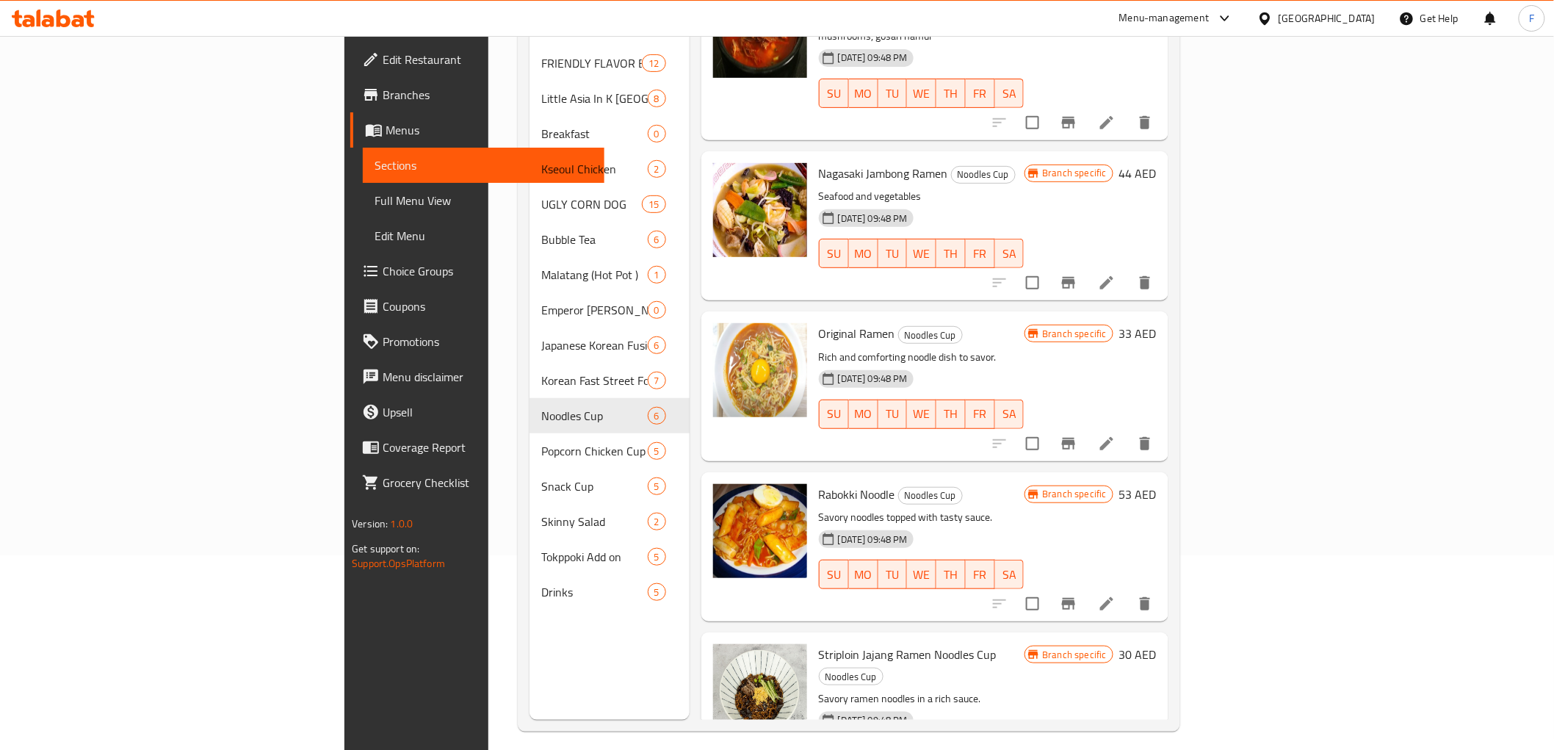
scroll to position [206, 0]
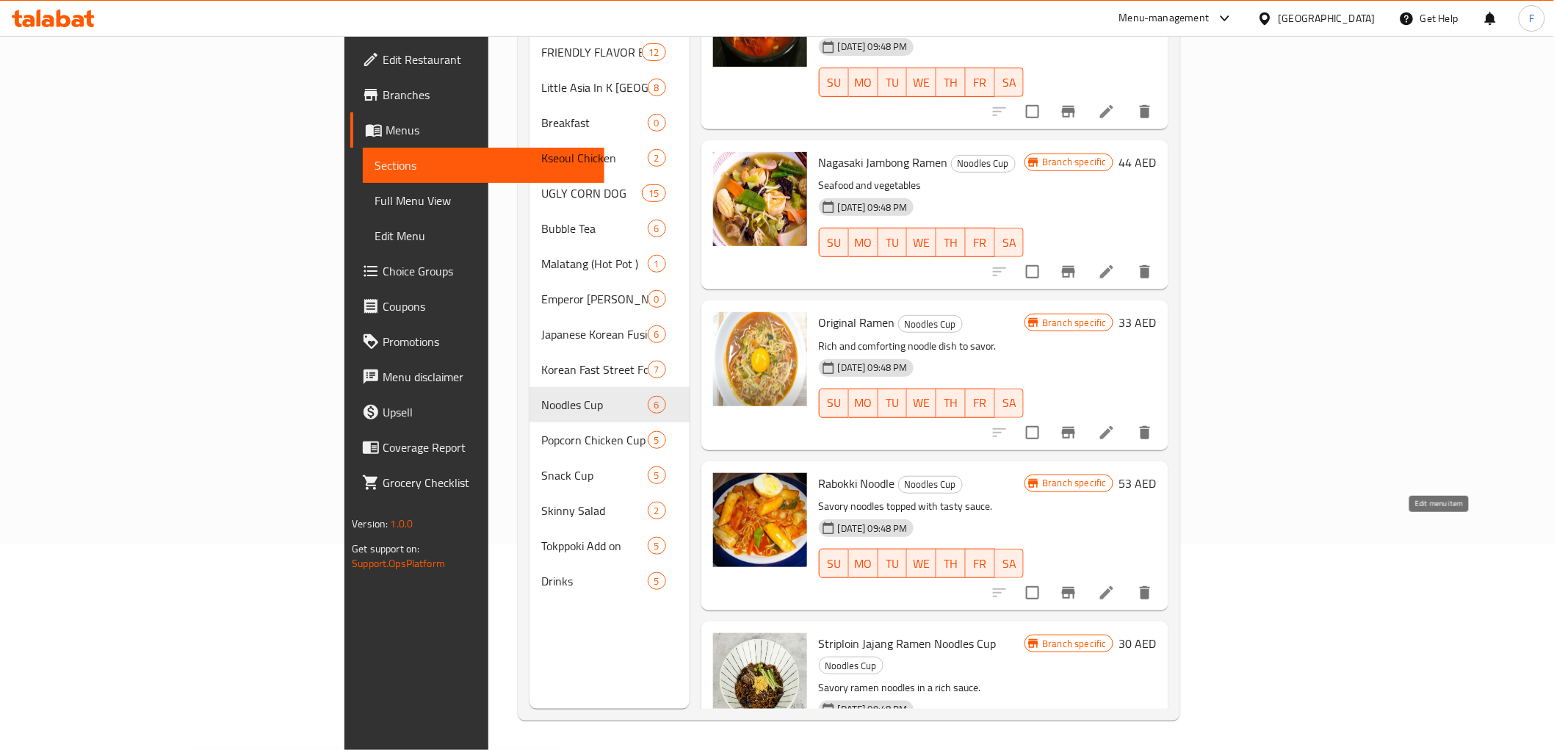
click at [1115, 584] on icon at bounding box center [1107, 593] width 18 height 18
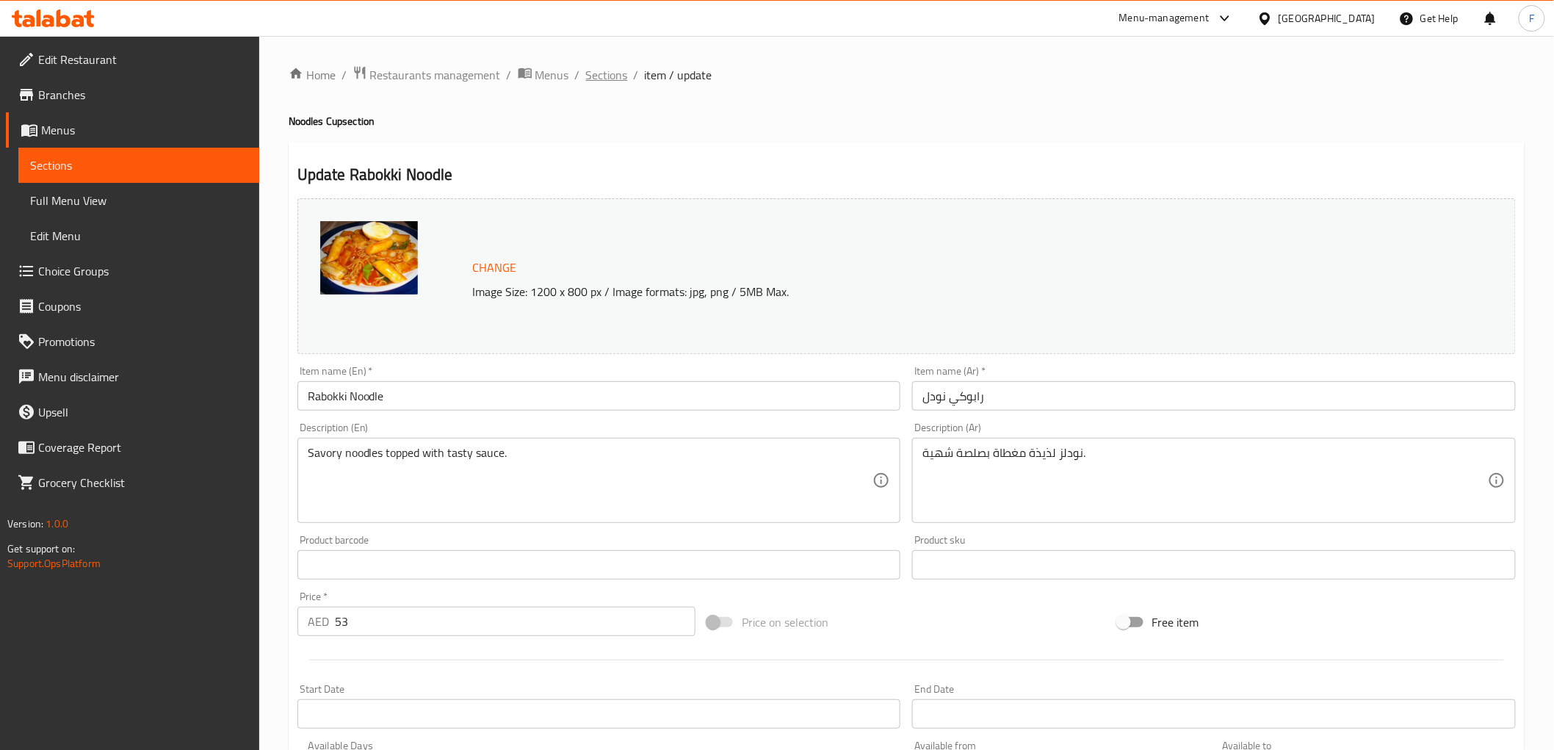
click at [608, 76] on span "Sections" at bounding box center [607, 75] width 42 height 18
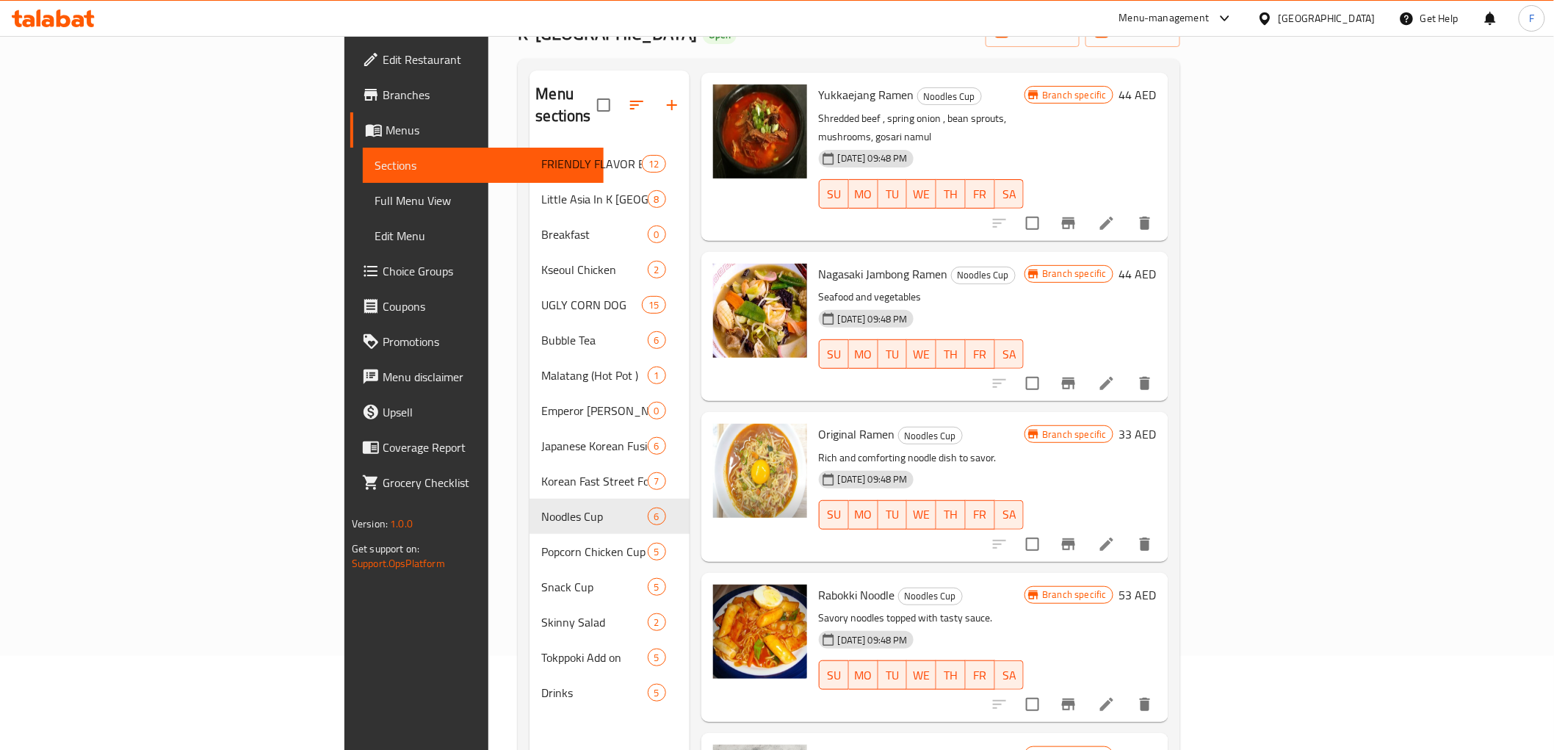
scroll to position [206, 0]
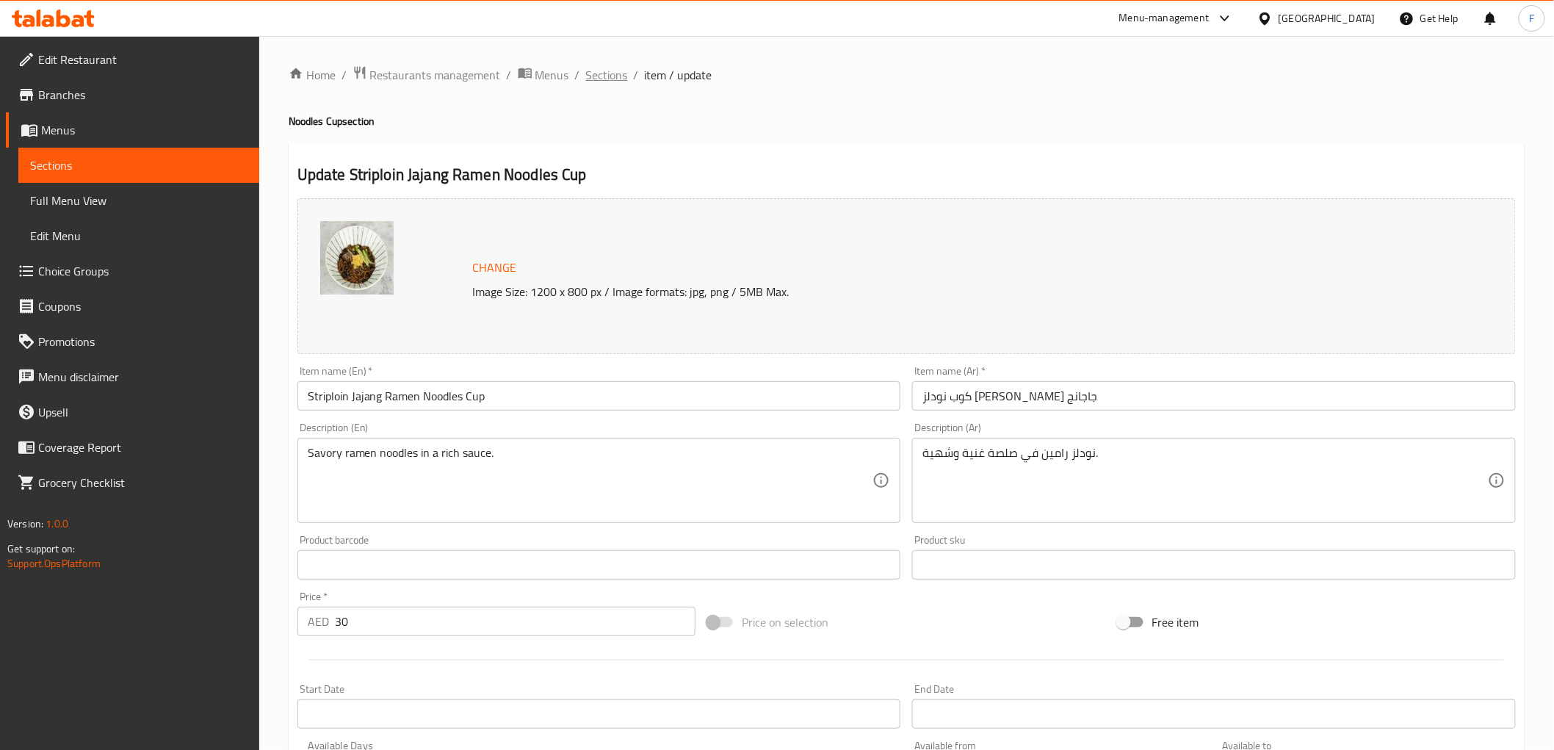
click at [593, 73] on span "Sections" at bounding box center [607, 75] width 42 height 18
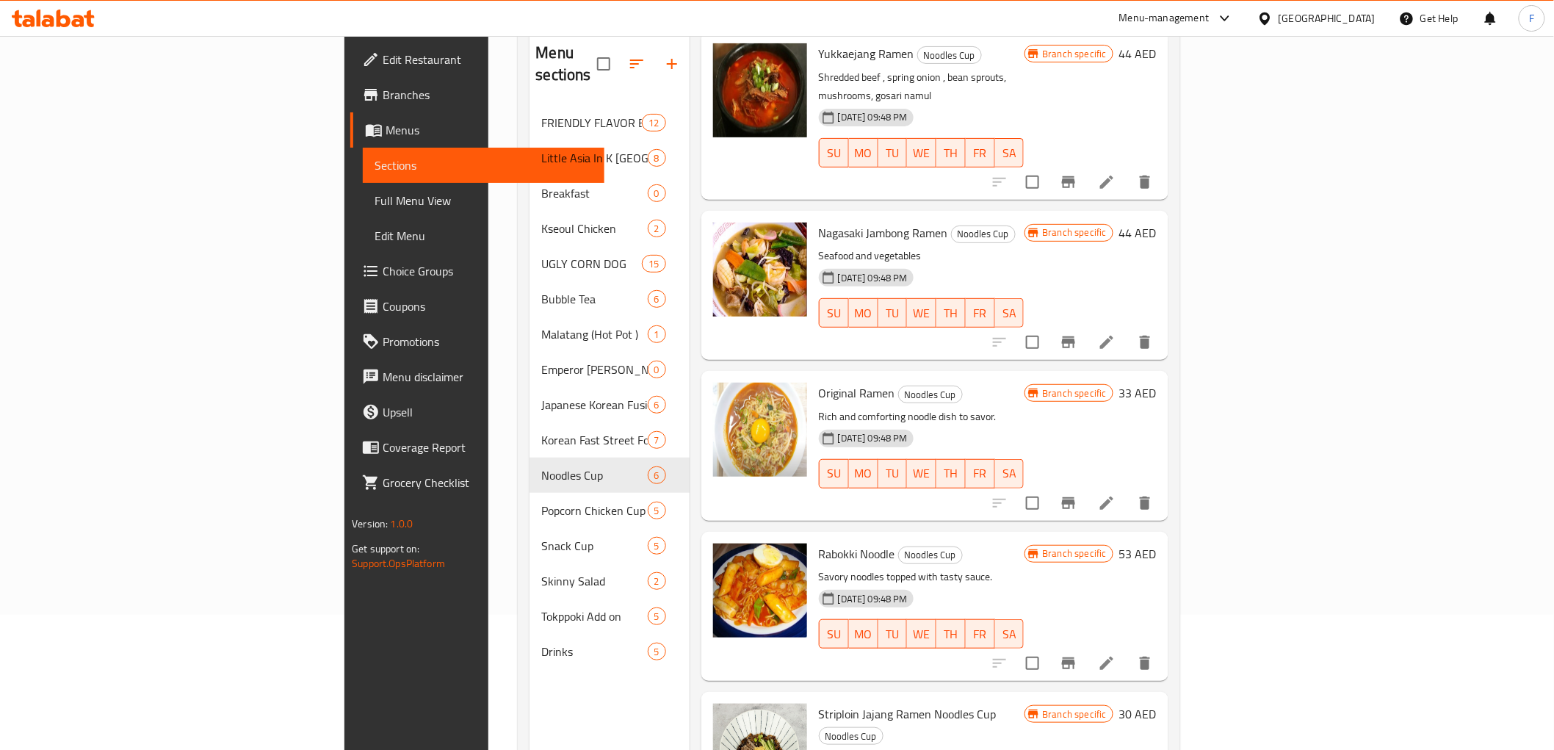
scroll to position [206, 0]
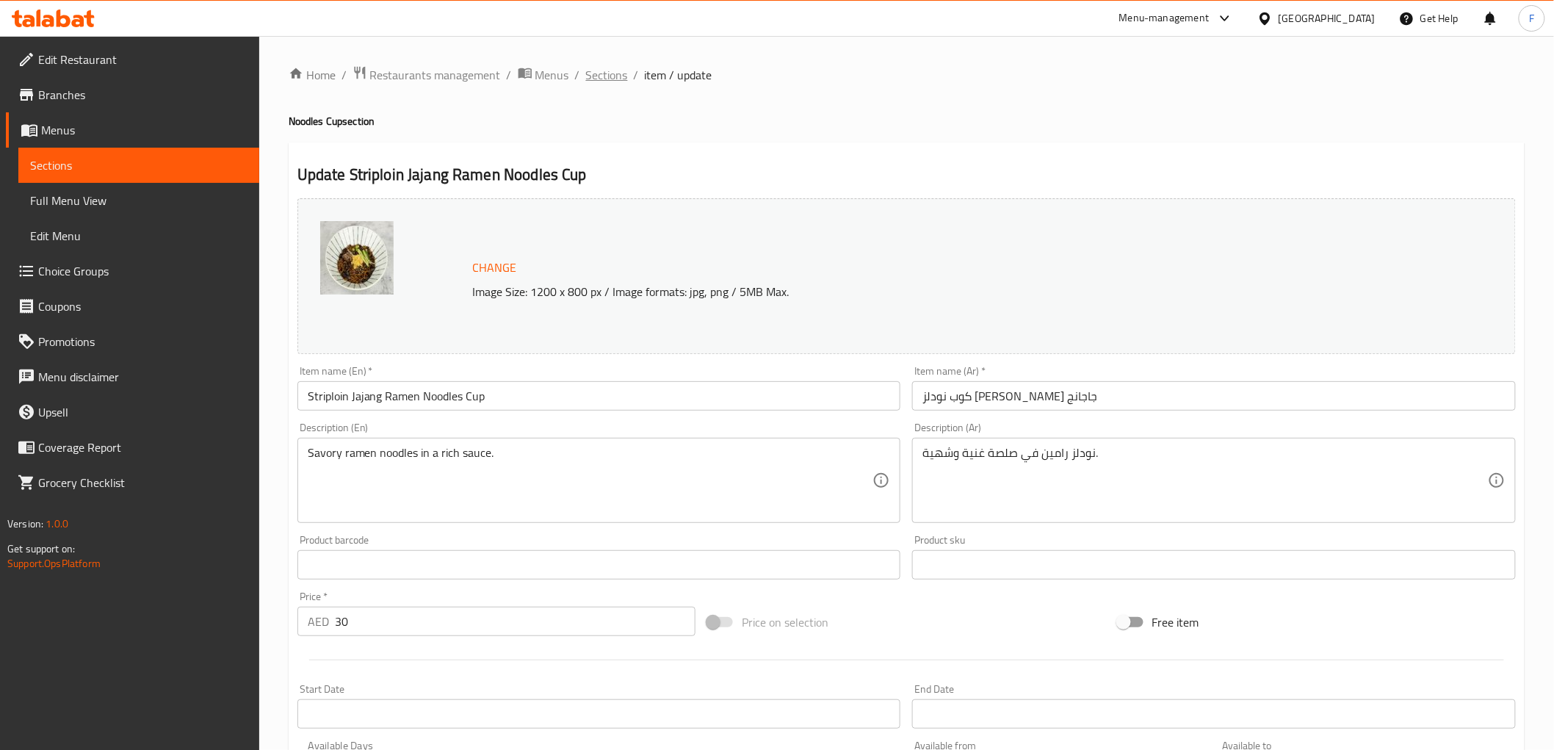
click at [615, 76] on span "Sections" at bounding box center [607, 75] width 42 height 18
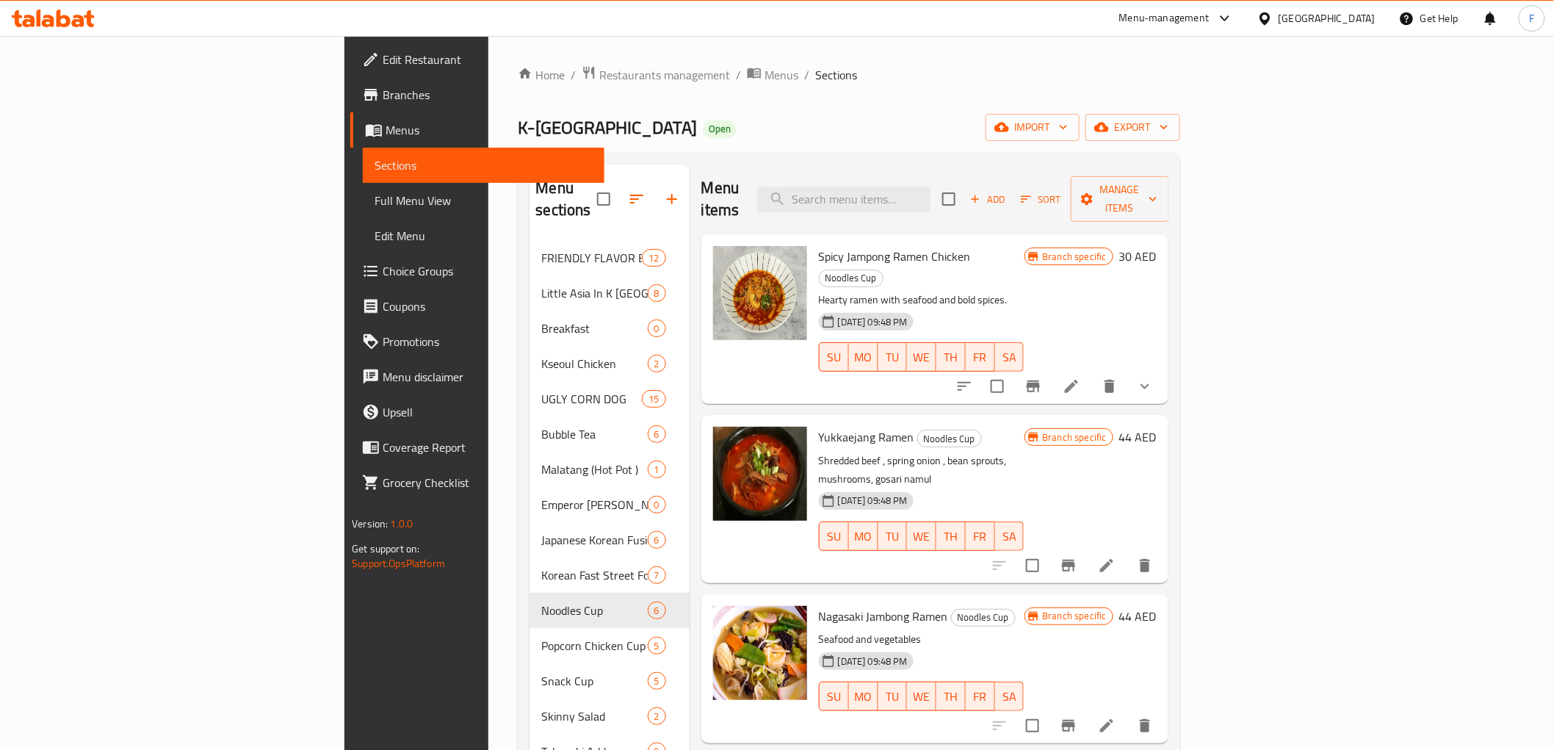
click at [647, 114] on div "K-Seoul Open import export" at bounding box center [849, 127] width 662 height 27
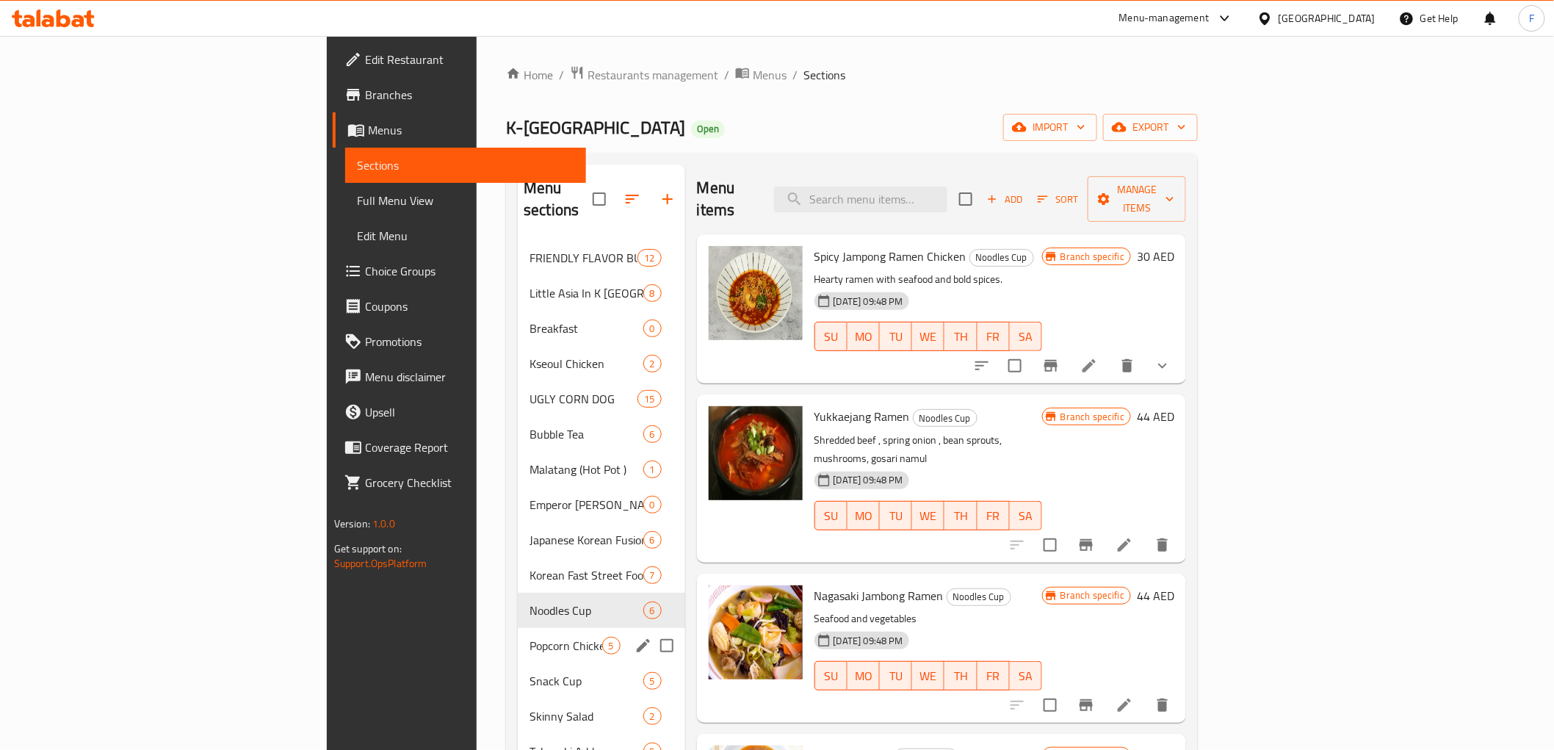
click at [518, 632] on div "Popcorn Chicken Cup 5" at bounding box center [601, 645] width 167 height 35
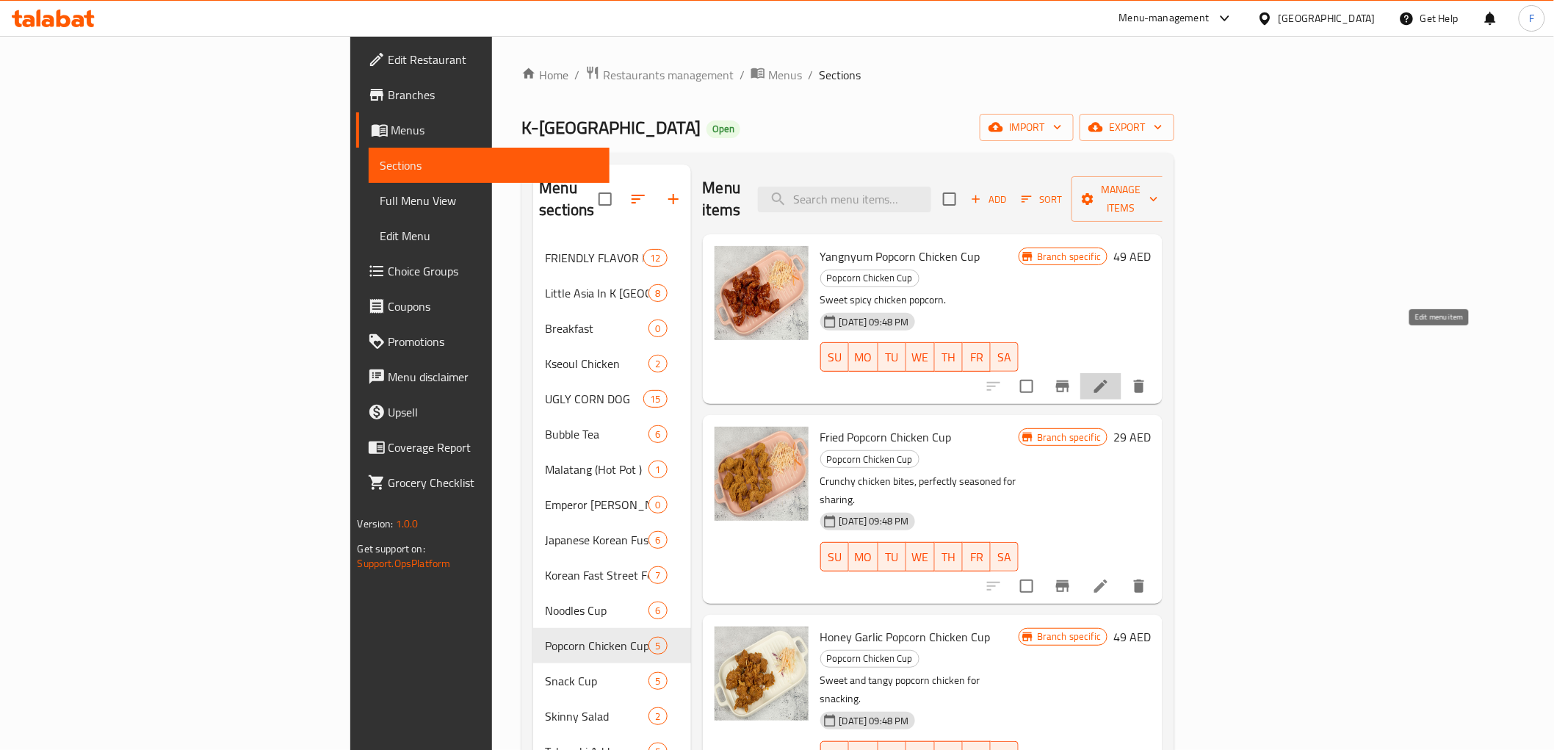
click at [1107, 380] on icon at bounding box center [1100, 386] width 13 height 13
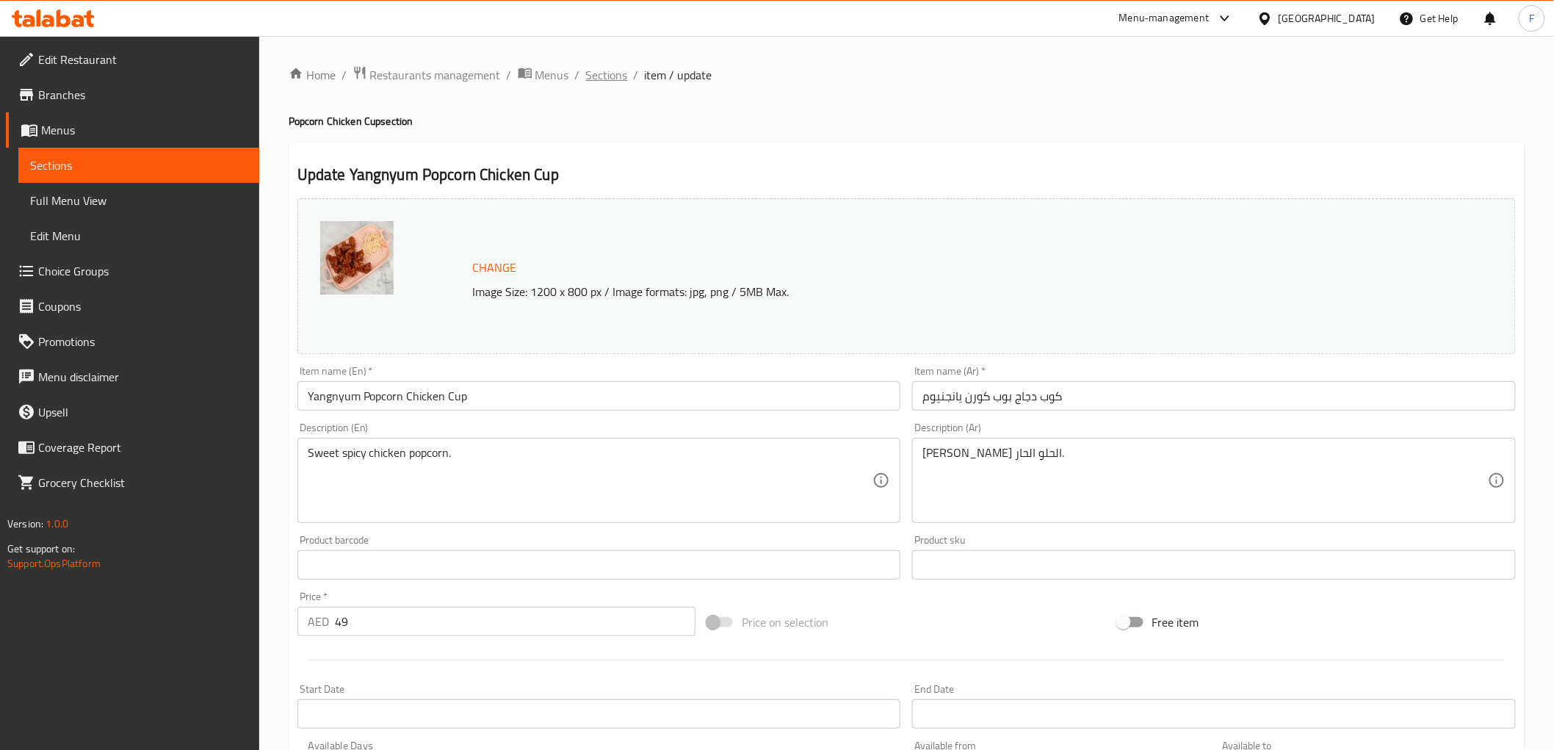
click at [610, 75] on span "Sections" at bounding box center [607, 75] width 42 height 18
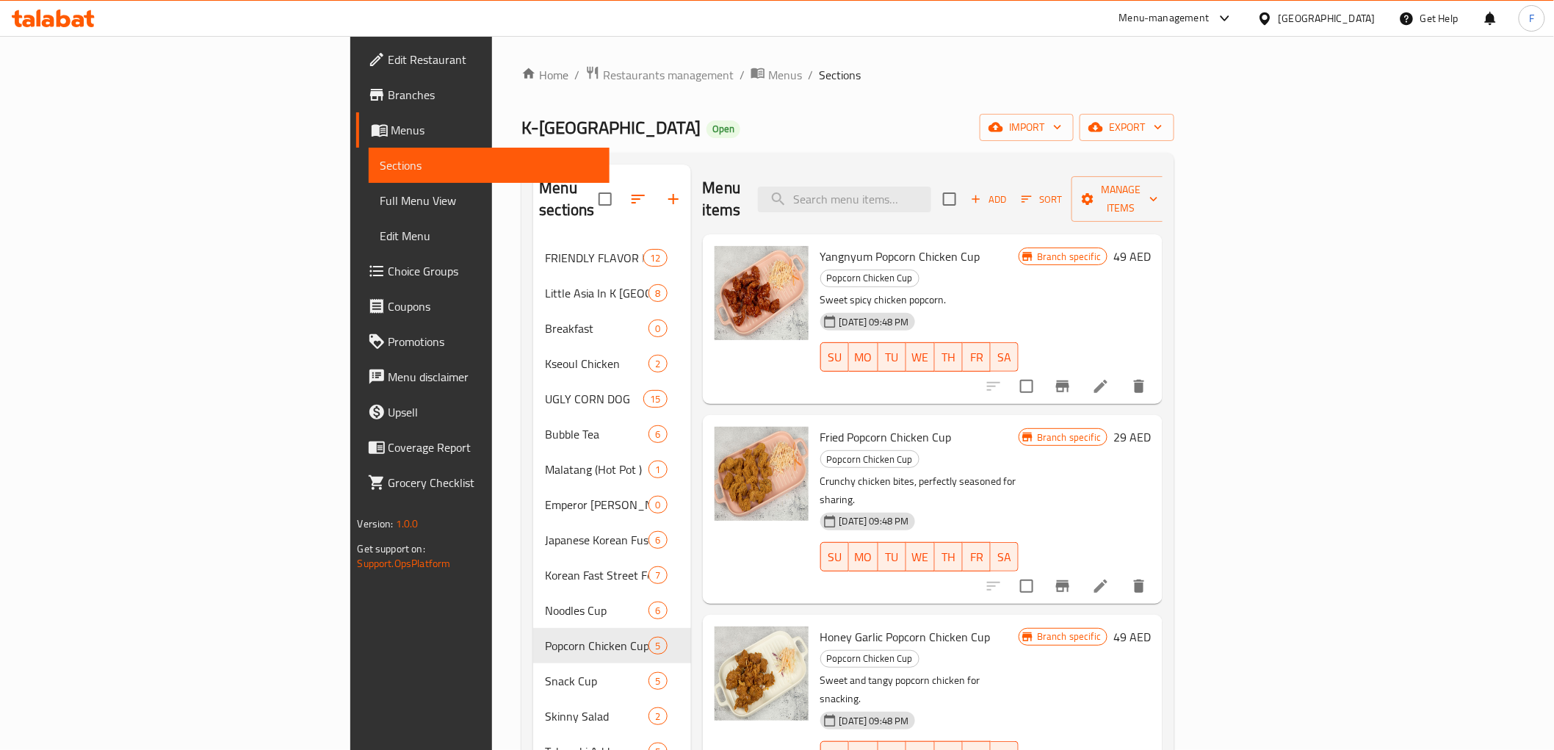
click at [1121, 573] on li at bounding box center [1100, 586] width 41 height 26
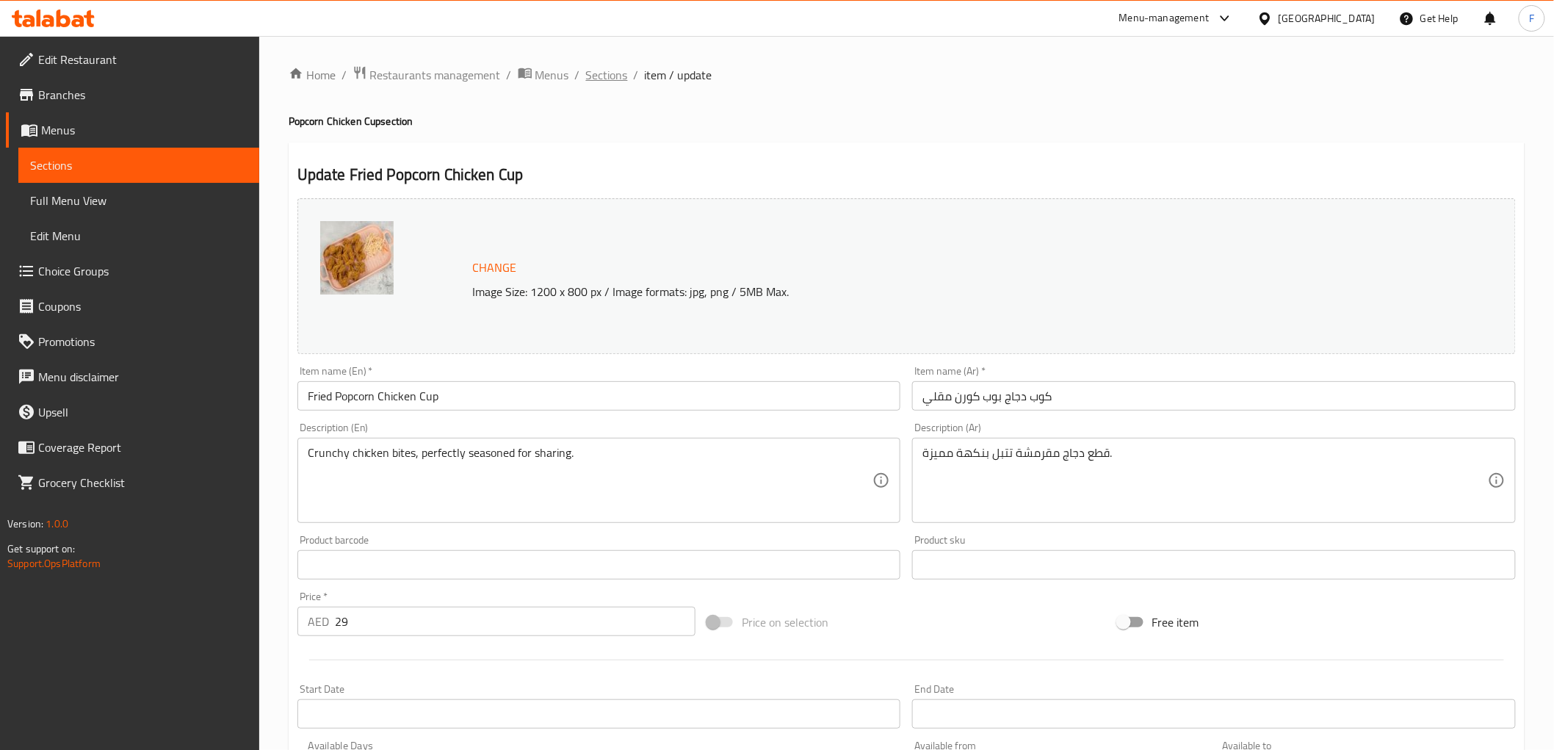
click at [609, 76] on span "Sections" at bounding box center [607, 75] width 42 height 18
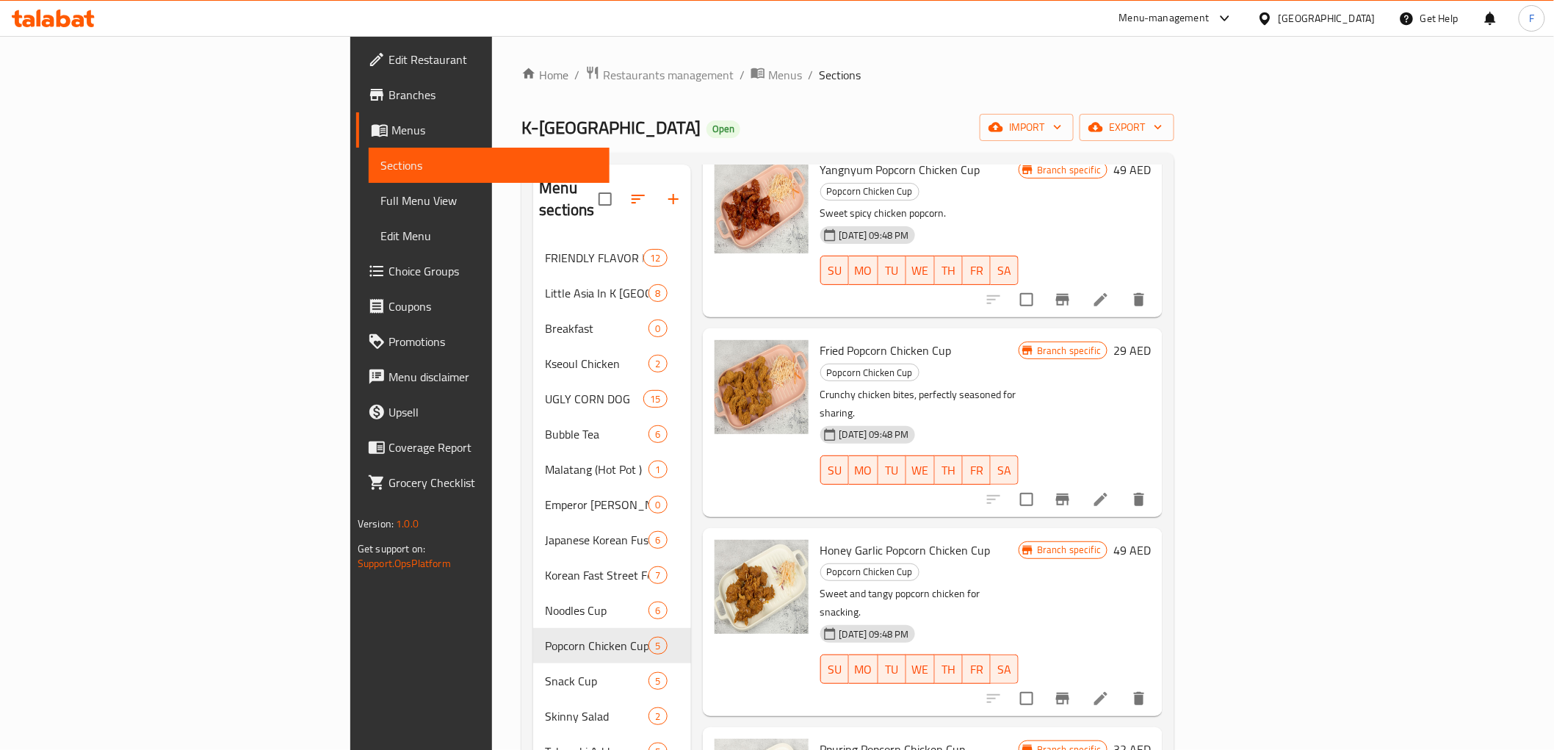
scroll to position [88, 0]
click at [1107, 690] on icon at bounding box center [1100, 696] width 13 height 13
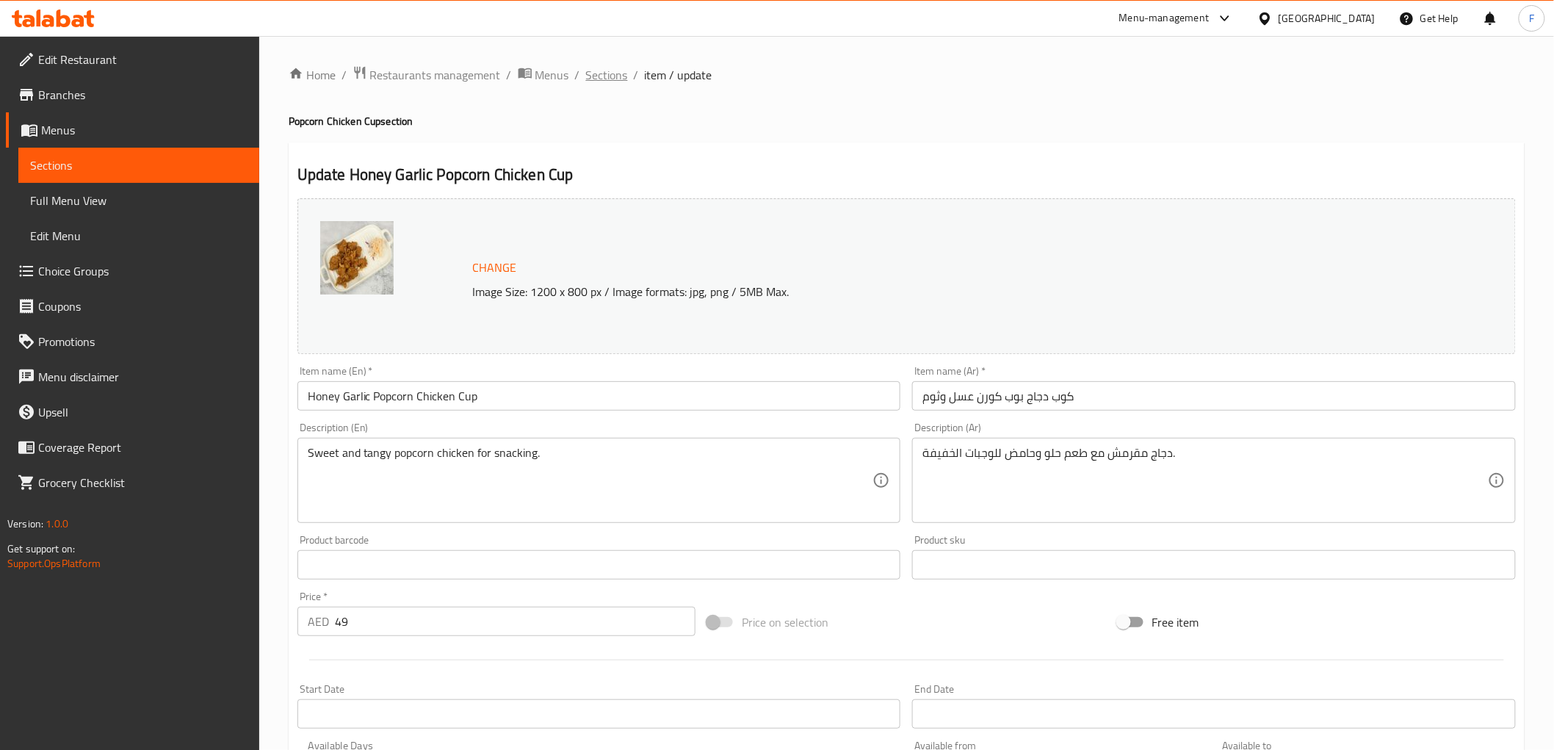
click at [590, 76] on span "Sections" at bounding box center [607, 75] width 42 height 18
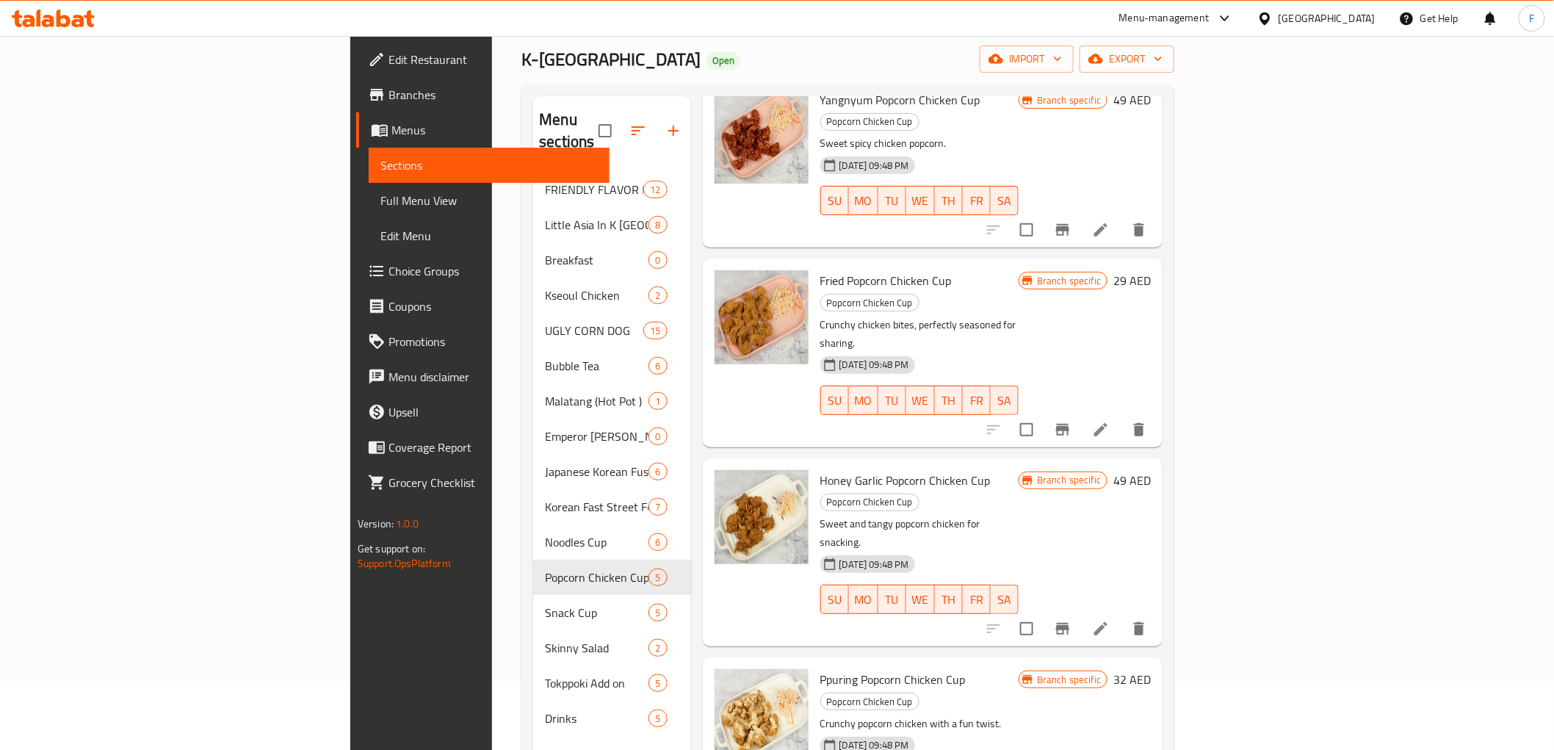
scroll to position [206, 0]
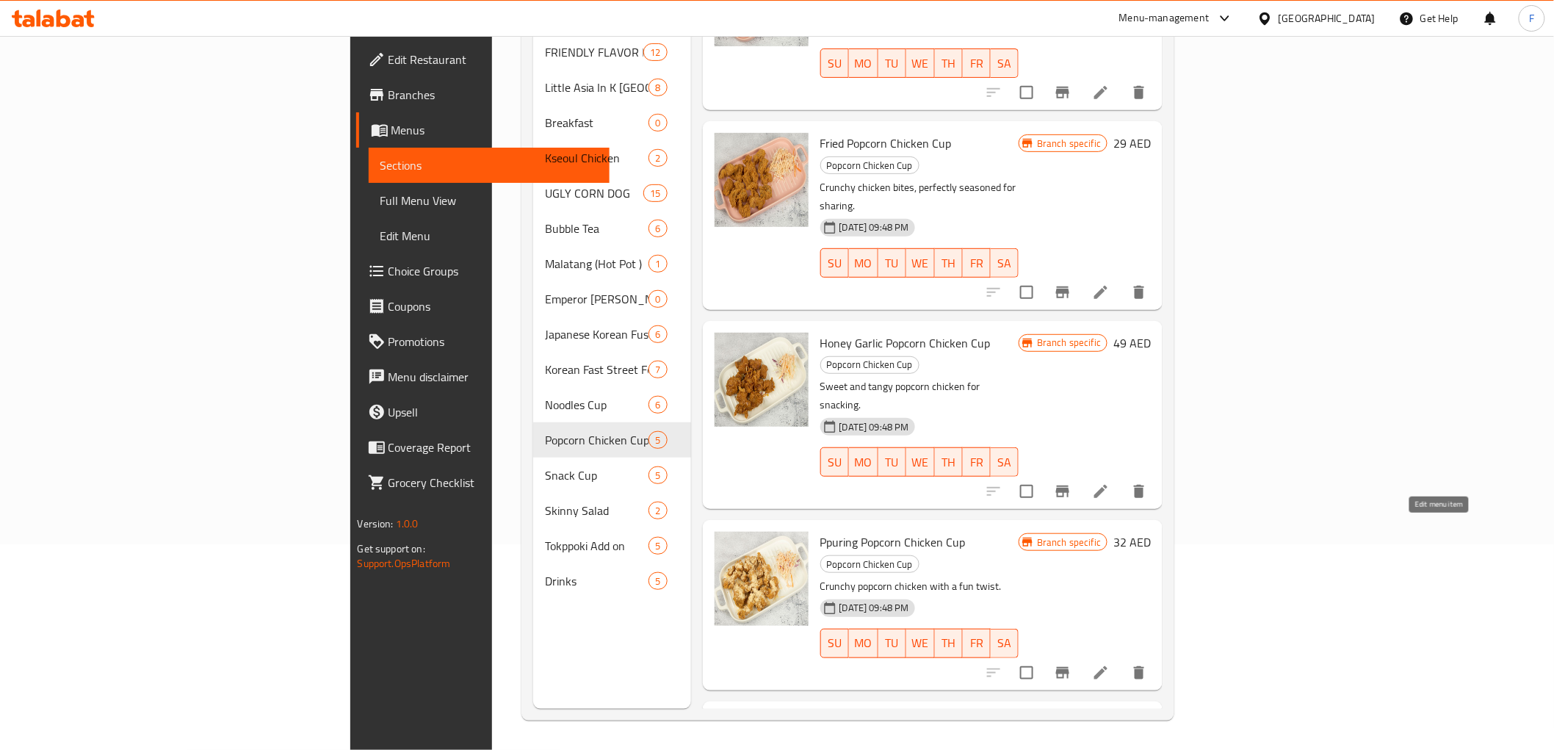
click at [1110, 664] on icon at bounding box center [1101, 673] width 18 height 18
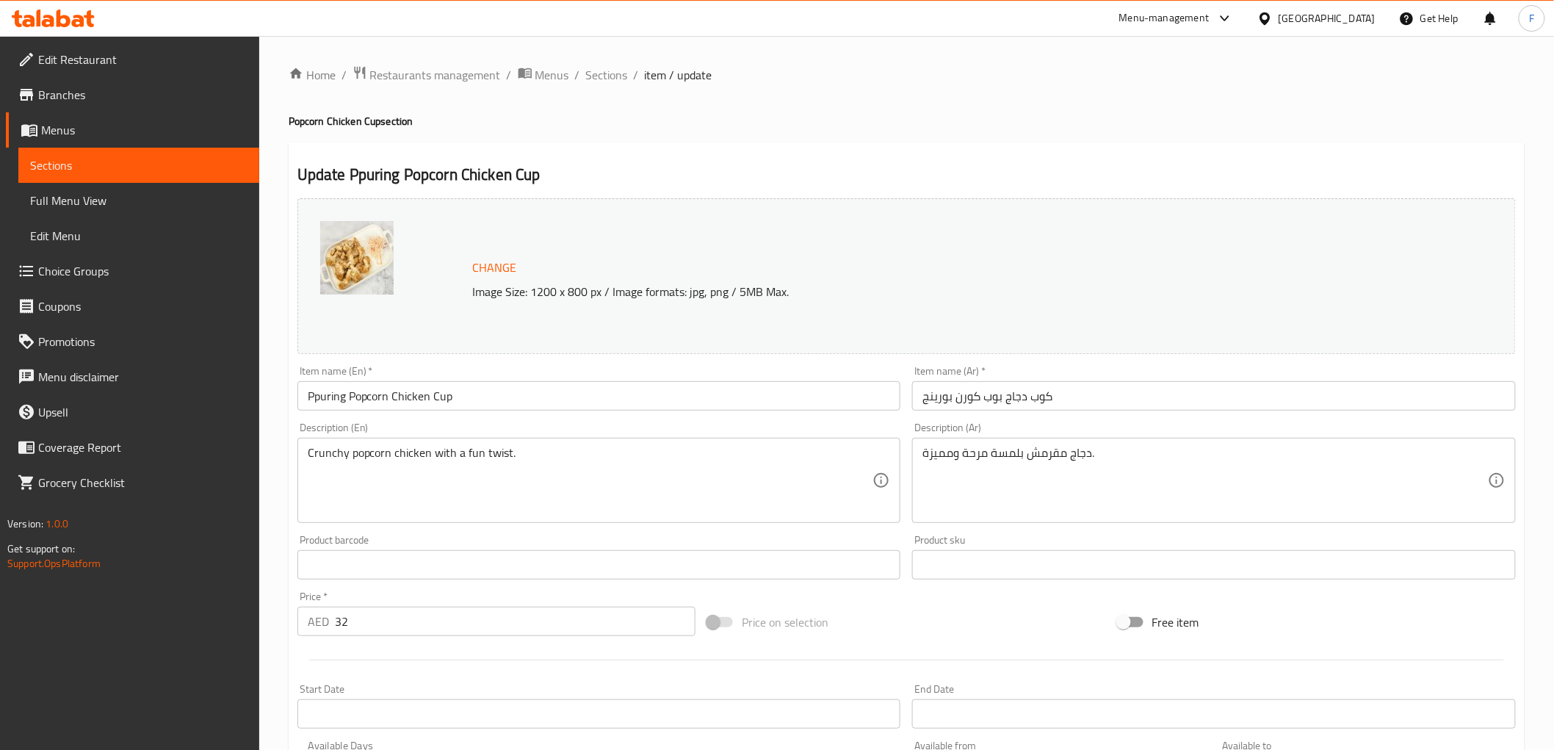
drag, startPoint x: 617, startPoint y: 78, endPoint x: 624, endPoint y: 103, distance: 26.0
click at [617, 78] on span "Sections" at bounding box center [607, 75] width 42 height 18
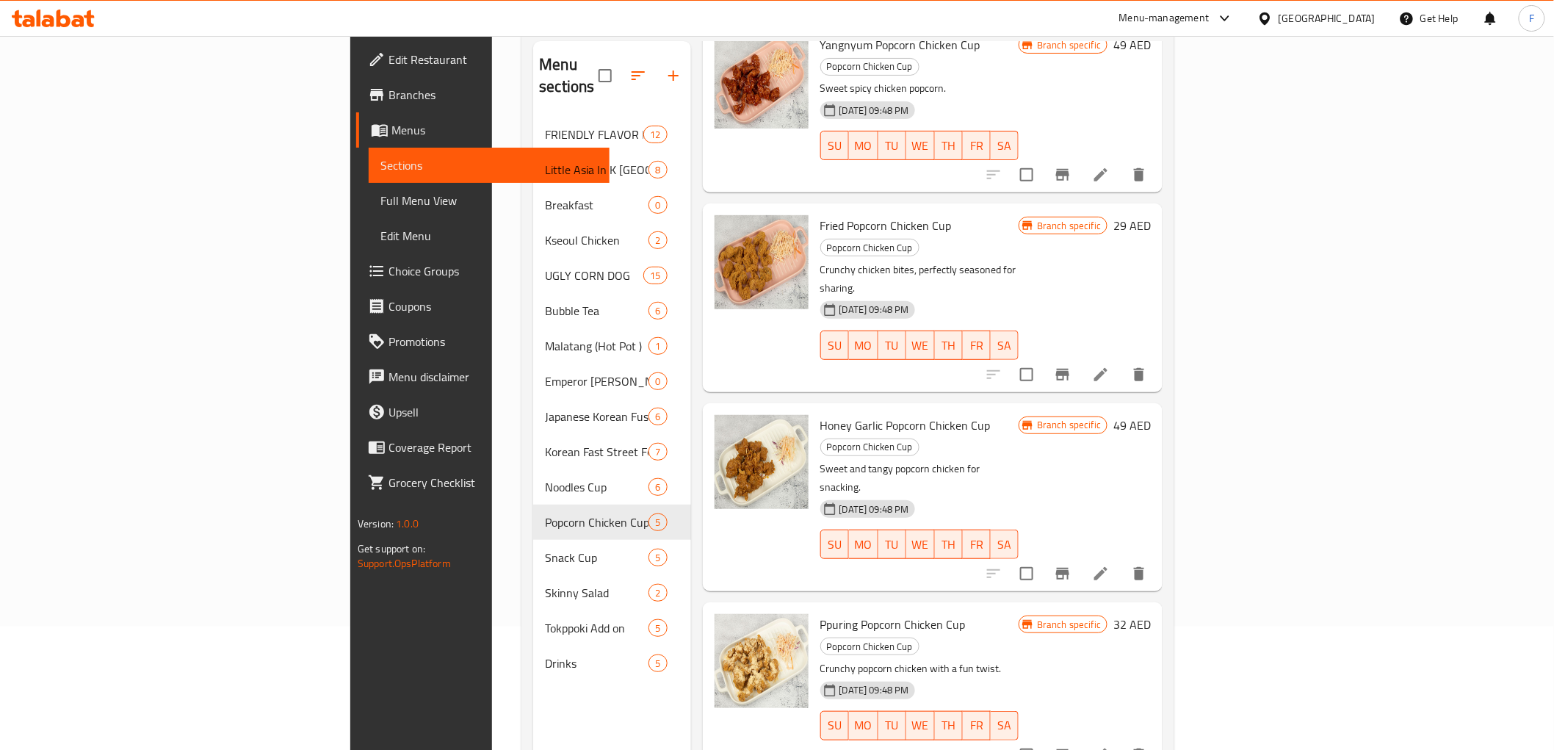
scroll to position [206, 0]
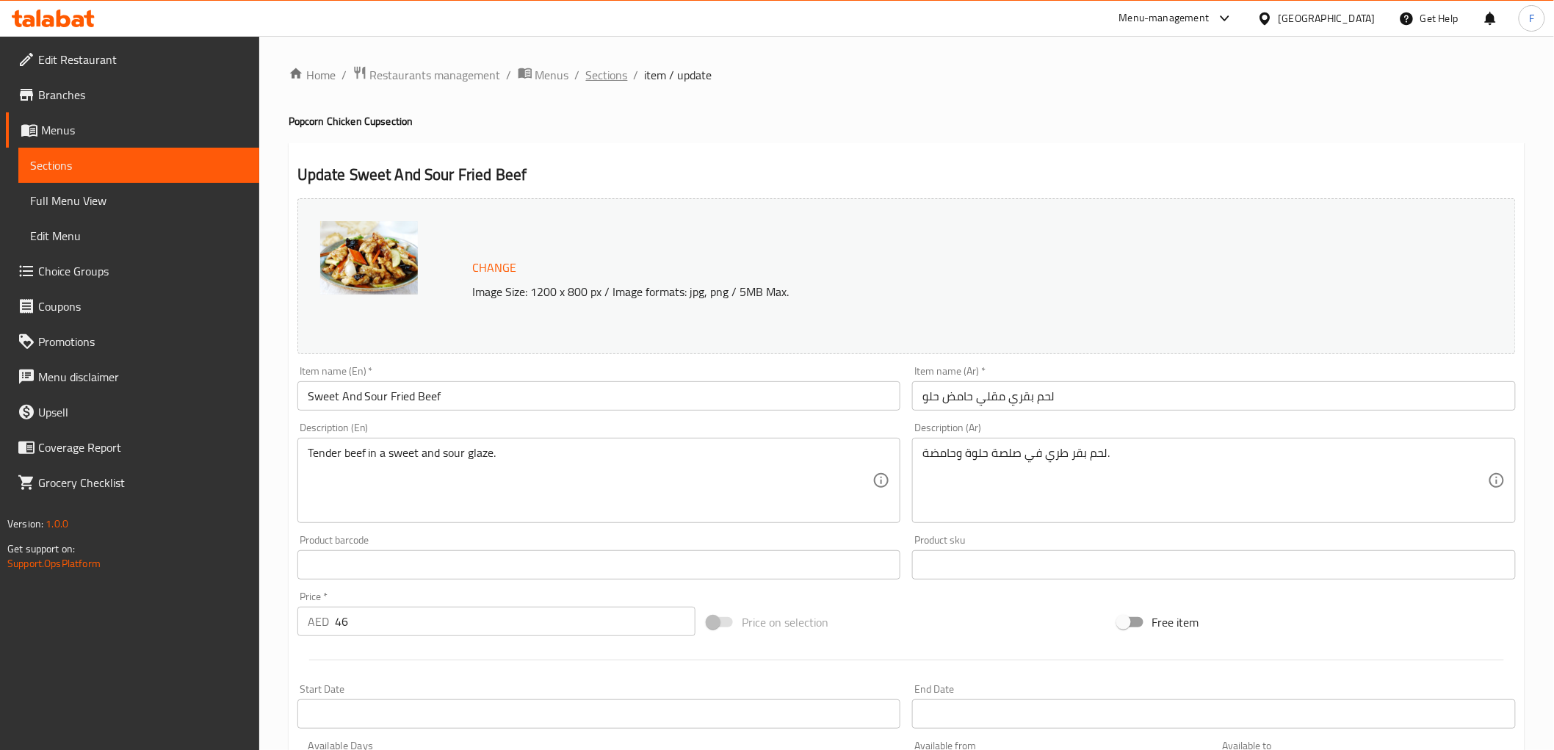
click at [615, 70] on span "Sections" at bounding box center [607, 75] width 42 height 18
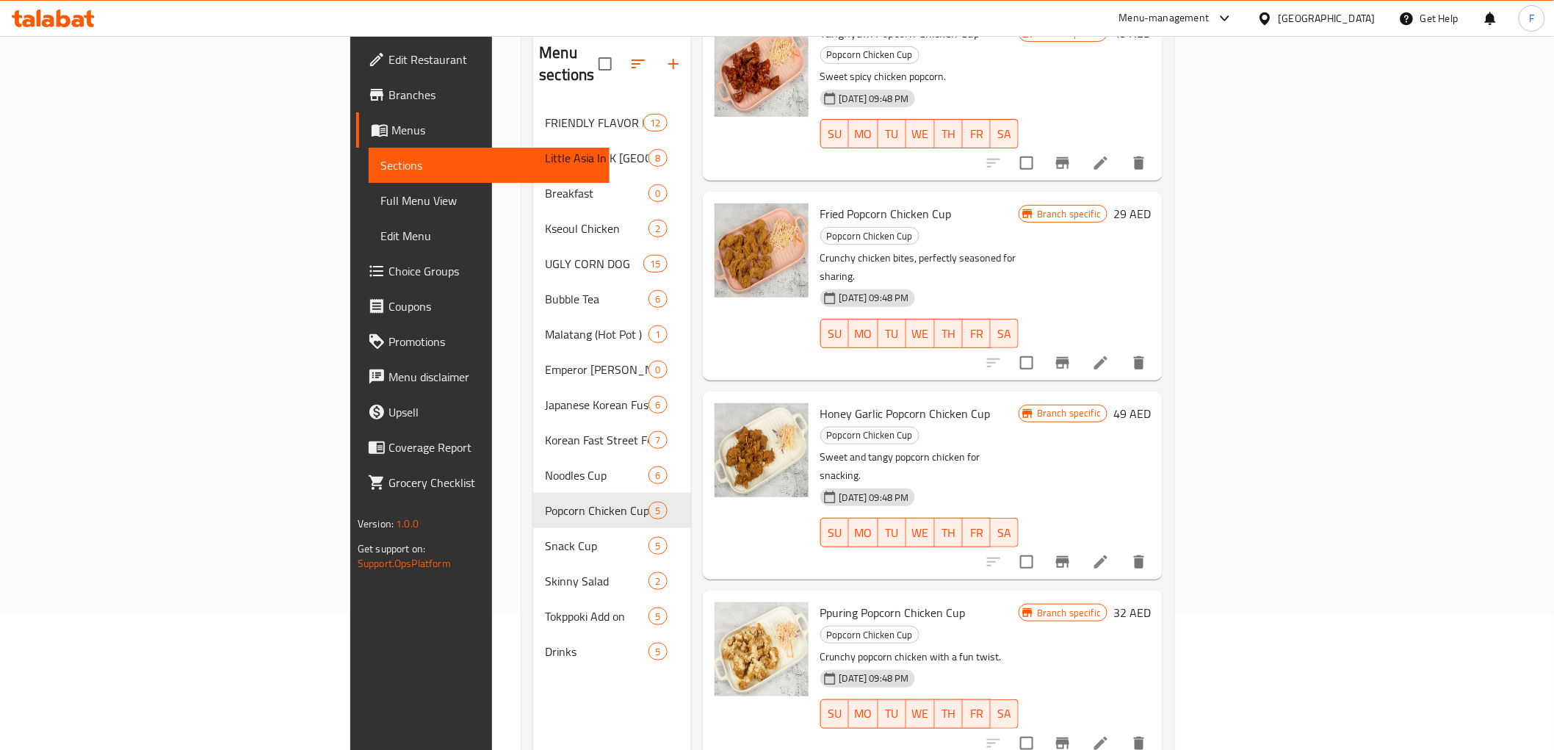
scroll to position [206, 0]
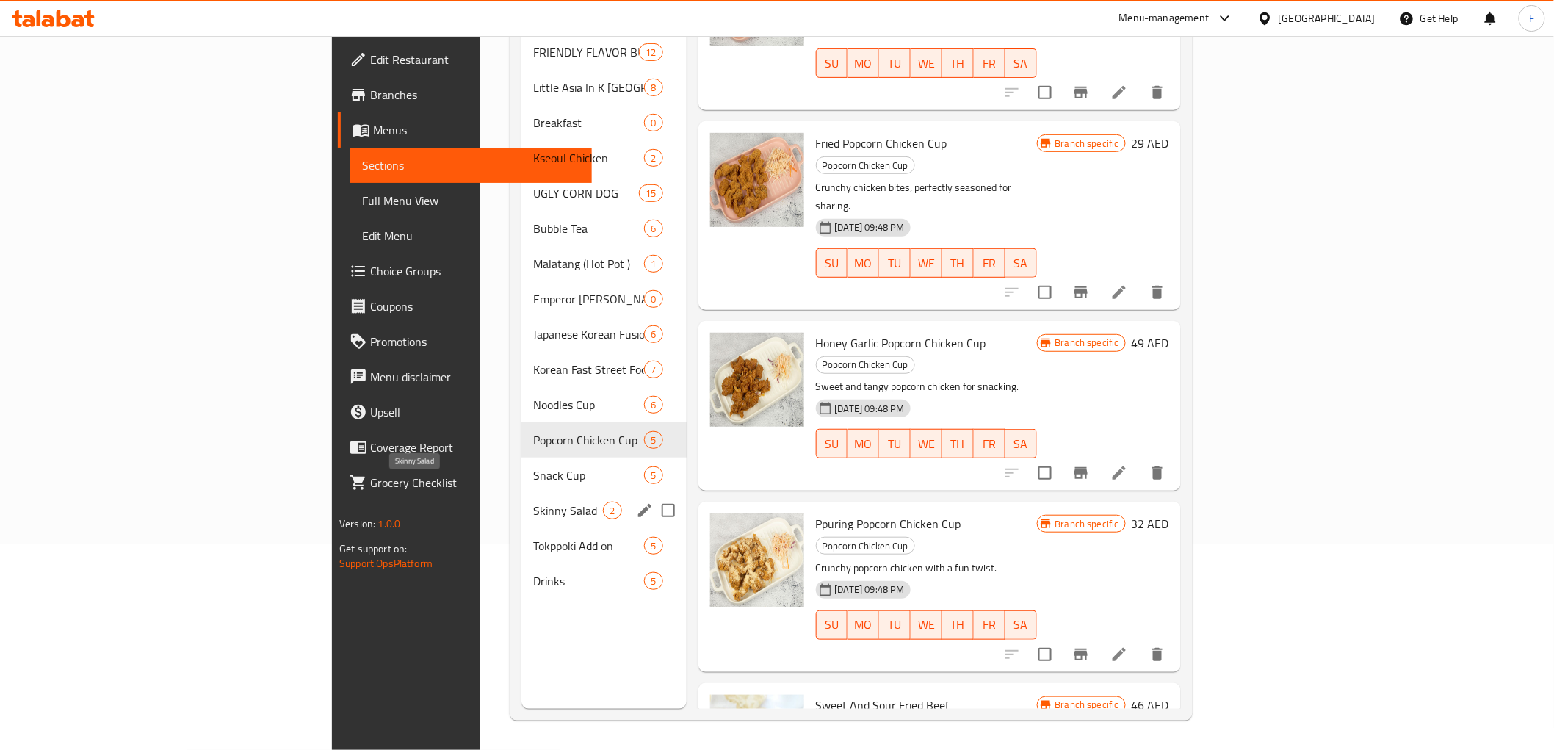
click at [533, 502] on span "Skinny Salad" at bounding box center [568, 511] width 70 height 18
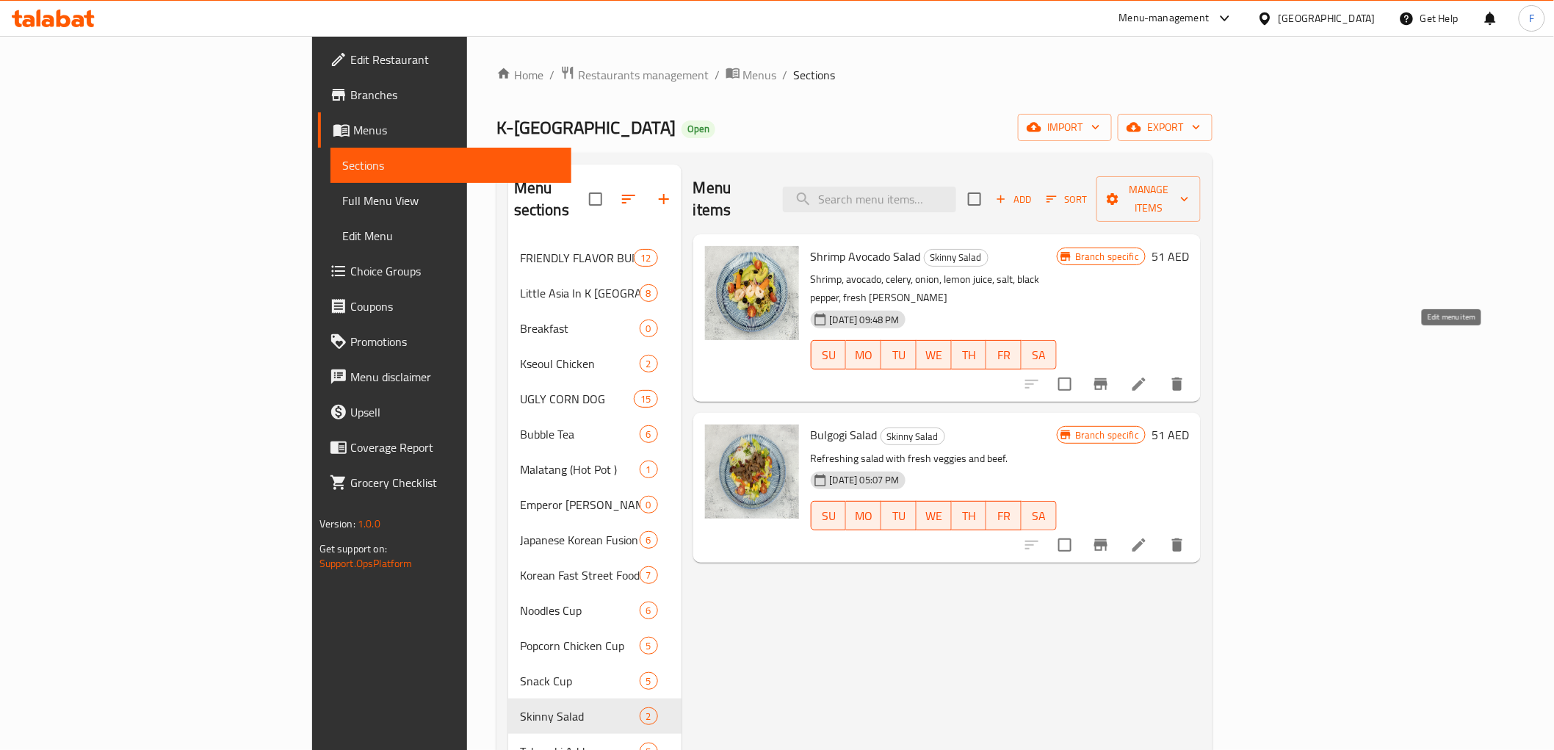
click at [1148, 375] on icon at bounding box center [1139, 384] width 18 height 18
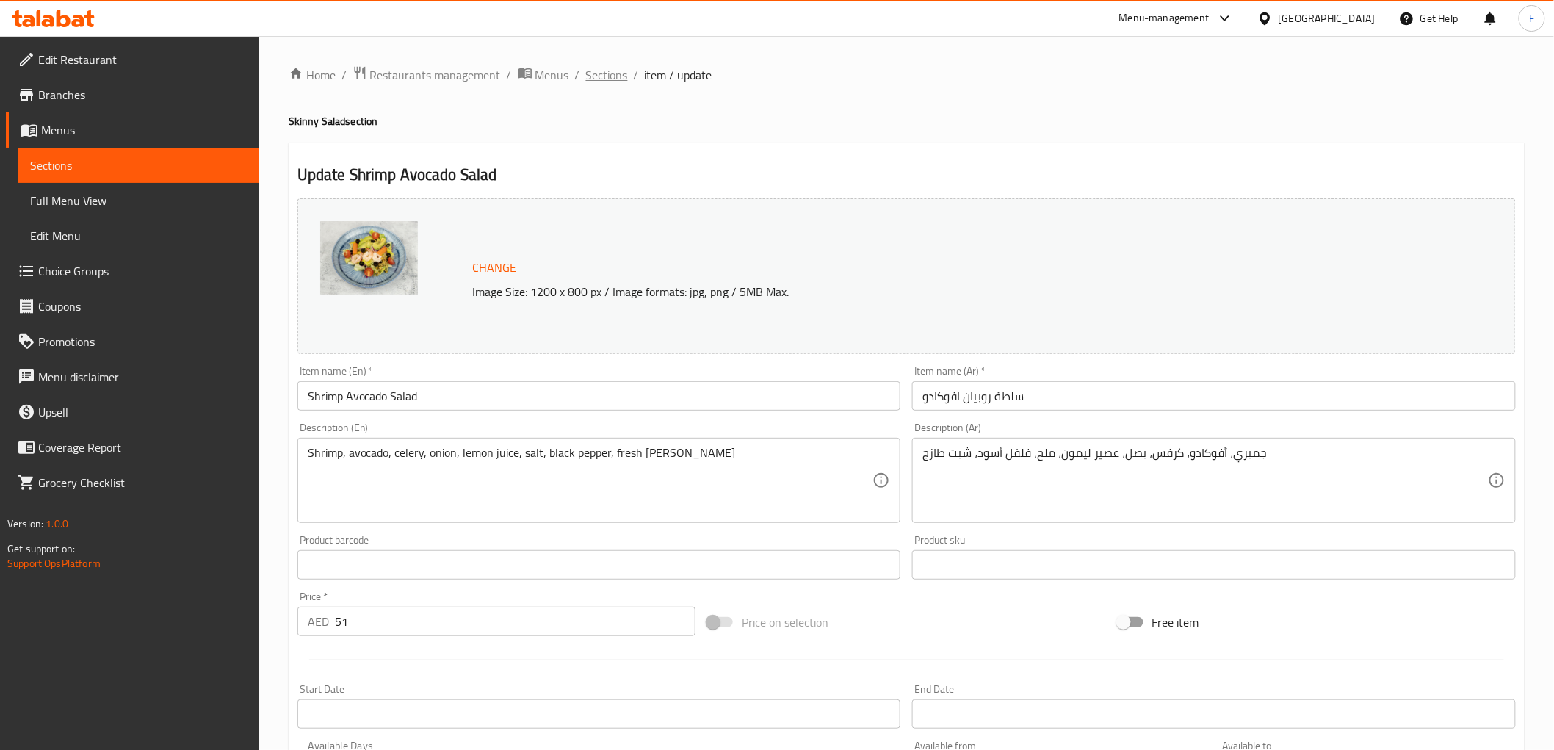
click at [598, 68] on span "Sections" at bounding box center [607, 75] width 42 height 18
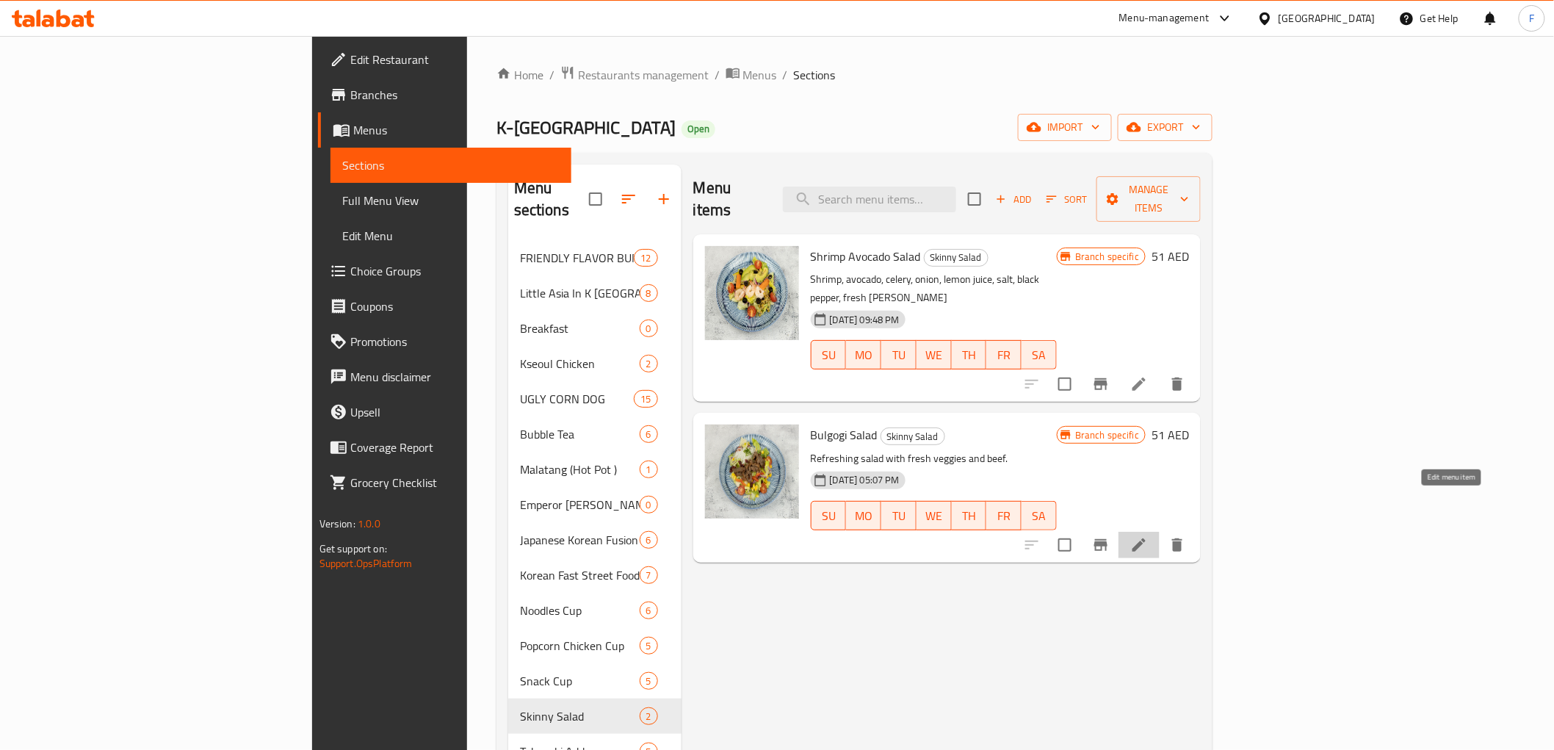
click at [1148, 536] on icon at bounding box center [1139, 545] width 18 height 18
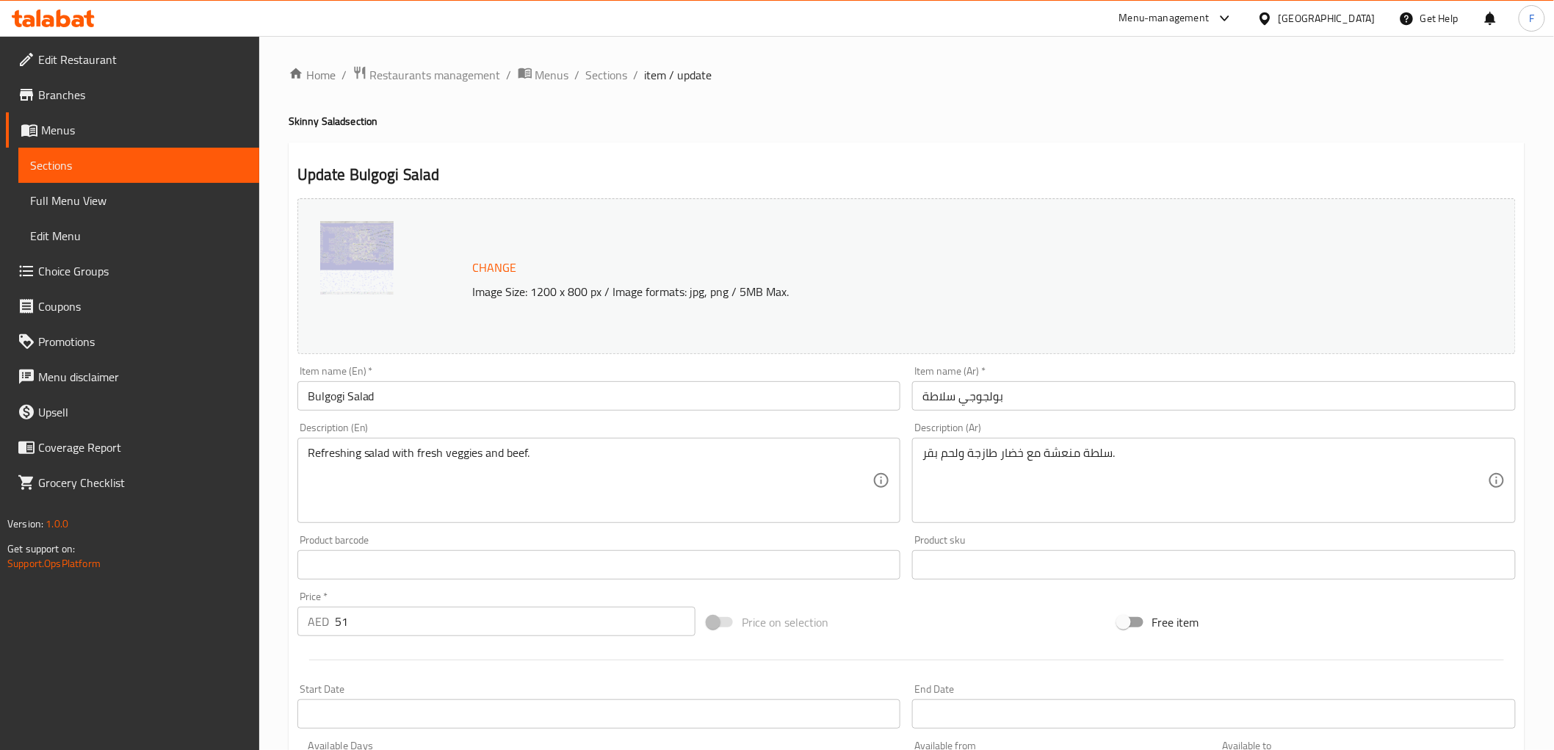
click at [99, 89] on span "Branches" at bounding box center [142, 95] width 209 height 18
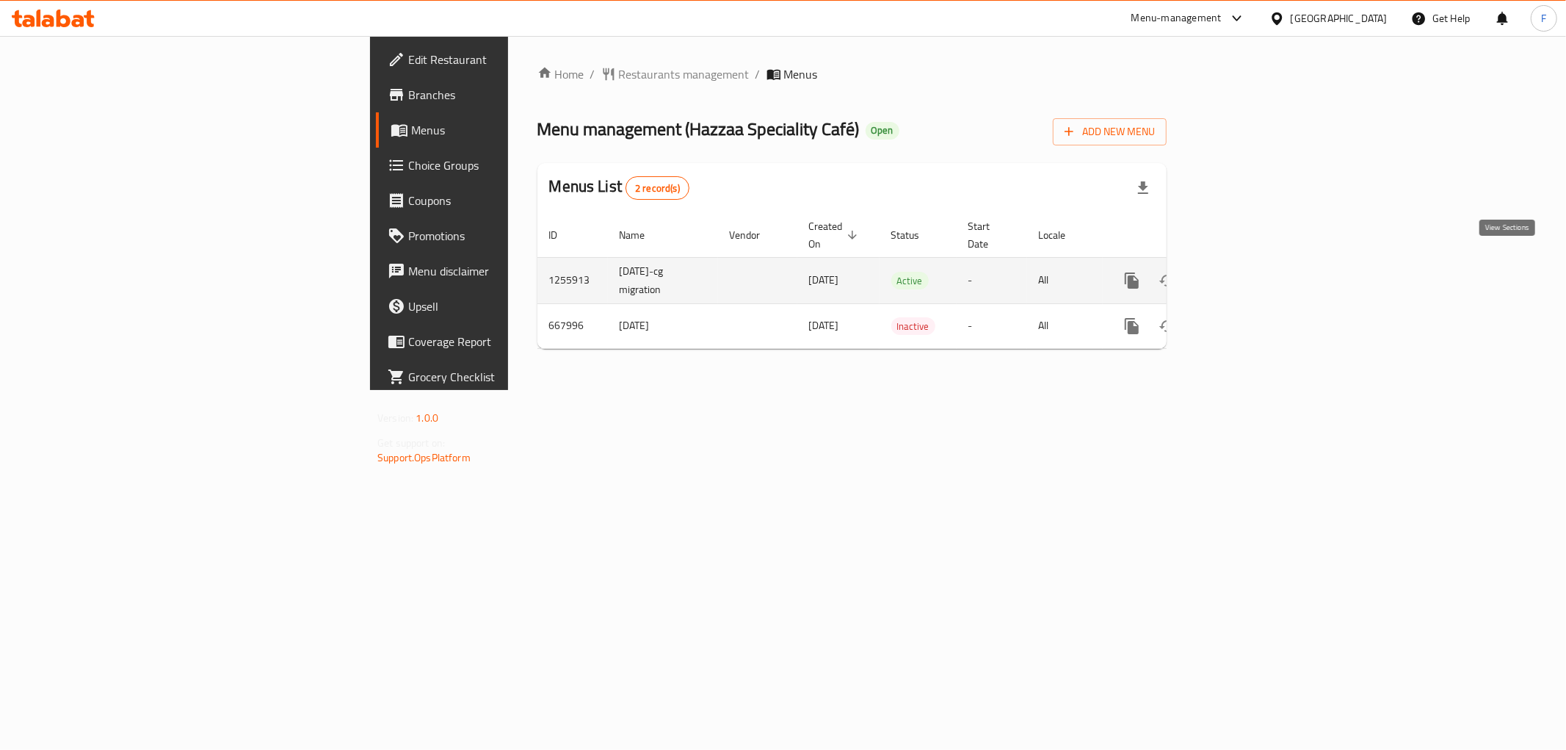
click at [1247, 272] on icon "enhanced table" at bounding box center [1238, 281] width 18 height 18
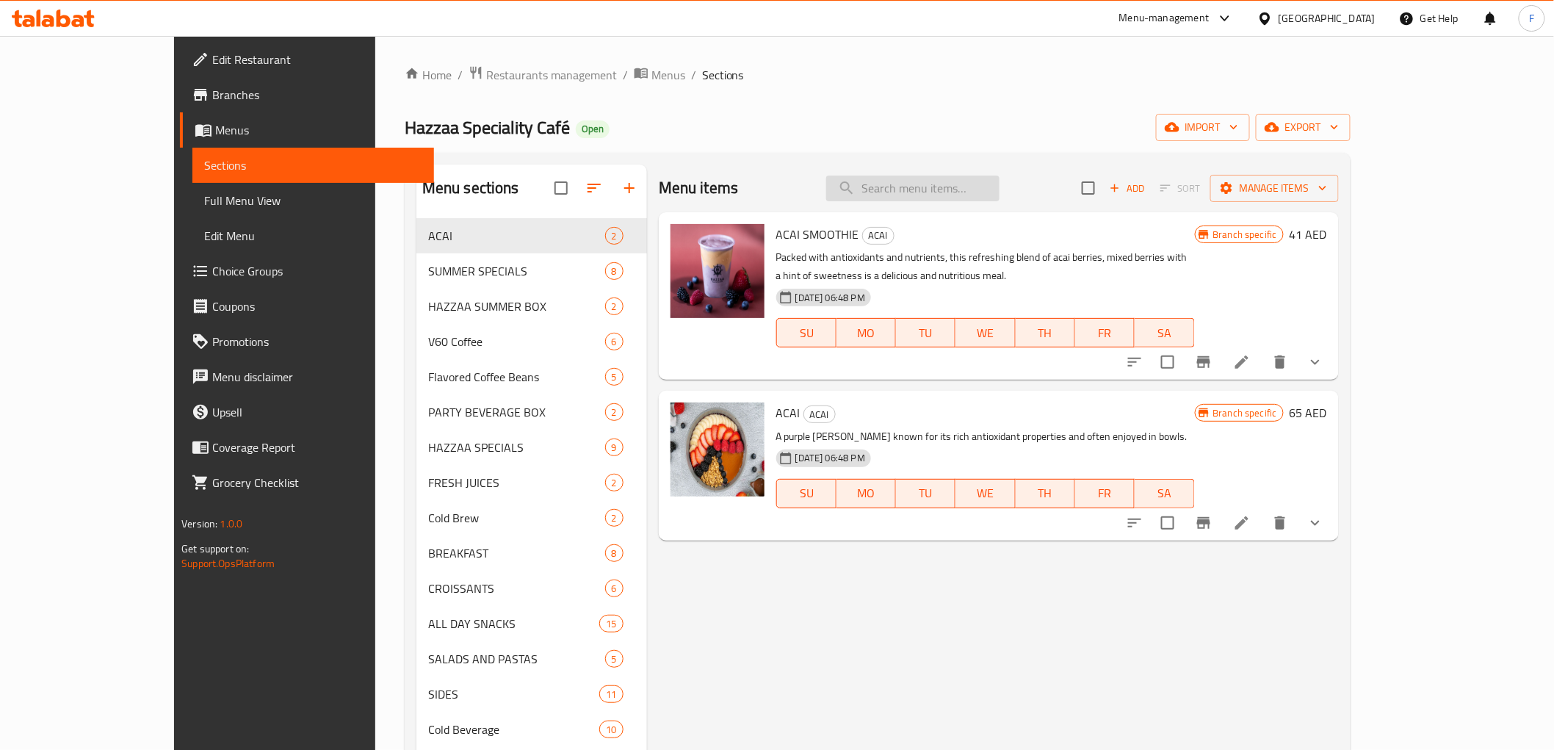
click at [999, 181] on input "search" at bounding box center [912, 189] width 173 height 26
paste input "Passion fruit mojito"
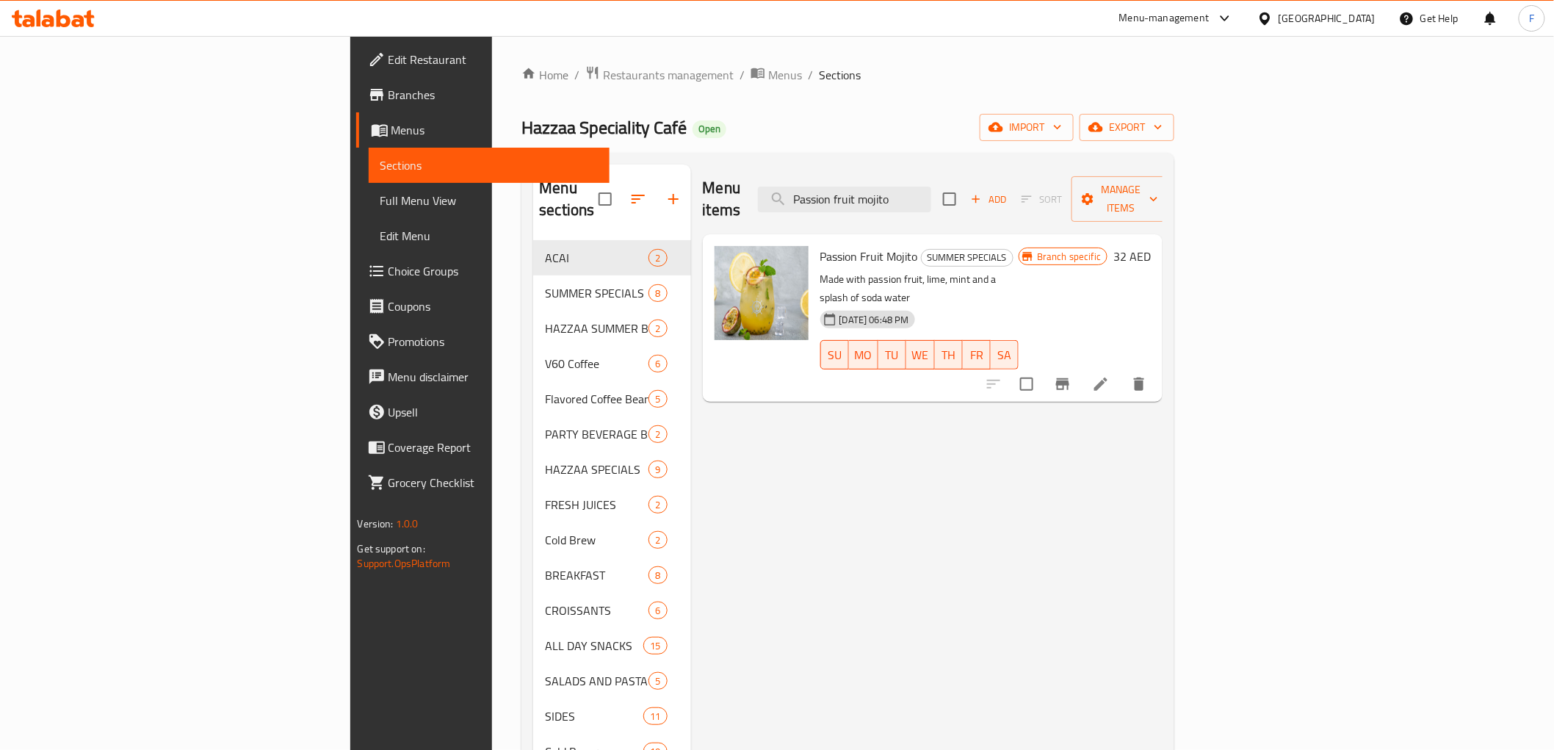
type input "Passion fruit mojito"
click at [1121, 371] on li at bounding box center [1100, 384] width 41 height 26
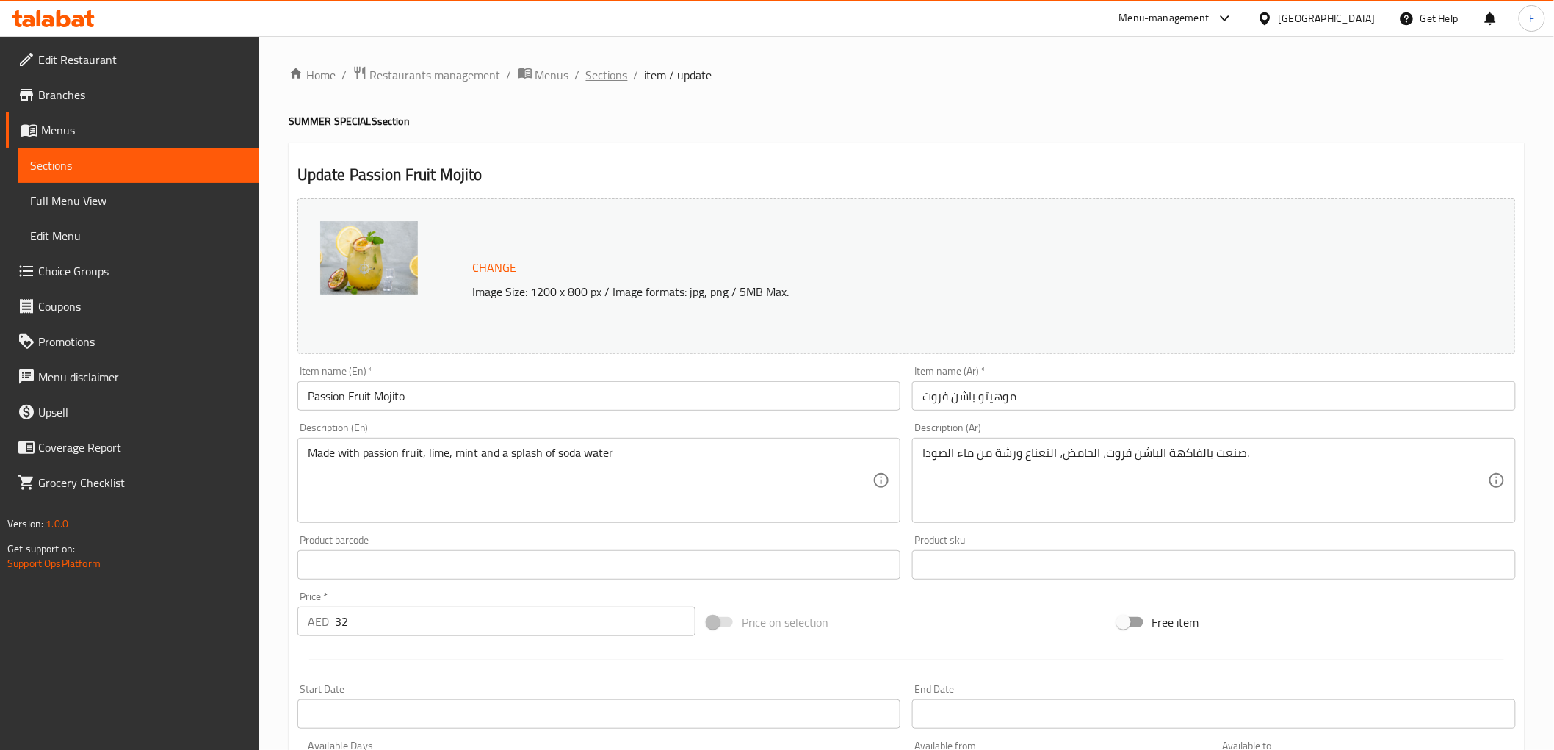
click at [590, 75] on span "Sections" at bounding box center [607, 75] width 42 height 18
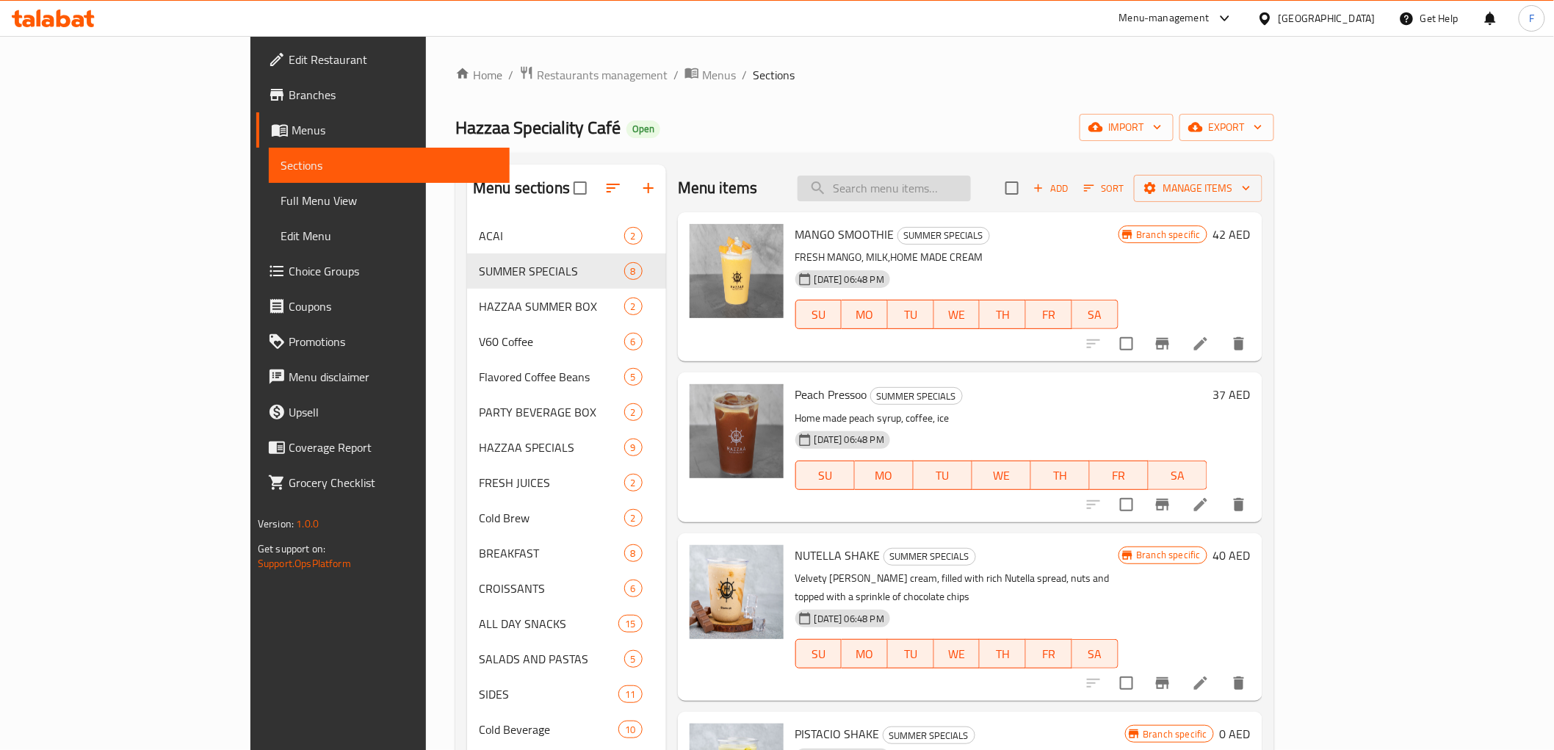
click at [971, 192] on input "search" at bounding box center [883, 189] width 173 height 26
paste input "Strawberry mojito"
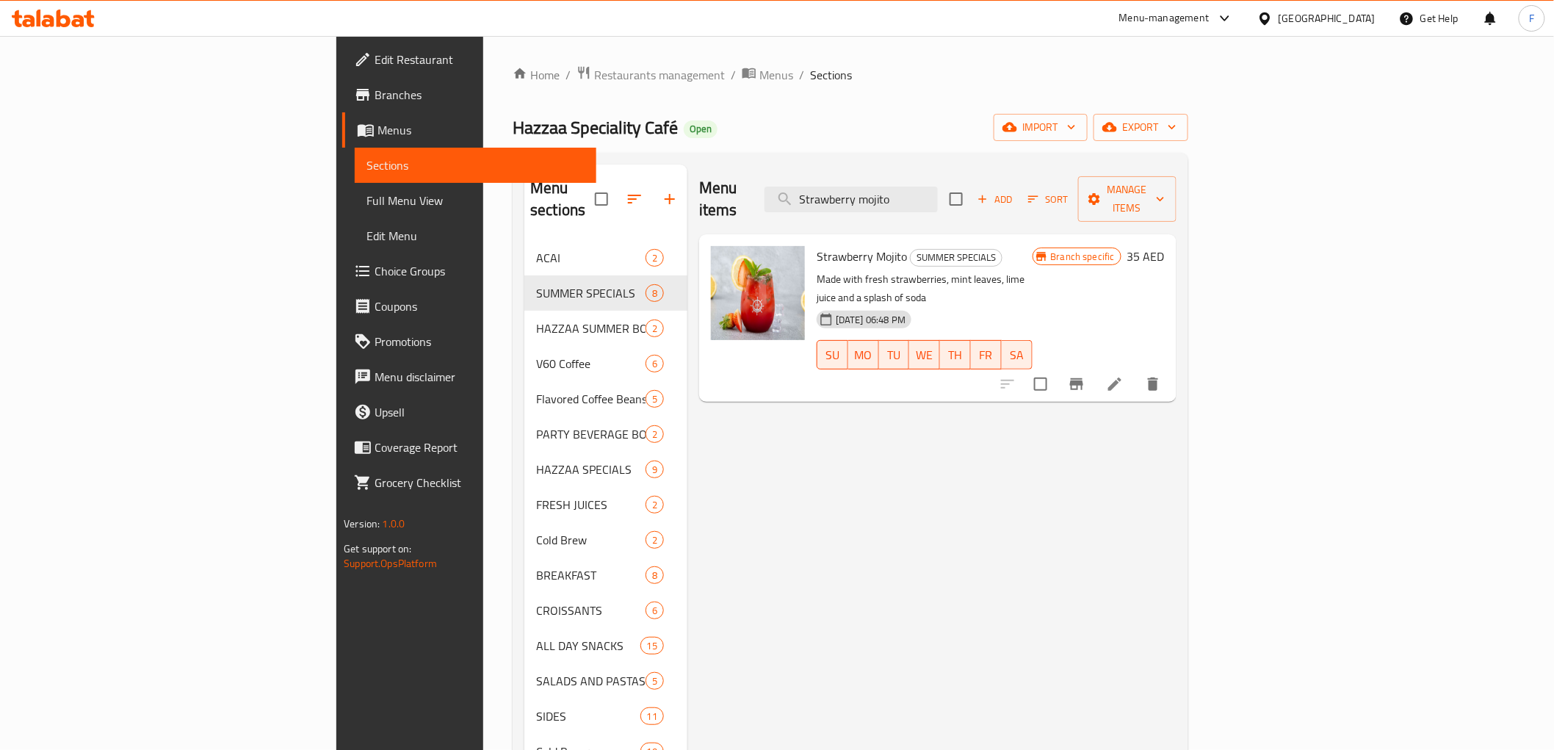
type input "Strawberry mojito"
click at [1135, 371] on li at bounding box center [1114, 384] width 41 height 26
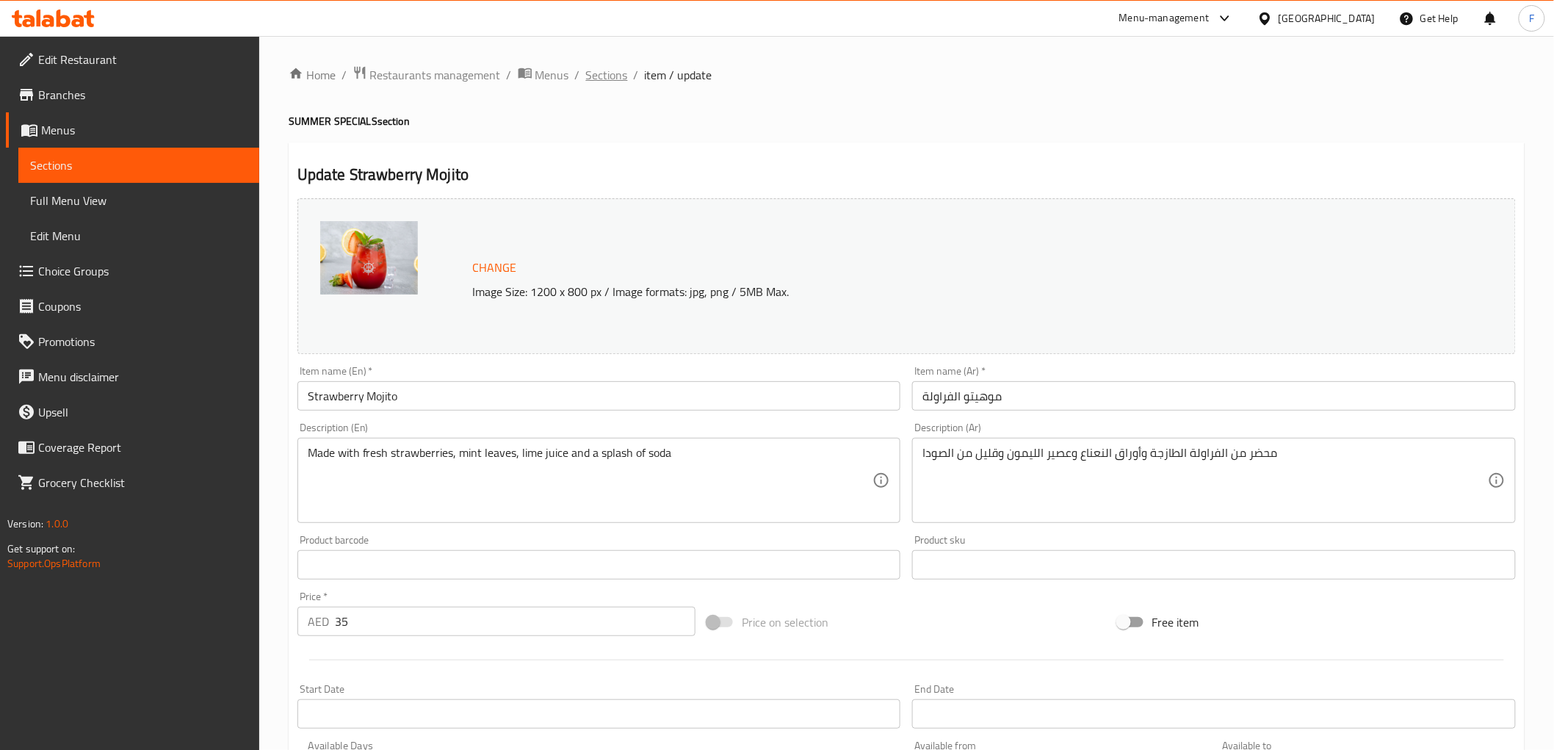
click at [596, 76] on span "Sections" at bounding box center [607, 75] width 42 height 18
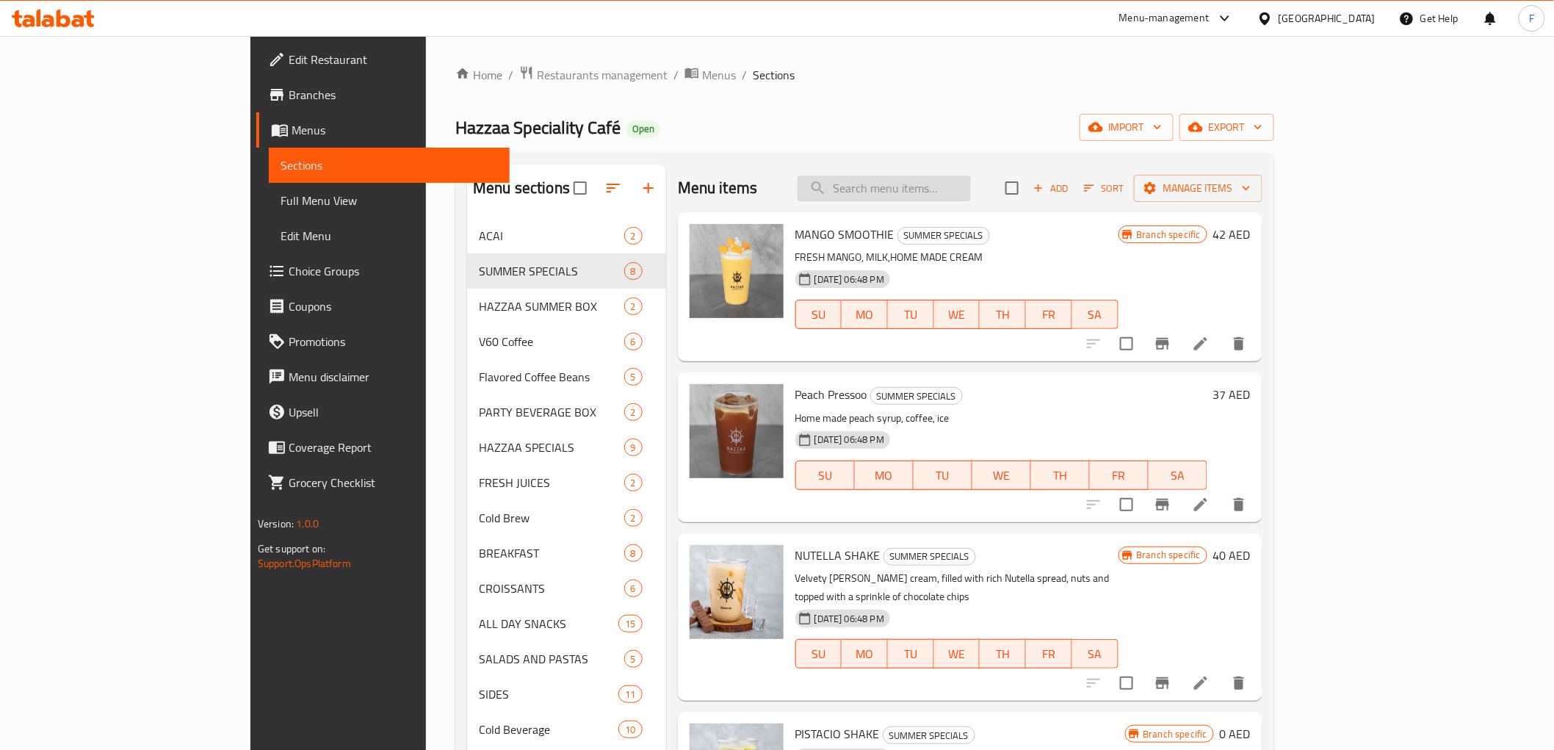
click at [971, 184] on input "search" at bounding box center [883, 189] width 173 height 26
paste input "Lemonade fizz"
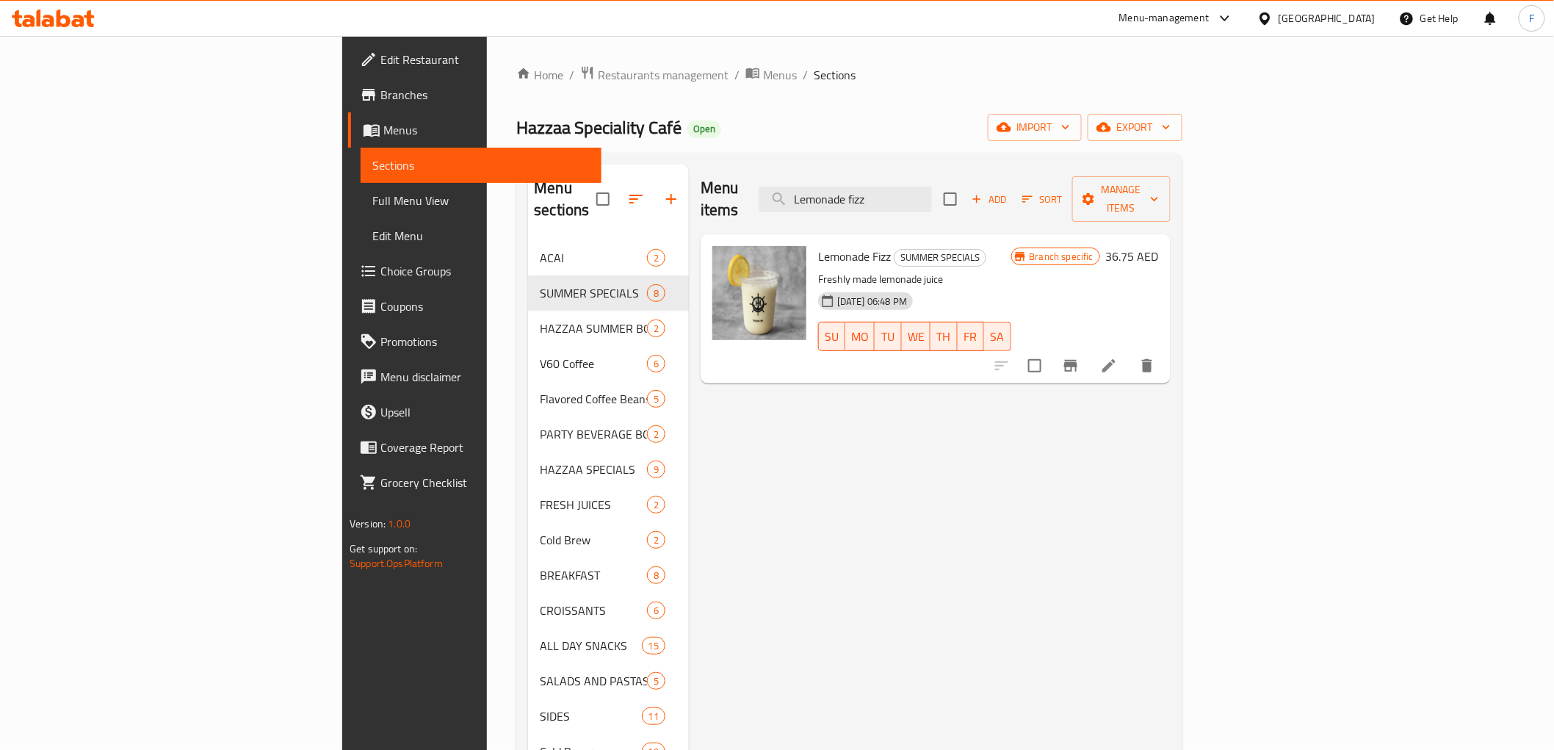
type input "Lemonade fizz"
click at [1129, 352] on li at bounding box center [1108, 365] width 41 height 26
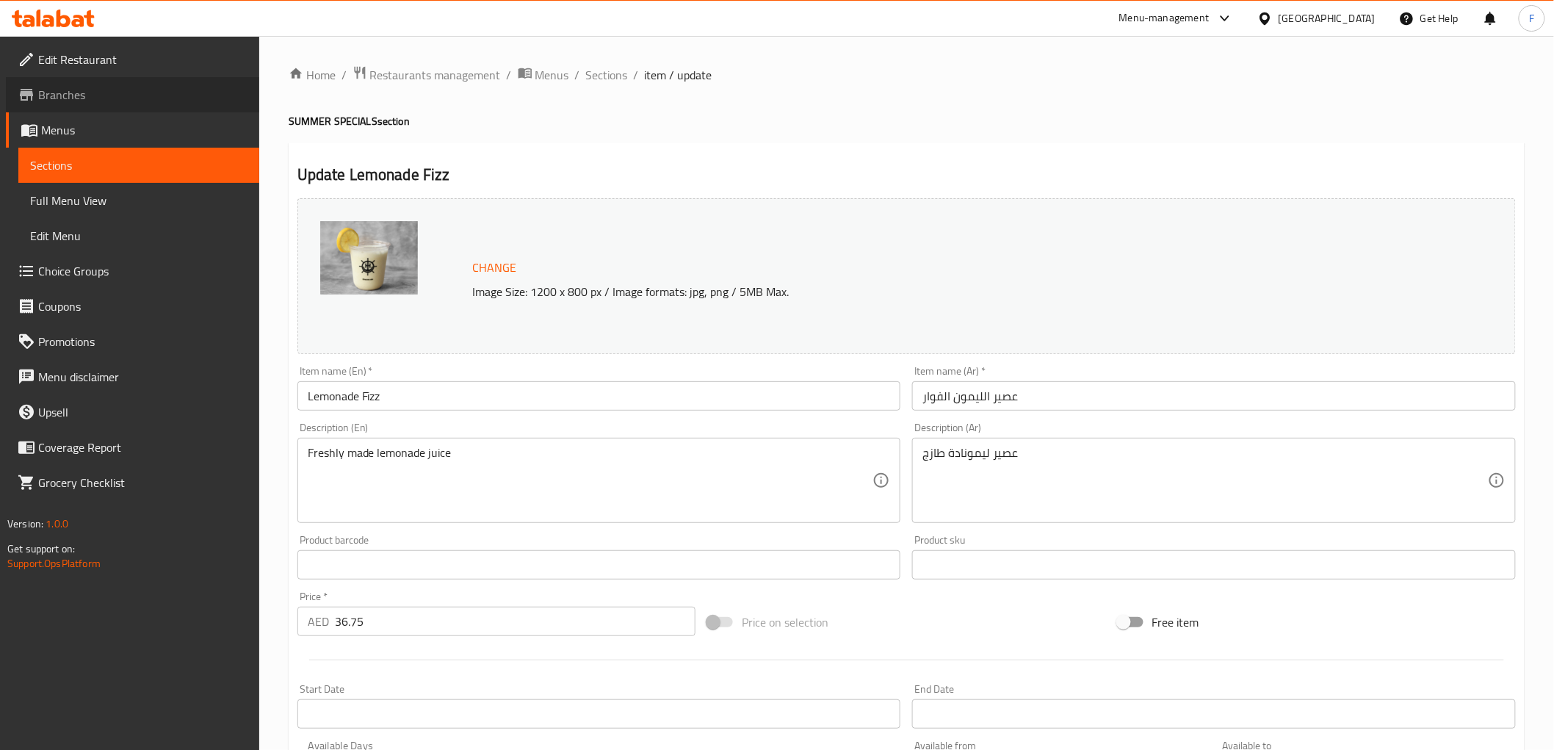
click at [92, 97] on span "Branches" at bounding box center [142, 95] width 209 height 18
